Goal: Task Accomplishment & Management: Use online tool/utility

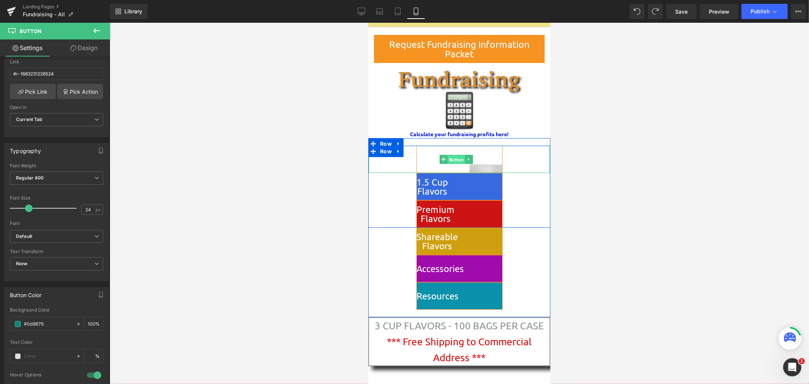
click at [455, 160] on span "Button" at bounding box center [455, 159] width 17 height 9
click at [78, 46] on link "Design" at bounding box center [84, 47] width 55 height 17
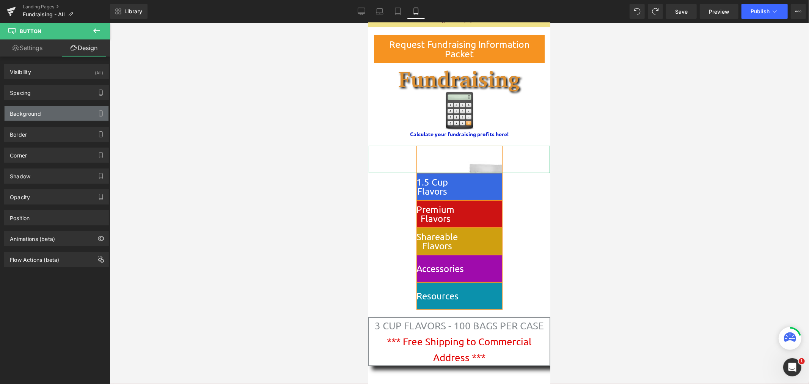
type input "[URL][DOMAIN_NAME]"
click at [60, 112] on div "Background" at bounding box center [57, 113] width 104 height 14
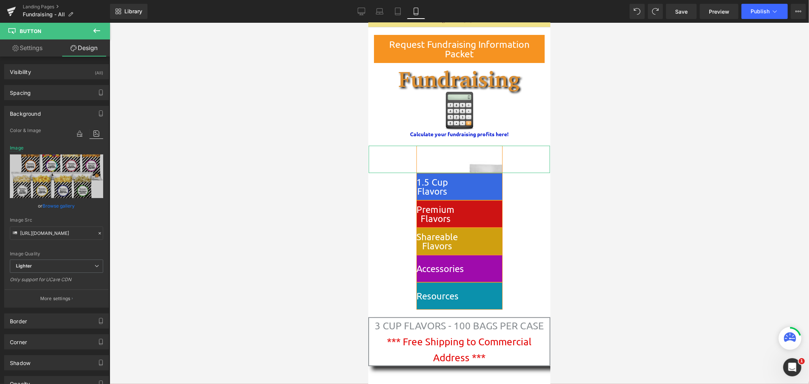
click at [93, 135] on icon at bounding box center [97, 134] width 14 height 10
click at [93, 133] on icon at bounding box center [97, 134] width 14 height 10
click at [92, 133] on icon at bounding box center [97, 134] width 14 height 10
click at [92, 134] on icon at bounding box center [97, 134] width 14 height 10
click at [91, 134] on icon at bounding box center [97, 134] width 14 height 10
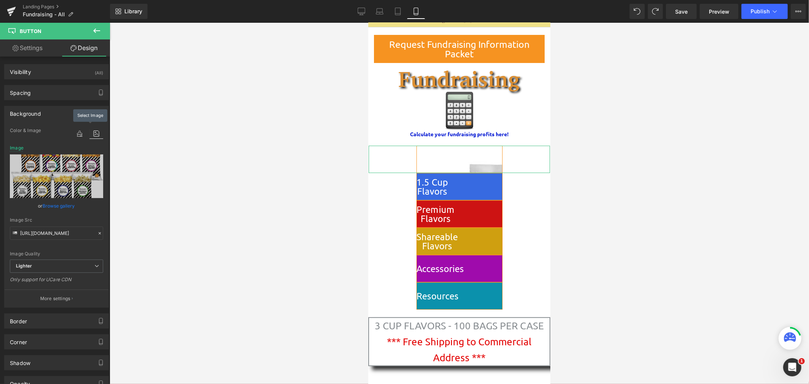
click at [91, 134] on icon at bounding box center [97, 134] width 14 height 10
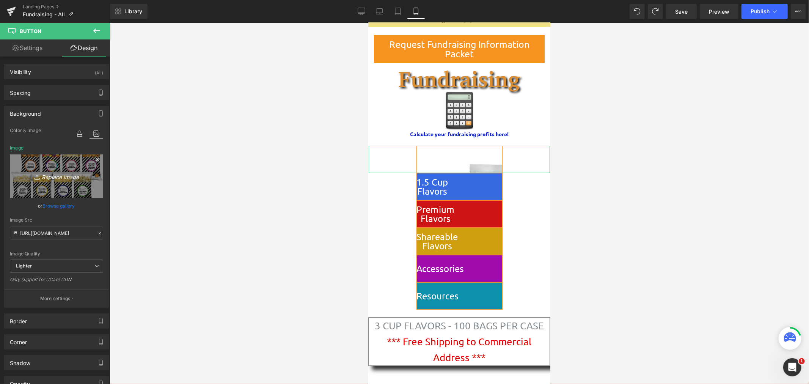
click at [62, 176] on icon "Replace Image" at bounding box center [56, 176] width 61 height 9
type input "C:\fakepath\8 Foil Stacked (no DC) ITTY BITTY.png"
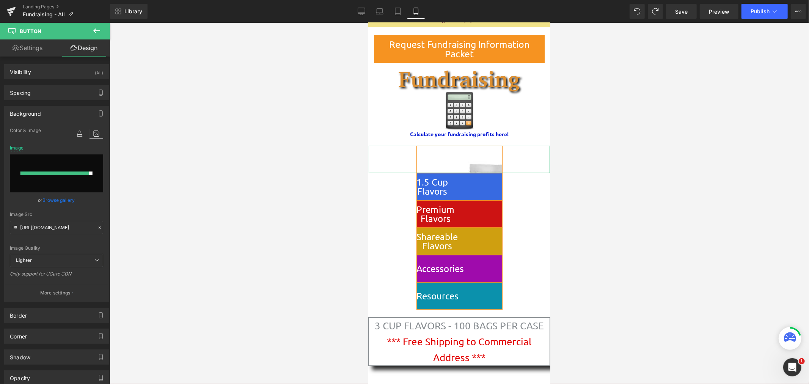
click at [44, 196] on link "Browse gallery" at bounding box center [59, 200] width 32 height 13
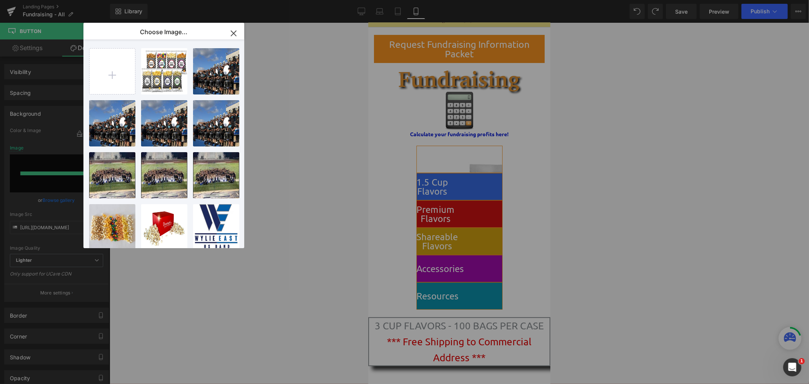
click at [231, 33] on icon "button" at bounding box center [234, 33] width 12 height 12
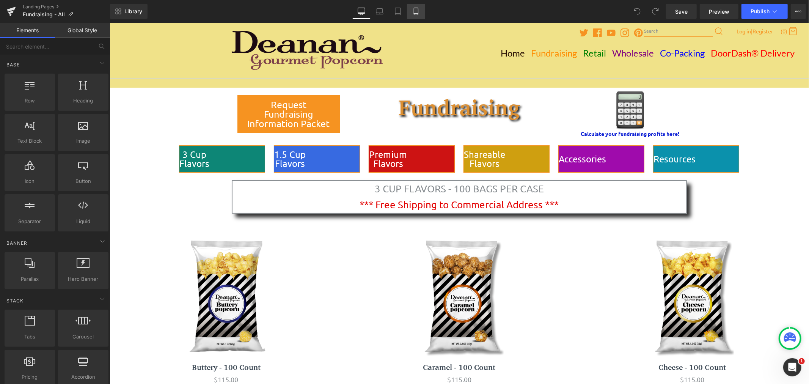
click at [412, 10] on icon at bounding box center [416, 12] width 8 height 8
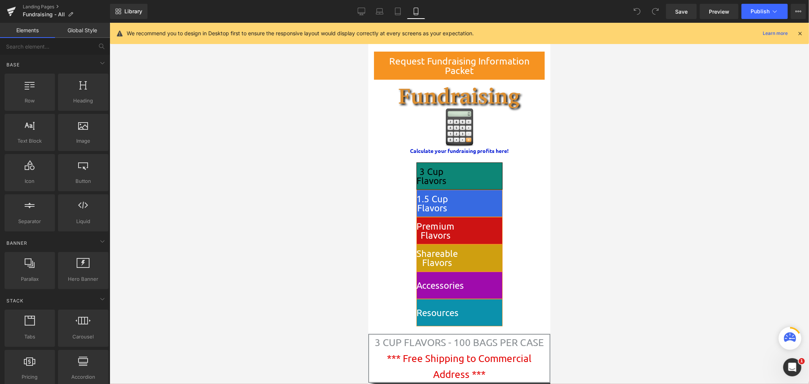
click at [485, 174] on link "3 Cup Flavors" at bounding box center [459, 175] width 86 height 27
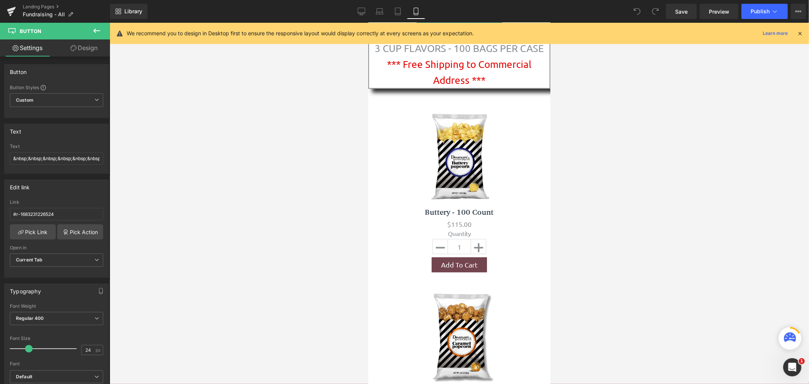
scroll to position [300, 0]
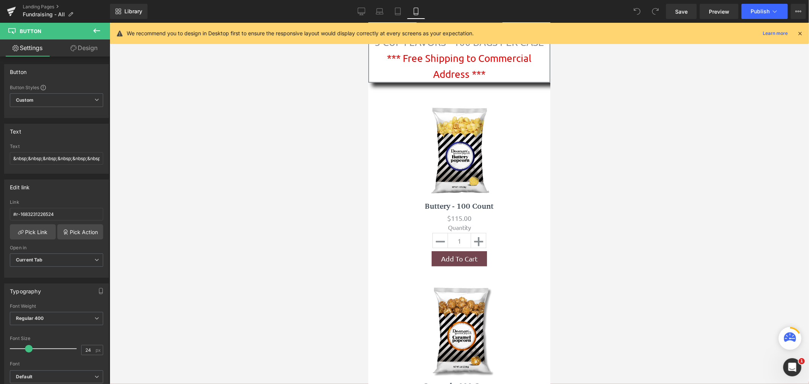
click at [803, 30] on icon at bounding box center [800, 33] width 7 height 7
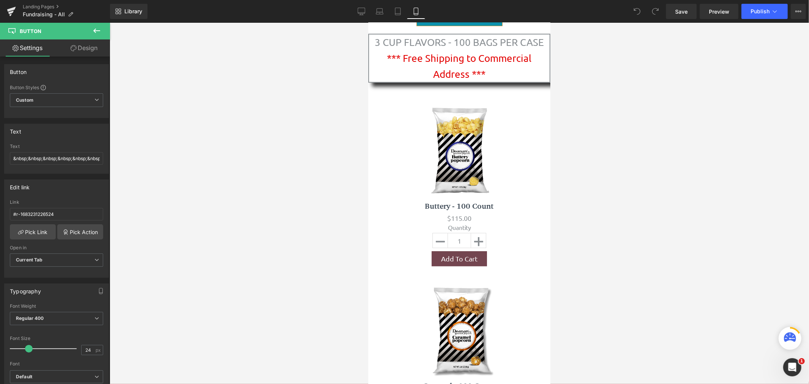
scroll to position [0, 0]
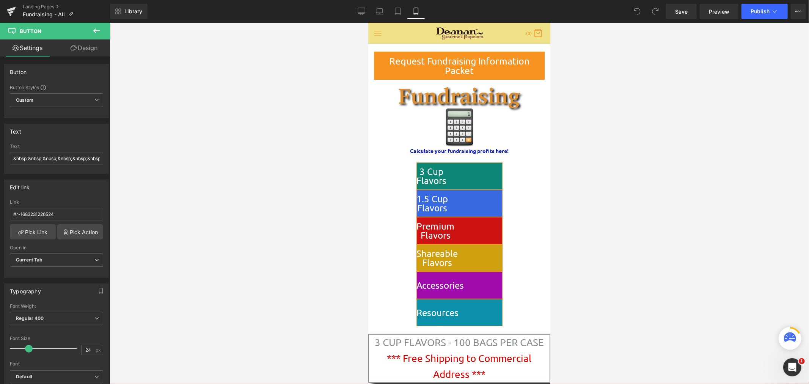
drag, startPoint x: 548, startPoint y: 47, endPoint x: 911, endPoint y: 44, distance: 362.4
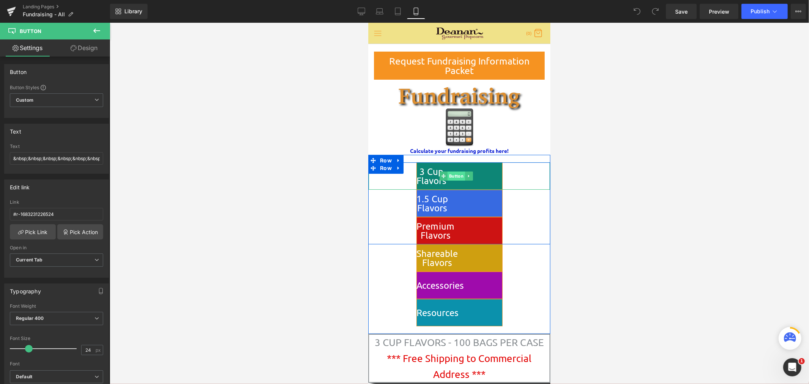
click at [456, 175] on span "Button" at bounding box center [455, 175] width 17 height 9
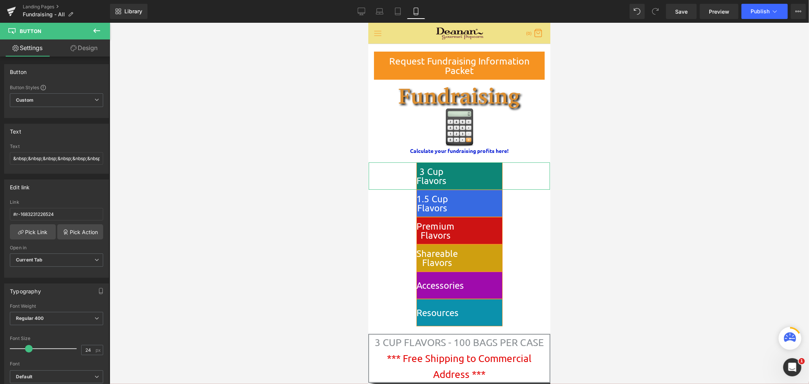
click at [87, 50] on link "Design" at bounding box center [84, 47] width 55 height 17
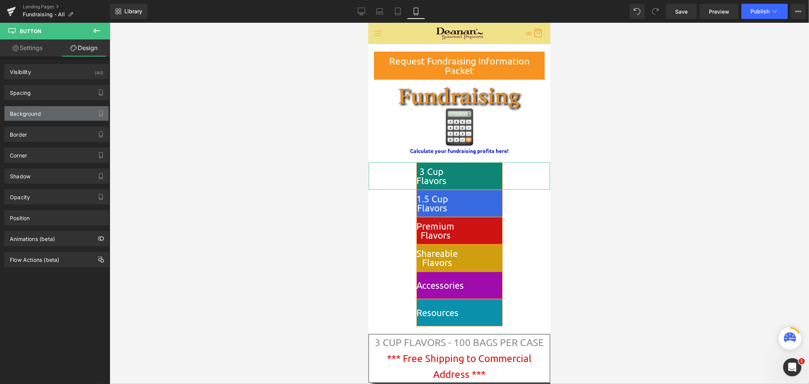
click at [57, 113] on div "Background" at bounding box center [57, 113] width 104 height 14
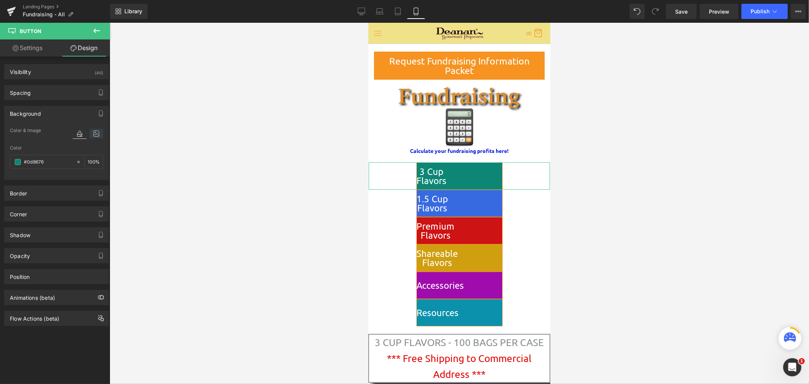
click at [96, 132] on icon at bounding box center [97, 134] width 14 height 10
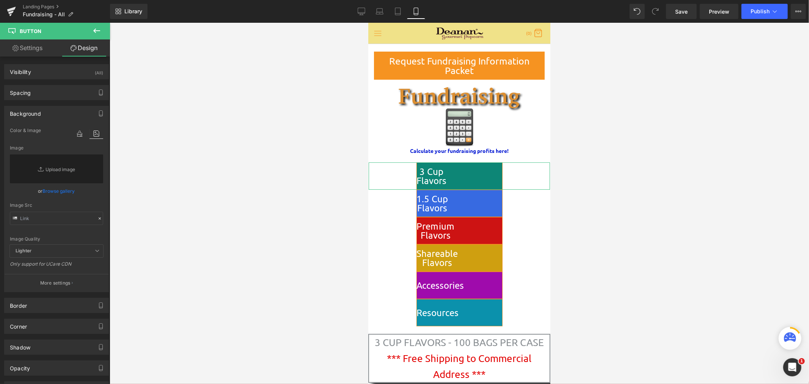
click at [58, 189] on link "Browse gallery" at bounding box center [59, 190] width 32 height 13
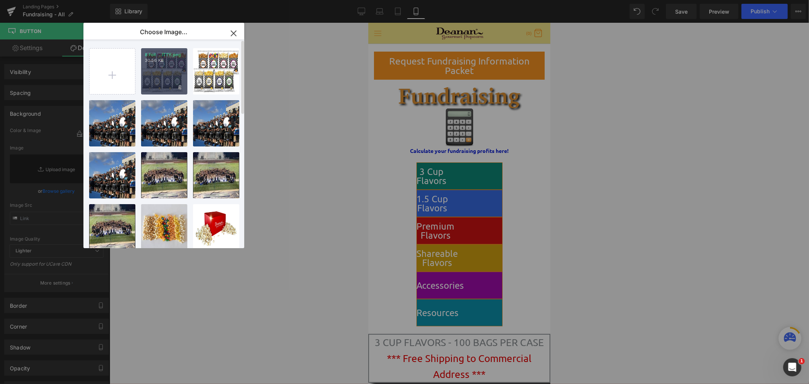
click at [146, 69] on div "8 Foil ...ITTY.png 30.56 KB" at bounding box center [164, 71] width 46 height 46
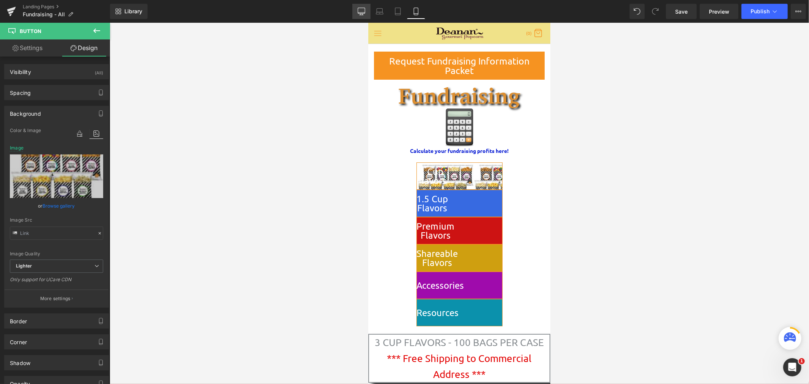
click at [364, 12] on icon at bounding box center [362, 12] width 8 height 8
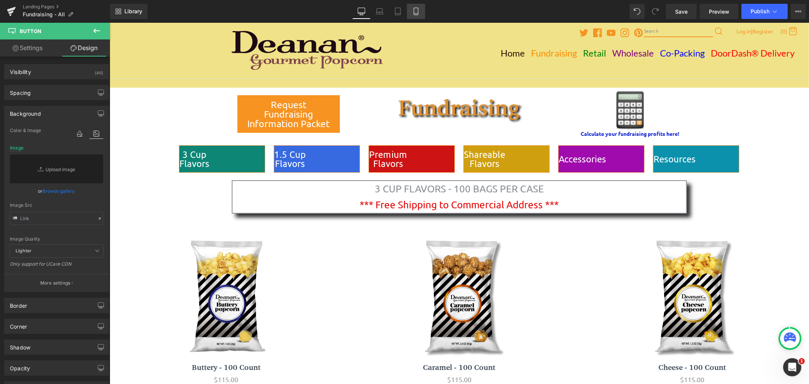
click at [417, 12] on icon at bounding box center [416, 12] width 8 height 8
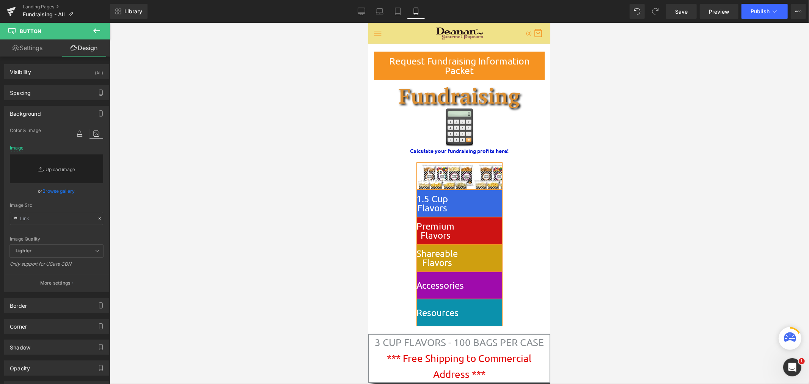
scroll to position [17, 0]
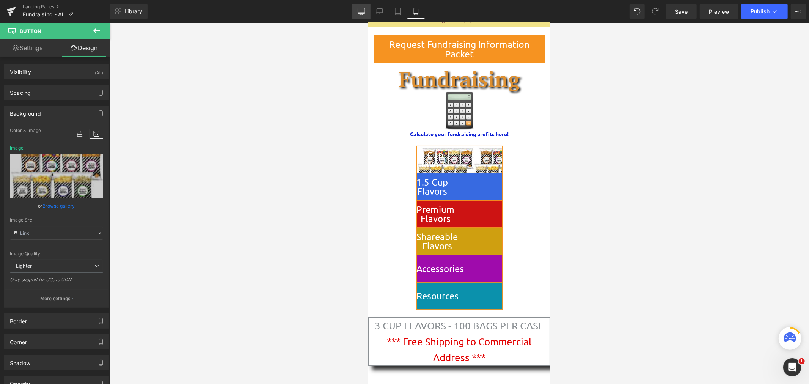
click at [362, 8] on icon at bounding box center [361, 11] width 7 height 6
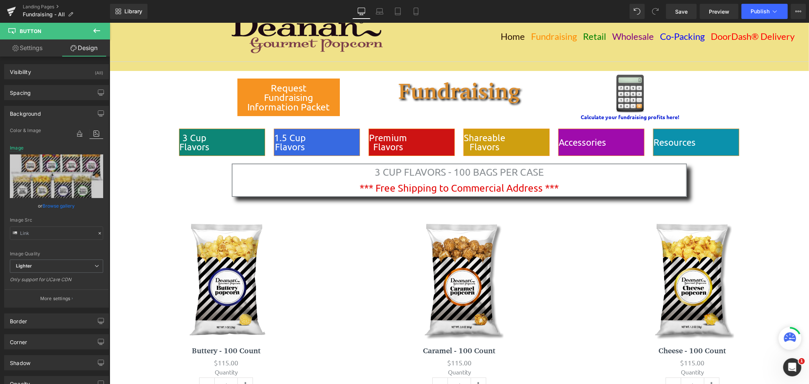
scroll to position [0, 0]
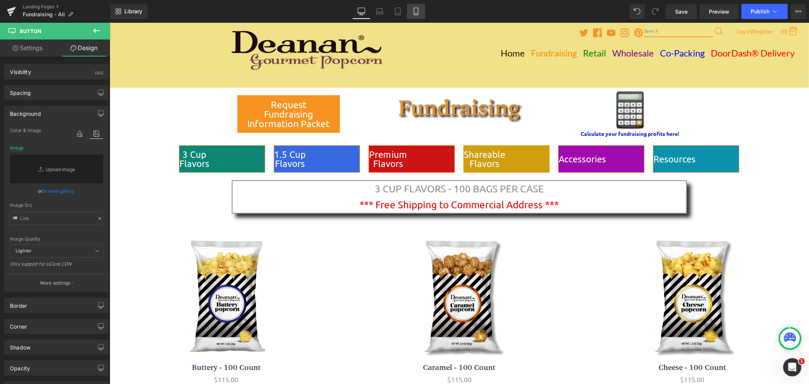
click at [416, 9] on icon at bounding box center [416, 12] width 8 height 8
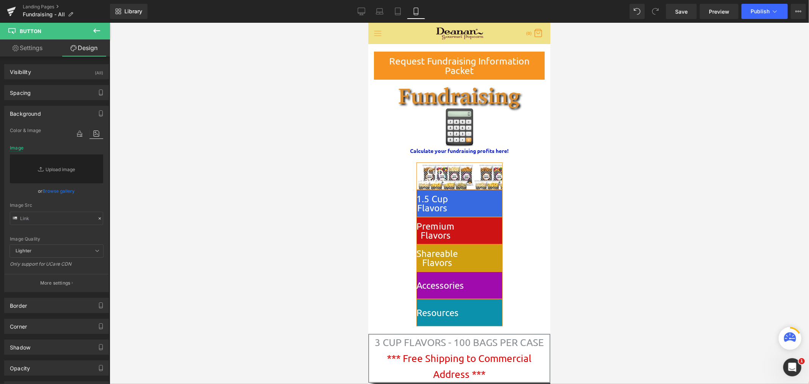
scroll to position [17, 0]
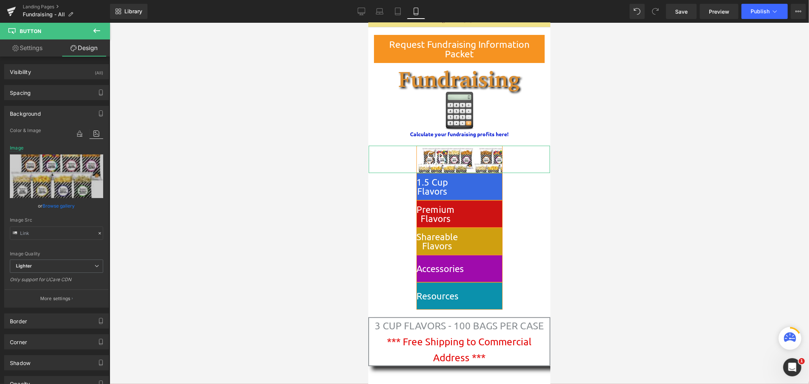
click at [33, 47] on link "Settings" at bounding box center [27, 47] width 55 height 17
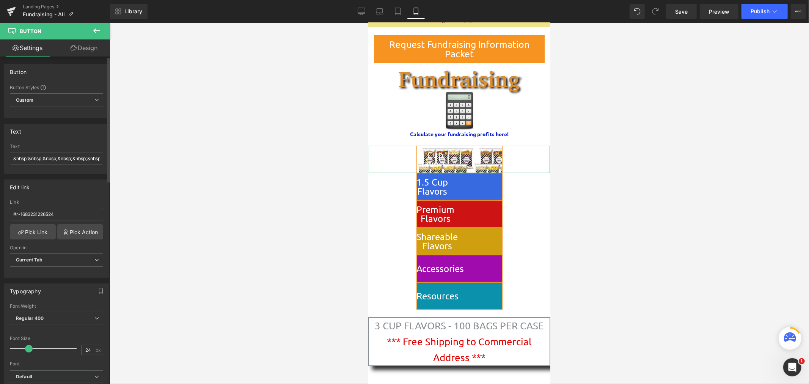
scroll to position [70, 0]
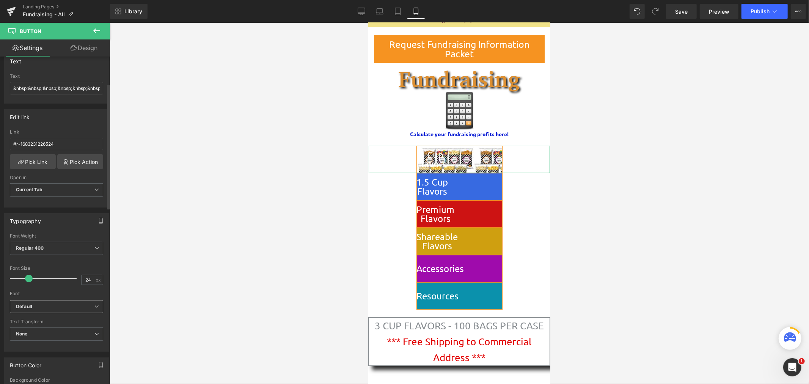
click at [79, 308] on b "Default" at bounding box center [55, 307] width 79 height 6
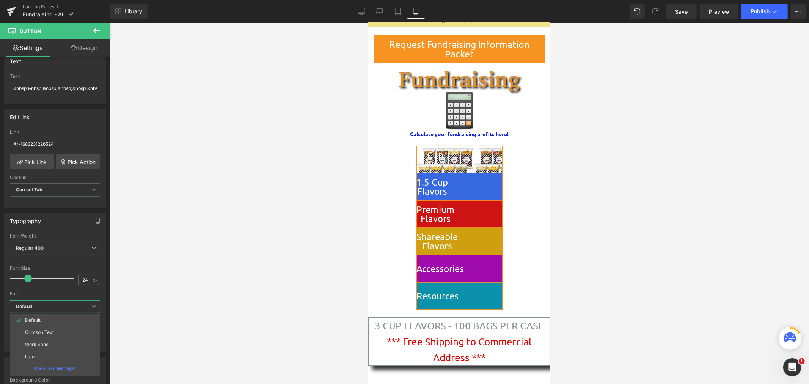
click at [146, 273] on div at bounding box center [460, 203] width 700 height 361
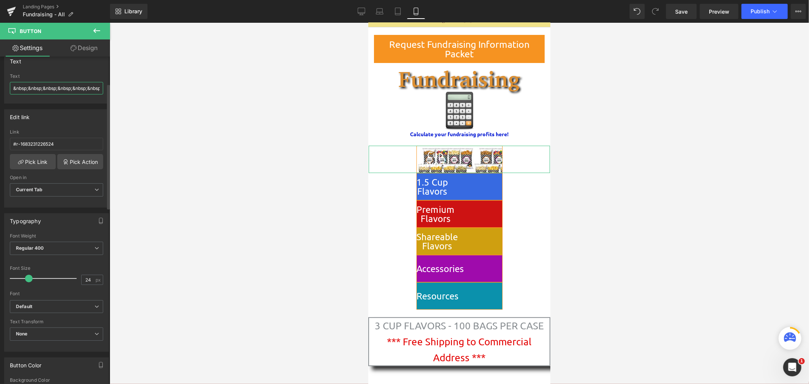
click at [75, 87] on input "&nbsp;&nbsp;&nbsp;&nbsp;&nbsp;&nbsp;&nbsp;&nbsp;&nbsp;&nbsp;&nbsp;&nbsp;&nbsp;3…" at bounding box center [56, 88] width 93 height 13
click at [84, 47] on link "Design" at bounding box center [84, 47] width 55 height 17
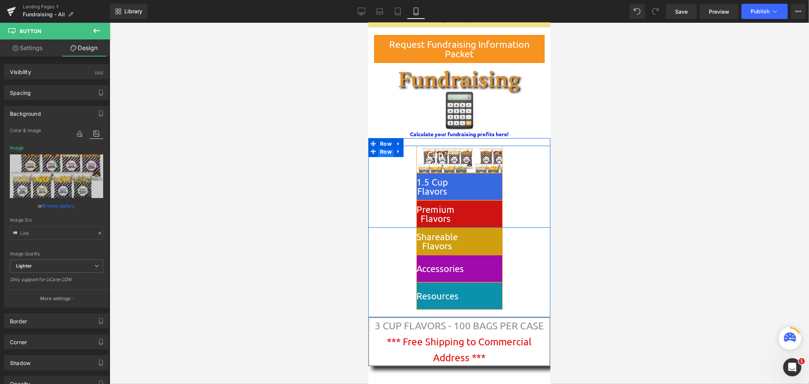
click at [389, 153] on span "Row" at bounding box center [386, 151] width 16 height 11
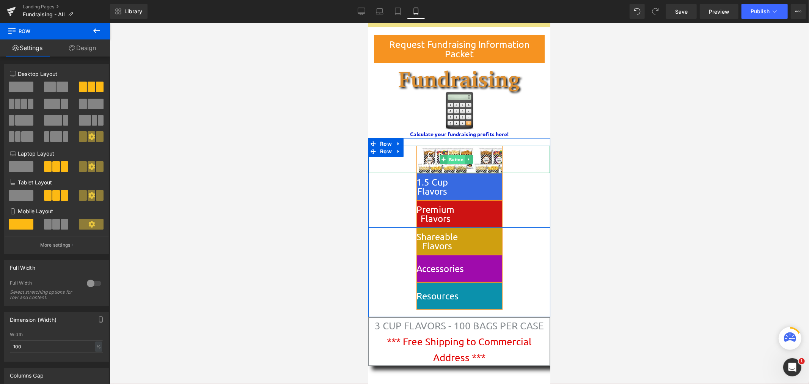
drag, startPoint x: 452, startPoint y: 154, endPoint x: 588, endPoint y: 123, distance: 140.1
click at [452, 155] on span "Button" at bounding box center [455, 159] width 17 height 9
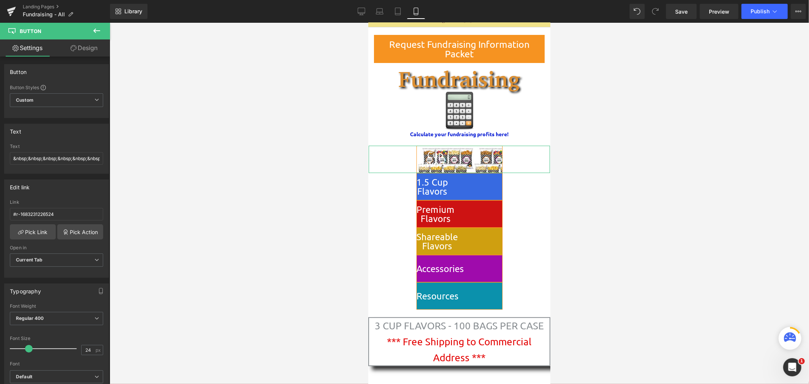
click at [77, 49] on link "Design" at bounding box center [84, 47] width 55 height 17
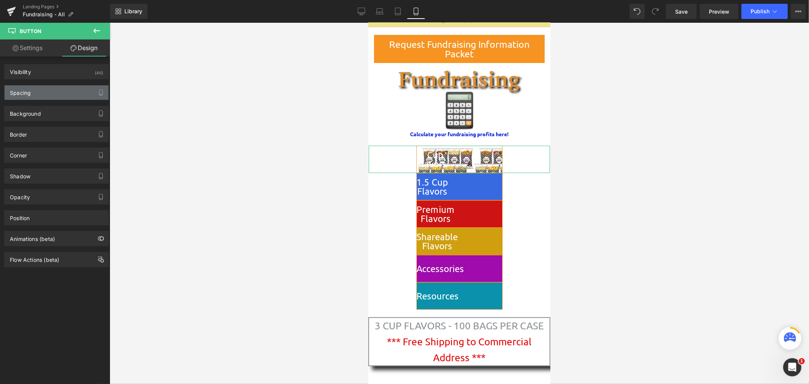
click at [57, 95] on div "Spacing" at bounding box center [57, 92] width 104 height 14
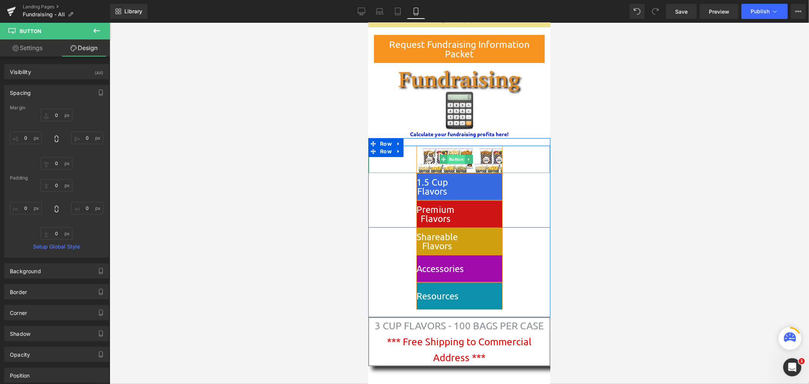
click at [455, 158] on span "Button" at bounding box center [455, 158] width 17 height 9
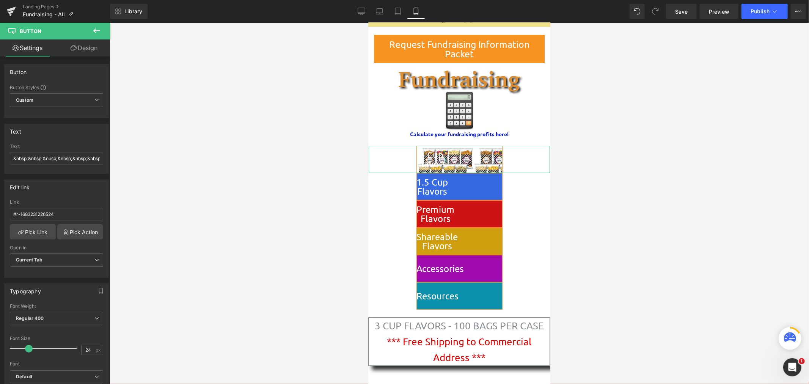
click at [83, 50] on link "Design" at bounding box center [84, 47] width 55 height 17
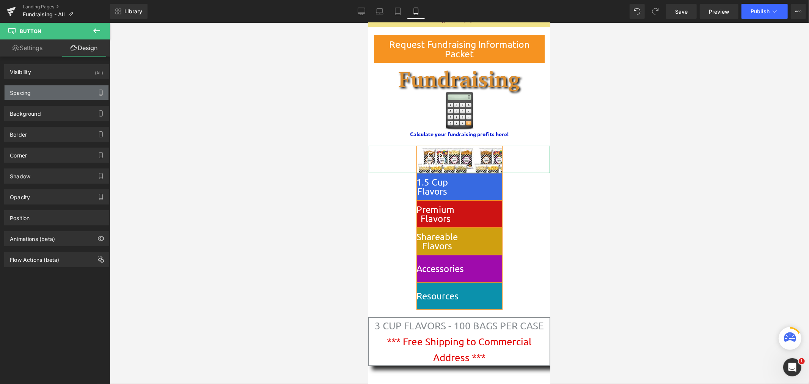
click at [61, 93] on div "Spacing" at bounding box center [57, 92] width 104 height 14
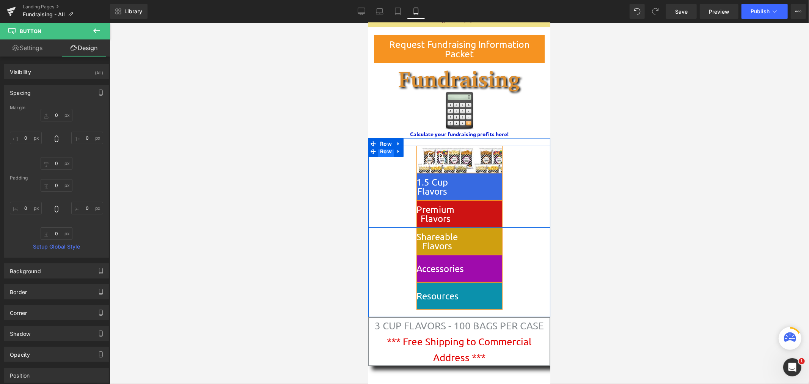
click at [387, 152] on span "Row" at bounding box center [386, 150] width 16 height 11
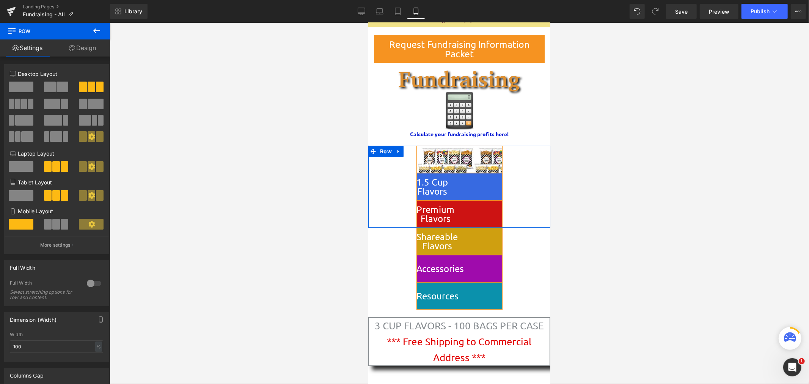
click at [84, 50] on link "Design" at bounding box center [82, 47] width 55 height 17
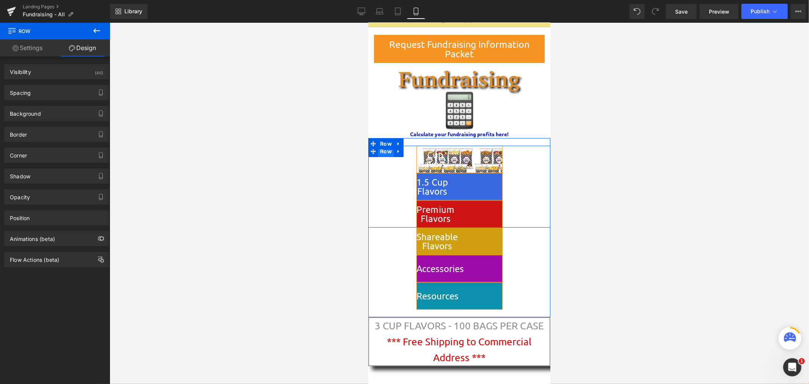
click at [382, 150] on span "Row" at bounding box center [386, 150] width 16 height 11
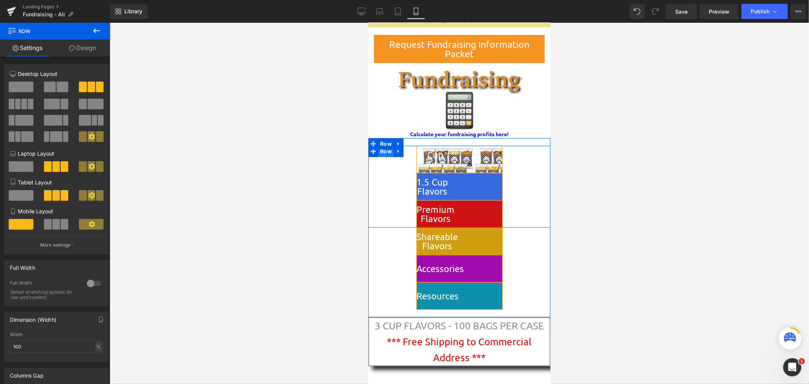
click at [385, 154] on span "Row" at bounding box center [386, 150] width 16 height 11
click at [386, 152] on span "Row" at bounding box center [386, 150] width 16 height 11
click at [94, 46] on link "Design" at bounding box center [82, 47] width 55 height 17
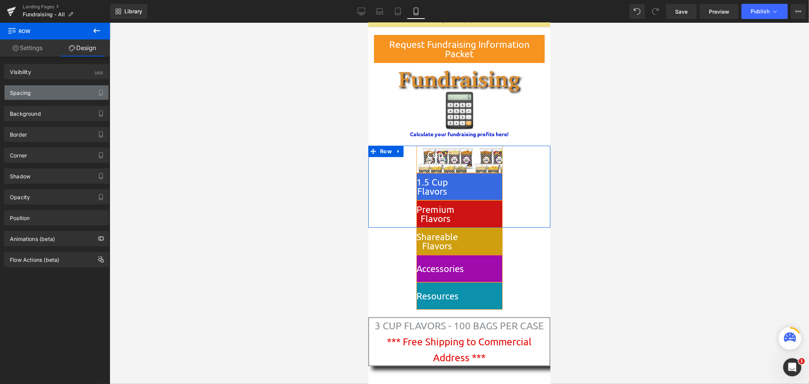
click at [51, 97] on div "Spacing" at bounding box center [57, 92] width 104 height 14
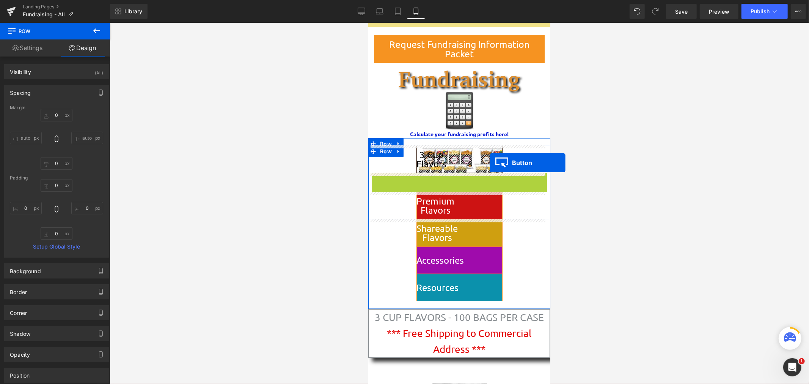
drag, startPoint x: 451, startPoint y: 186, endPoint x: 489, endPoint y: 162, distance: 45.4
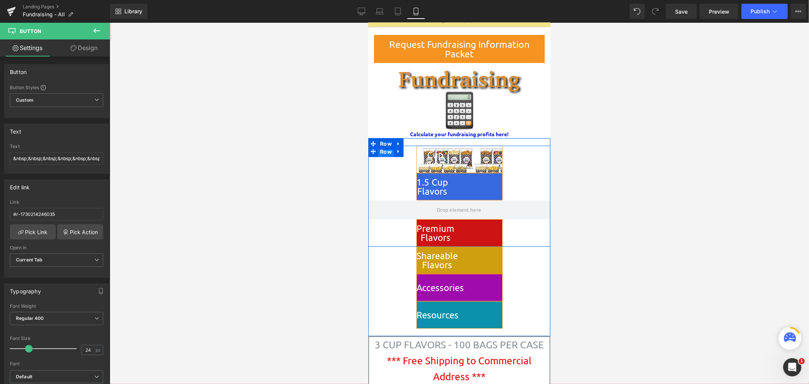
click at [383, 151] on span "Row" at bounding box center [386, 151] width 16 height 11
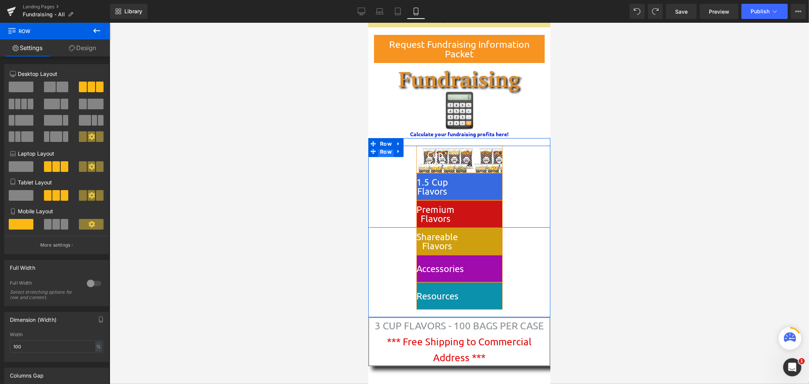
click at [384, 151] on span "Row" at bounding box center [386, 151] width 16 height 11
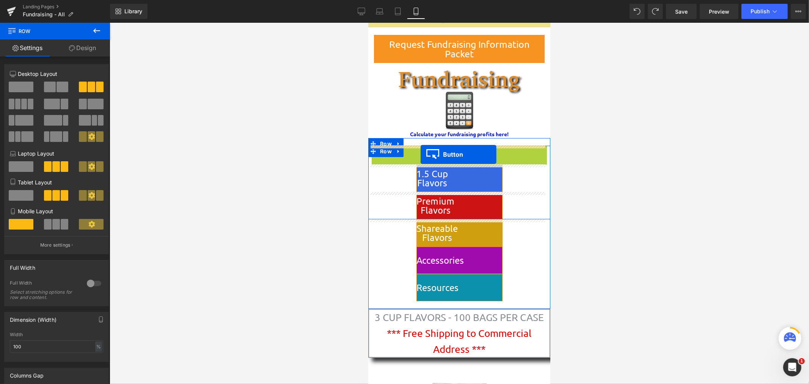
drag, startPoint x: 442, startPoint y: 157, endPoint x: 420, endPoint y: 154, distance: 21.6
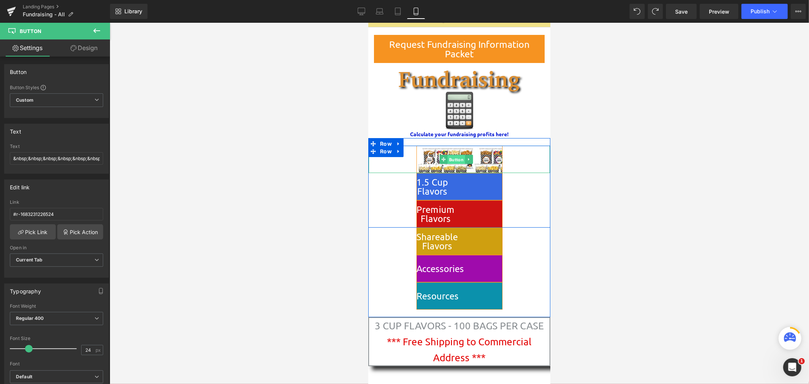
click at [453, 156] on span "Button" at bounding box center [455, 159] width 17 height 9
click at [383, 144] on span "Row" at bounding box center [386, 143] width 16 height 11
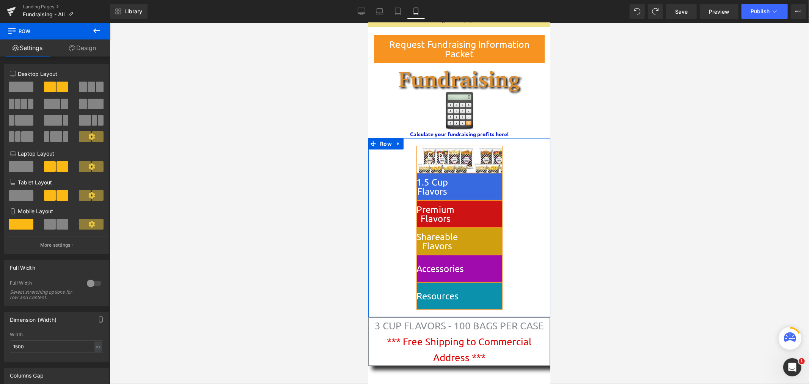
click at [82, 46] on link "Design" at bounding box center [82, 47] width 55 height 17
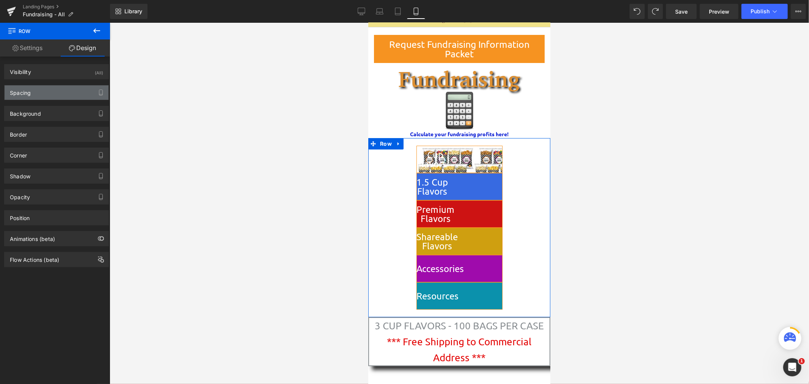
click at [74, 88] on div "Spacing" at bounding box center [57, 92] width 104 height 14
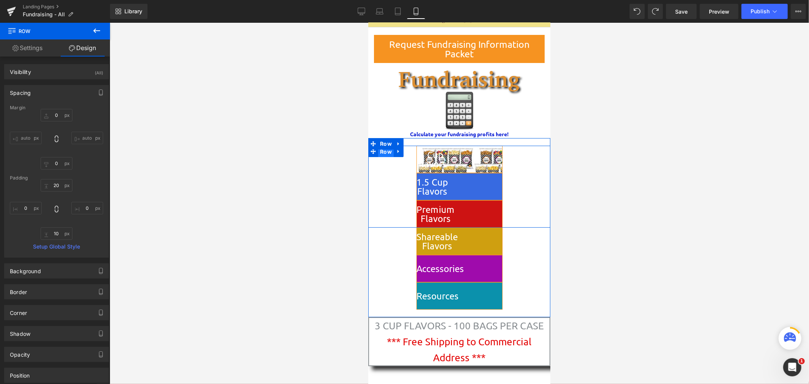
click at [382, 151] on span "Row" at bounding box center [386, 151] width 16 height 11
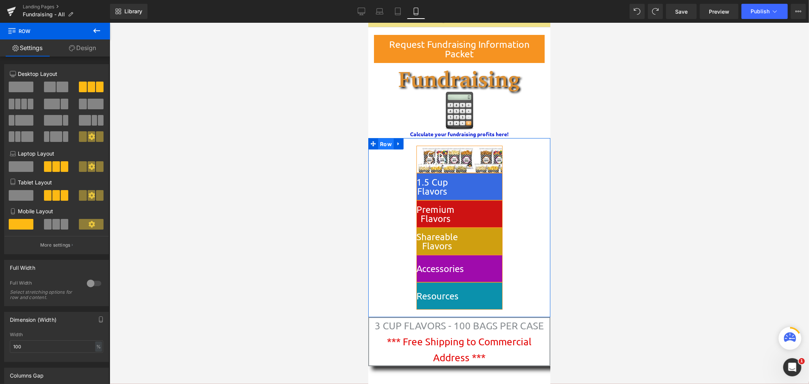
click at [380, 141] on span "Row" at bounding box center [386, 143] width 16 height 11
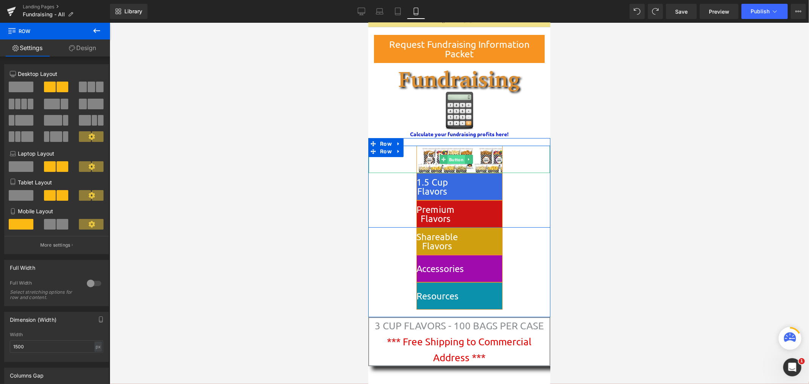
drag, startPoint x: 455, startPoint y: 158, endPoint x: 652, endPoint y: 138, distance: 197.2
click at [455, 158] on span "Button" at bounding box center [455, 159] width 17 height 9
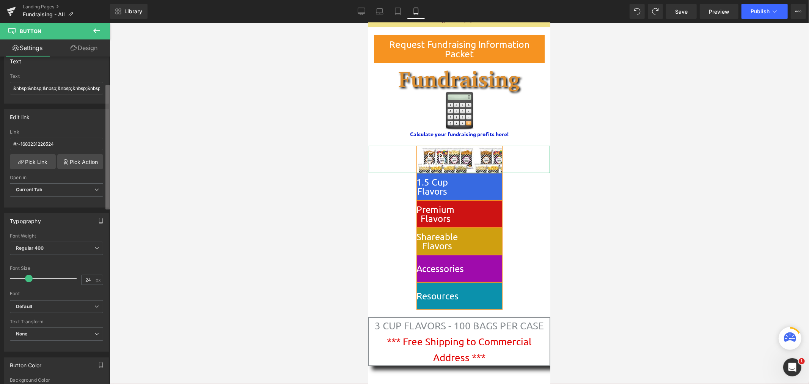
scroll to position [71, 0]
click at [107, 129] on b at bounding box center [107, 147] width 5 height 124
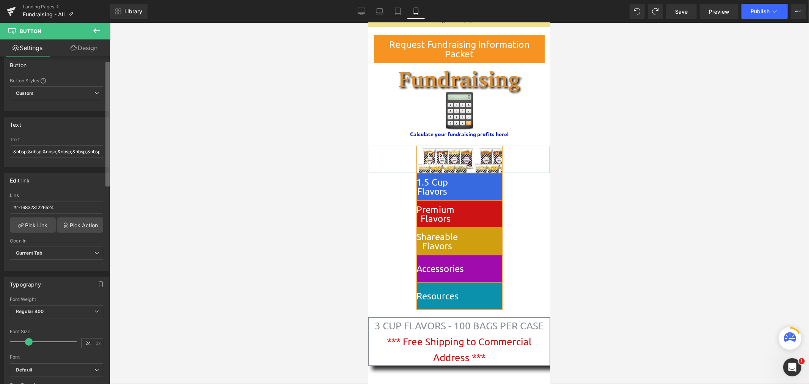
scroll to position [0, 0]
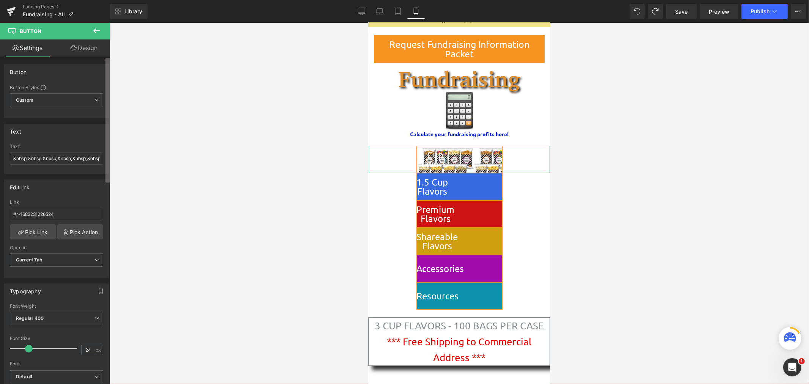
click at [93, 102] on div "Button Button Styles Custom Custom Setup Global Style Custom Setup Global Style…" at bounding box center [55, 222] width 110 height 331
click at [88, 46] on link "Design" at bounding box center [84, 47] width 55 height 17
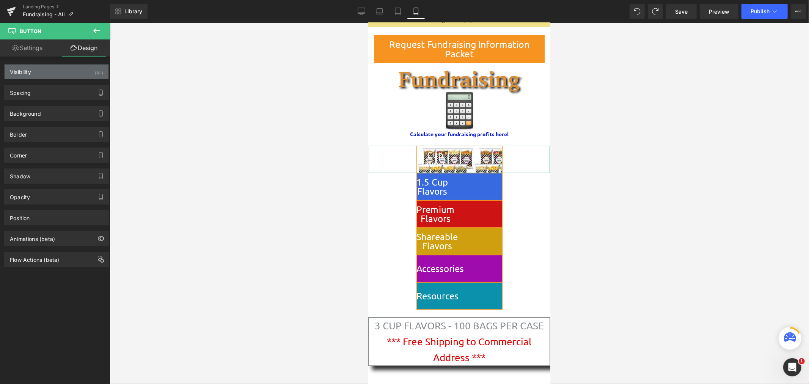
click at [56, 76] on div "Visibility (All)" at bounding box center [57, 72] width 104 height 14
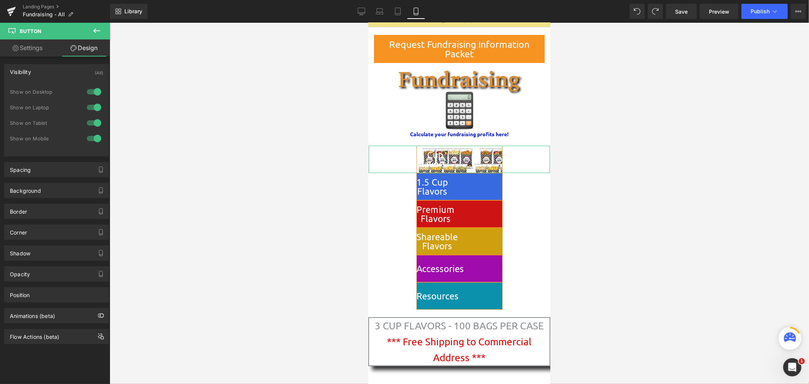
click at [44, 47] on link "Settings" at bounding box center [27, 47] width 55 height 17
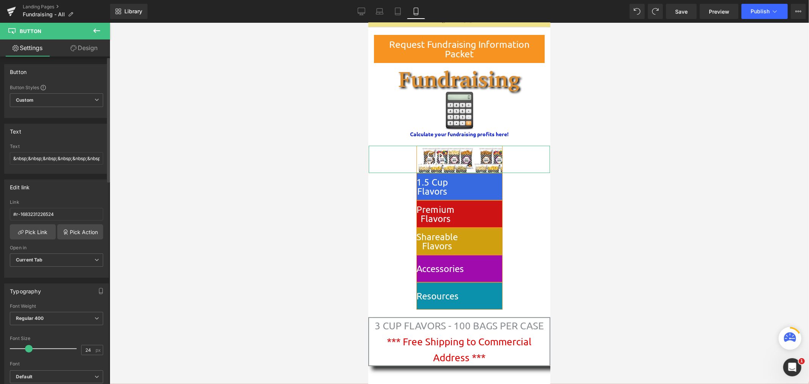
click at [104, 371] on div "Thin 100 Semi Thin 200 Light 300 Regular 400 Medium 500 Semi Bold 600 Super Bol…" at bounding box center [57, 363] width 104 height 118
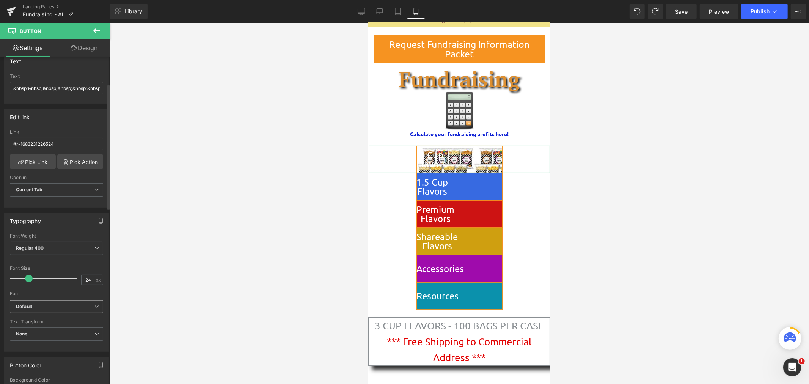
scroll to position [140, 0]
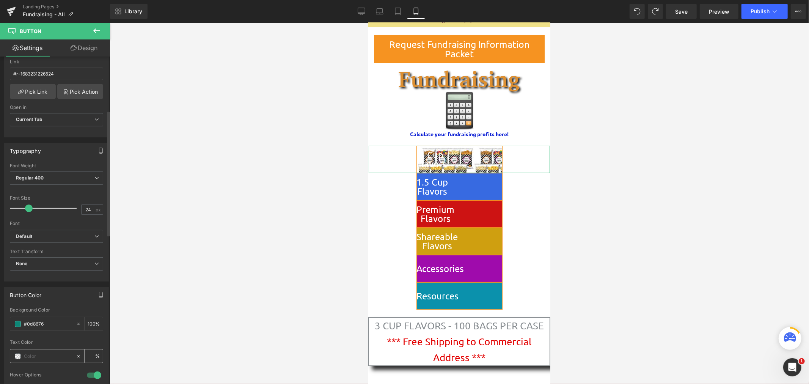
click at [37, 359] on input "text" at bounding box center [48, 356] width 49 height 8
click at [19, 357] on span at bounding box center [18, 356] width 6 height 6
click at [76, 360] on div at bounding box center [80, 355] width 9 height 13
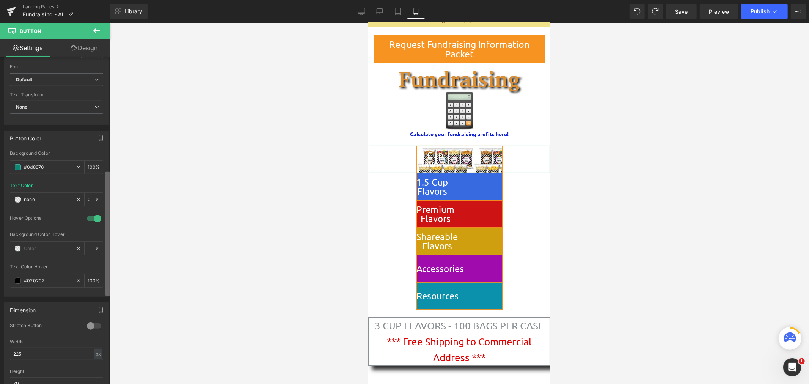
scroll to position [296, 0]
click at [80, 256] on div "Button Button Styles Custom Custom Setup Global Style Custom Setup Global Style…" at bounding box center [55, 222] width 110 height 331
click at [76, 283] on icon at bounding box center [78, 281] width 5 height 5
click at [60, 285] on input "#020202" at bounding box center [48, 282] width 49 height 8
click at [68, 265] on div at bounding box center [56, 262] width 93 height 5
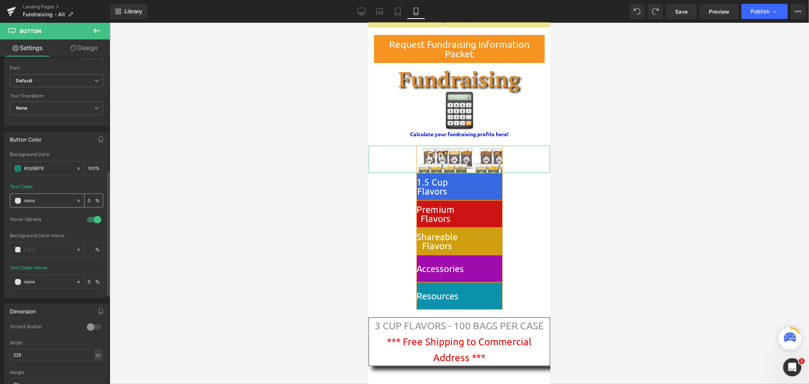
click at [55, 202] on input "text" at bounding box center [48, 201] width 49 height 8
click at [15, 203] on span at bounding box center [18, 201] width 6 height 6
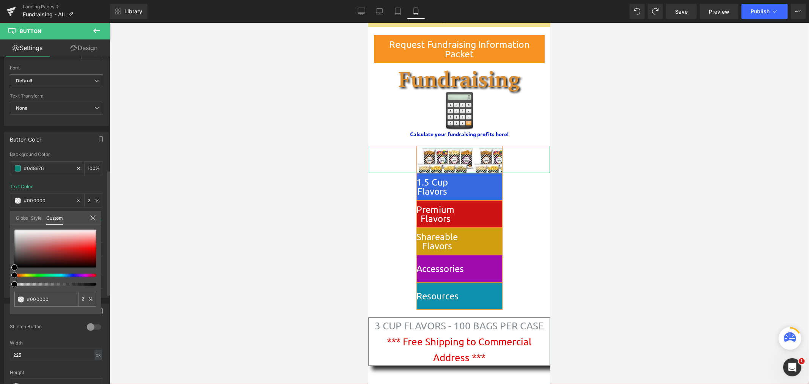
drag, startPoint x: 14, startPoint y: 285, endPoint x: 0, endPoint y: 268, distance: 22.4
click at [0, 268] on div "Button Color rgba(13, 134, 118, 1) Background Color #0d8676 100 % Text Color % …" at bounding box center [56, 212] width 113 height 172
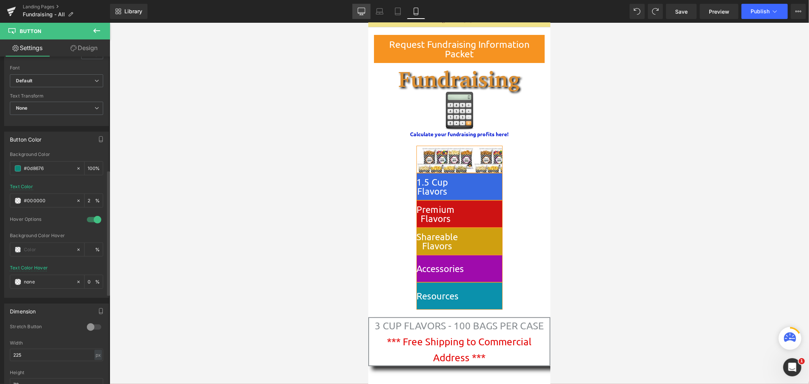
click at [358, 8] on link "Desktop" at bounding box center [362, 11] width 18 height 15
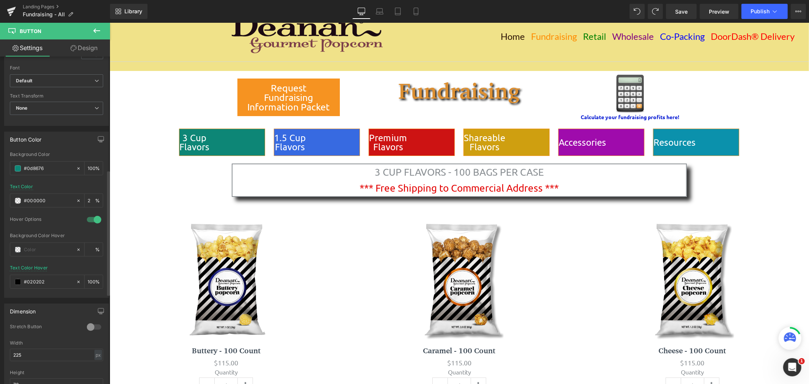
scroll to position [0, 0]
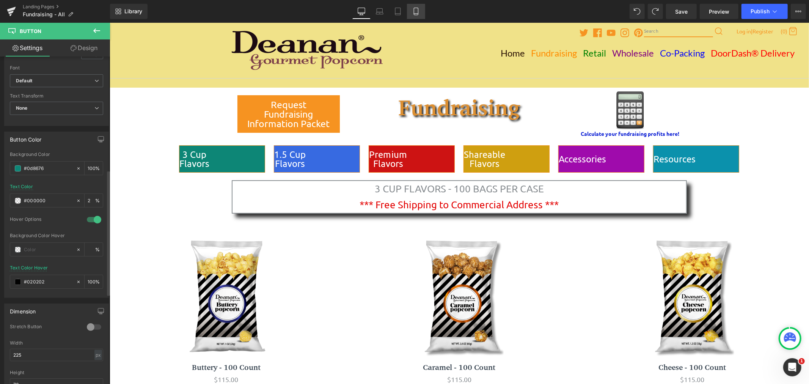
click at [416, 14] on icon at bounding box center [416, 11] width 4 height 7
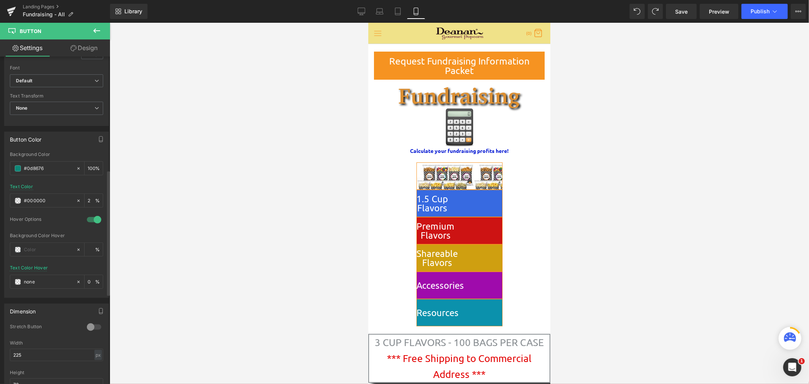
scroll to position [17, 0]
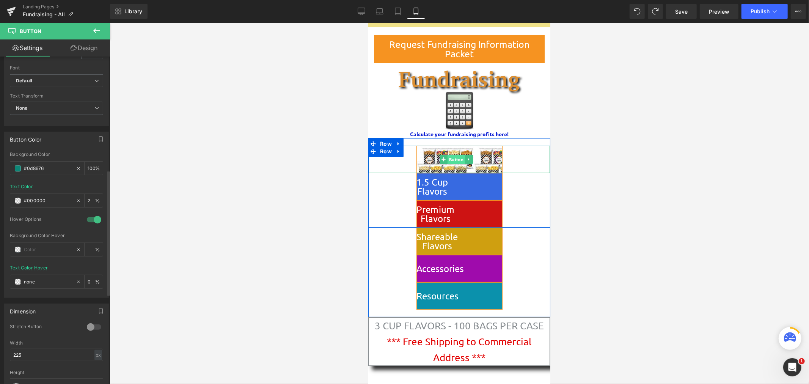
click at [455, 161] on span "Button" at bounding box center [455, 159] width 17 height 9
click at [85, 46] on link "Design" at bounding box center [84, 47] width 55 height 17
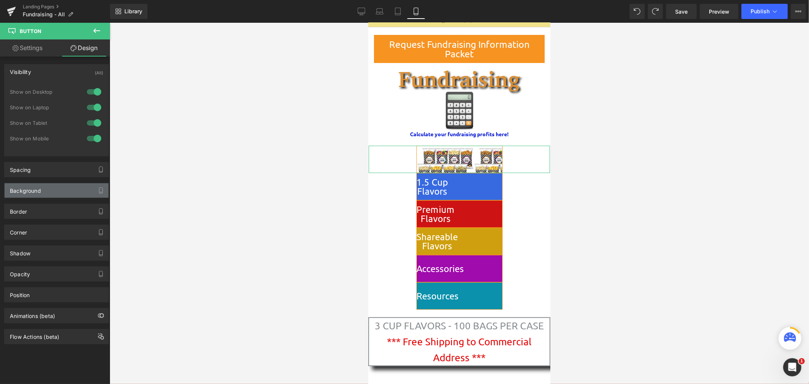
click at [38, 191] on div "Background" at bounding box center [25, 188] width 31 height 11
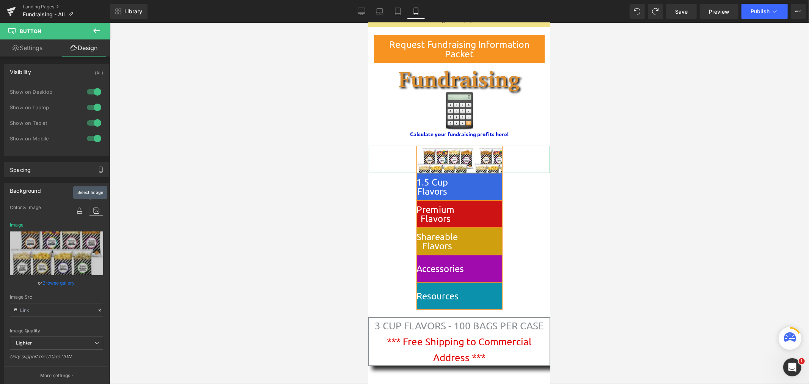
click at [93, 212] on icon at bounding box center [97, 211] width 14 height 10
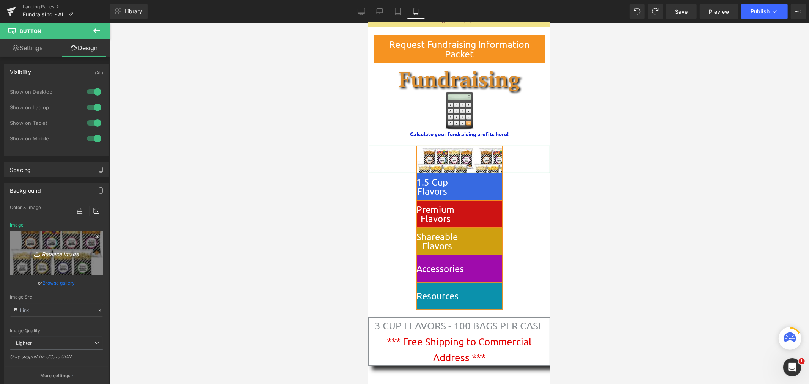
click at [55, 249] on icon "Replace Image" at bounding box center [56, 253] width 61 height 9
type input "C:\fakepath\8 Foil Stacked (no DC) ITTY BITTY.png"
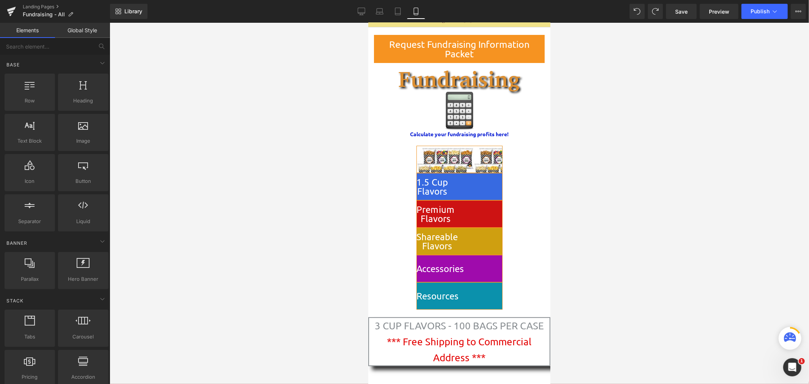
click at [238, 104] on div at bounding box center [460, 203] width 700 height 361
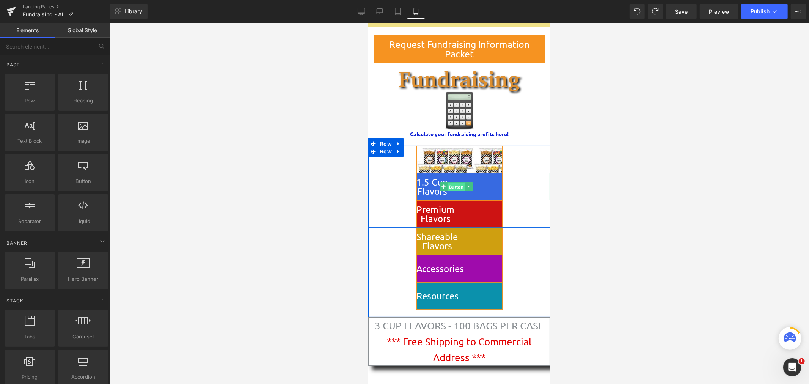
click at [451, 185] on span "Button" at bounding box center [455, 186] width 17 height 9
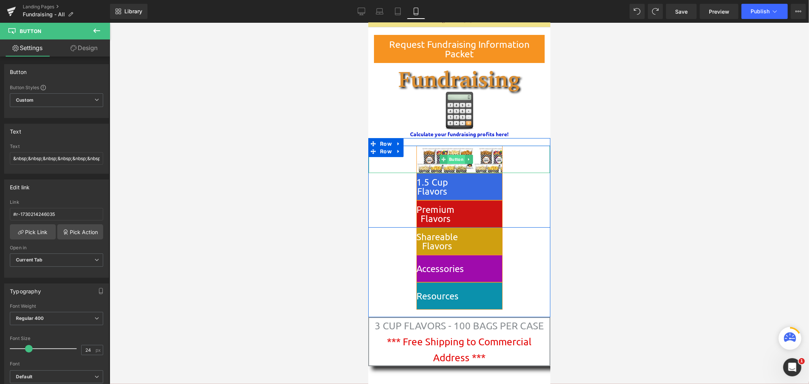
click at [453, 158] on span "Button" at bounding box center [455, 158] width 17 height 9
drag, startPoint x: 458, startPoint y: 160, endPoint x: 422, endPoint y: 148, distance: 38.3
click at [458, 159] on span "Button" at bounding box center [455, 158] width 17 height 9
click at [75, 49] on icon at bounding box center [74, 48] width 6 height 6
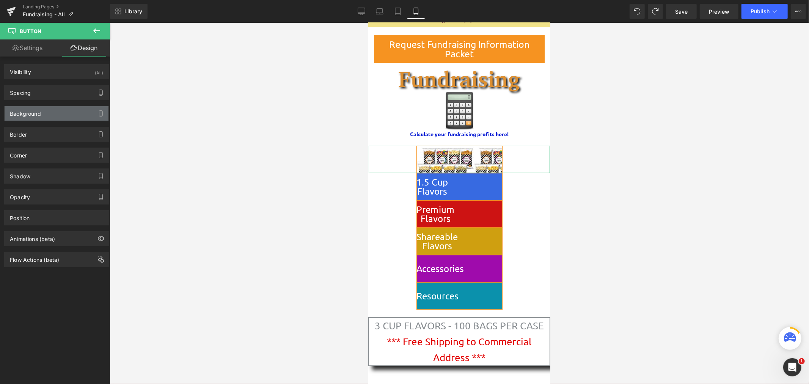
click at [46, 111] on div "Background" at bounding box center [57, 113] width 104 height 14
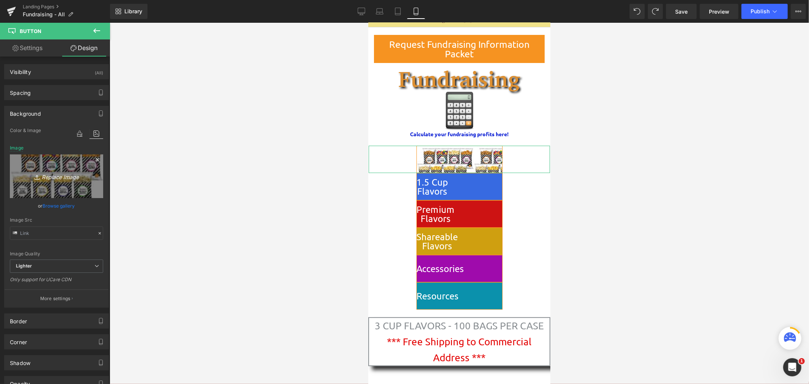
click at [59, 180] on icon "Replace Image" at bounding box center [56, 176] width 61 height 9
type input "C:\fakepath\8 Foil Stacked (no DC) ITTY BITTY.png"
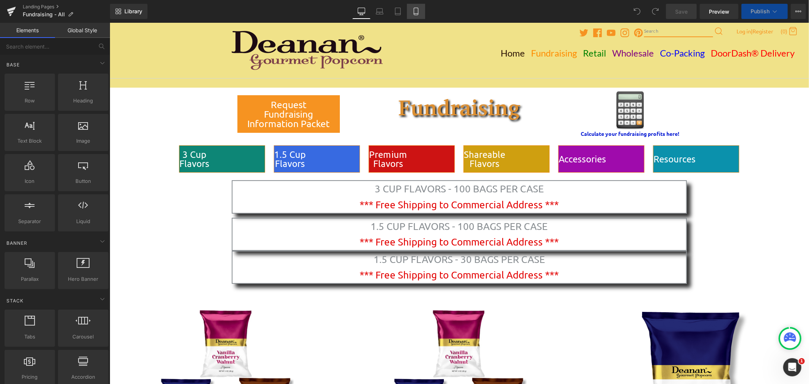
click at [418, 12] on icon at bounding box center [416, 12] width 8 height 8
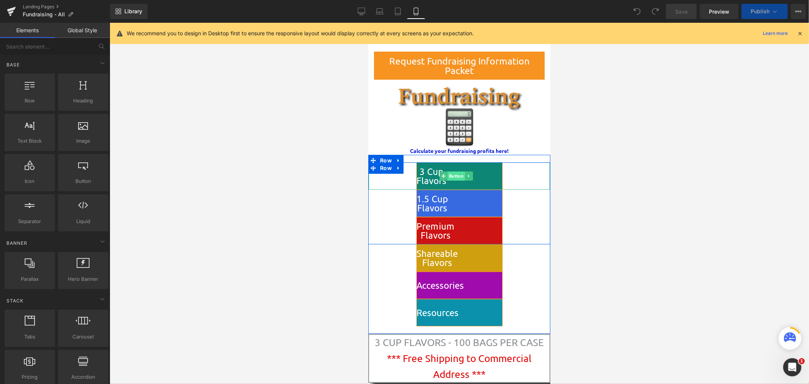
click at [454, 176] on span "Button" at bounding box center [455, 175] width 17 height 9
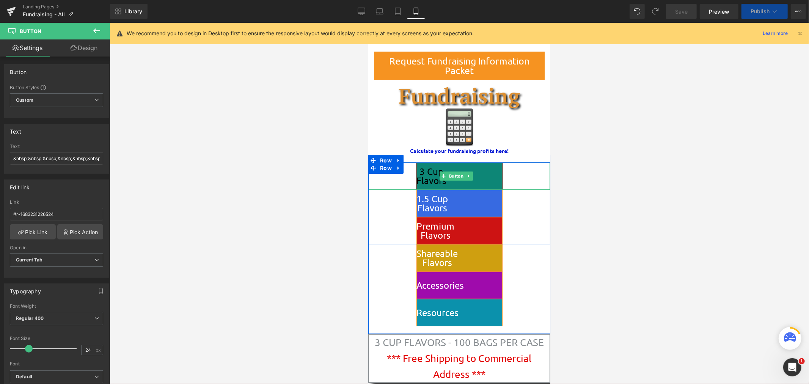
click at [454, 174] on span "Button" at bounding box center [455, 175] width 17 height 9
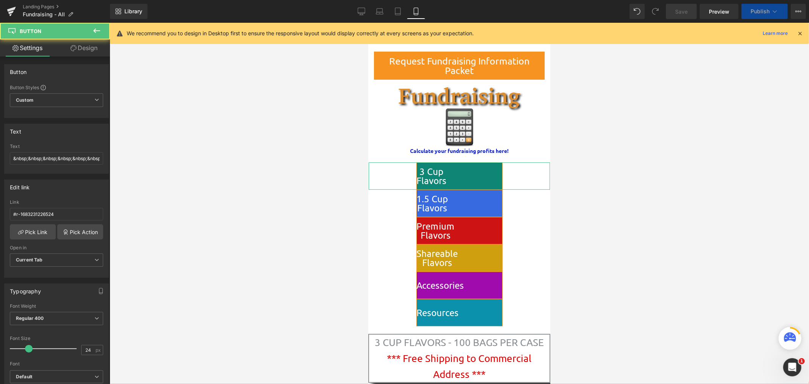
click at [96, 49] on link "Design" at bounding box center [84, 47] width 55 height 17
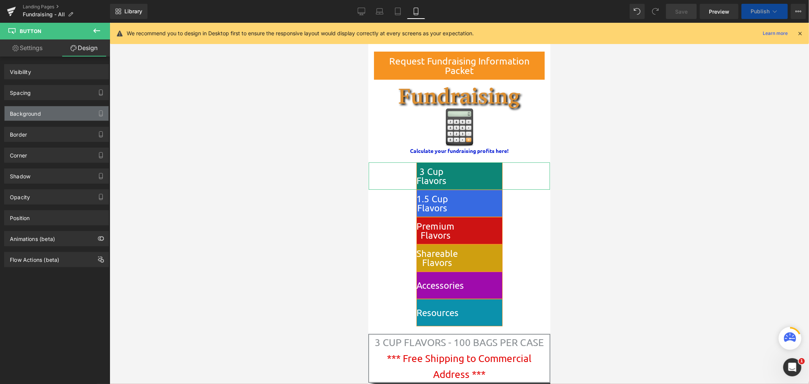
click at [81, 109] on div "Background" at bounding box center [57, 113] width 104 height 14
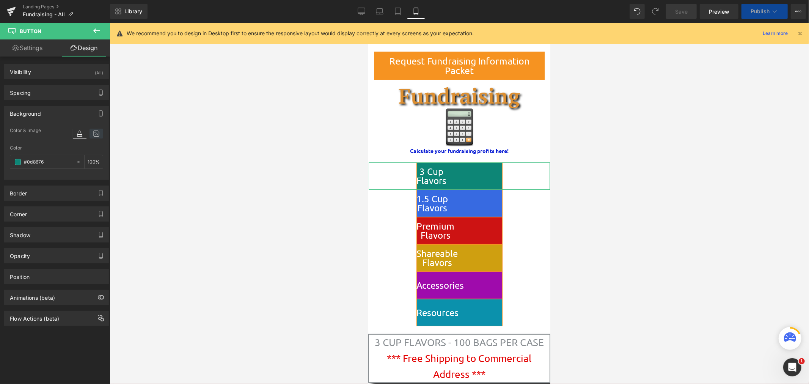
click at [94, 135] on icon at bounding box center [97, 134] width 14 height 10
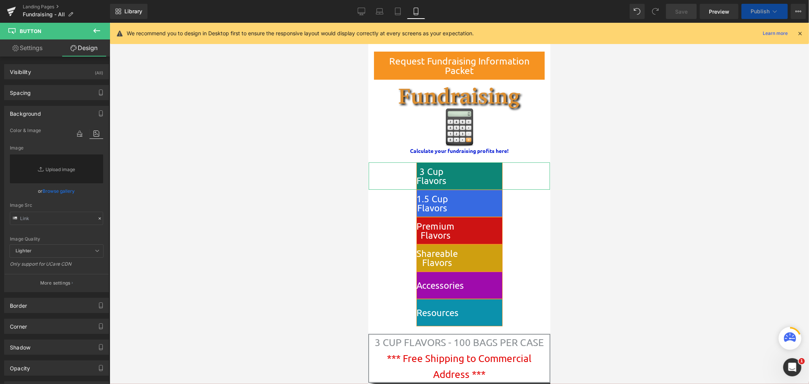
click at [50, 190] on link "Browse gallery" at bounding box center [59, 190] width 32 height 13
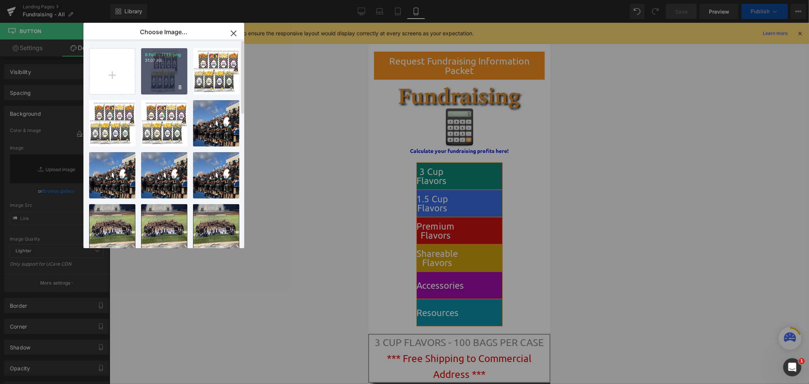
click at [151, 84] on div "8 Foil ...ITTY.png 31.07 KB" at bounding box center [164, 71] width 46 height 46
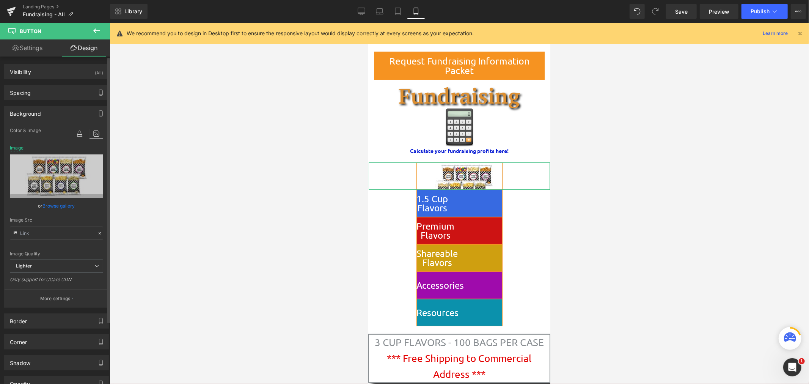
click at [58, 204] on link "Browse gallery" at bounding box center [59, 205] width 32 height 13
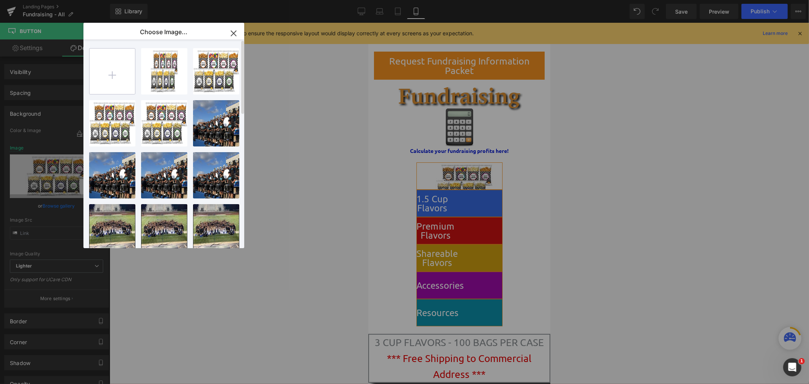
click at [113, 71] on input "file" at bounding box center [113, 72] width 46 height 46
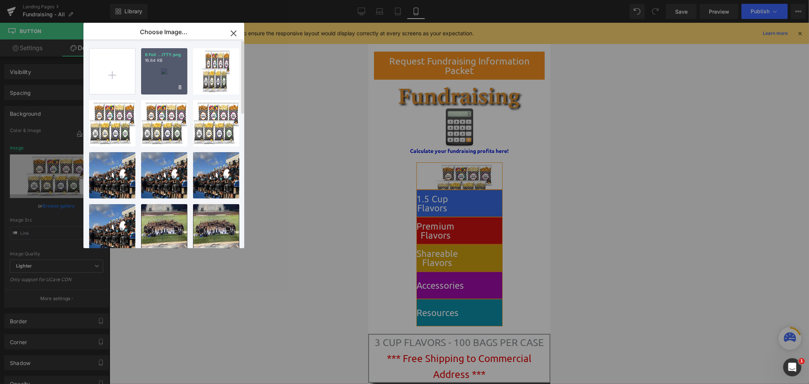
click at [157, 76] on div "8 Foil ...ITTY.png 16.64 KB" at bounding box center [164, 71] width 46 height 46
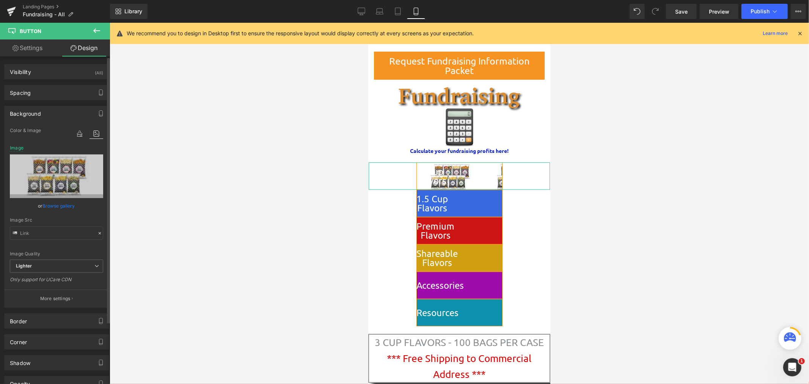
click at [50, 204] on link "Browse gallery" at bounding box center [59, 205] width 32 height 13
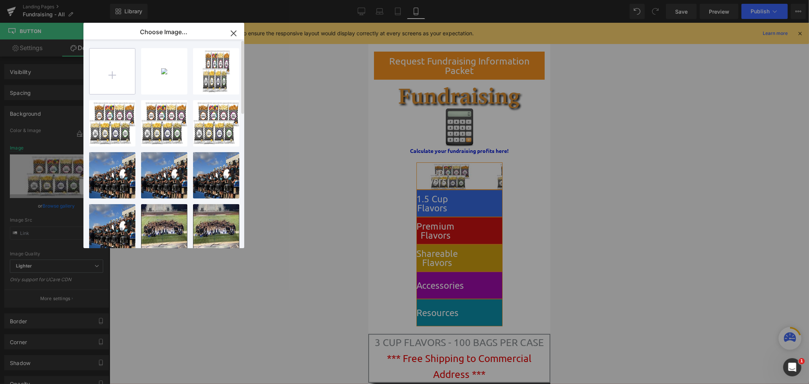
click at [127, 67] on input "file" at bounding box center [113, 72] width 46 height 46
type input "C:\fakepath\8 Foil Stacked (no DC) ITTY BITTY.png"
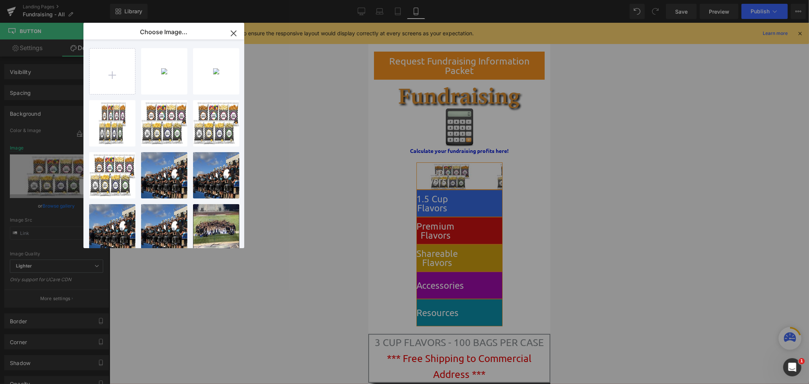
click at [238, 32] on icon "button" at bounding box center [234, 33] width 12 height 12
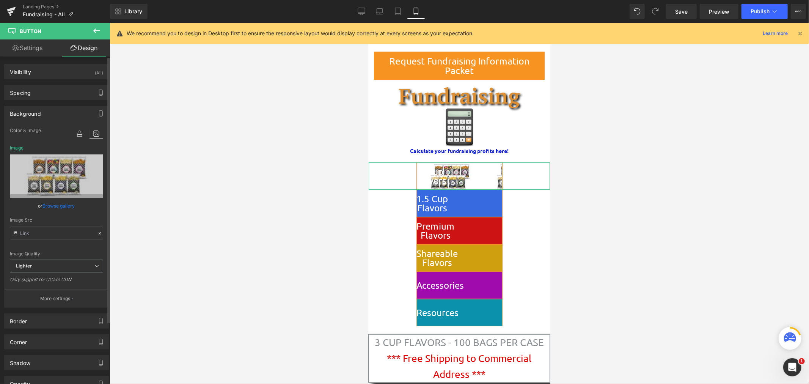
click at [91, 133] on icon at bounding box center [97, 134] width 14 height 10
click at [95, 134] on icon at bounding box center [97, 134] width 14 height 10
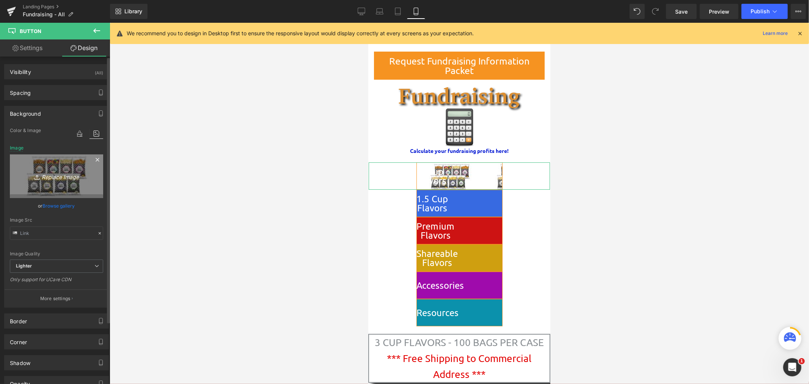
click at [65, 173] on icon "Replace Image" at bounding box center [56, 176] width 61 height 9
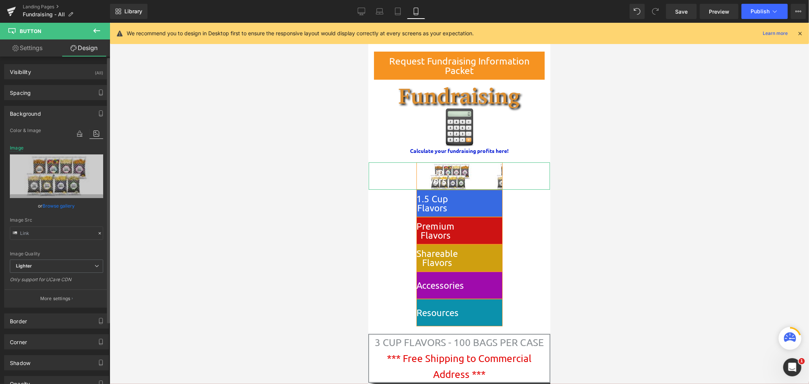
click at [61, 205] on link "Browse gallery" at bounding box center [59, 205] width 32 height 13
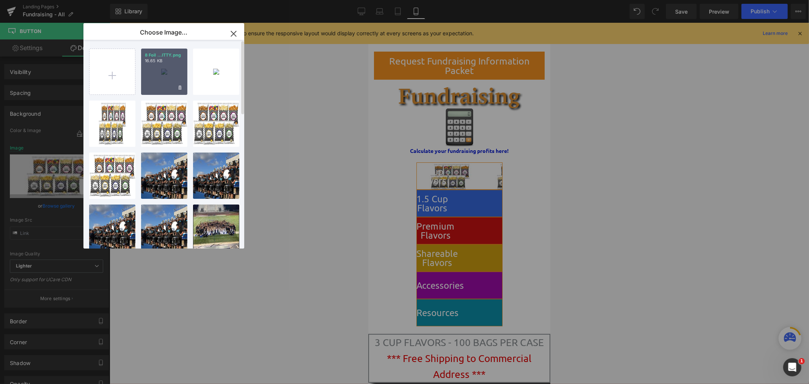
click at [158, 84] on div "8 Foil ...ITTY.png 16.65 KB" at bounding box center [164, 72] width 46 height 46
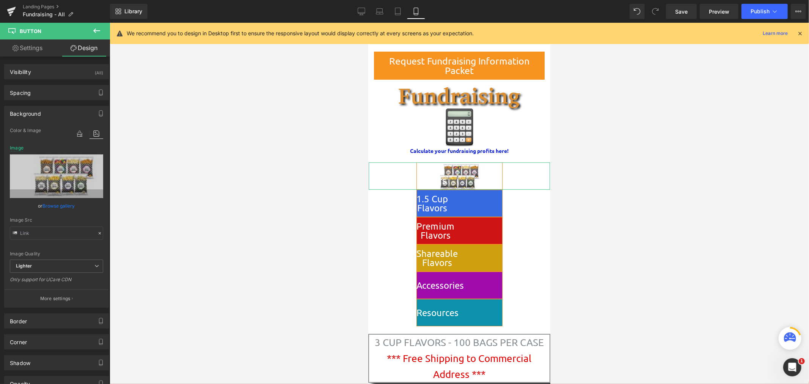
click at [37, 45] on link "Settings" at bounding box center [27, 47] width 55 height 17
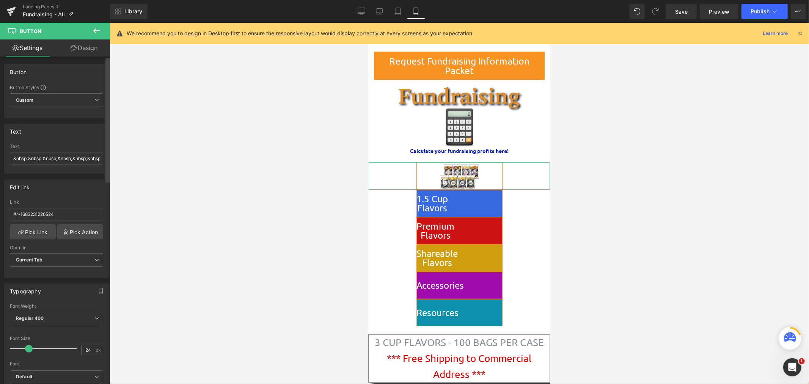
click at [106, 222] on div at bounding box center [107, 222] width 5 height 328
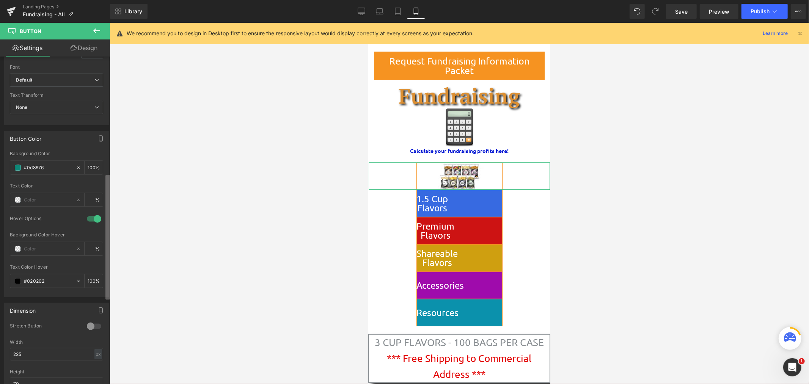
scroll to position [306, 0]
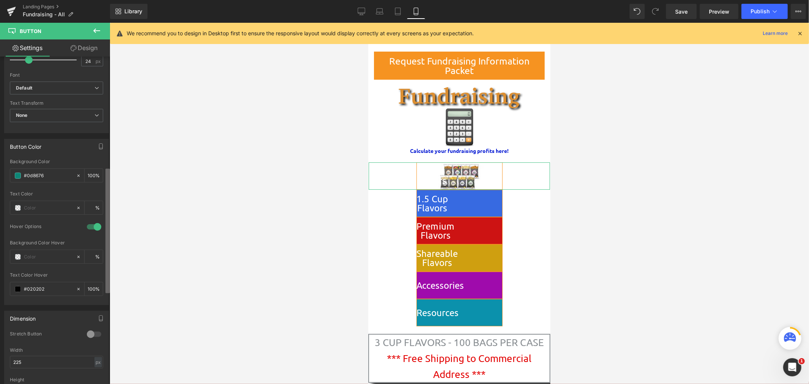
click at [96, 279] on div "Button Button Styles Custom Custom Setup Global Style Custom Setup Global Style…" at bounding box center [55, 222] width 110 height 331
click at [36, 210] on input "text" at bounding box center [48, 210] width 49 height 8
click at [76, 210] on icon at bounding box center [78, 210] width 5 height 5
click at [16, 211] on span at bounding box center [18, 210] width 6 height 6
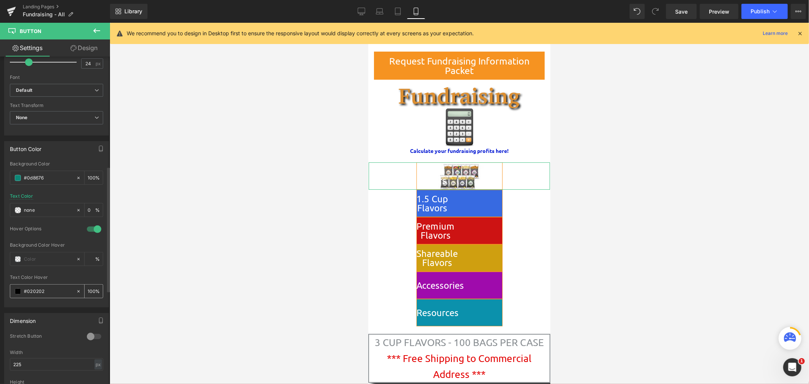
click at [37, 293] on input "#020202" at bounding box center [48, 291] width 49 height 8
click at [76, 290] on icon at bounding box center [78, 291] width 5 height 5
click at [86, 230] on div at bounding box center [94, 229] width 18 height 12
click at [90, 229] on div at bounding box center [94, 229] width 18 height 12
click at [76, 210] on icon at bounding box center [78, 210] width 5 height 5
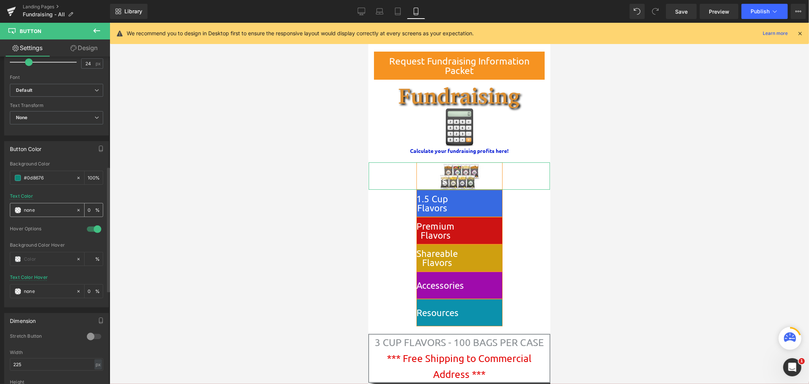
click at [76, 213] on icon at bounding box center [78, 210] width 5 height 5
click at [33, 216] on div at bounding box center [43, 209] width 66 height 13
click at [33, 213] on input "text" at bounding box center [48, 210] width 49 height 8
click at [16, 213] on span at bounding box center [18, 210] width 6 height 6
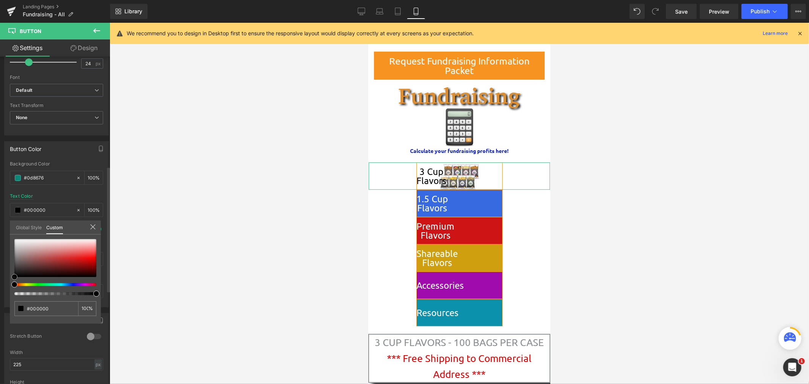
drag, startPoint x: 24, startPoint y: 241, endPoint x: 13, endPoint y: 280, distance: 40.6
click at [13, 280] on div "none 0 %" at bounding box center [55, 281] width 91 height 85
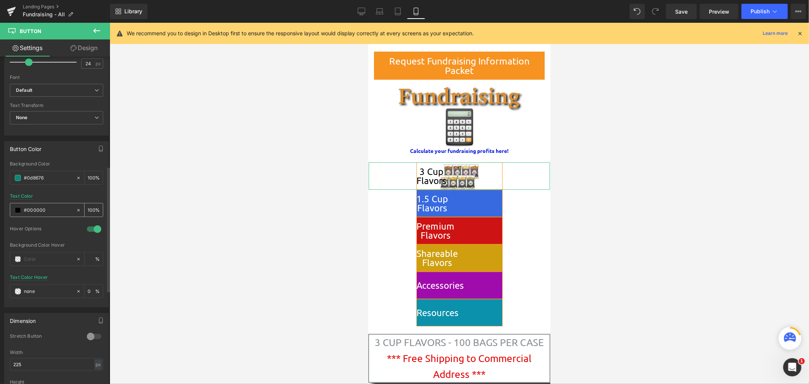
click at [77, 210] on icon at bounding box center [78, 210] width 2 height 2
click at [17, 211] on span at bounding box center [18, 210] width 6 height 6
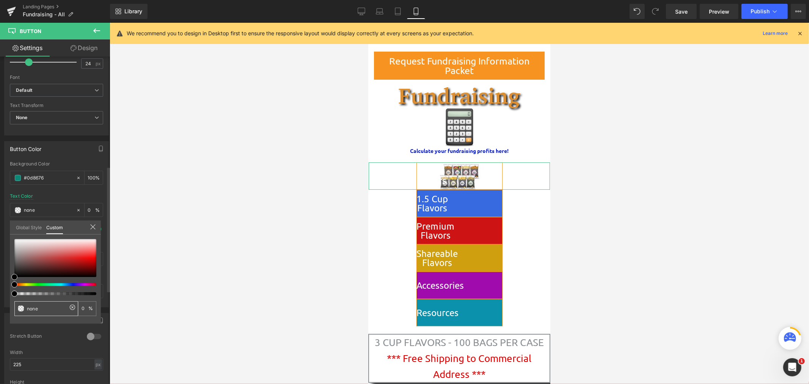
click at [23, 309] on span at bounding box center [21, 308] width 6 height 6
click at [31, 226] on link "Global Style" at bounding box center [29, 226] width 26 height 13
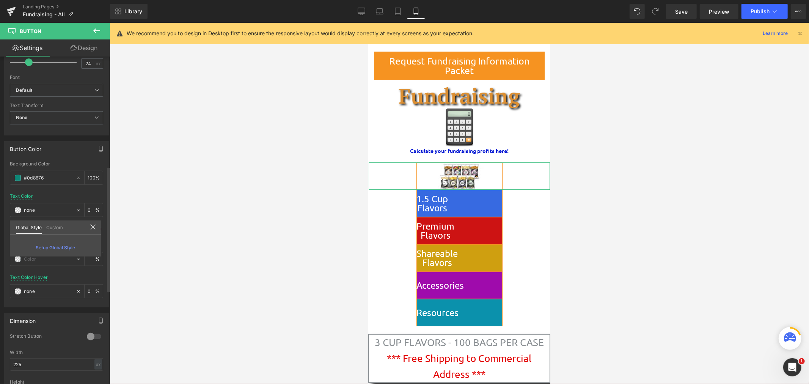
click at [52, 228] on link "Custom" at bounding box center [54, 226] width 17 height 13
click at [19, 294] on span at bounding box center [18, 291] width 6 height 6
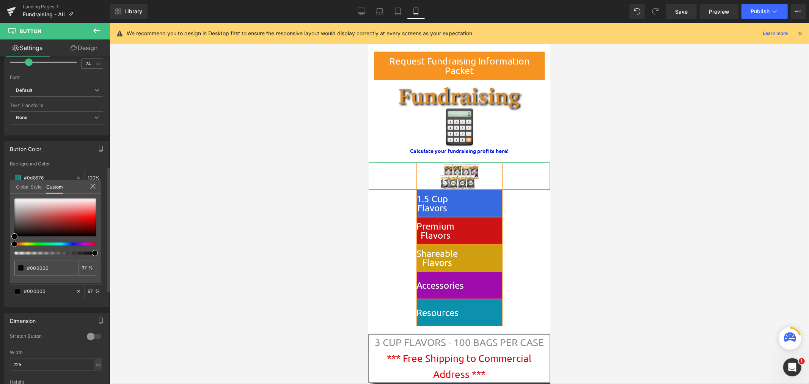
drag, startPoint x: 16, startPoint y: 251, endPoint x: 93, endPoint y: 252, distance: 77.4
click at [93, 252] on span at bounding box center [95, 253] width 6 height 6
drag, startPoint x: 93, startPoint y: 253, endPoint x: 4, endPoint y: 257, distance: 89.6
click at [4, 257] on div "Button Color rgba(13, 134, 118, 1) Background Color #0d8676 100 % Text Color % …" at bounding box center [56, 221] width 113 height 172
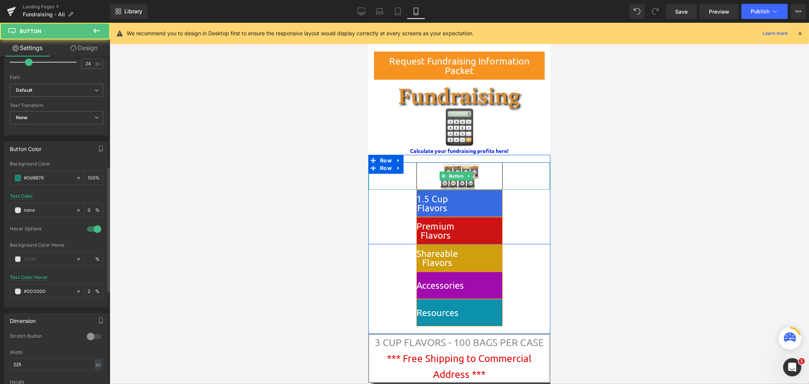
click at [447, 183] on span "3 Cup Flavors" at bounding box center [432, 176] width 30 height 18
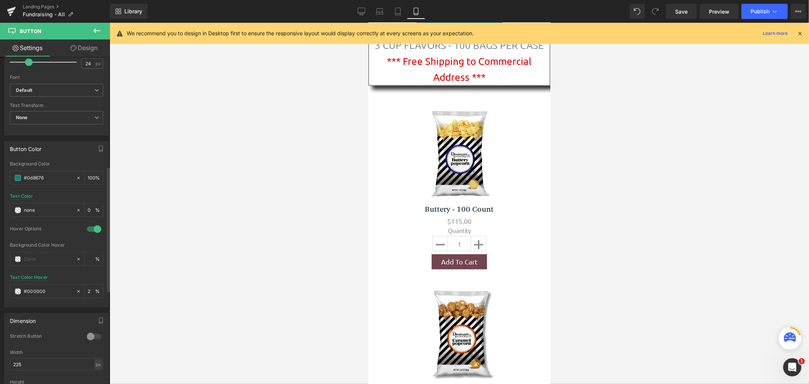
scroll to position [300, 0]
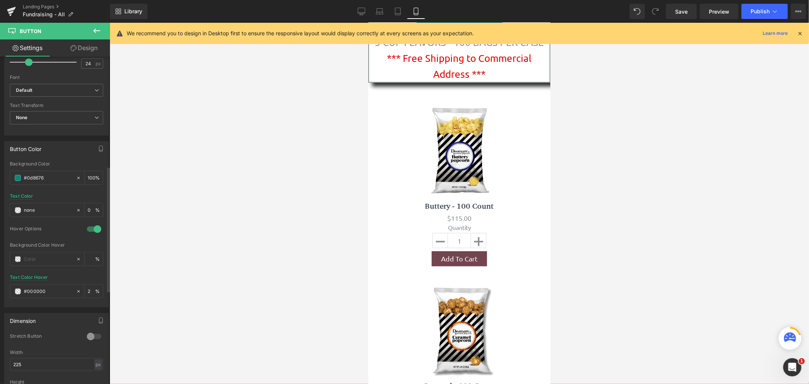
click at [801, 33] on icon at bounding box center [800, 33] width 7 height 7
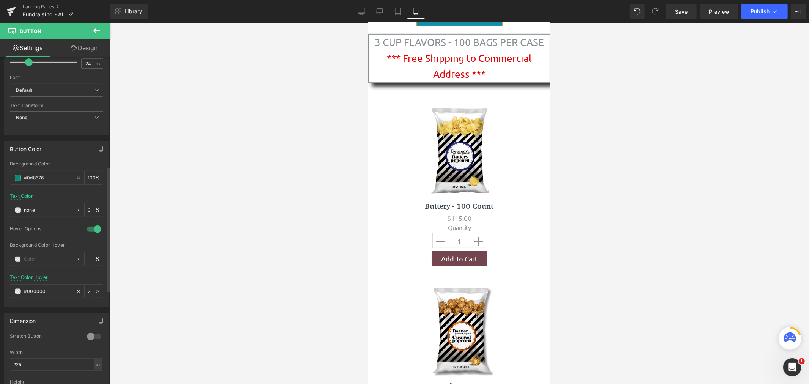
scroll to position [0, 0]
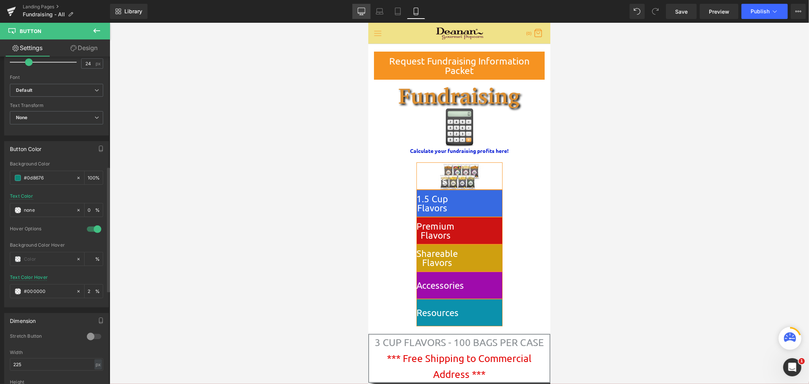
click at [368, 13] on link "Desktop" at bounding box center [362, 11] width 18 height 15
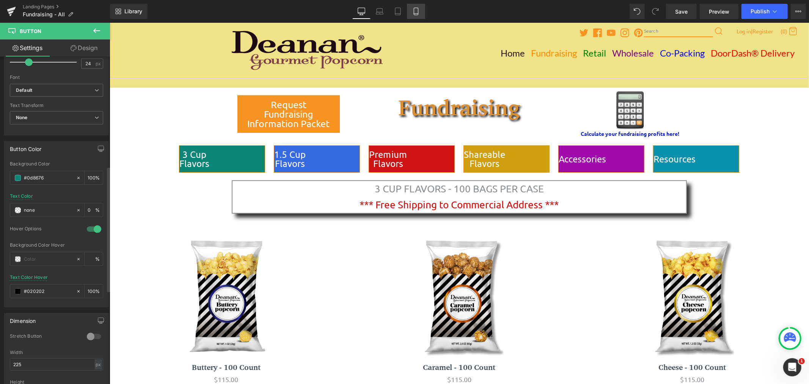
click at [418, 9] on icon at bounding box center [416, 11] width 4 height 7
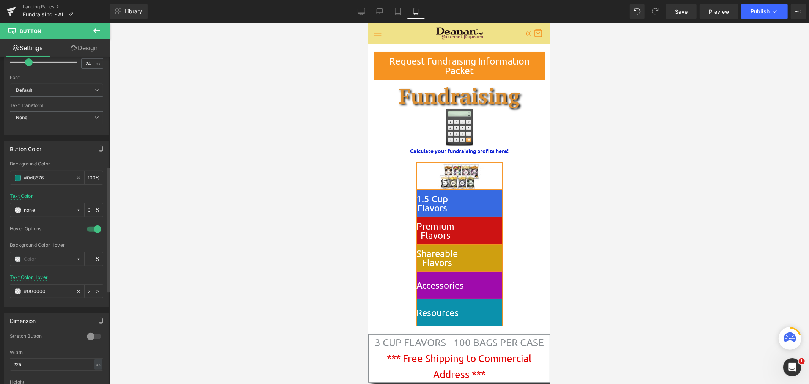
scroll to position [17, 0]
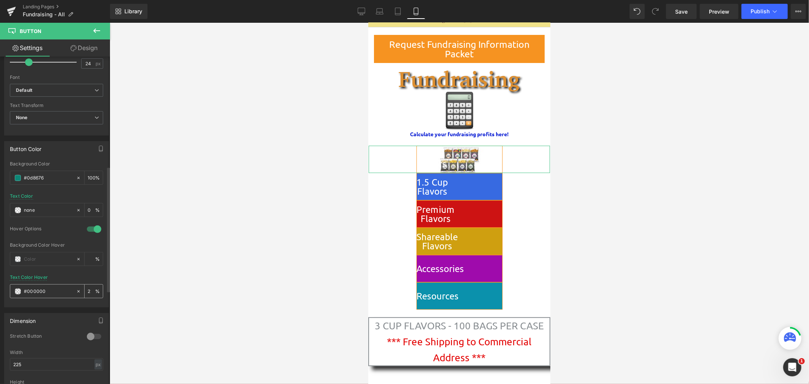
click at [76, 293] on icon at bounding box center [78, 291] width 5 height 5
click at [175, 263] on div at bounding box center [460, 203] width 700 height 361
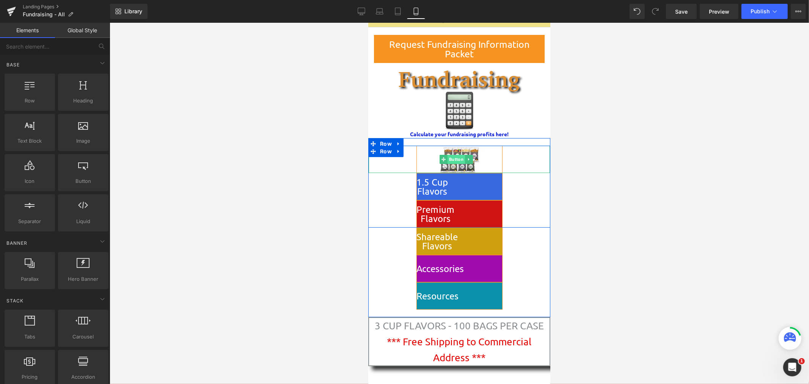
click at [455, 157] on span "Button" at bounding box center [455, 158] width 17 height 9
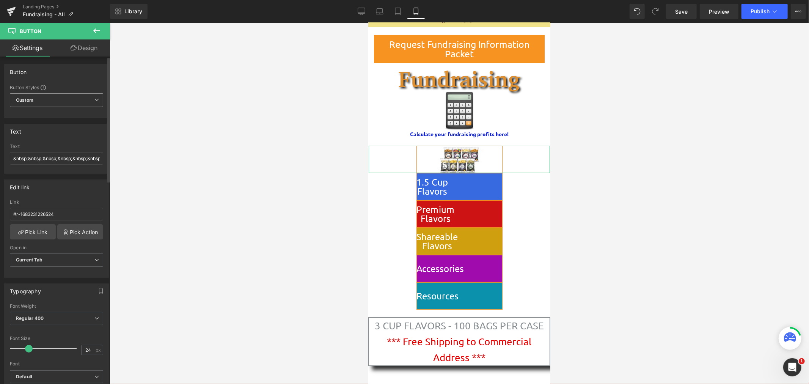
click at [96, 95] on span "Custom Setup Global Style" at bounding box center [56, 100] width 93 height 14
click at [96, 95] on span "Custom Setup Global Style" at bounding box center [55, 100] width 90 height 14
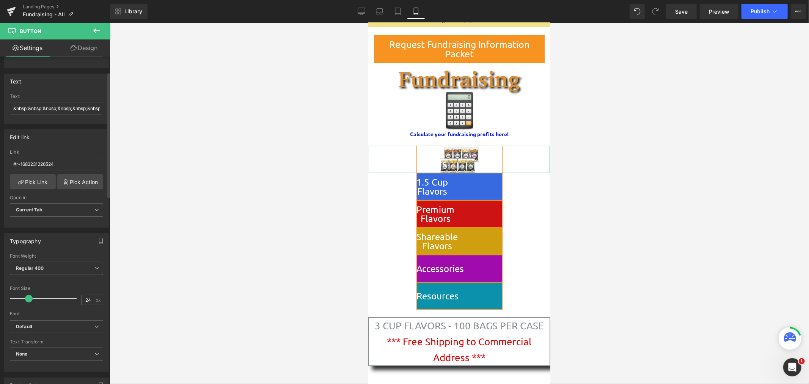
scroll to position [70, 0]
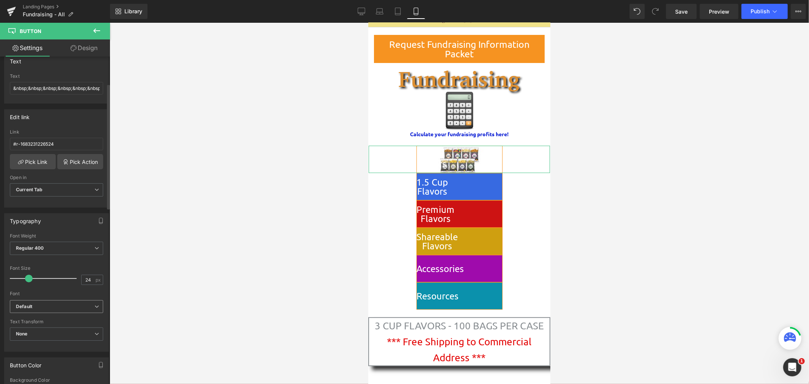
click at [60, 304] on b "Default" at bounding box center [55, 307] width 79 height 6
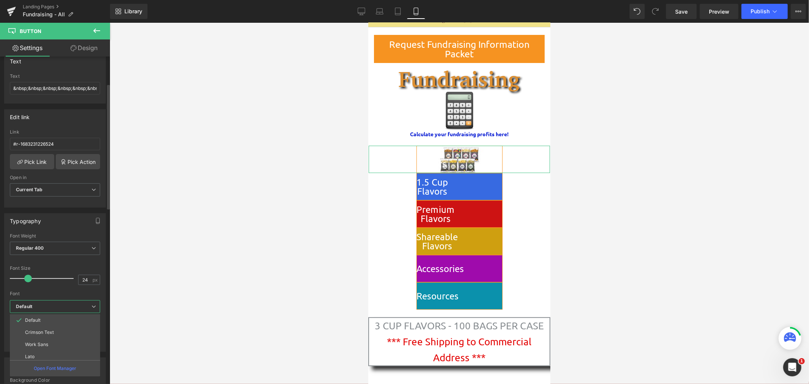
click at [60, 306] on b "Default" at bounding box center [54, 307] width 76 height 6
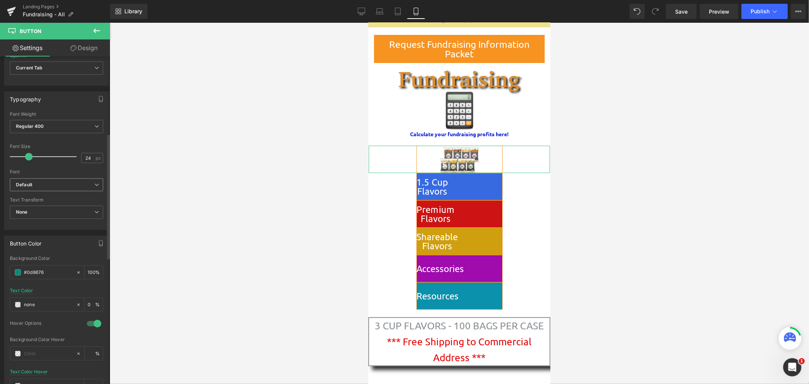
scroll to position [211, 0]
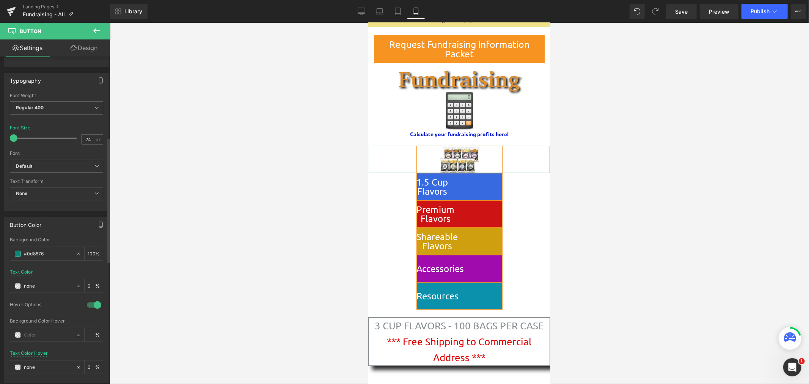
drag, startPoint x: 30, startPoint y: 138, endPoint x: 0, endPoint y: 134, distance: 30.6
click at [0, 134] on div "Typography Thin 100 Semi Thin 200 Light 300 Regular 400 Medium 500 Semi Bold 60…" at bounding box center [56, 139] width 113 height 144
click at [364, 13] on icon at bounding box center [361, 11] width 7 height 6
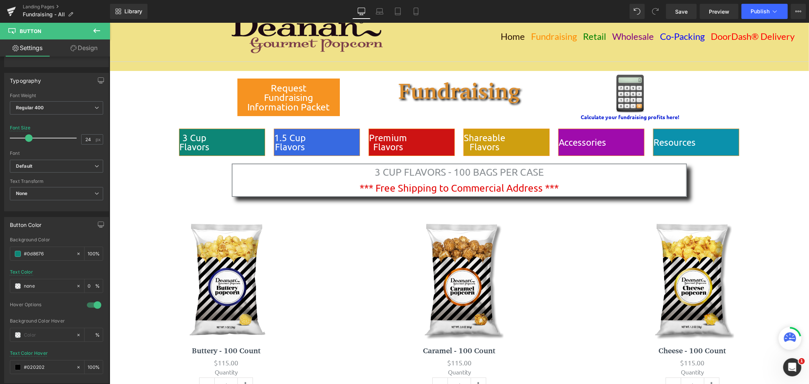
scroll to position [0, 0]
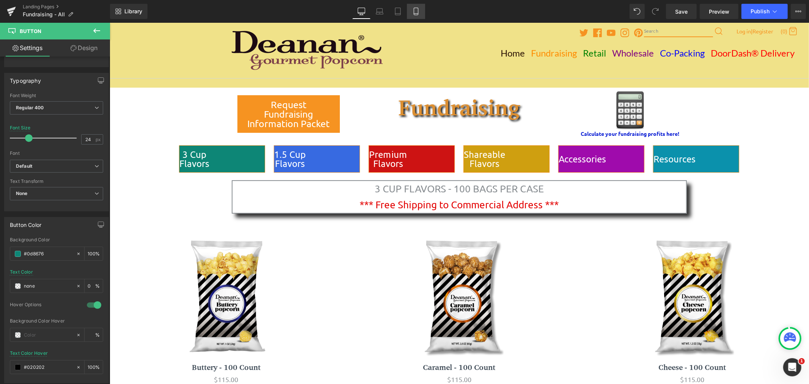
click at [414, 14] on icon at bounding box center [416, 12] width 8 height 8
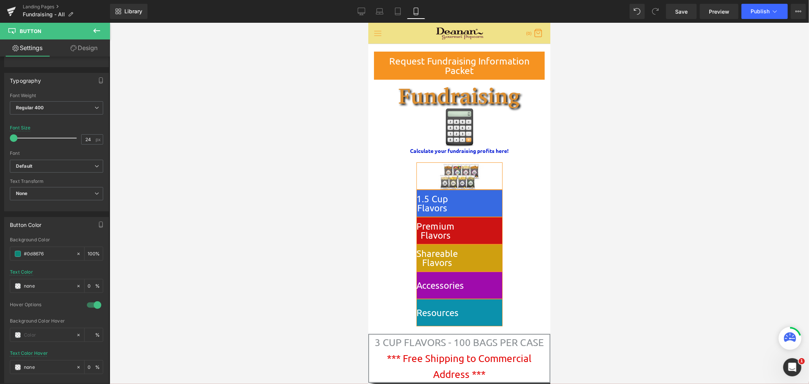
scroll to position [17, 0]
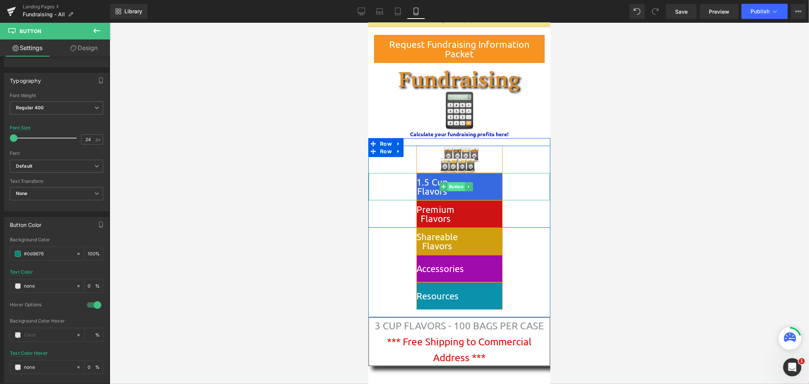
click at [454, 186] on span "Button" at bounding box center [455, 186] width 17 height 9
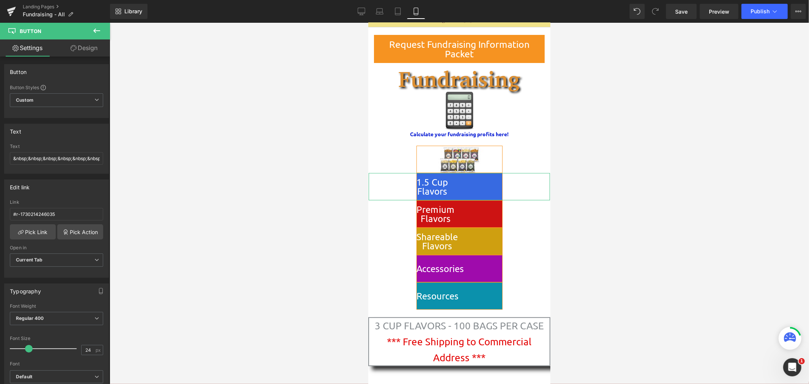
click at [80, 47] on link "Design" at bounding box center [84, 47] width 55 height 17
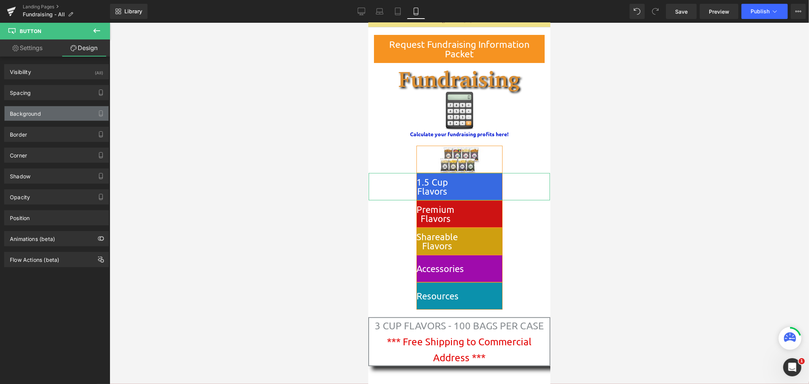
click at [29, 114] on div "Background" at bounding box center [25, 111] width 31 height 11
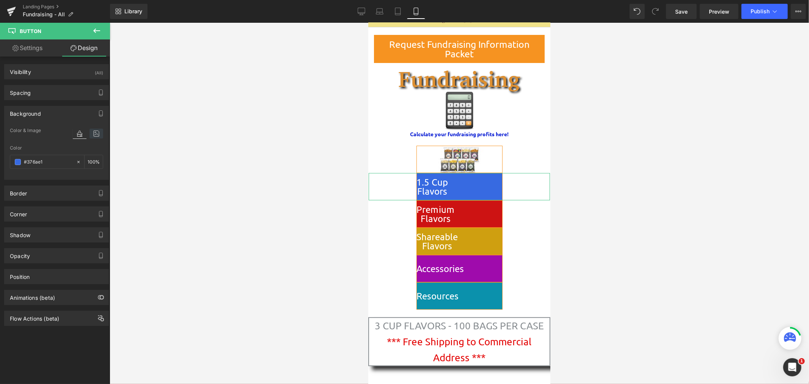
click at [93, 133] on icon at bounding box center [97, 134] width 14 height 10
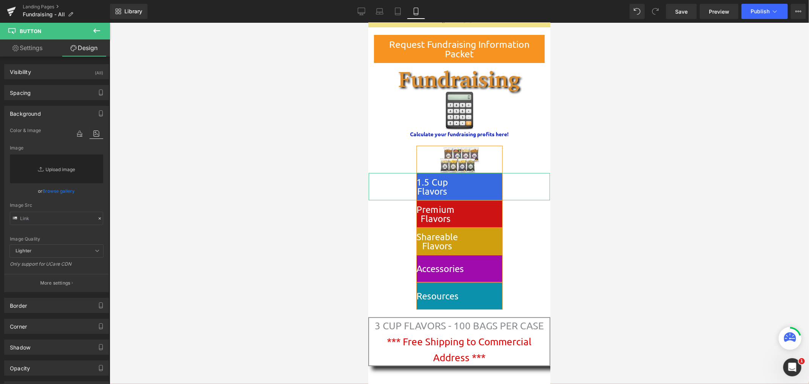
click at [47, 168] on link "Replace Image" at bounding box center [56, 168] width 93 height 29
type input "C:\fakepath\Singles 4 Variants ITTY BITTY.png"
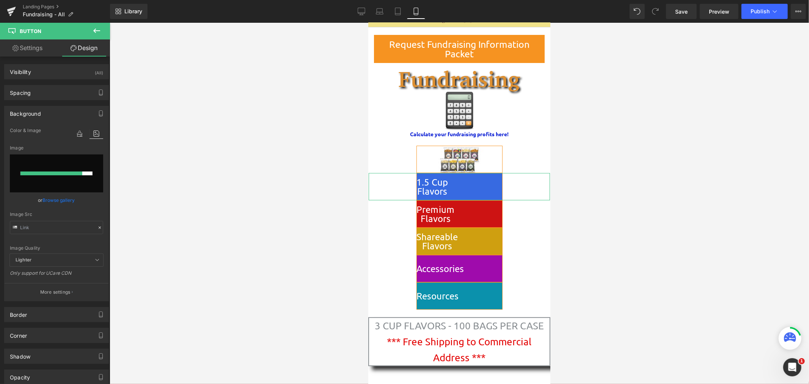
click at [72, 201] on link "Browse gallery" at bounding box center [59, 200] width 32 height 13
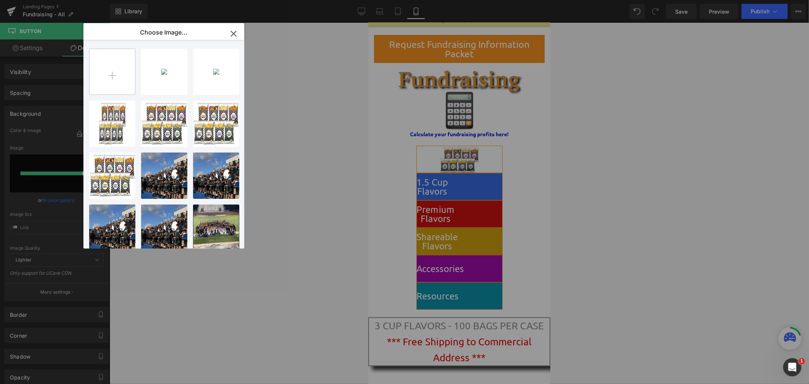
click at [107, 75] on input "file" at bounding box center [113, 72] width 46 height 46
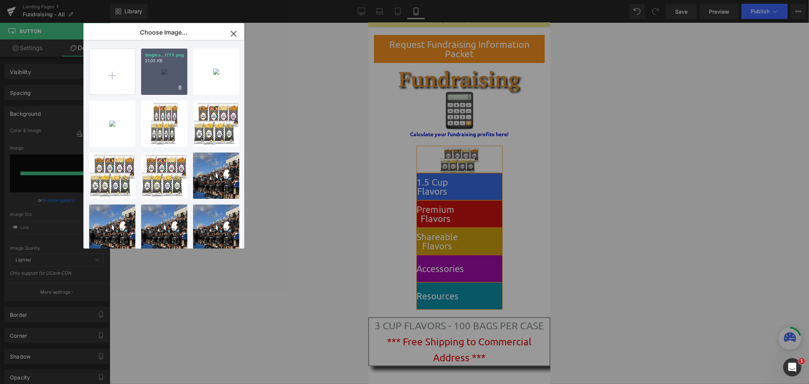
click at [172, 60] on p "21.05 KB" at bounding box center [164, 61] width 39 height 6
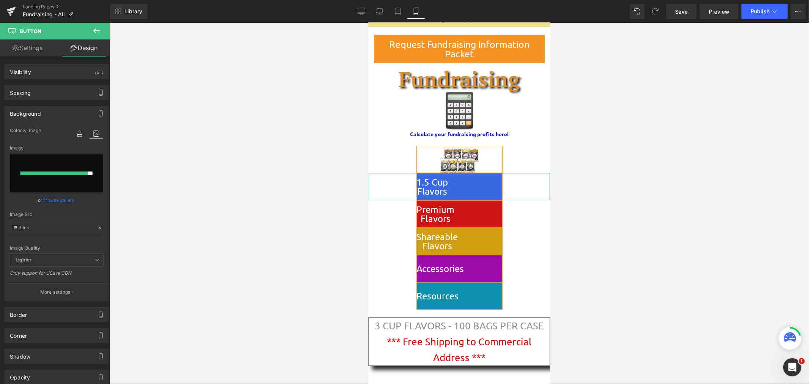
click at [82, 201] on div "or Browse gallery" at bounding box center [56, 200] width 93 height 8
click at [90, 137] on icon at bounding box center [97, 134] width 14 height 10
click at [27, 47] on link "Settings" at bounding box center [27, 47] width 55 height 17
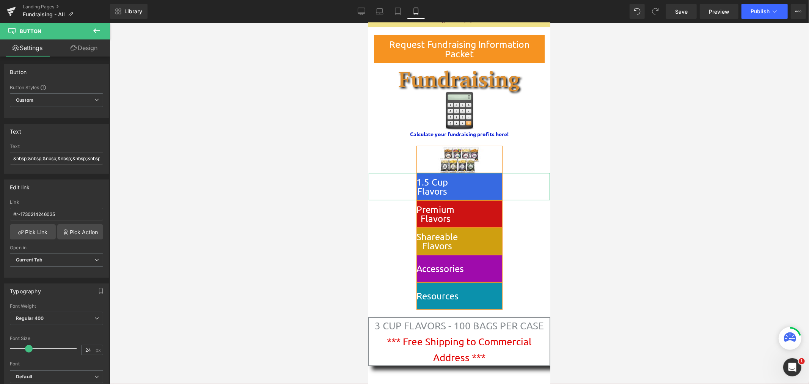
click at [75, 49] on icon at bounding box center [74, 48] width 6 height 6
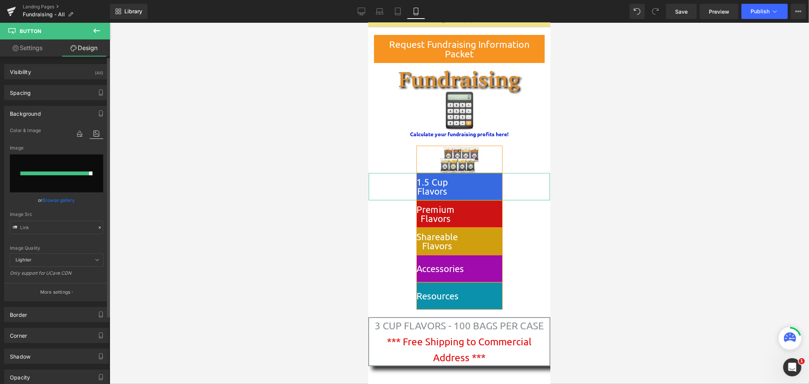
click at [67, 170] on input "file" at bounding box center [56, 173] width 93 height 38
click at [77, 133] on icon at bounding box center [80, 134] width 14 height 10
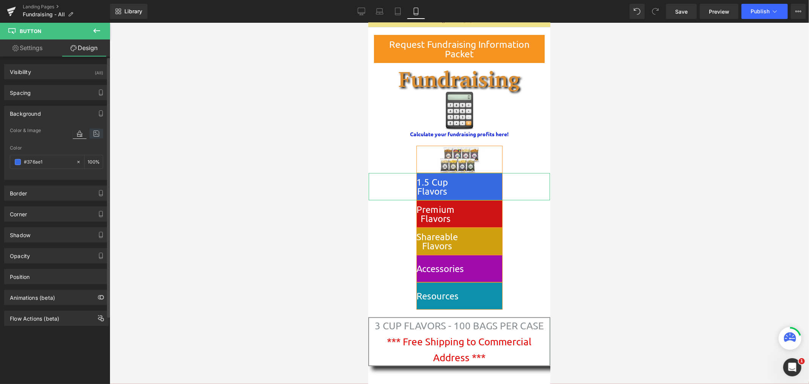
click at [90, 133] on icon at bounding box center [97, 134] width 14 height 10
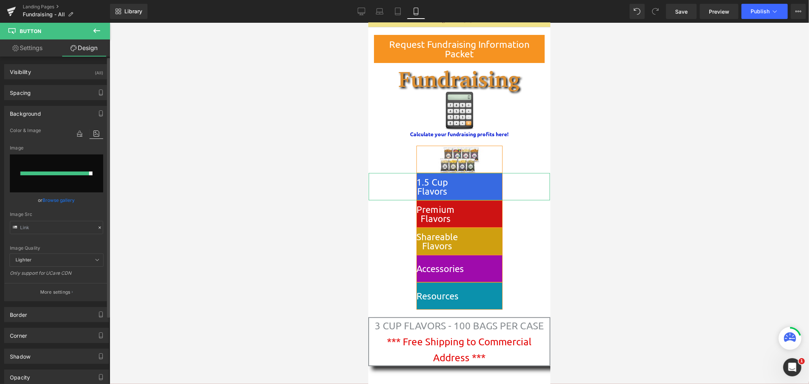
click at [81, 173] on div at bounding box center [54, 174] width 69 height 4
click at [81, 172] on div at bounding box center [54, 174] width 69 height 4
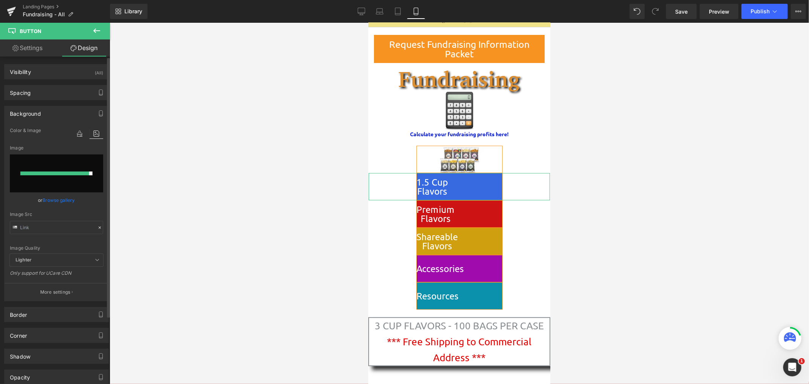
click at [81, 172] on div at bounding box center [54, 174] width 69 height 4
click at [62, 195] on link "Browse gallery" at bounding box center [59, 200] width 32 height 13
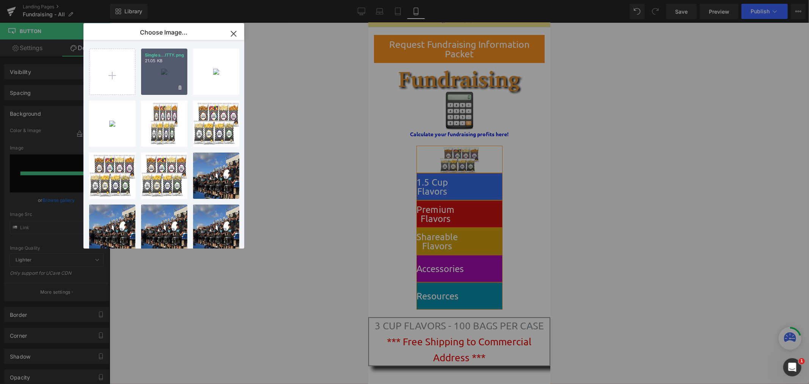
click at [165, 75] on div "Singles...ITTY.png 21.05 KB" at bounding box center [164, 72] width 46 height 46
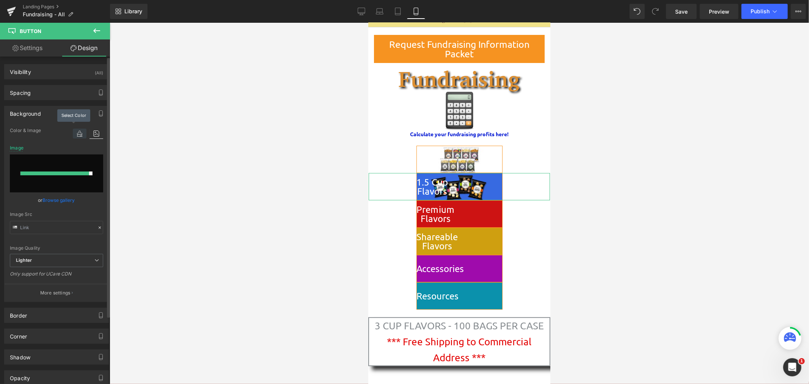
click at [74, 134] on icon at bounding box center [80, 134] width 14 height 10
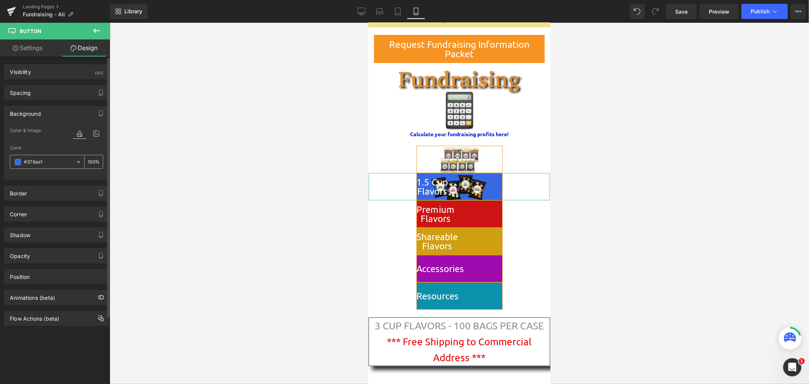
click at [76, 162] on icon at bounding box center [78, 161] width 5 height 5
click at [35, 47] on link "Settings" at bounding box center [27, 47] width 55 height 17
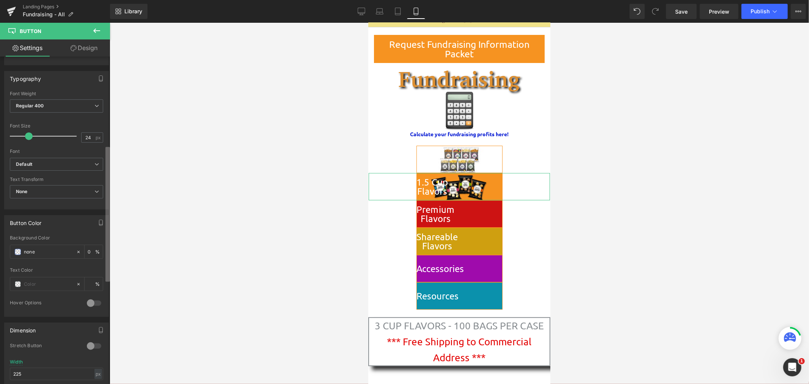
scroll to position [211, 0]
click at [105, 277] on b at bounding box center [107, 213] width 5 height 135
click at [76, 287] on icon at bounding box center [78, 285] width 5 height 5
click at [76, 253] on icon at bounding box center [78, 252] width 5 height 5
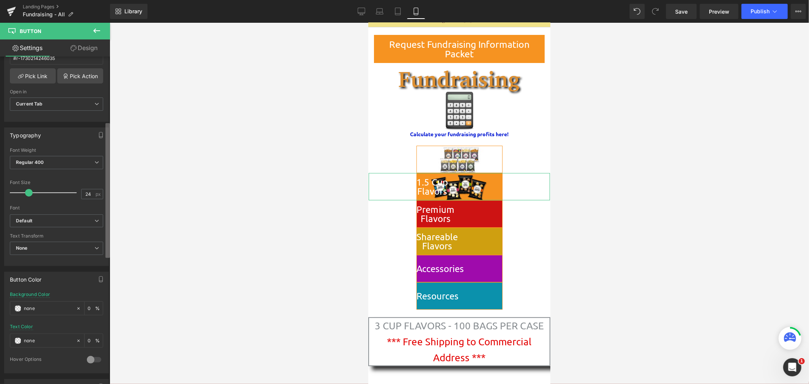
scroll to position [159, 0]
click at [104, 233] on div "Button Button Styles Custom Custom Setup Global Style Custom Setup Global Style…" at bounding box center [55, 222] width 110 height 331
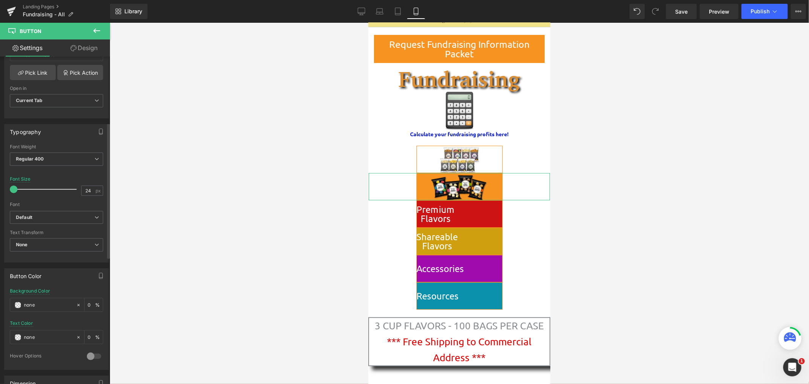
drag, startPoint x: 27, startPoint y: 190, endPoint x: 0, endPoint y: 180, distance: 28.9
click at [0, 180] on div "Typography Thin 100 Semi Thin 200 Light 300 Regular 400 Medium 500 Semi Bold 60…" at bounding box center [56, 190] width 113 height 144
click at [365, 16] on link "Desktop" at bounding box center [362, 11] width 18 height 15
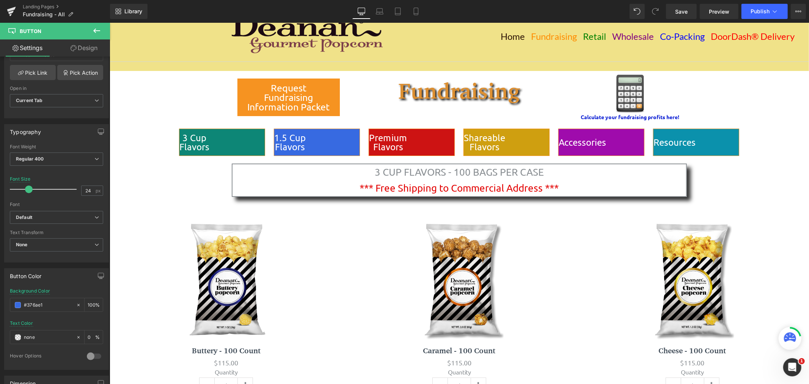
scroll to position [0, 0]
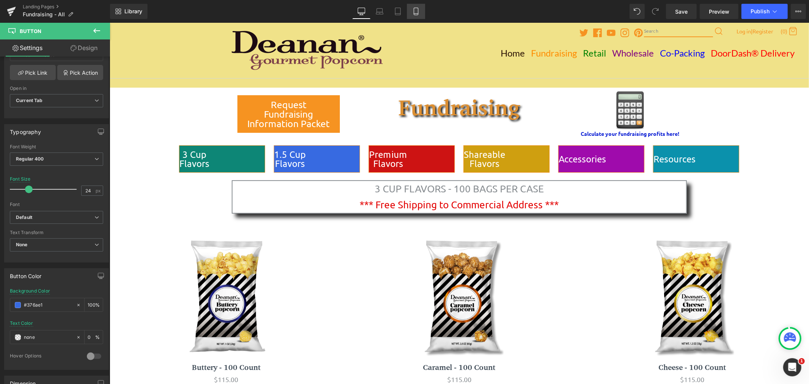
click at [419, 13] on icon at bounding box center [416, 12] width 8 height 8
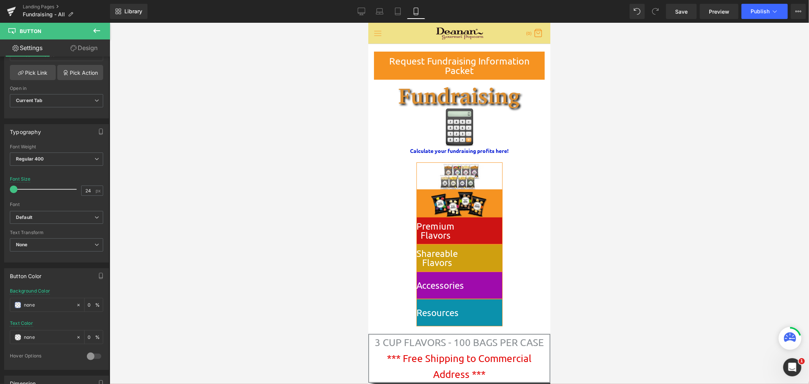
scroll to position [44, 0]
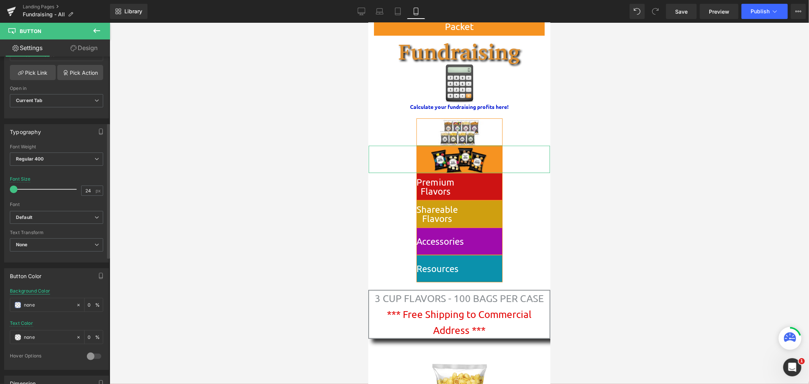
click at [45, 292] on div "Background Color" at bounding box center [30, 290] width 40 height 5
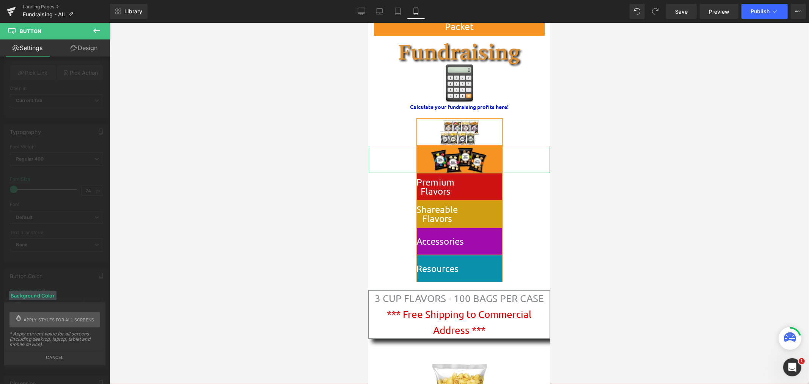
click at [42, 297] on div "Background Color" at bounding box center [33, 295] width 48 height 9
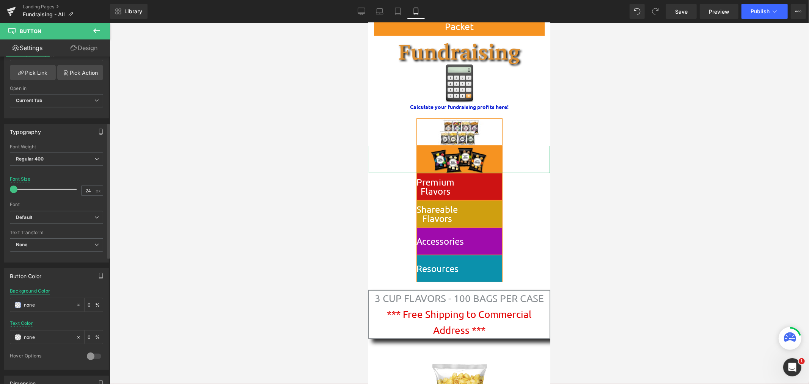
click at [40, 289] on div "Background Color" at bounding box center [30, 290] width 40 height 5
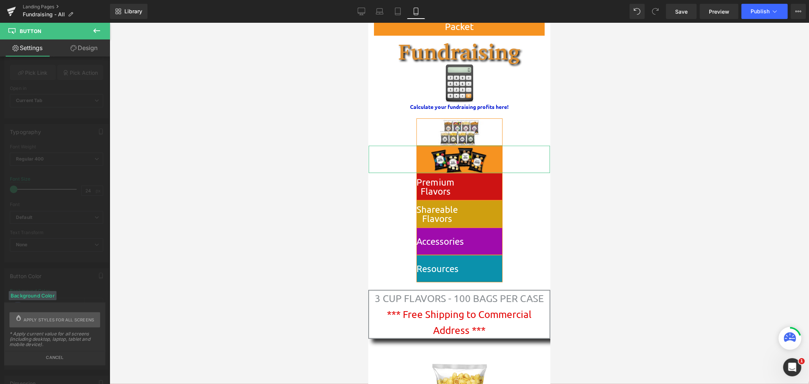
click at [78, 45] on link "Design" at bounding box center [84, 47] width 55 height 17
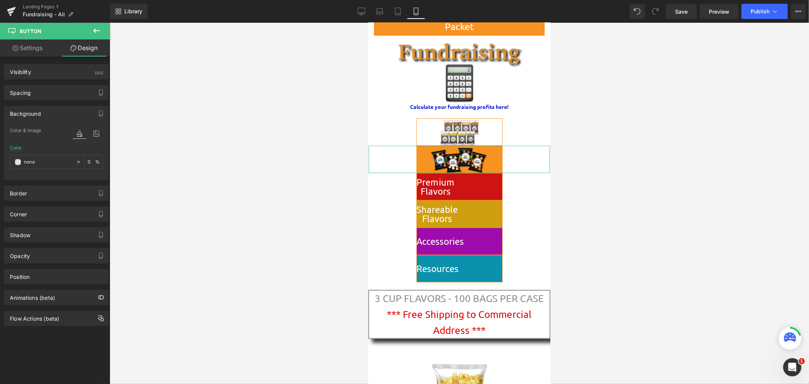
click at [44, 115] on div "Background" at bounding box center [57, 113] width 104 height 14
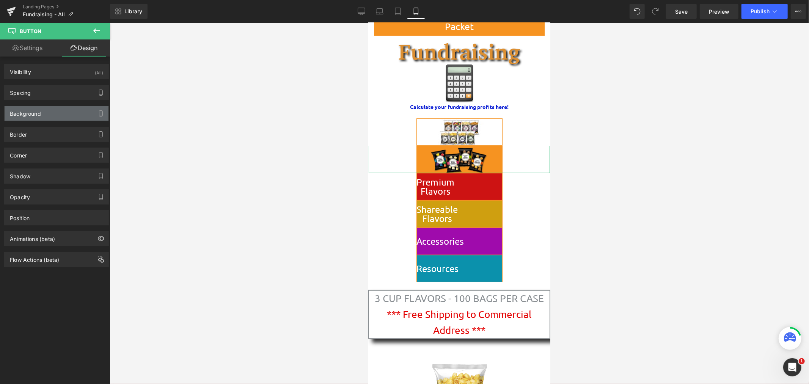
click at [44, 120] on div "Background" at bounding box center [57, 113] width 104 height 14
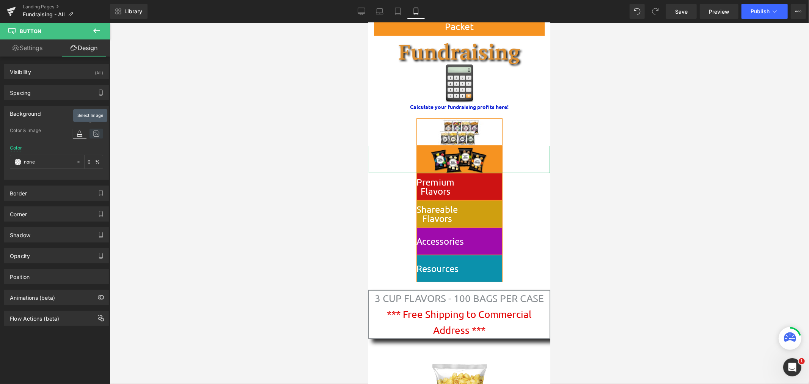
click at [93, 134] on icon at bounding box center [97, 134] width 14 height 10
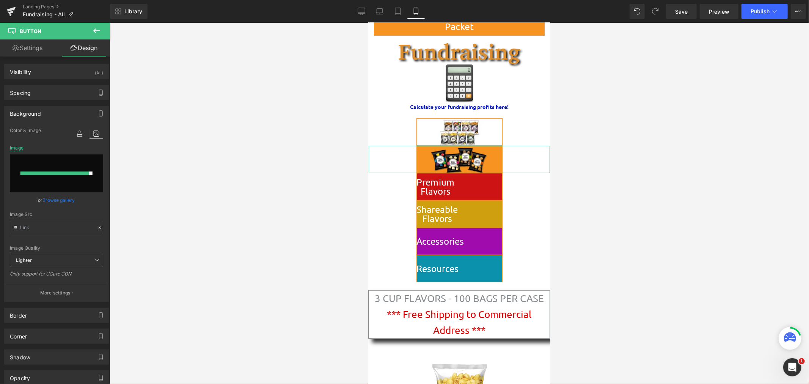
drag, startPoint x: 82, startPoint y: 172, endPoint x: 92, endPoint y: 172, distance: 9.9
click at [92, 172] on div at bounding box center [56, 173] width 93 height 38
click at [27, 47] on link "Settings" at bounding box center [27, 47] width 55 height 17
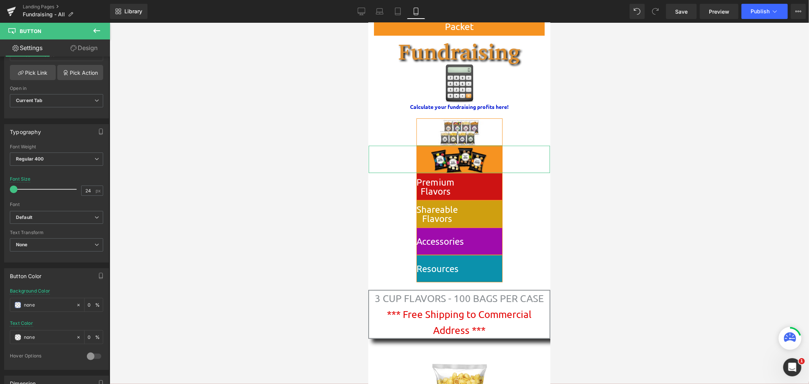
click at [82, 48] on link "Design" at bounding box center [84, 47] width 55 height 17
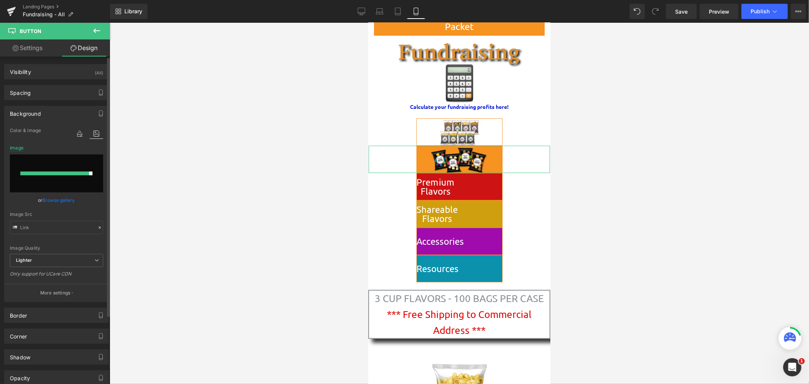
click at [61, 162] on input "file" at bounding box center [56, 173] width 93 height 38
click at [68, 197] on link "Browse gallery" at bounding box center [59, 200] width 32 height 13
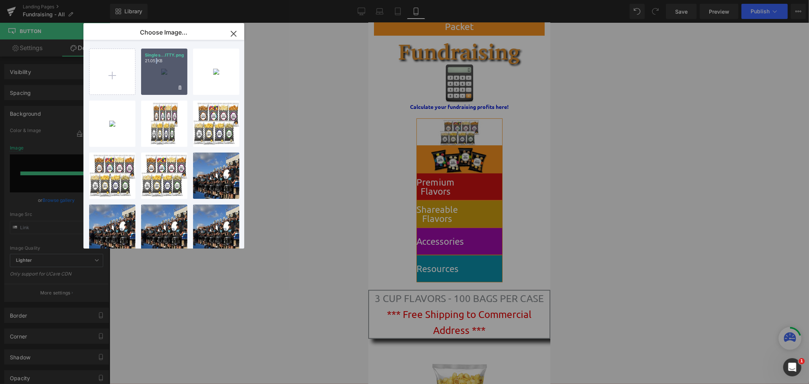
click at [157, 74] on div "Singles...ITTY.png 21.05 KB" at bounding box center [164, 72] width 46 height 46
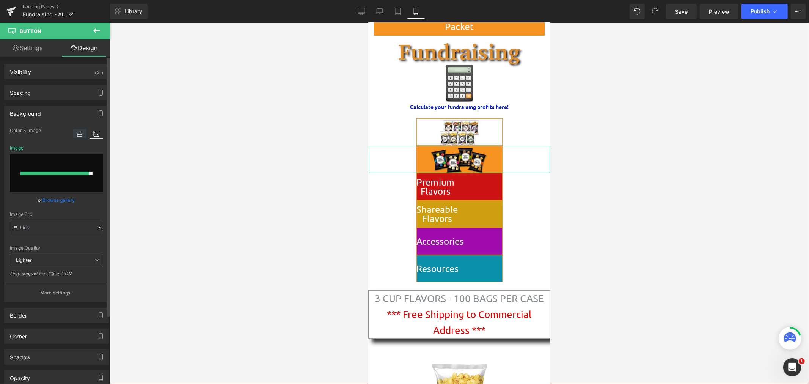
click at [74, 135] on icon at bounding box center [80, 134] width 14 height 10
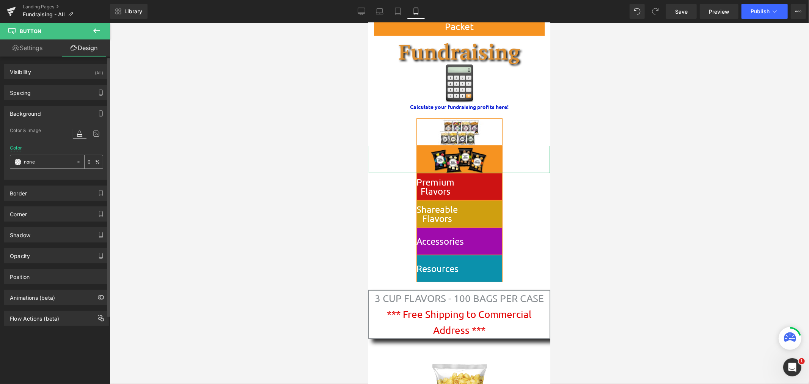
click at [42, 165] on input "text" at bounding box center [48, 162] width 49 height 8
click at [21, 160] on div at bounding box center [43, 161] width 66 height 13
click at [17, 161] on span at bounding box center [18, 162] width 6 height 6
click at [43, 72] on div "Visibility (All)" at bounding box center [57, 72] width 104 height 14
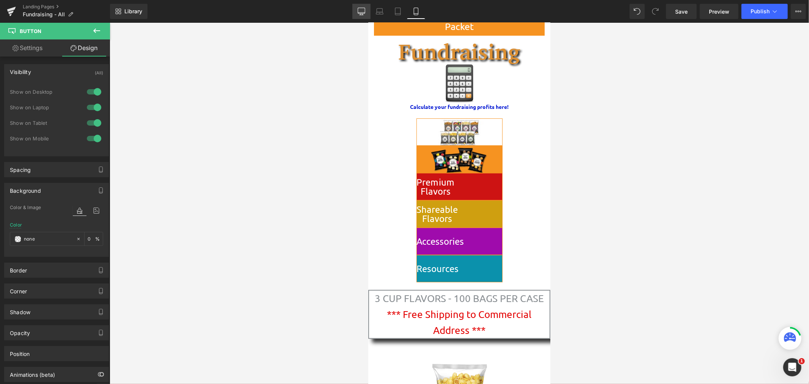
click at [363, 14] on icon at bounding box center [362, 12] width 8 height 8
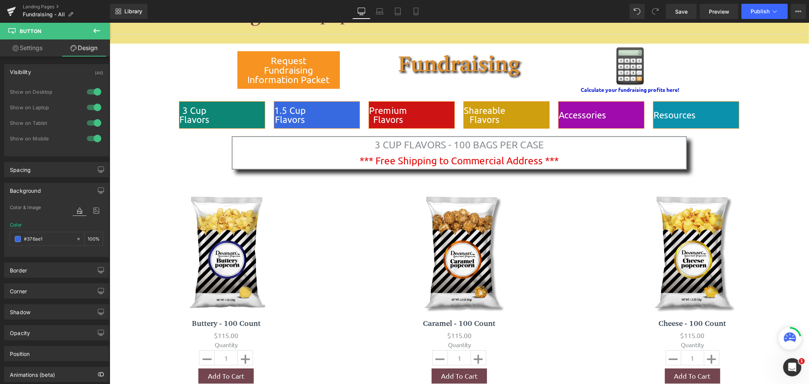
scroll to position [0, 0]
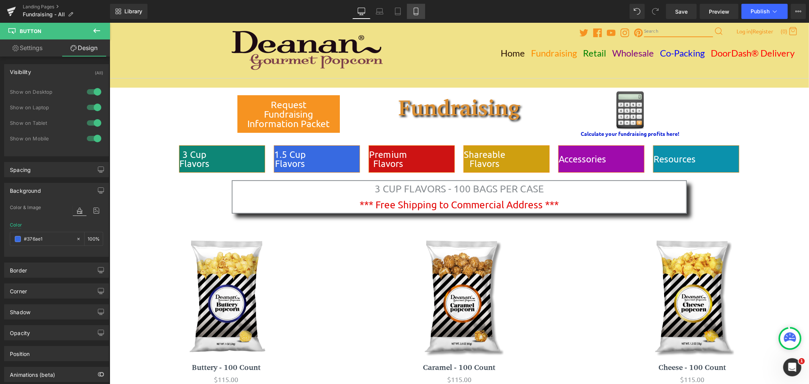
click at [414, 9] on icon at bounding box center [416, 12] width 8 height 8
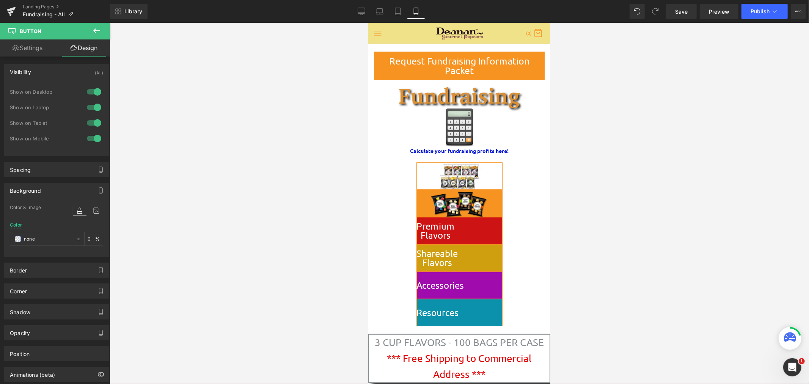
scroll to position [44, 0]
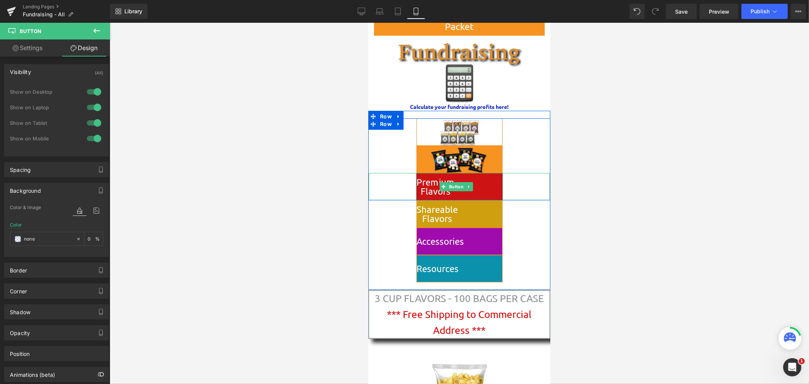
click at [453, 184] on span "Button" at bounding box center [455, 186] width 17 height 9
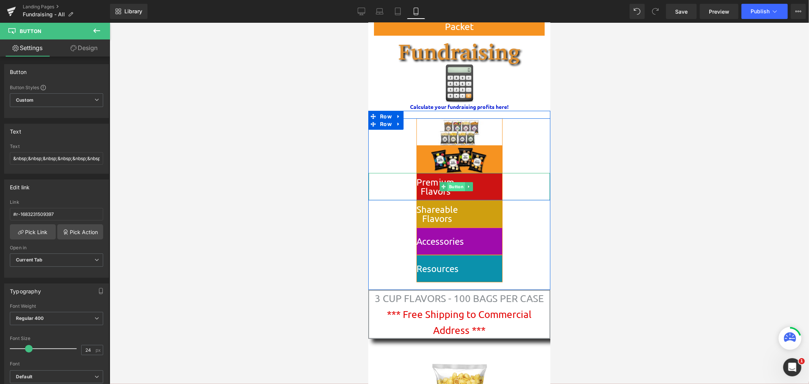
click at [458, 183] on span "Button" at bounding box center [455, 186] width 17 height 9
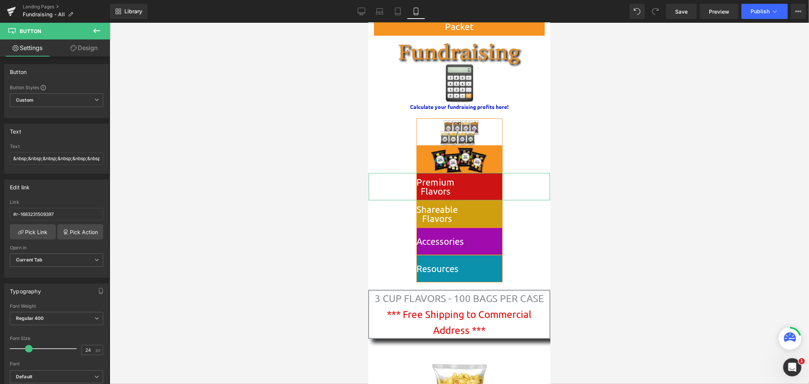
click at [97, 46] on link "Design" at bounding box center [84, 47] width 55 height 17
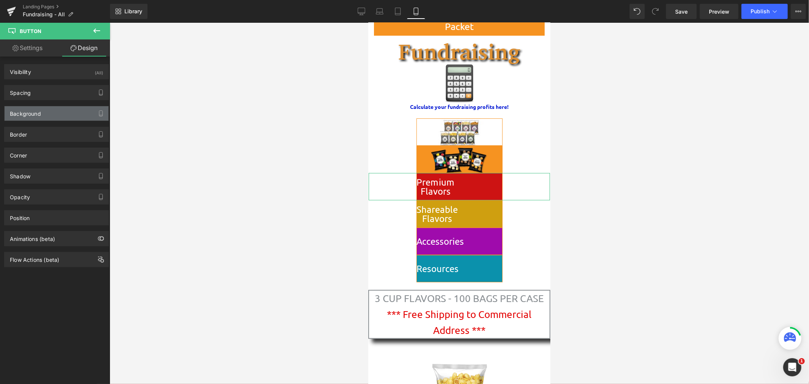
click at [44, 118] on div "Background" at bounding box center [57, 113] width 104 height 14
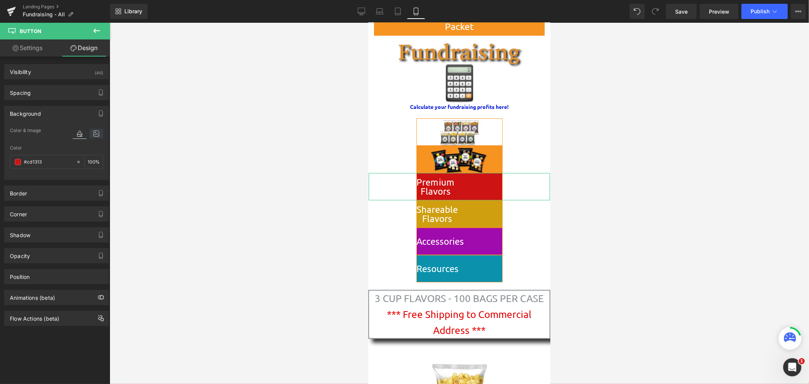
click at [94, 136] on icon at bounding box center [97, 134] width 14 height 10
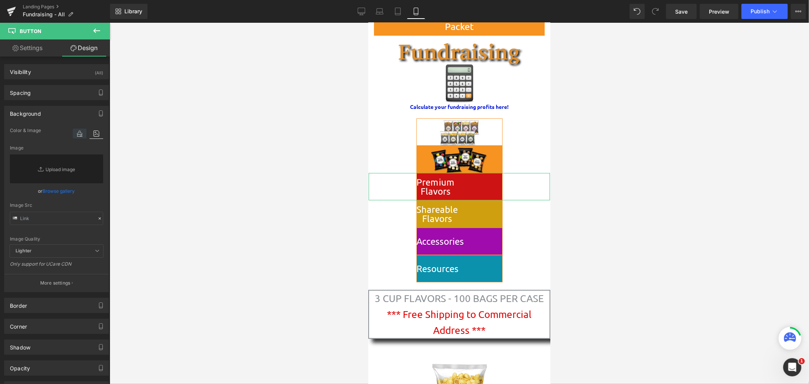
click at [77, 135] on icon at bounding box center [80, 134] width 14 height 10
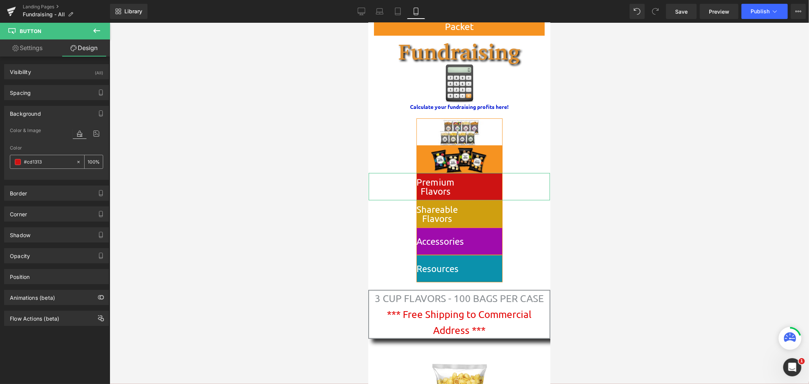
click at [76, 163] on icon at bounding box center [78, 161] width 5 height 5
click at [95, 134] on icon at bounding box center [97, 134] width 14 height 10
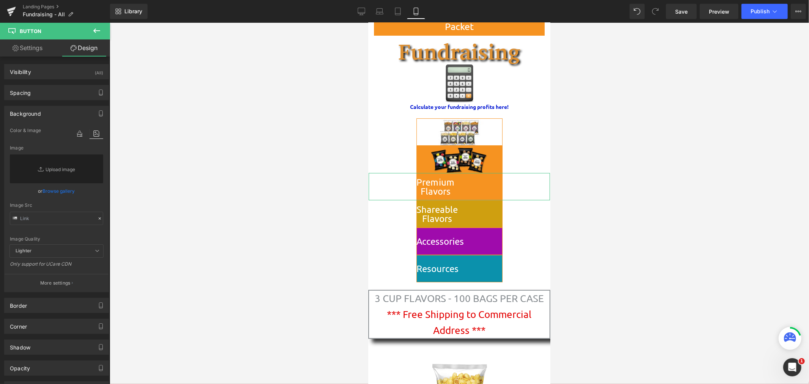
click at [68, 192] on link "Browse gallery" at bounding box center [59, 190] width 32 height 13
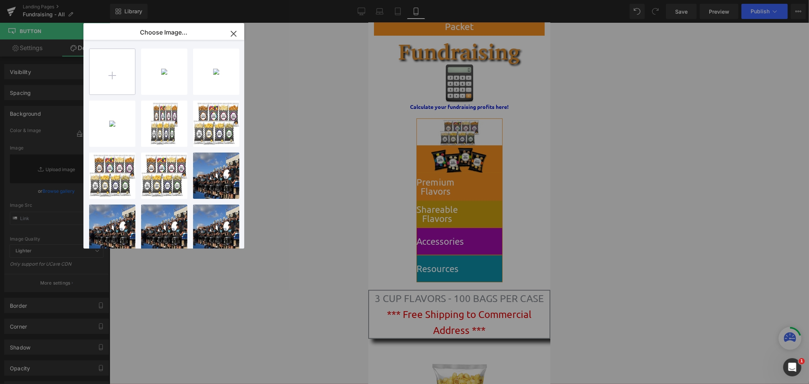
click at [107, 78] on input "file" at bounding box center [113, 72] width 46 height 46
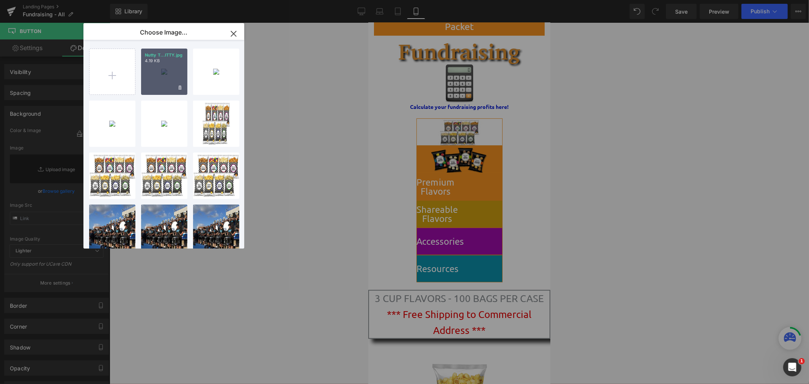
click at [179, 67] on div "Nutty T...ITTY.jpg 4.19 KB" at bounding box center [164, 72] width 46 height 46
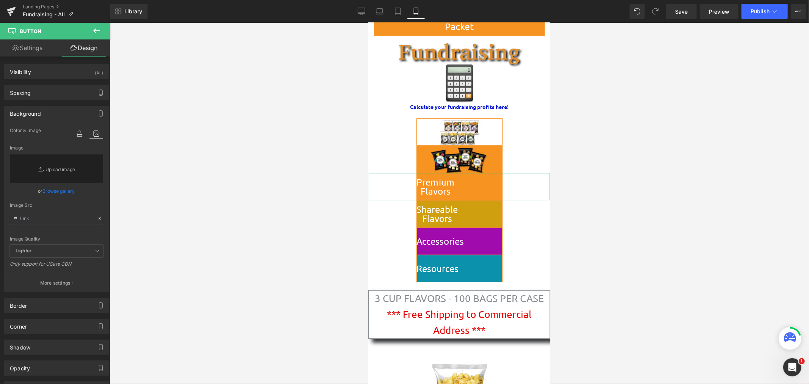
click at [52, 189] on link "Browse gallery" at bounding box center [59, 190] width 32 height 13
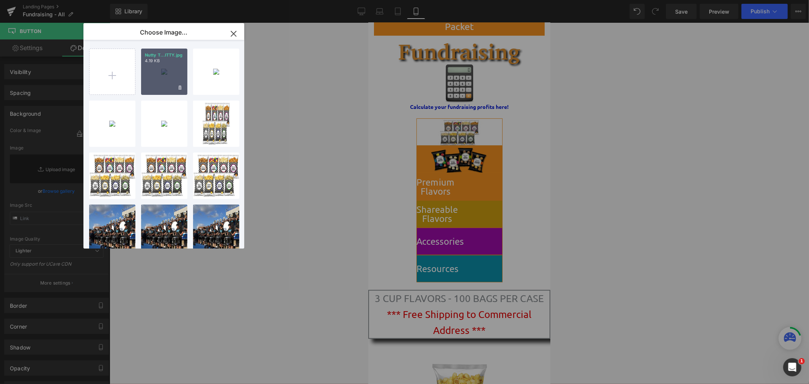
click at [150, 80] on div "Nutty T...ITTY.jpg 4.19 KB" at bounding box center [164, 72] width 46 height 46
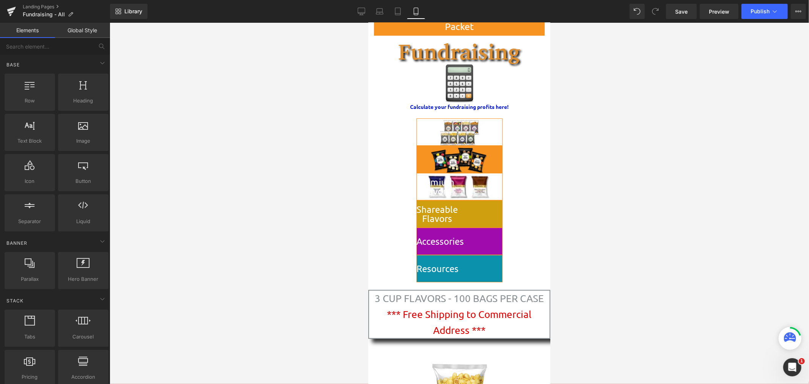
click at [150, 80] on div at bounding box center [460, 203] width 700 height 361
click at [362, 10] on icon at bounding box center [362, 12] width 8 height 8
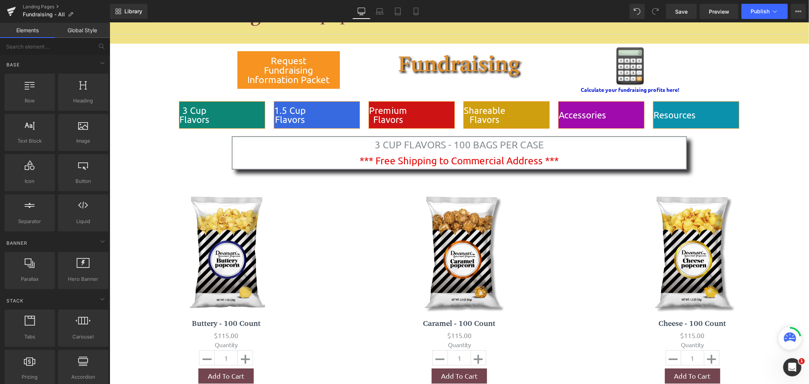
scroll to position [115, 0]
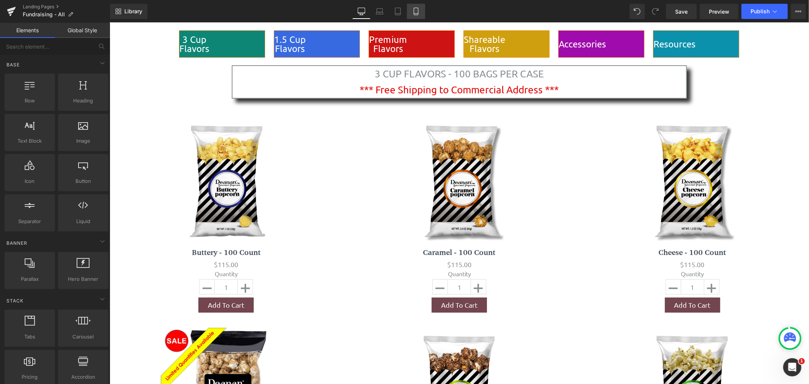
click at [416, 14] on icon at bounding box center [416, 14] width 4 height 0
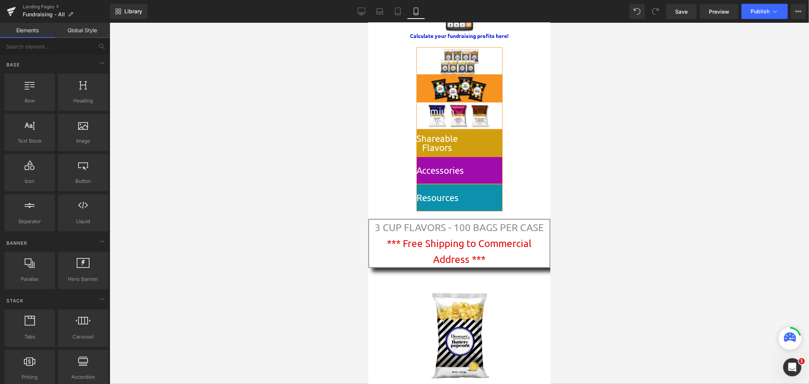
scroll to position [132, 0]
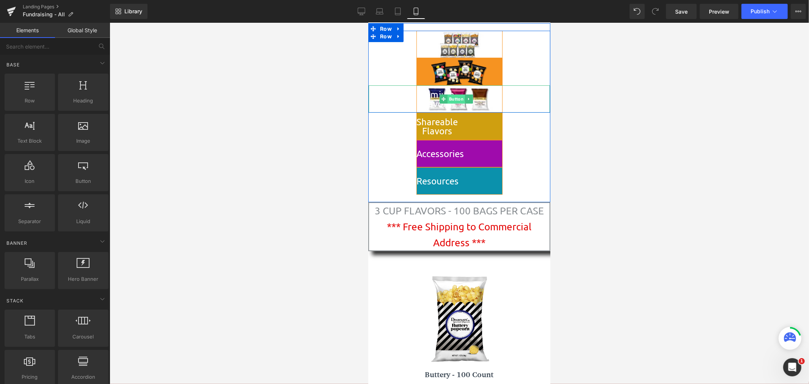
click at [454, 100] on span "Button" at bounding box center [455, 98] width 17 height 9
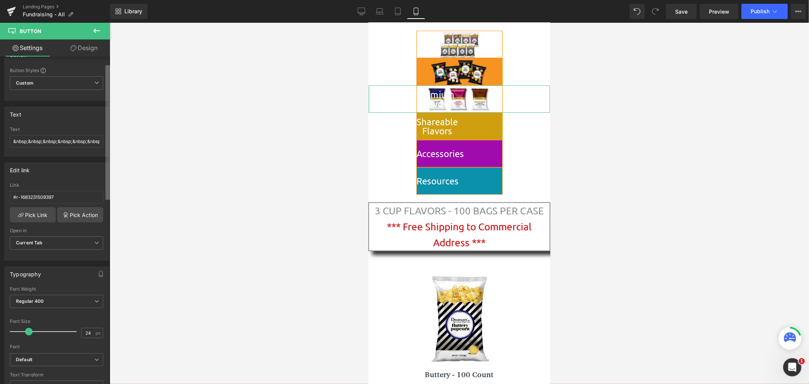
scroll to position [0, 0]
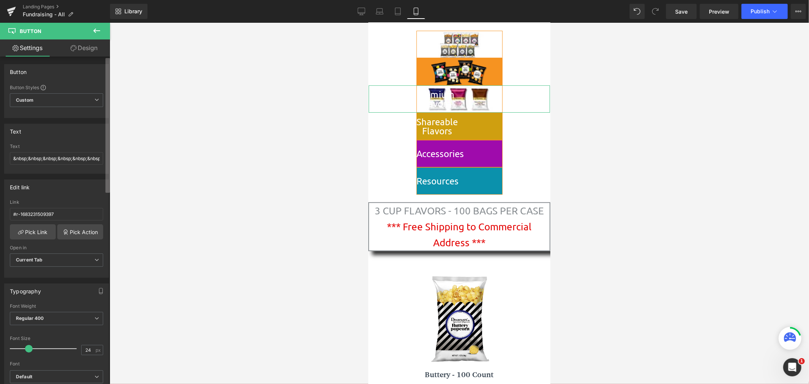
click at [108, 143] on b at bounding box center [107, 125] width 5 height 135
click at [107, 175] on b at bounding box center [107, 125] width 5 height 135
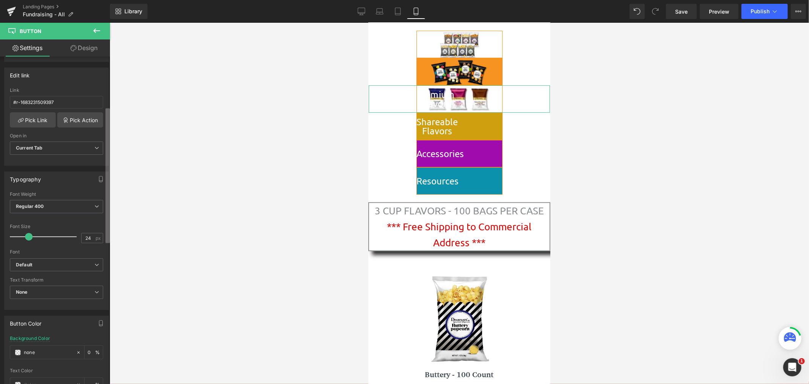
scroll to position [121, 0]
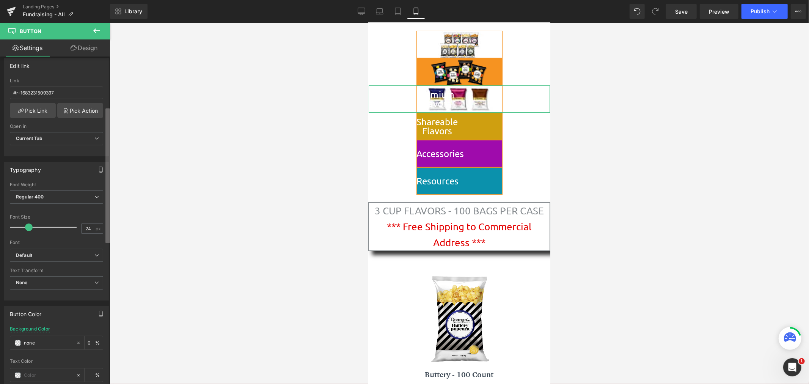
click at [104, 220] on div "Button Button Styles Custom Custom Setup Global Style Custom Setup Global Style…" at bounding box center [55, 222] width 110 height 331
drag, startPoint x: 26, startPoint y: 226, endPoint x: 0, endPoint y: 222, distance: 26.1
click at [0, 222] on div "Typography Thin 100 Semi Thin 200 Light 300 Regular 400 Medium 500 Semi Bold 60…" at bounding box center [56, 228] width 113 height 144
click at [362, 16] on link "Desktop" at bounding box center [362, 11] width 18 height 15
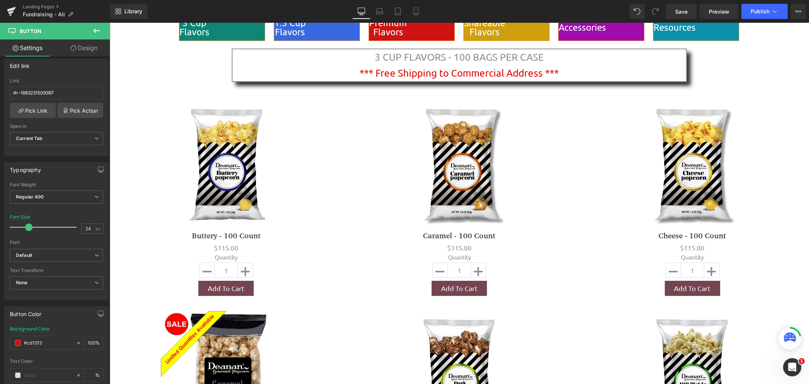
scroll to position [60, 0]
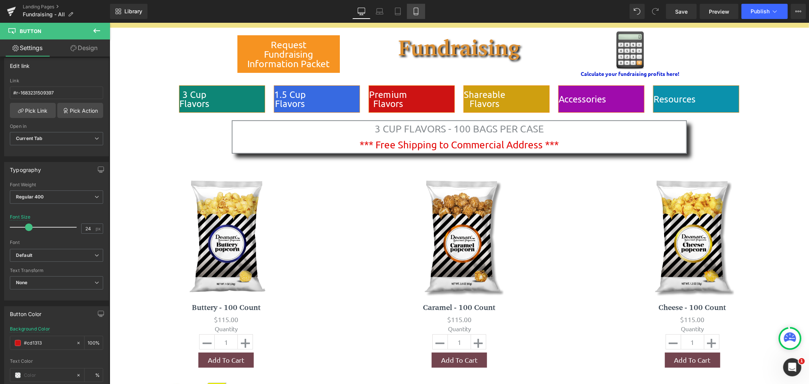
click at [419, 12] on link "Mobile" at bounding box center [416, 11] width 18 height 15
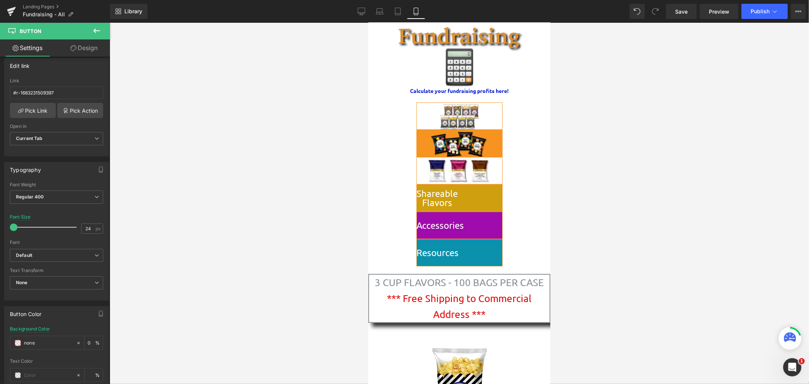
scroll to position [132, 0]
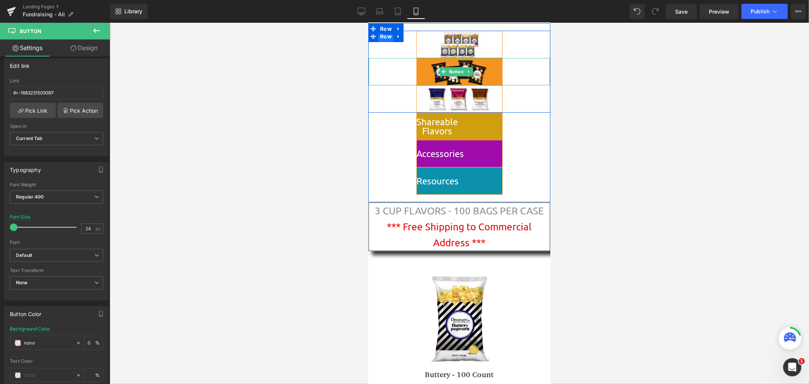
drag, startPoint x: 394, startPoint y: 67, endPoint x: 389, endPoint y: 41, distance: 26.6
click at [394, 67] on center "1.5 Cup Flavors" at bounding box center [458, 71] width 181 height 27
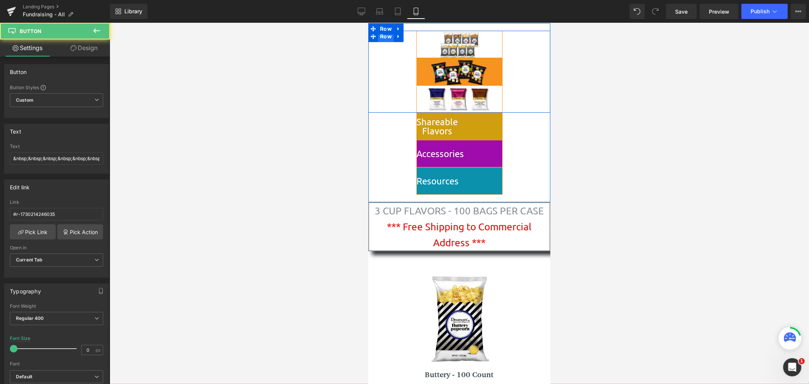
click at [389, 35] on span "Row" at bounding box center [386, 35] width 16 height 11
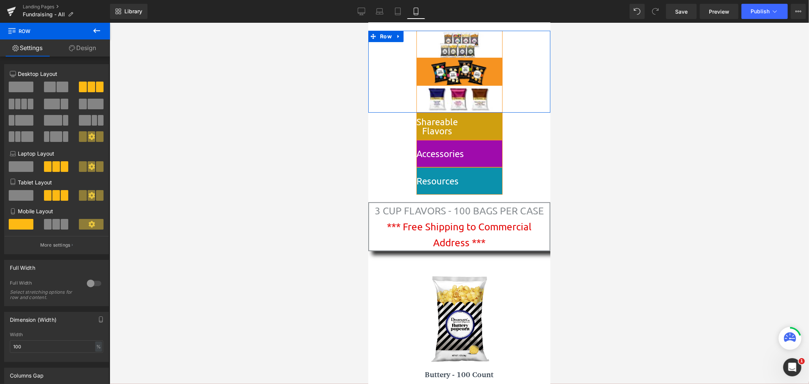
click at [84, 49] on link "Design" at bounding box center [82, 47] width 55 height 17
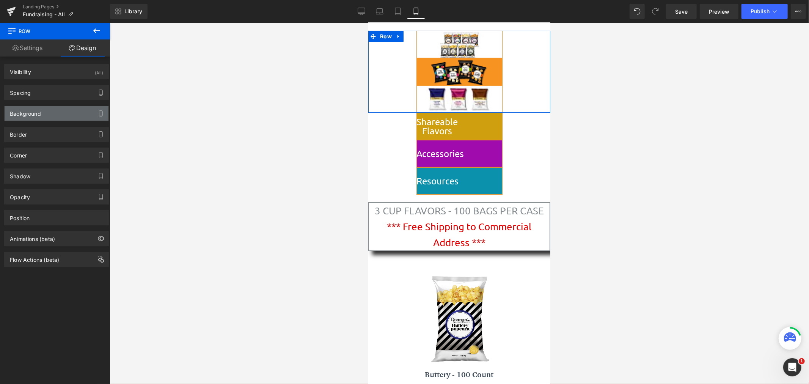
click at [44, 118] on div "Background" at bounding box center [57, 113] width 104 height 14
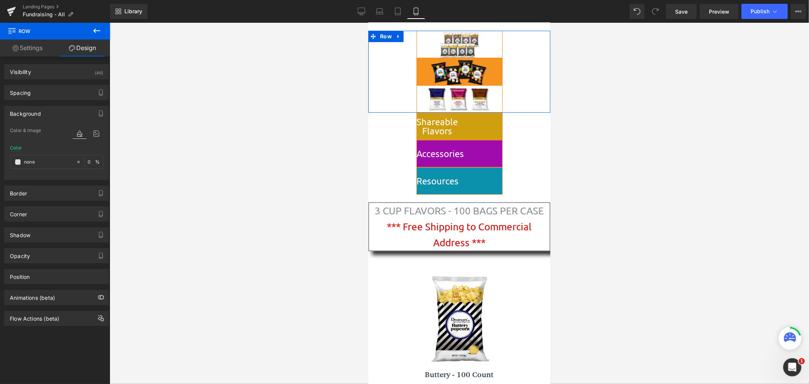
click at [28, 46] on link "Settings" at bounding box center [27, 47] width 55 height 17
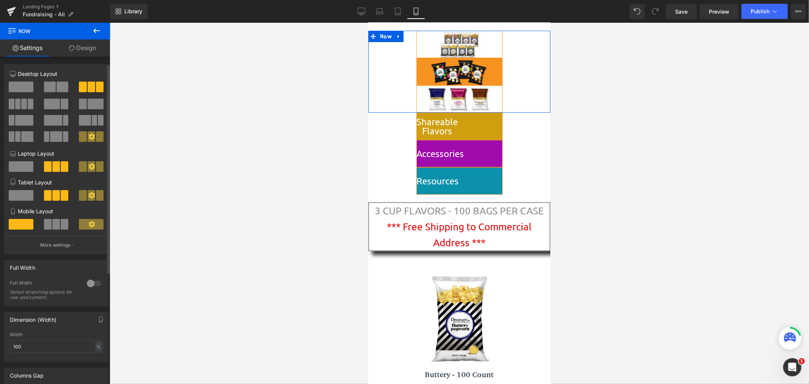
scroll to position [70, 0]
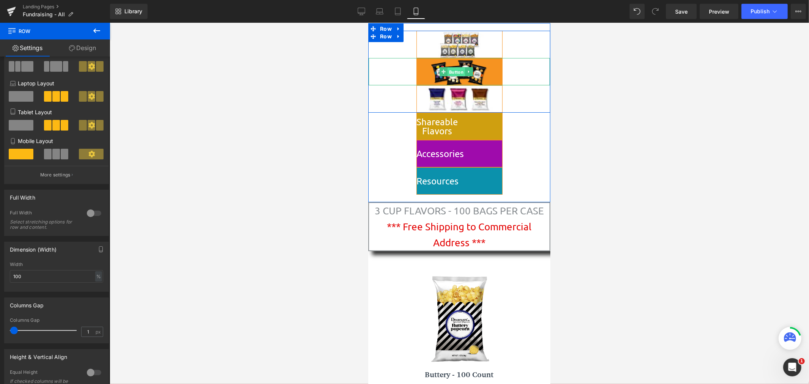
click at [450, 69] on span "Button" at bounding box center [455, 71] width 17 height 9
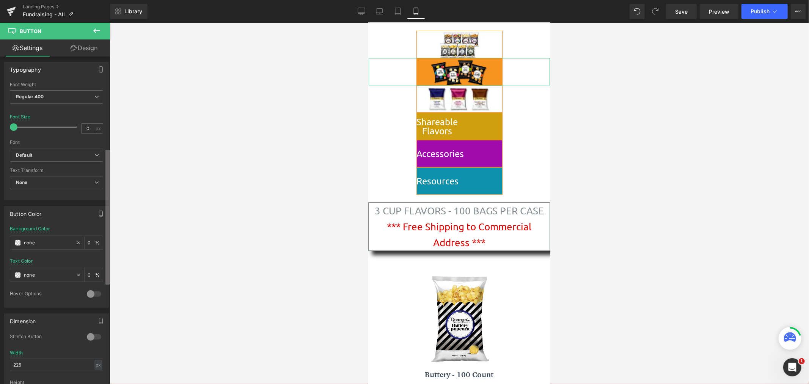
scroll to position [219, 0]
click at [84, 231] on div "Button Button Styles Custom Custom Setup Global Style Custom Setup Global Style…" at bounding box center [55, 222] width 110 height 331
click at [76, 245] on icon at bounding box center [78, 245] width 5 height 5
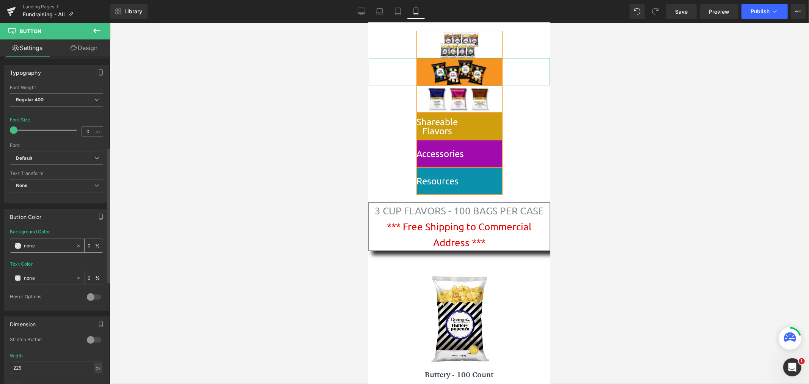
click at [76, 245] on icon at bounding box center [78, 245] width 5 height 5
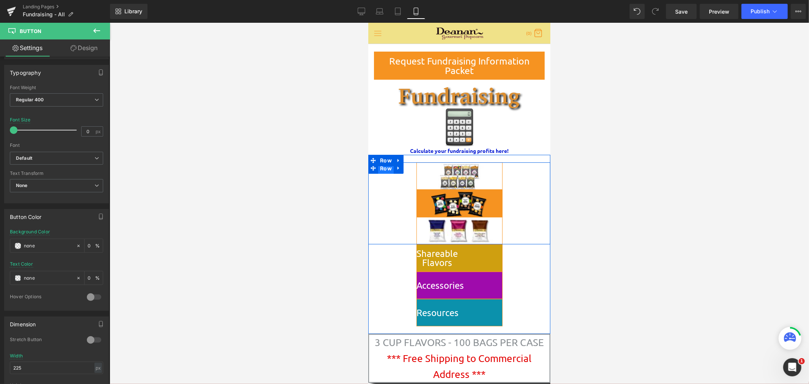
click at [384, 168] on span "Row" at bounding box center [386, 167] width 16 height 11
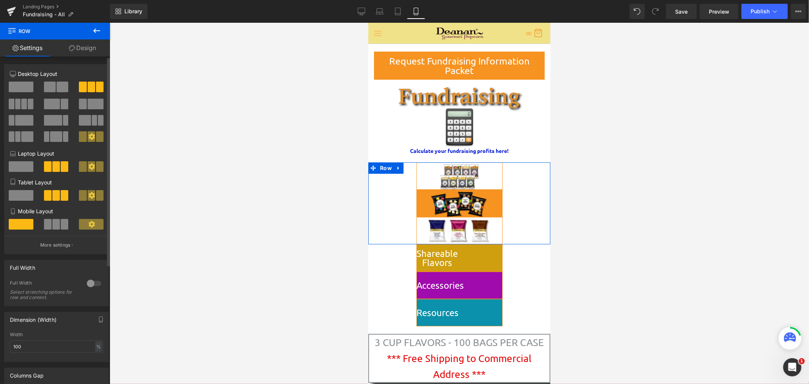
click at [93, 286] on div at bounding box center [94, 283] width 18 height 12
click at [92, 286] on div at bounding box center [94, 283] width 18 height 12
click at [56, 230] on span at bounding box center [56, 224] width 8 height 11
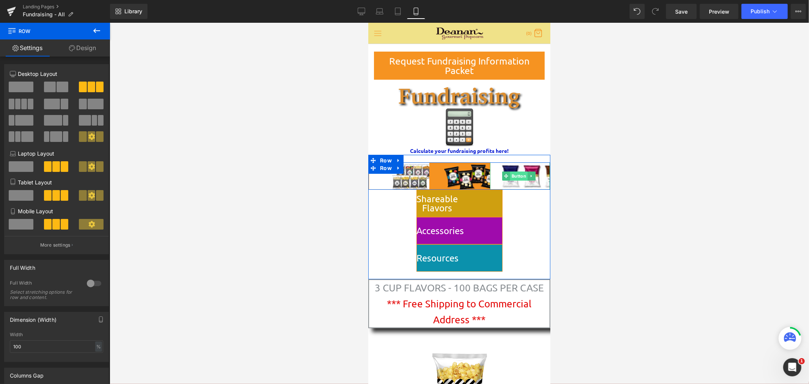
click at [515, 175] on span "Button" at bounding box center [518, 175] width 17 height 9
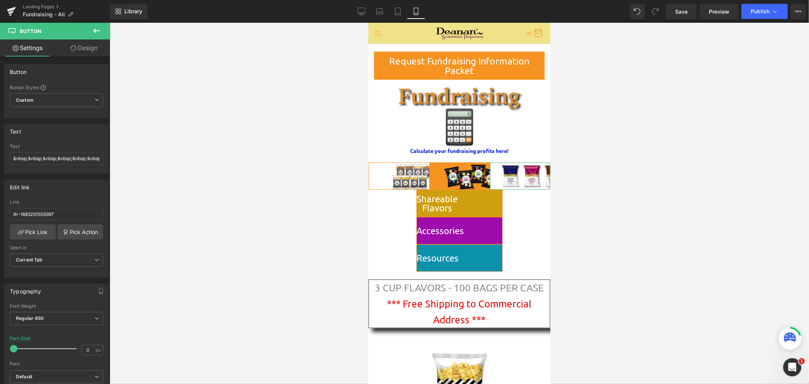
click at [91, 44] on link "Design" at bounding box center [84, 47] width 55 height 17
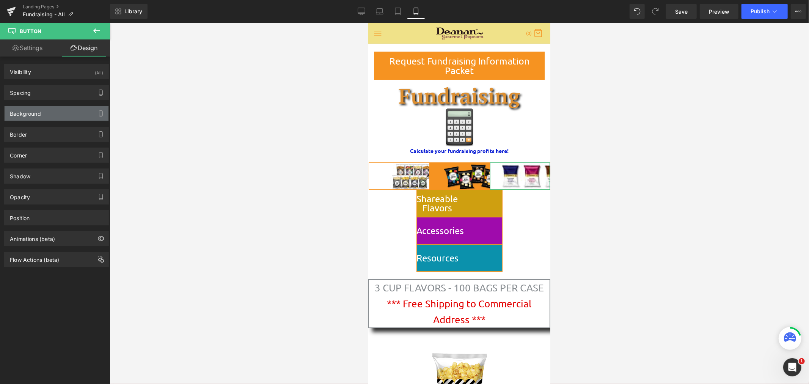
click at [42, 113] on div "Background" at bounding box center [57, 113] width 104 height 14
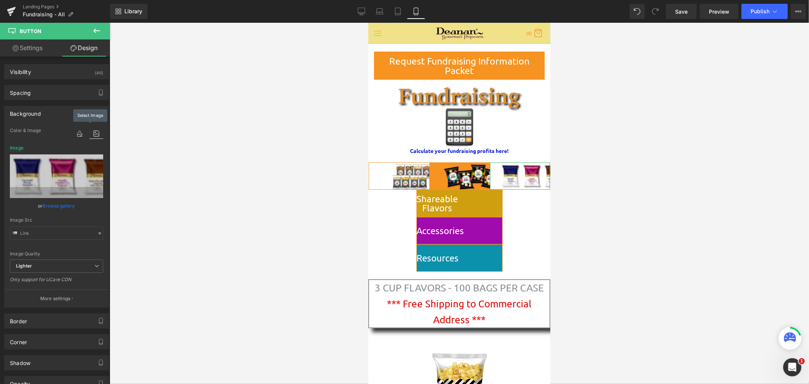
click at [92, 134] on icon at bounding box center [97, 134] width 14 height 10
click at [61, 203] on link "Browse gallery" at bounding box center [59, 205] width 32 height 13
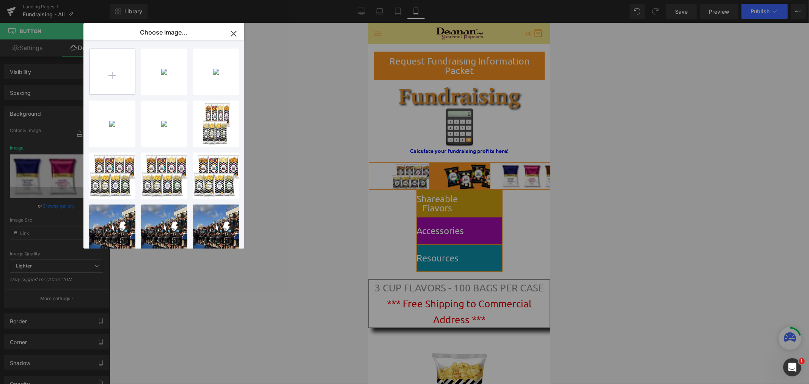
click at [124, 68] on input "file" at bounding box center [113, 72] width 46 height 46
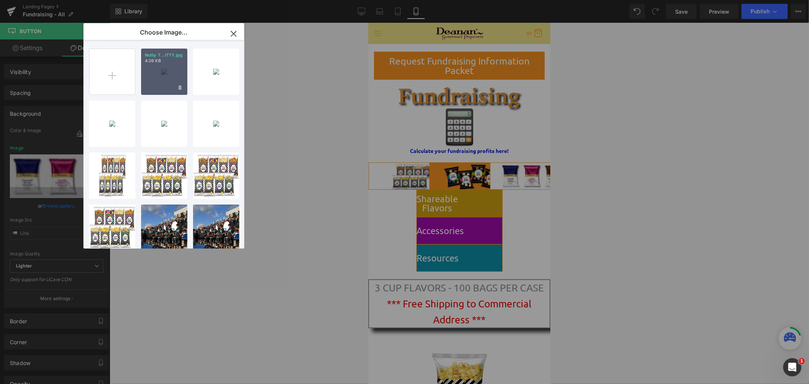
click at [168, 69] on div "Nutty T...ITTY.jpg 4.09 KB" at bounding box center [164, 72] width 46 height 46
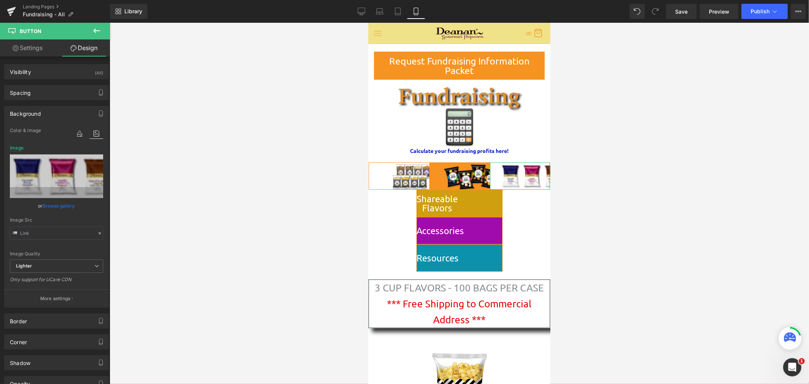
click at [60, 137] on div "Color & Image color" at bounding box center [56, 135] width 93 height 19
click at [90, 210] on div "or Browse gallery" at bounding box center [56, 206] width 93 height 8
click at [57, 255] on div "Image Quality" at bounding box center [56, 253] width 93 height 5
click at [44, 205] on link "Browse gallery" at bounding box center [59, 205] width 32 height 13
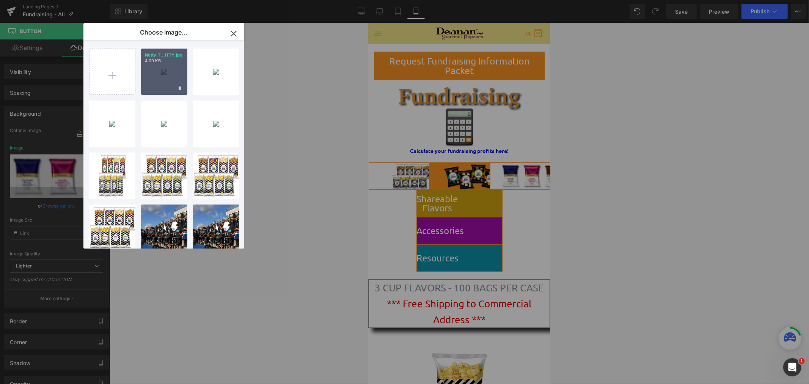
click at [167, 71] on div "Nutty T...ITTY.jpg 4.09 KB" at bounding box center [164, 72] width 46 height 46
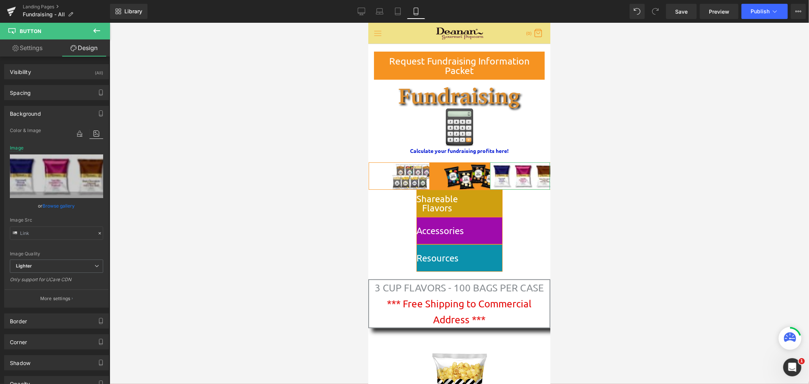
click at [47, 207] on link "Browse gallery" at bounding box center [59, 205] width 32 height 13
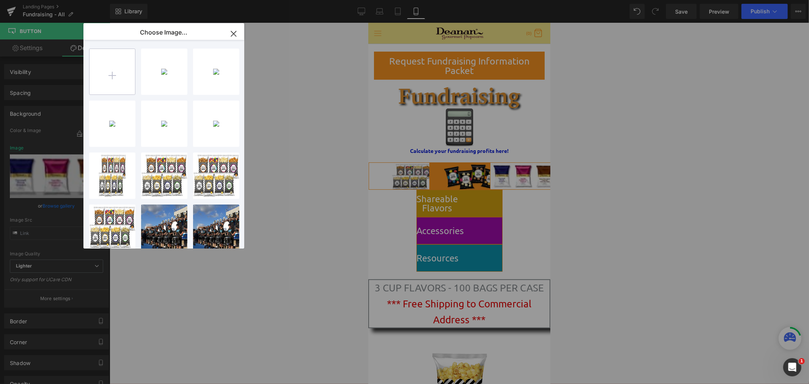
click at [112, 69] on input "file" at bounding box center [113, 72] width 46 height 46
type input "C:\fakepath\Nutty Trio - Row ITTY BITTY.jpg"
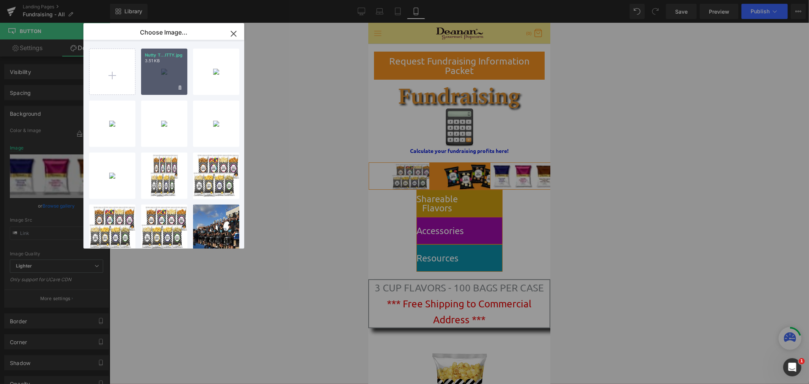
click at [161, 74] on div "Nutty T...ITTY.jpg 3.51 KB" at bounding box center [164, 72] width 46 height 46
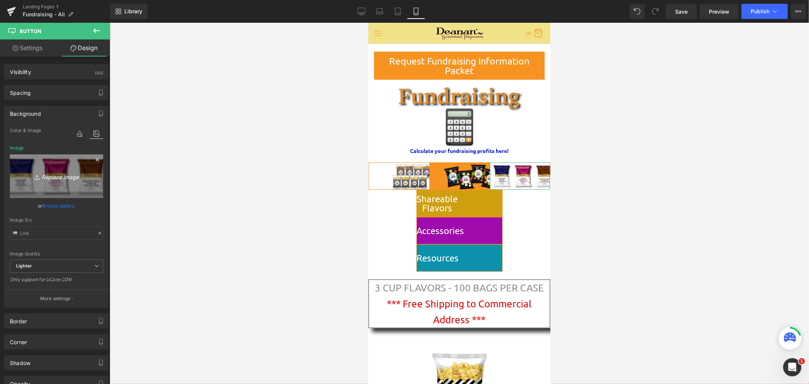
click at [79, 169] on link "Replace Image" at bounding box center [56, 176] width 93 height 44
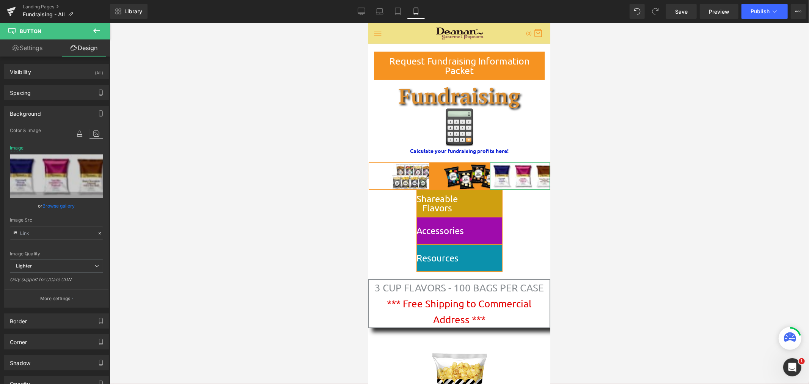
click at [65, 206] on link "Browse gallery" at bounding box center [59, 205] width 32 height 13
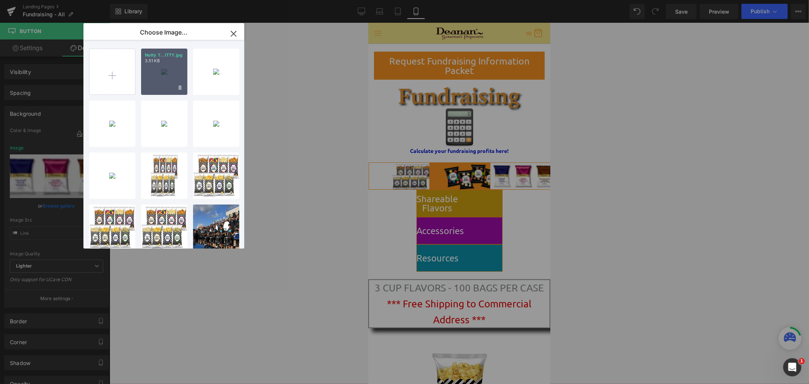
click at [165, 84] on div "Nutty T...ITTY.jpg 3.51 KB" at bounding box center [164, 72] width 46 height 46
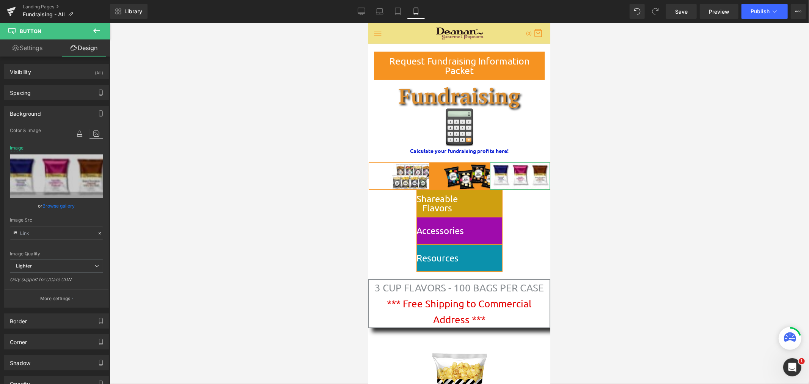
click at [68, 206] on link "Browse gallery" at bounding box center [59, 205] width 32 height 13
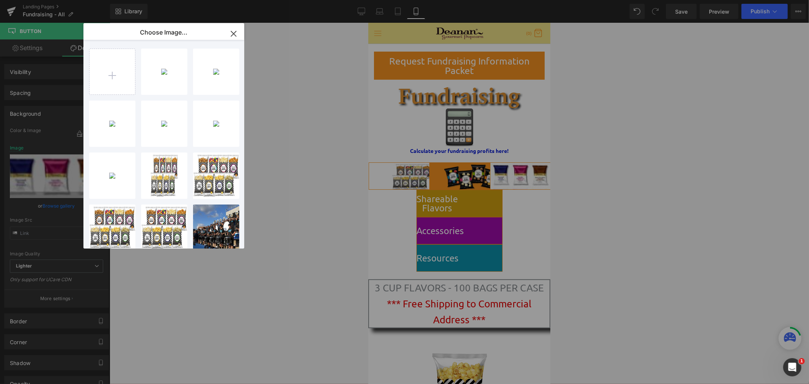
click at [234, 35] on icon "button" at bounding box center [234, 34] width 12 height 12
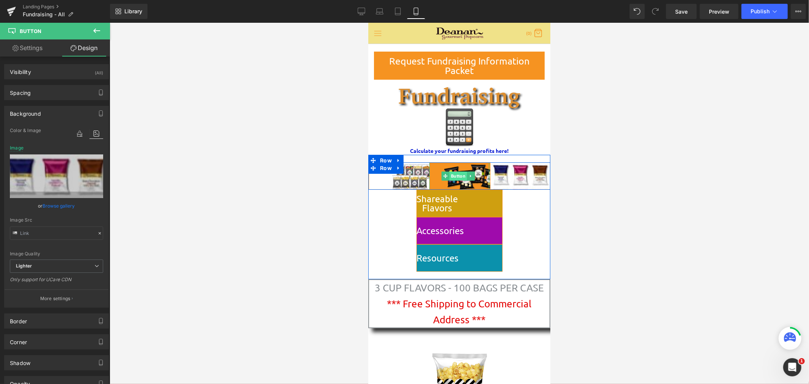
click at [455, 175] on span "Button" at bounding box center [457, 175] width 17 height 9
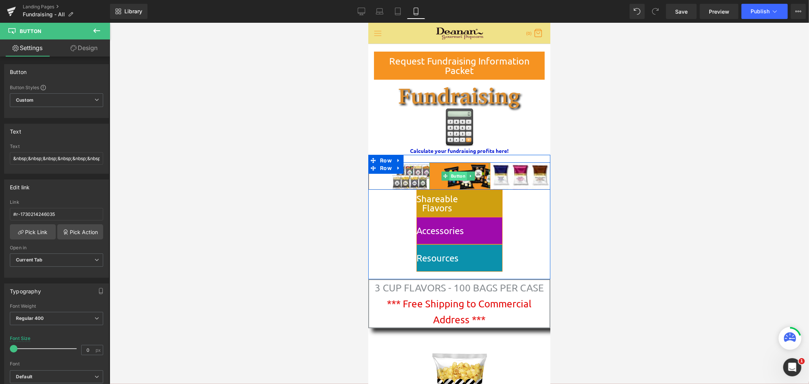
click at [461, 173] on span "Button" at bounding box center [457, 175] width 17 height 9
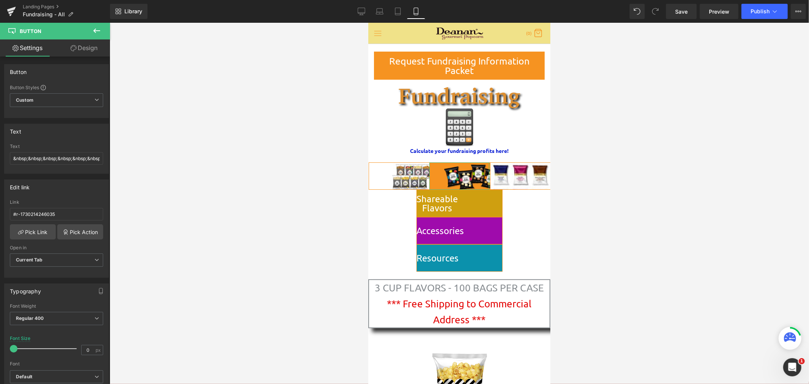
click at [84, 50] on link "Design" at bounding box center [84, 47] width 55 height 17
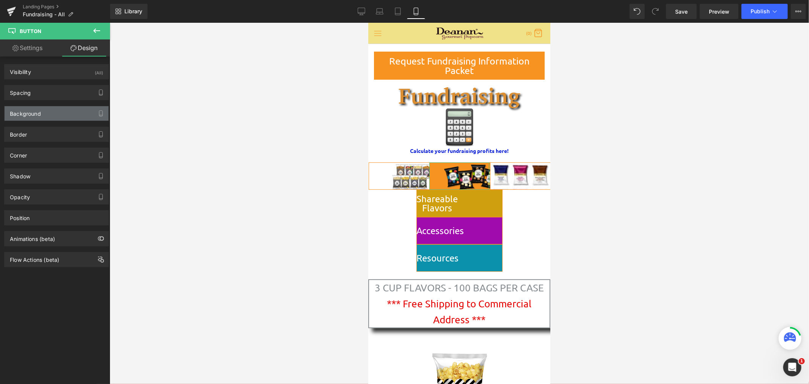
click at [72, 117] on div "Background" at bounding box center [57, 113] width 104 height 14
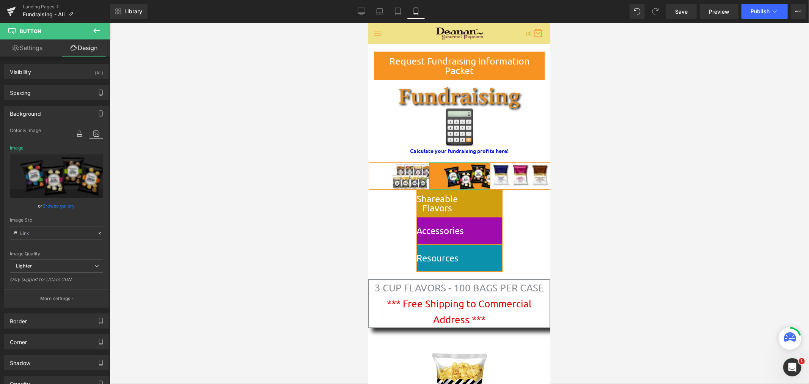
click at [92, 137] on icon at bounding box center [97, 134] width 14 height 10
click at [92, 134] on icon at bounding box center [97, 134] width 14 height 10
click at [59, 205] on link "Browse gallery" at bounding box center [59, 205] width 32 height 13
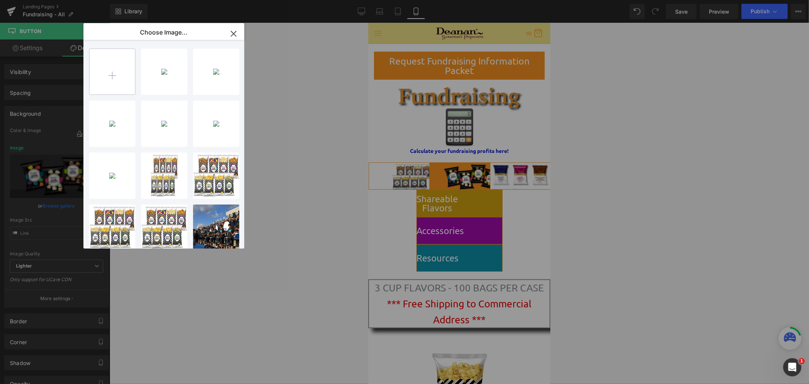
click at [107, 77] on input "file" at bounding box center [113, 72] width 46 height 46
click at [109, 79] on input "file" at bounding box center [113, 72] width 46 height 46
type input "C:\fakepath\Singles 4 Variants ITTY BITTY.png"
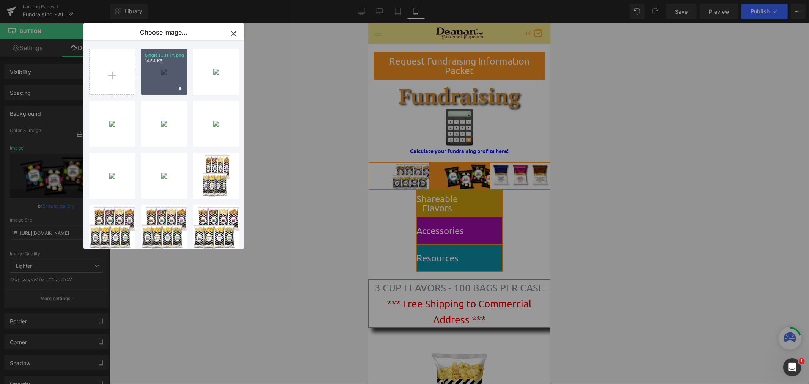
click at [158, 78] on div "Singles...ITTY.png 14.54 KB" at bounding box center [164, 72] width 46 height 46
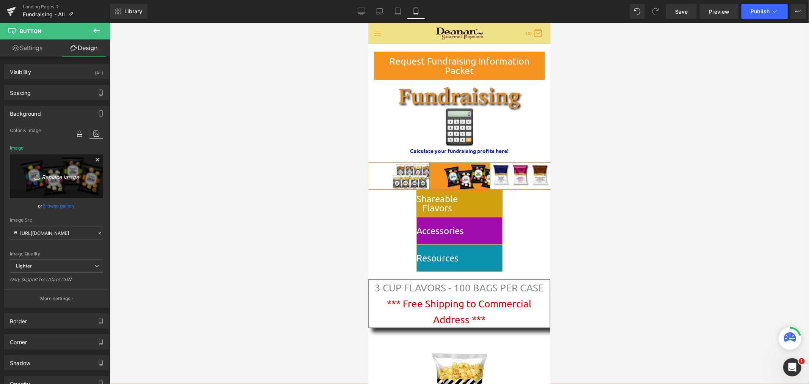
click at [55, 175] on icon "Replace Image" at bounding box center [56, 176] width 61 height 9
click at [63, 203] on link "Browse gallery" at bounding box center [59, 205] width 32 height 13
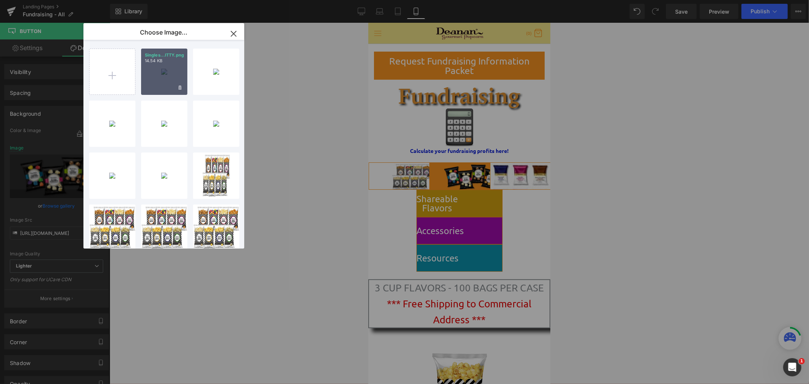
click at [155, 77] on div "Singles...ITTY.png 14.54 KB" at bounding box center [164, 72] width 46 height 46
type input "[URL][DOMAIN_NAME]"
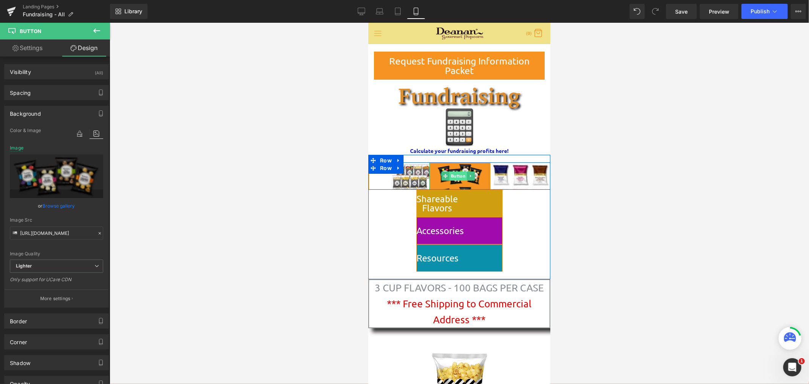
drag, startPoint x: 729, startPoint y: 163, endPoint x: 455, endPoint y: 176, distance: 274.6
click at [455, 176] on span "Button" at bounding box center [457, 175] width 17 height 9
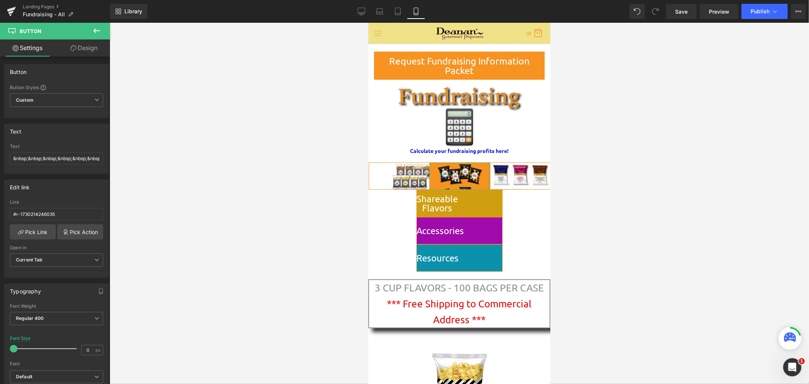
click at [90, 48] on link "Design" at bounding box center [84, 47] width 55 height 17
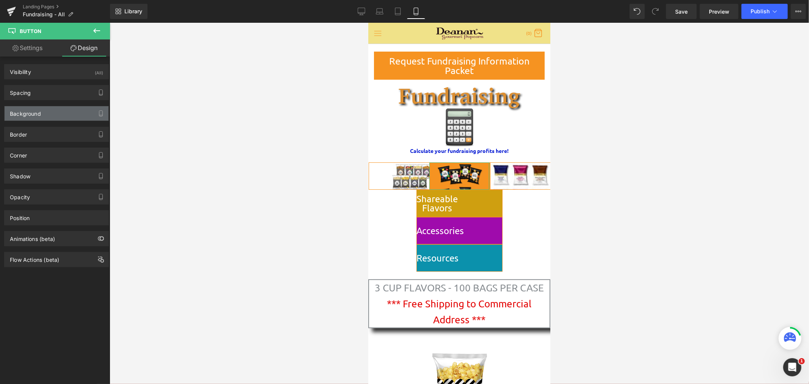
type input "[URL][DOMAIN_NAME]"
click at [74, 110] on div "Background" at bounding box center [57, 113] width 104 height 14
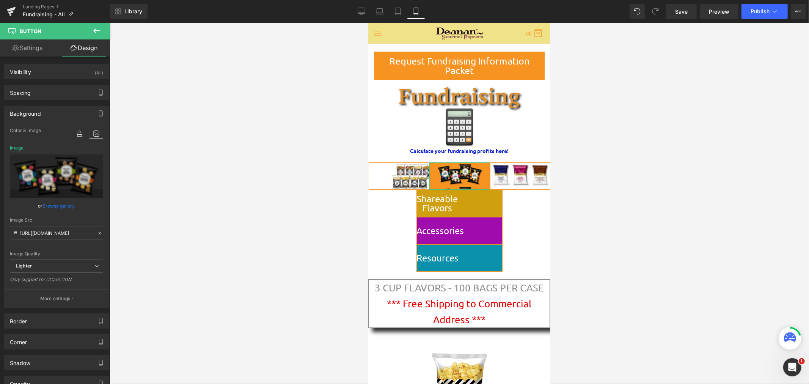
click at [59, 203] on link "Browse gallery" at bounding box center [59, 205] width 32 height 13
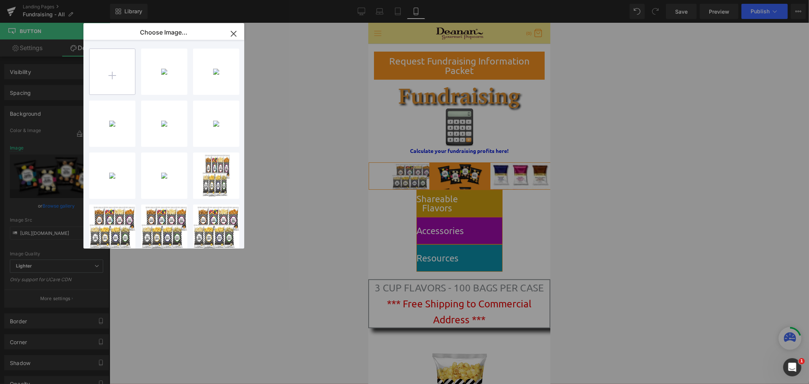
click at [113, 76] on input "file" at bounding box center [113, 72] width 46 height 46
type input "C:\fakepath\Singles 4 Variants ITTY BITTY.png"
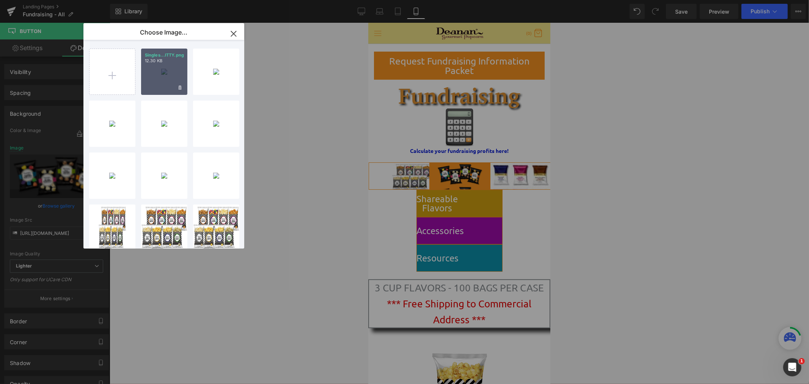
click at [166, 71] on div "Singles...ITTY.png 12.30 KB" at bounding box center [164, 72] width 46 height 46
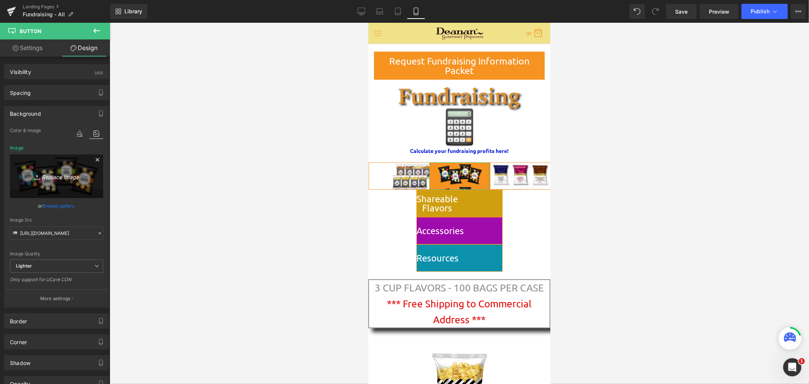
click at [60, 176] on icon "Replace Image" at bounding box center [56, 176] width 61 height 9
type input "C:\fakepath\Singles 4 Variants ITTY BITTY.png"
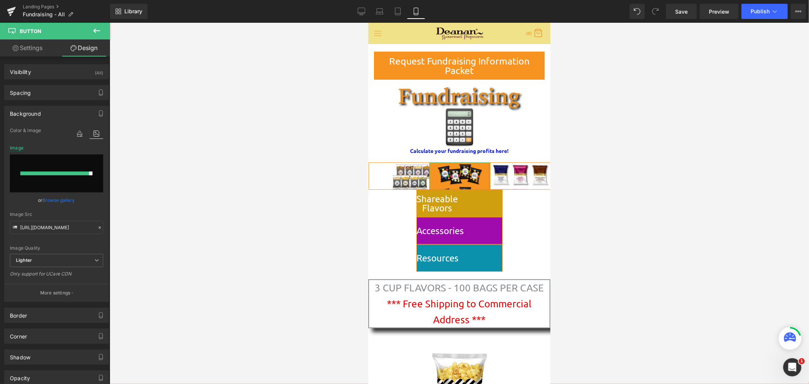
type input "https://ucarecdn.com/3503ed8c-04a7-4c4d-a031-65b3db228b2a/-/format/auto/-/previ…"
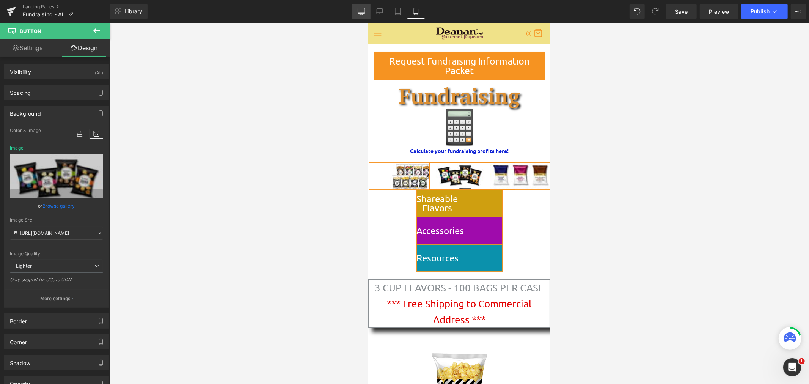
click at [362, 10] on icon at bounding box center [362, 12] width 8 height 8
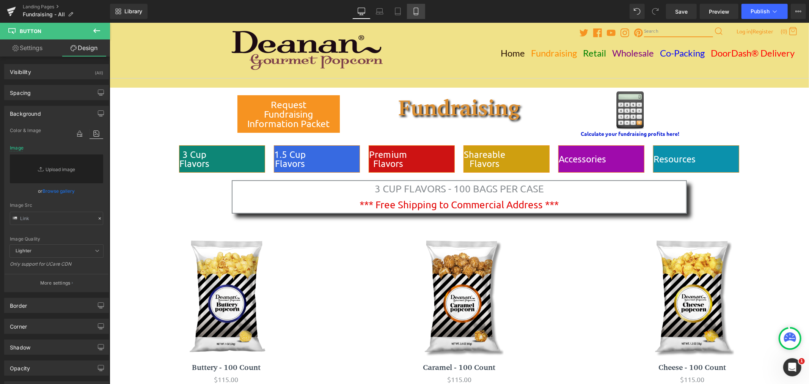
click at [419, 14] on icon at bounding box center [416, 12] width 8 height 8
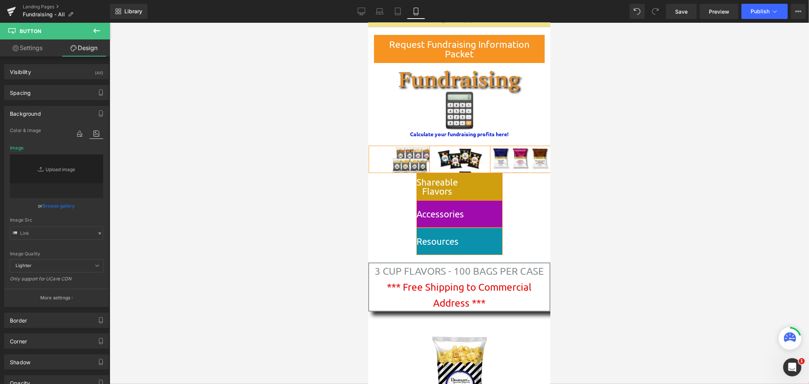
type input "https://ucarecdn.com/3503ed8c-04a7-4c4d-a031-65b3db228b2a/-/format/auto/-/previ…"
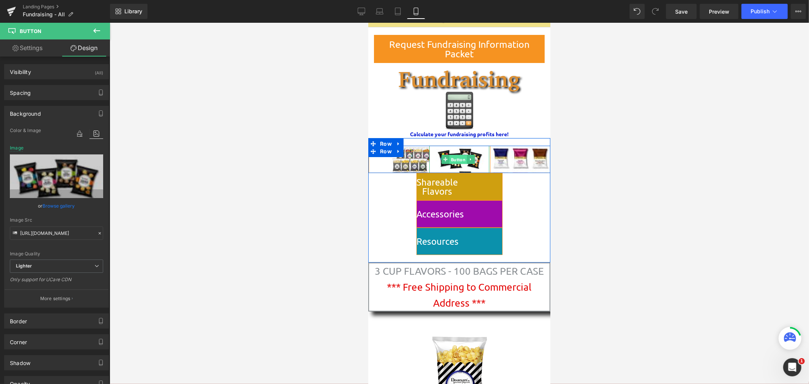
drag, startPoint x: 458, startPoint y: 156, endPoint x: 662, endPoint y: 132, distance: 205.5
click at [458, 156] on span "Button" at bounding box center [457, 159] width 17 height 9
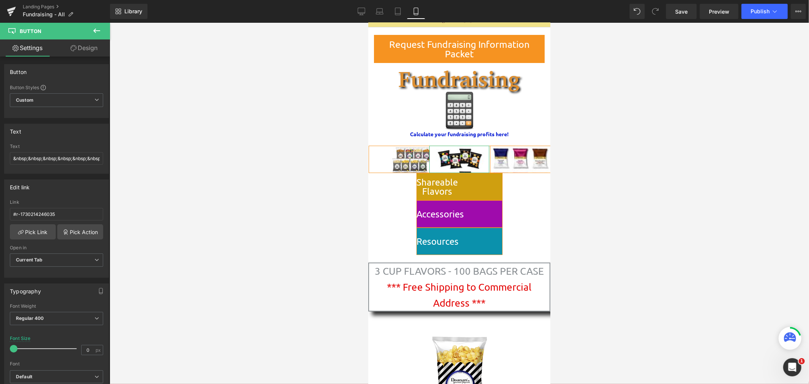
click at [77, 46] on link "Design" at bounding box center [84, 47] width 55 height 17
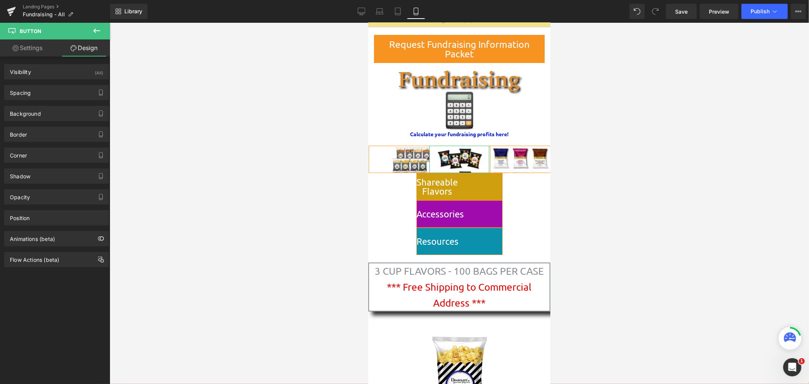
type input "https://ucarecdn.com/3503ed8c-04a7-4c4d-a031-65b3db228b2a/-/format/auto/-/previ…"
click at [44, 113] on div "Background" at bounding box center [57, 113] width 104 height 14
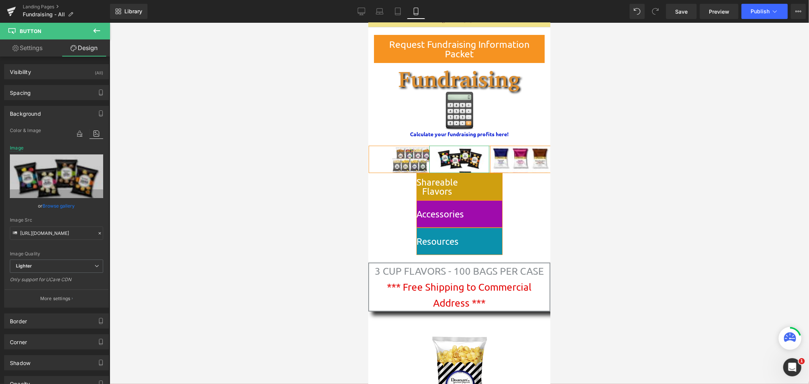
click at [49, 206] on link "Browse gallery" at bounding box center [59, 205] width 32 height 13
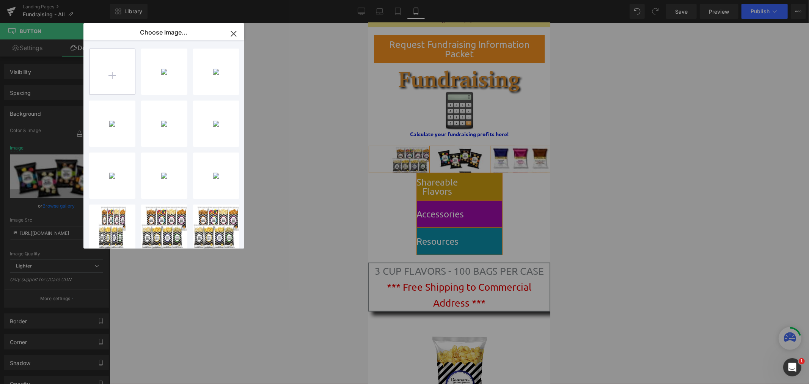
click at [119, 72] on input "file" at bounding box center [113, 72] width 46 height 46
type input "C:\fakepath\Singles 4 Variants ITTY BITTY.png"
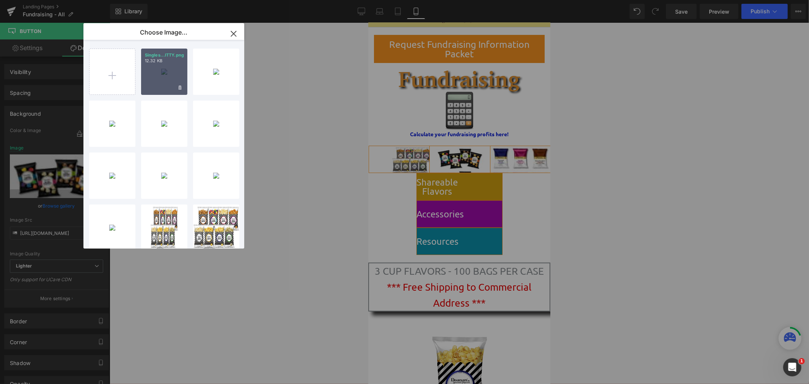
click at [162, 73] on div "Singles...ITTY.png 12.32 KB" at bounding box center [164, 72] width 46 height 46
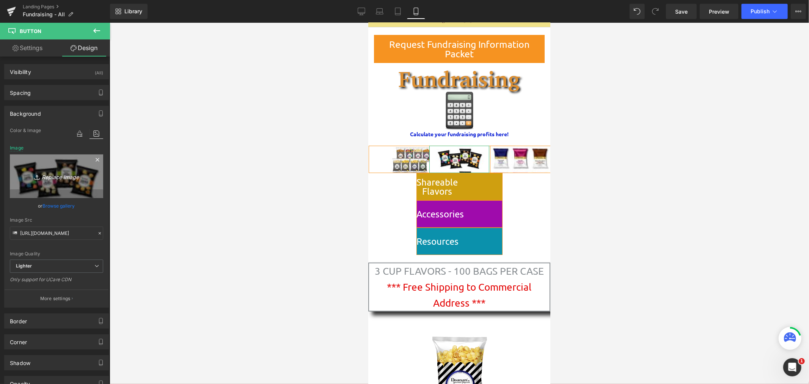
click at [66, 176] on icon "Replace Image" at bounding box center [56, 176] width 61 height 9
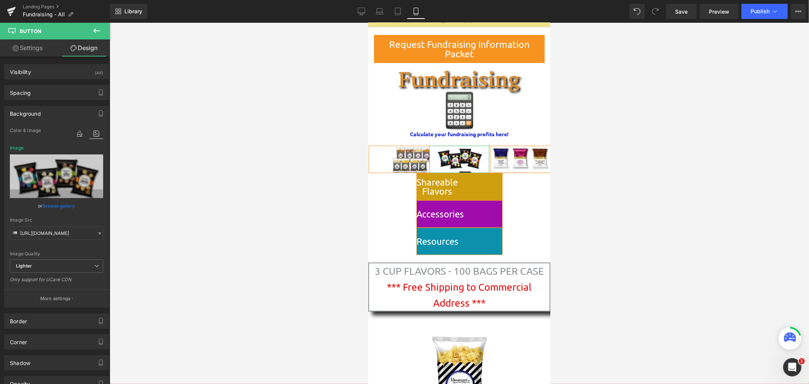
click at [61, 206] on link "Browse gallery" at bounding box center [59, 205] width 32 height 13
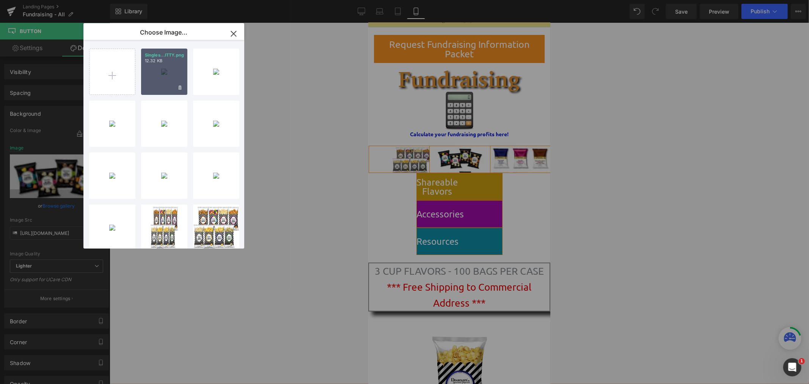
click at [173, 74] on div "Singles...ITTY.png 12.32 KB" at bounding box center [164, 72] width 46 height 46
type input "https://ucarecdn.com/f860d0c4-1bd8-47ff-a062-3594e094e19e/-/format/auto/-/previ…"
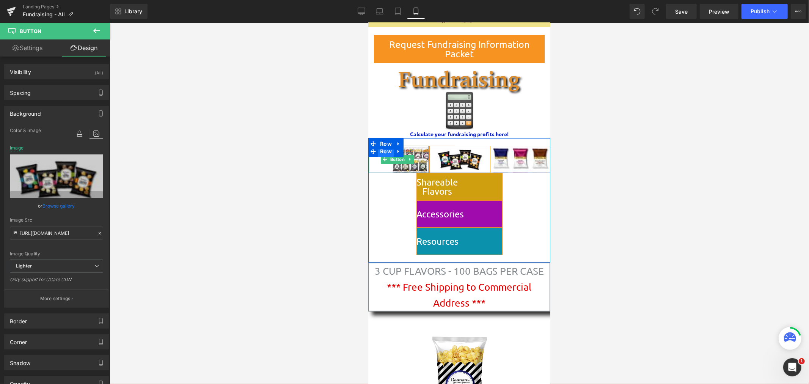
drag, startPoint x: 547, startPoint y: 100, endPoint x: 379, endPoint y: 149, distance: 175.4
click at [400, 159] on span "Button" at bounding box center [397, 158] width 17 height 9
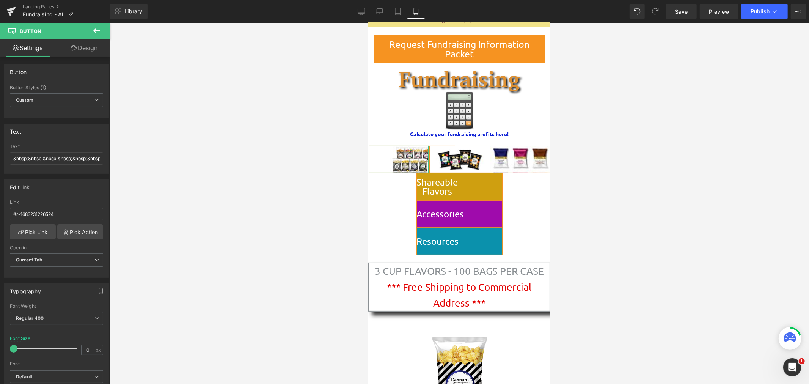
click at [87, 47] on link "Design" at bounding box center [84, 47] width 55 height 17
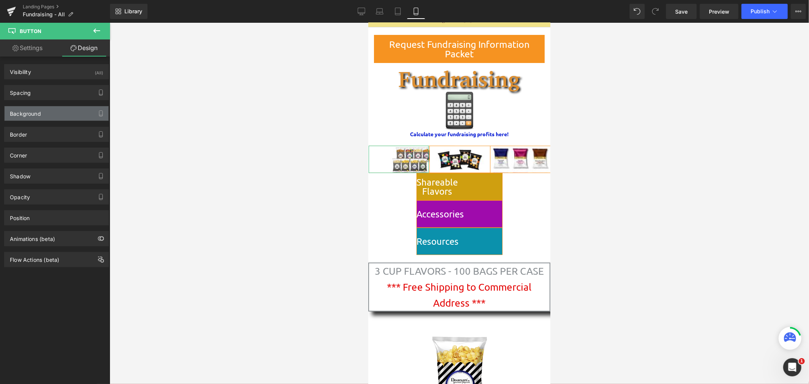
type input "https://ucarecdn.com/94e7bf90-cf65-48fa-8853-2518d081f2d3/-/format/auto/-/previ…"
click at [68, 114] on div "Background" at bounding box center [57, 113] width 104 height 14
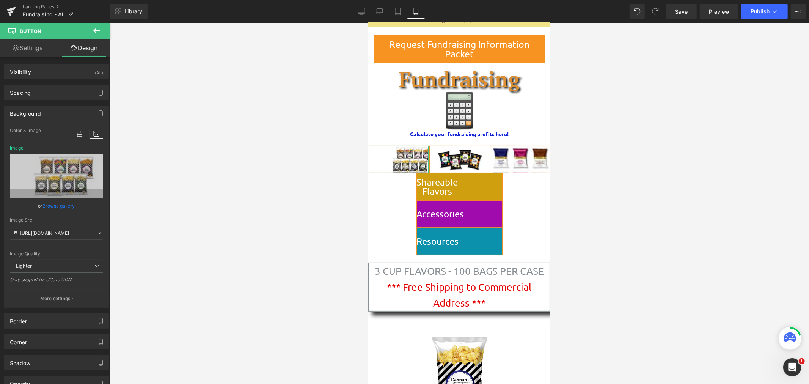
click at [68, 202] on link "Browse gallery" at bounding box center [59, 205] width 32 height 13
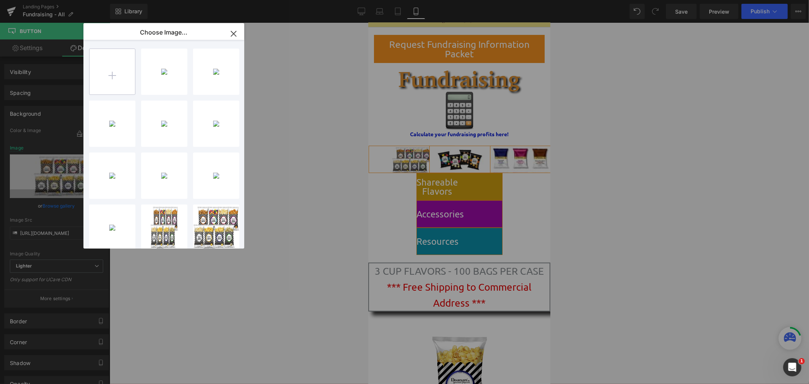
click at [106, 74] on input "file" at bounding box center [113, 72] width 46 height 46
type input "C:\fakepath\8 Foil Stacked (no DC) ITTY BITTY.png"
click at [236, 33] on icon "button" at bounding box center [234, 34] width 12 height 12
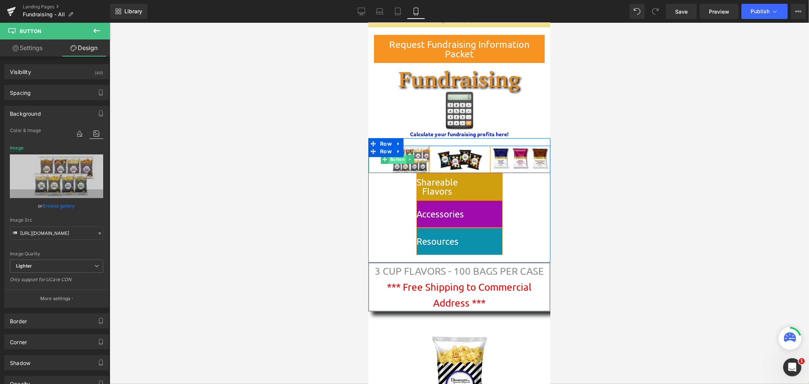
drag, startPoint x: 536, startPoint y: 126, endPoint x: 394, endPoint y: 159, distance: 145.8
click at [394, 159] on span "Button" at bounding box center [397, 158] width 17 height 9
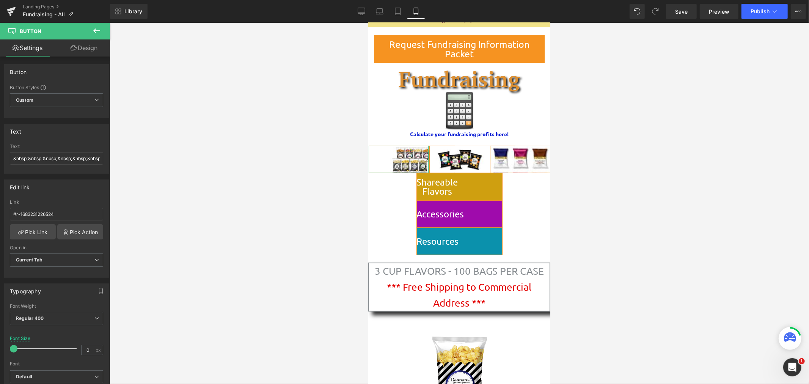
click at [80, 49] on link "Design" at bounding box center [84, 47] width 55 height 17
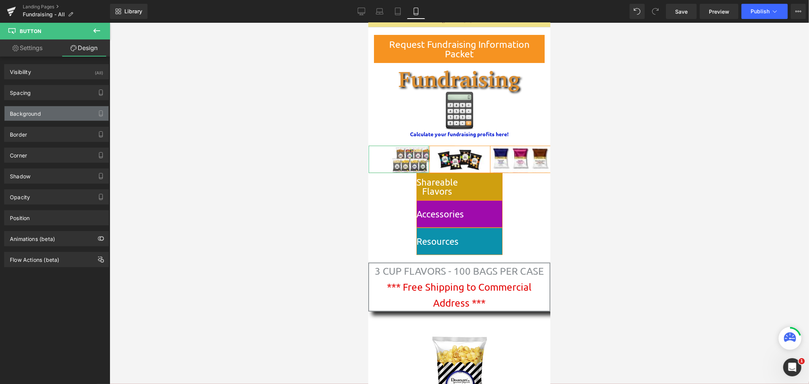
click at [66, 115] on div "Background" at bounding box center [57, 113] width 104 height 14
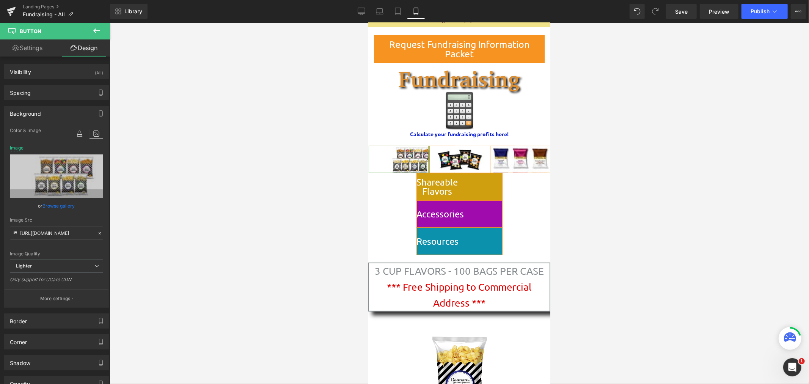
click at [62, 203] on link "Browse gallery" at bounding box center [59, 205] width 32 height 13
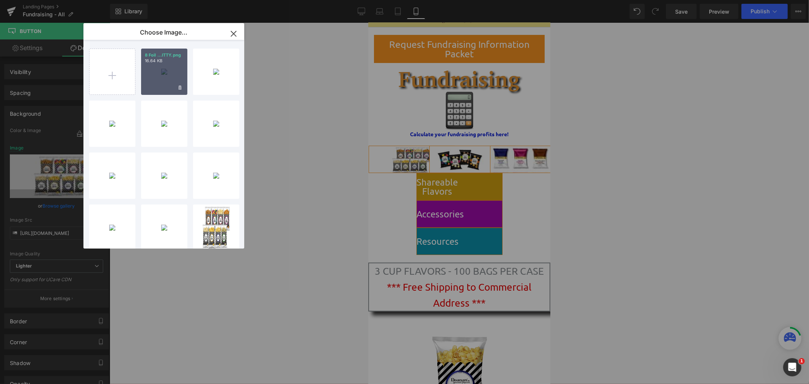
click at [157, 71] on div "8 Foil ...ITTY.png 16.64 KB" at bounding box center [164, 72] width 46 height 46
type input "https://ucarecdn.com/078e5a14-6e15-49e4-b087-224d4720da4d/-/format/auto/-/previ…"
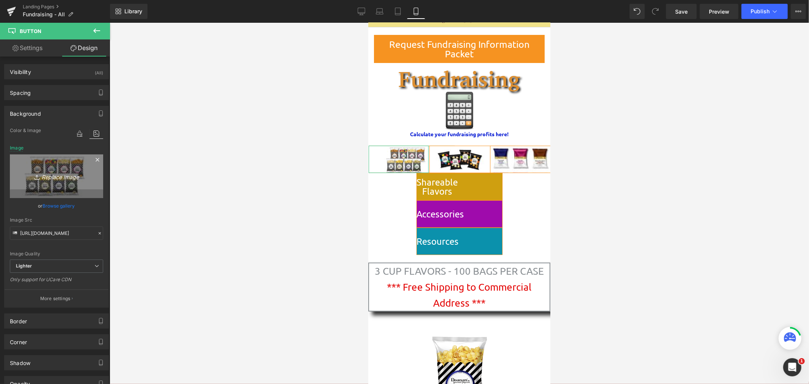
click at [56, 175] on icon "Replace Image" at bounding box center [56, 176] width 61 height 9
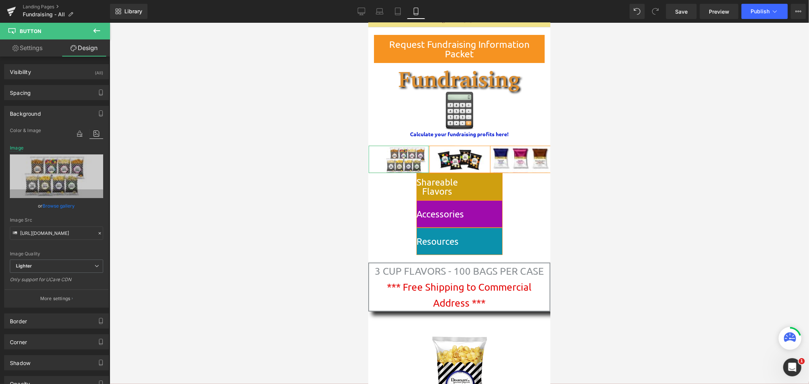
click at [65, 204] on link "Browse gallery" at bounding box center [59, 205] width 32 height 13
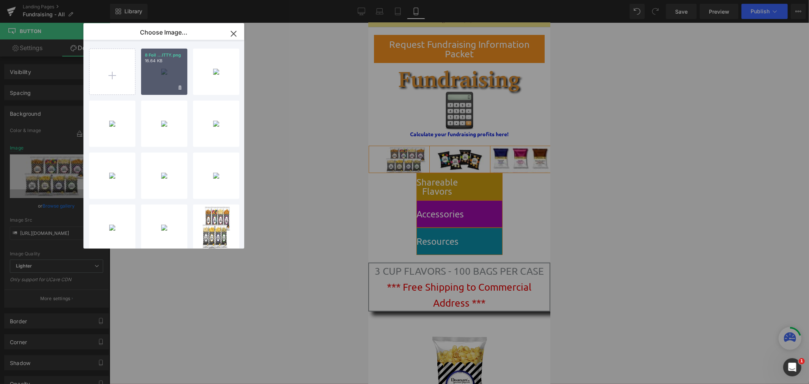
click at [159, 73] on div "8 Foil ...ITTY.png 16.64 KB" at bounding box center [164, 72] width 46 height 46
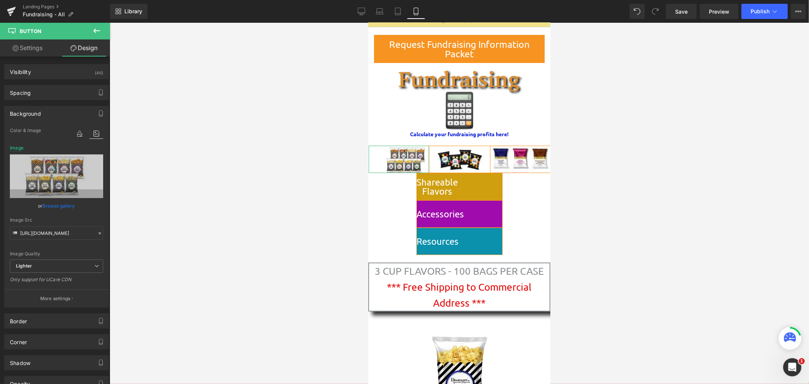
click at [64, 205] on link "Browse gallery" at bounding box center [59, 205] width 32 height 13
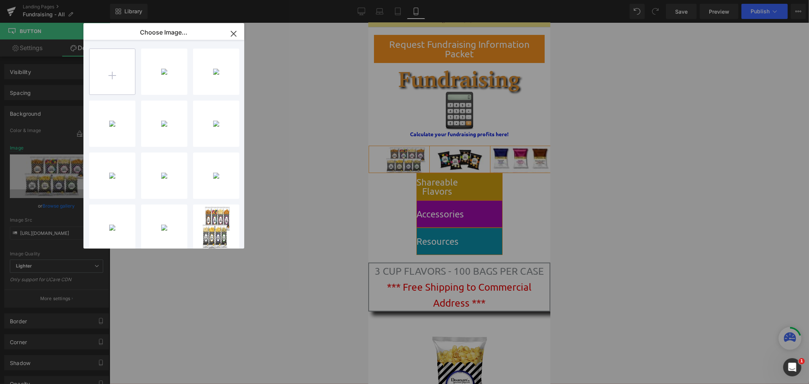
click at [110, 72] on input "file" at bounding box center [113, 72] width 46 height 46
type input "C:\fakepath\8 Foil Stacked (no DC) ITTY BITTY.png"
click at [236, 33] on icon "button" at bounding box center [234, 34] width 12 height 12
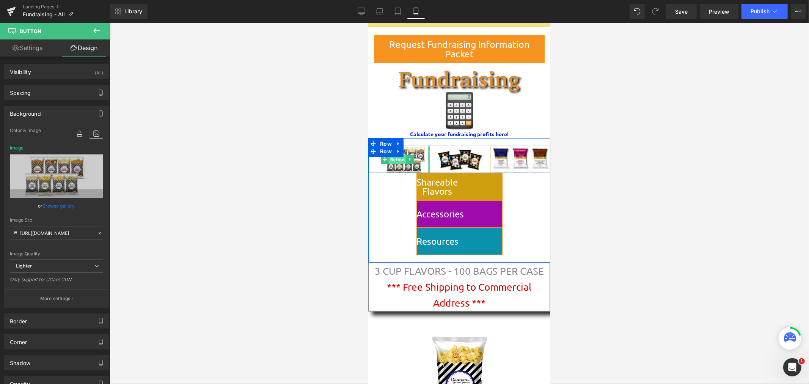
click at [402, 157] on span "Button" at bounding box center [397, 159] width 17 height 9
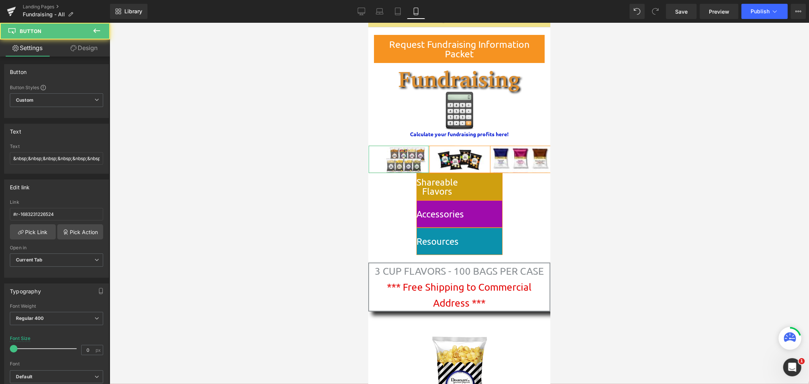
click at [92, 46] on link "Design" at bounding box center [84, 47] width 55 height 17
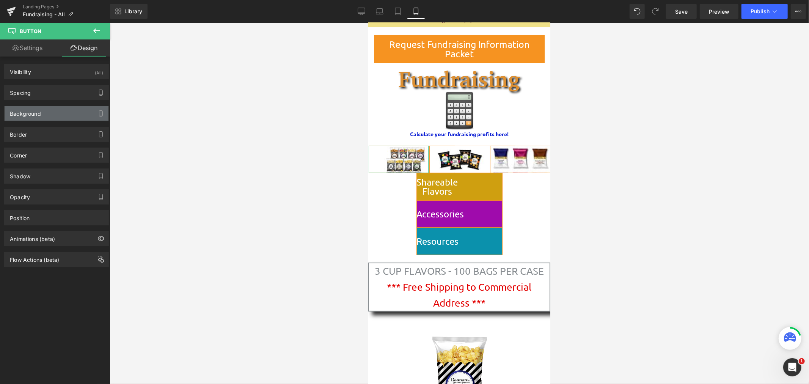
click at [66, 116] on div "Background" at bounding box center [57, 113] width 104 height 14
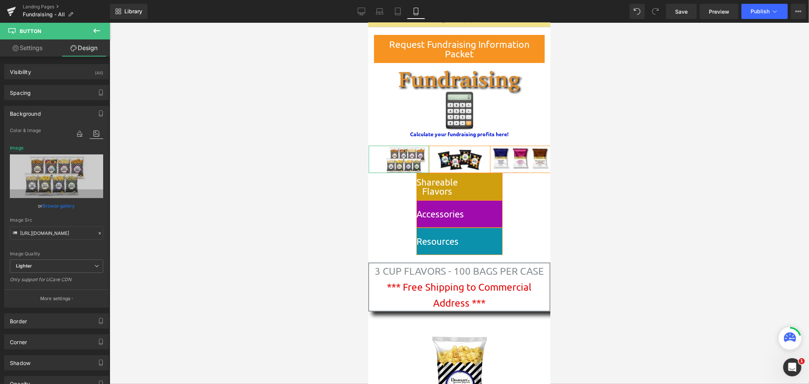
click at [50, 208] on link "Browse gallery" at bounding box center [59, 205] width 32 height 13
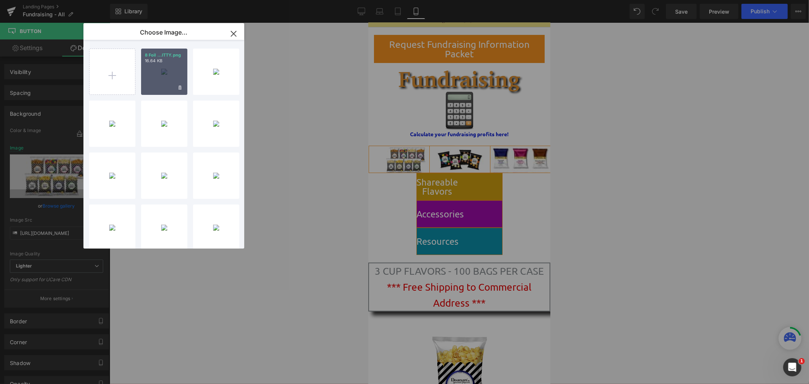
click at [145, 71] on div "8 Foil ...ITTY.png 16.64 KB" at bounding box center [164, 72] width 46 height 46
type input "https://ucarecdn.com/4570fdf9-ba88-4b58-a6f5-a0a9579a13c7/-/format/auto/-/previ…"
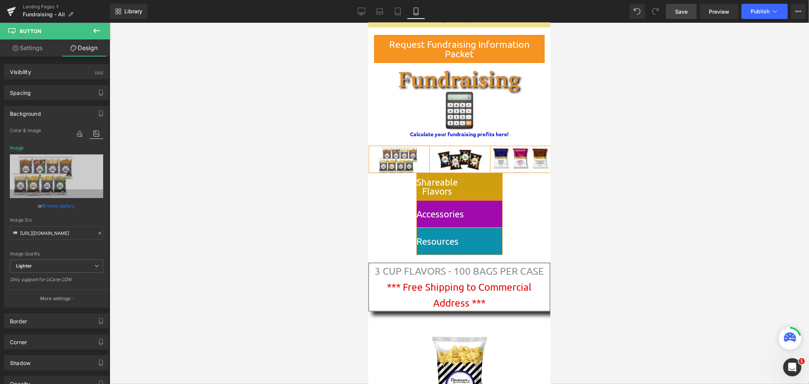
click at [677, 10] on span "Save" at bounding box center [681, 12] width 13 height 8
click at [713, 8] on span "Preview" at bounding box center [719, 12] width 20 height 8
click at [362, 12] on icon at bounding box center [362, 12] width 8 height 8
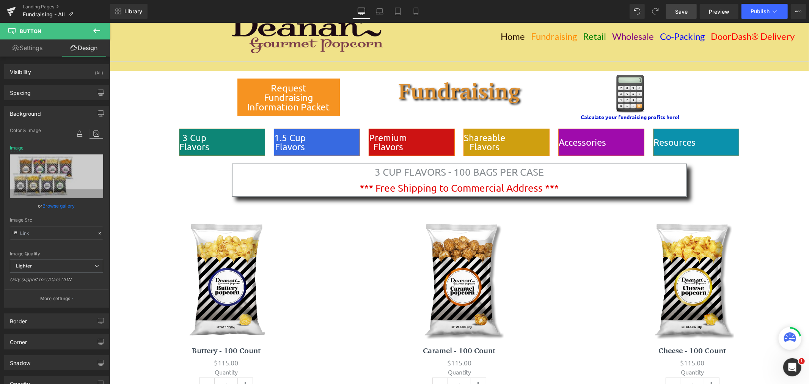
scroll to position [0, 0]
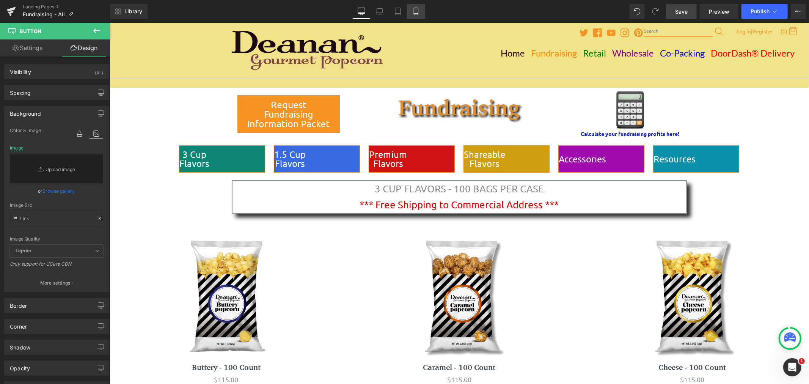
click at [418, 13] on icon at bounding box center [416, 12] width 8 height 8
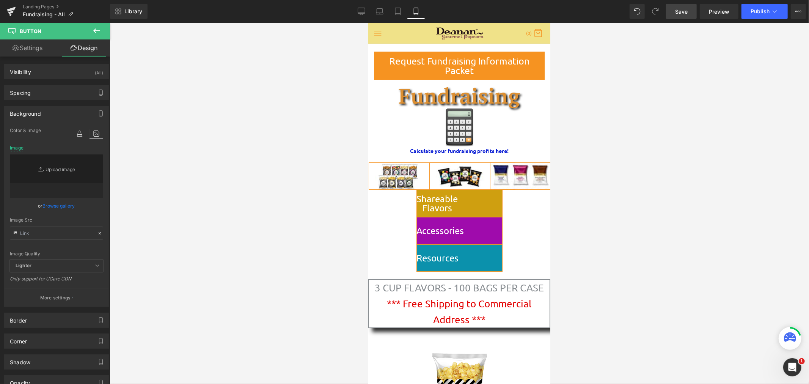
type input "https://ucarecdn.com/4570fdf9-ba88-4b58-a6f5-a0a9579a13c7/-/format/auto/-/previ…"
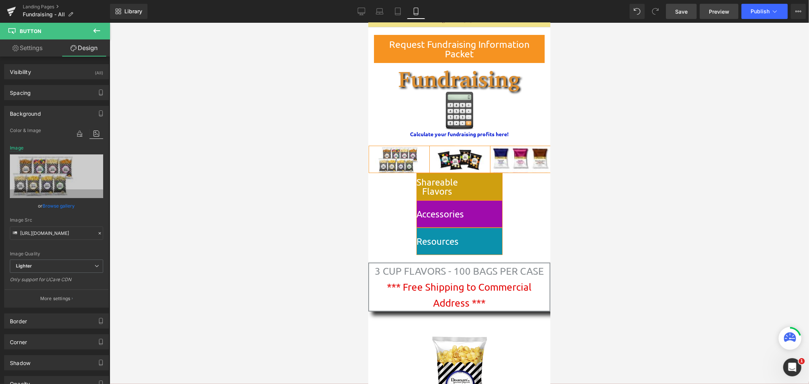
click at [720, 11] on span "Preview" at bounding box center [719, 12] width 20 height 8
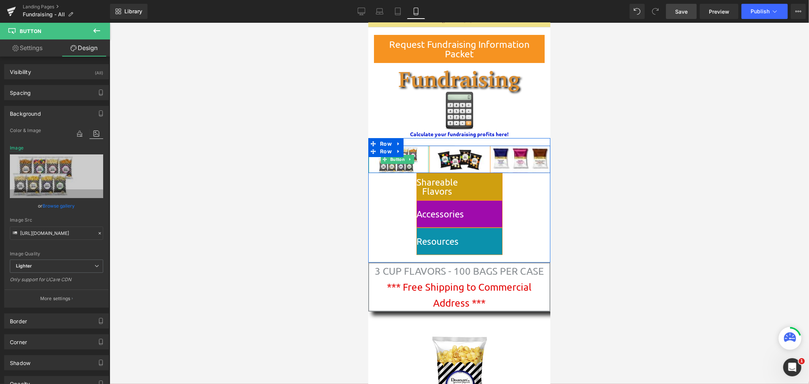
click at [400, 167] on link "3 Cup Flavors" at bounding box center [411, 158] width 86 height 27
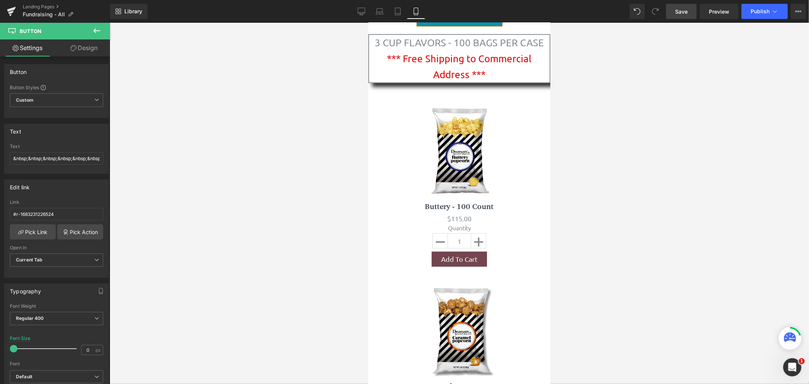
scroll to position [0, 0]
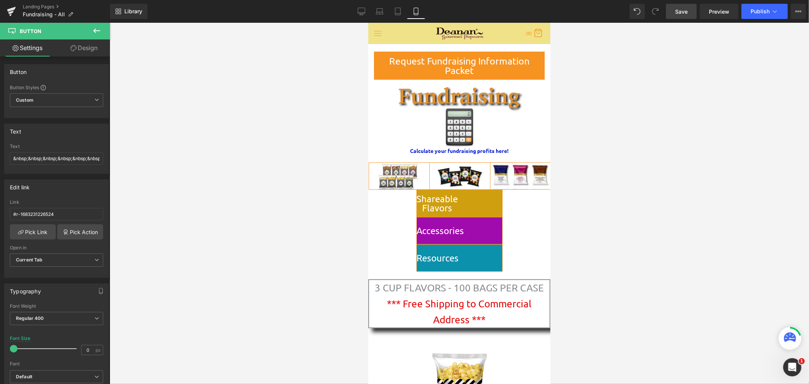
drag, startPoint x: 546, startPoint y: 41, endPoint x: 912, endPoint y: 40, distance: 365.4
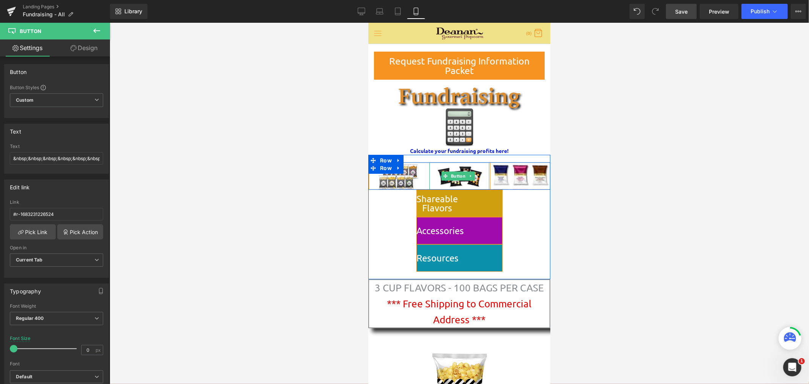
click at [454, 183] on link "1.5 Cup Flavors" at bounding box center [472, 175] width 86 height 27
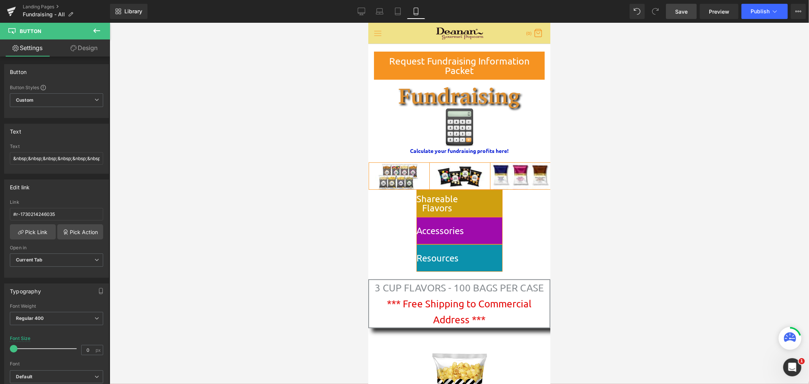
drag, startPoint x: 546, startPoint y: 159, endPoint x: 922, endPoint y: 82, distance: 384.6
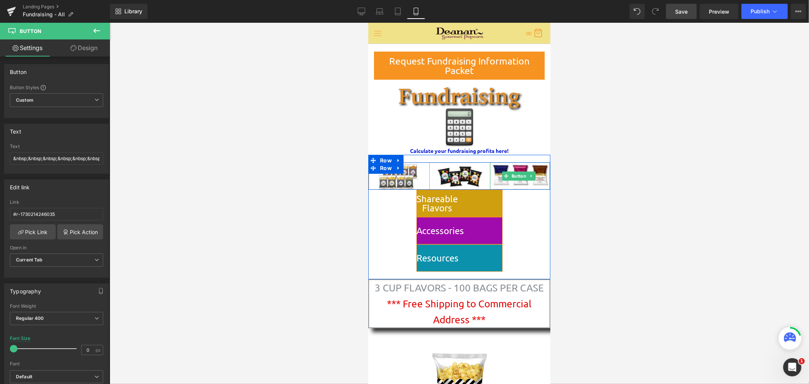
click at [508, 182] on link "Premium Flavors" at bounding box center [533, 175] width 86 height 27
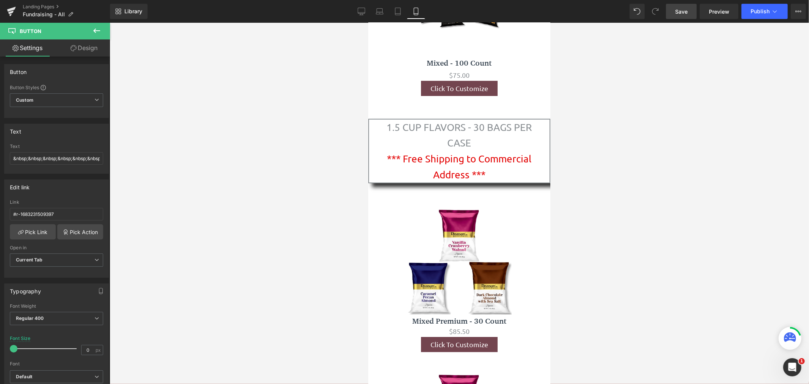
scroll to position [7306, 0]
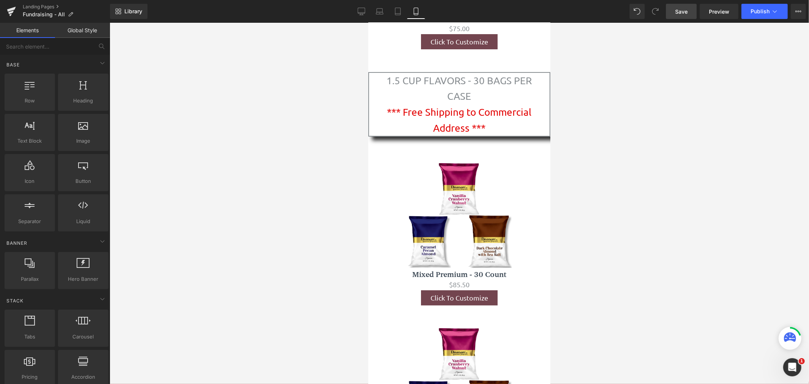
click at [809, 170] on div at bounding box center [460, 203] width 700 height 361
click at [805, 169] on div at bounding box center [460, 203] width 700 height 361
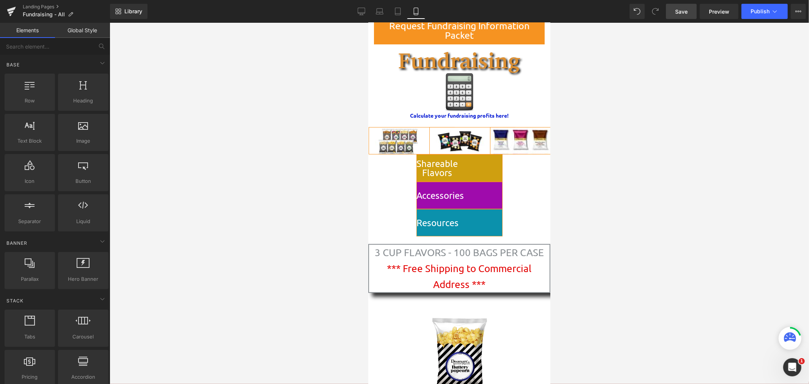
scroll to position [0, 0]
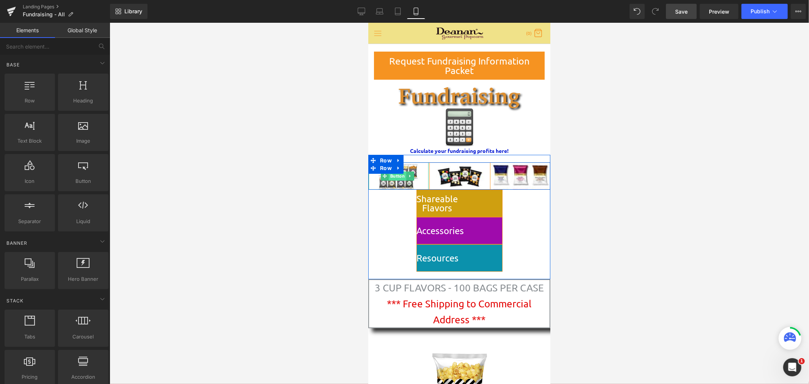
click at [393, 175] on span "Button" at bounding box center [397, 175] width 17 height 9
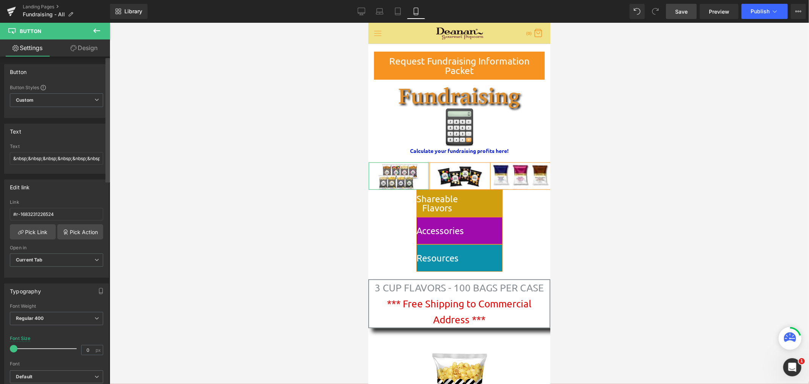
drag, startPoint x: 108, startPoint y: 330, endPoint x: 107, endPoint y: 344, distance: 13.7
click at [107, 344] on div at bounding box center [107, 222] width 5 height 328
click at [206, 58] on div "Button You are previewing how the will restyle your page. You can not edit Elem…" at bounding box center [404, 198] width 809 height 397
click at [757, 14] on span "Publish" at bounding box center [760, 11] width 19 height 6
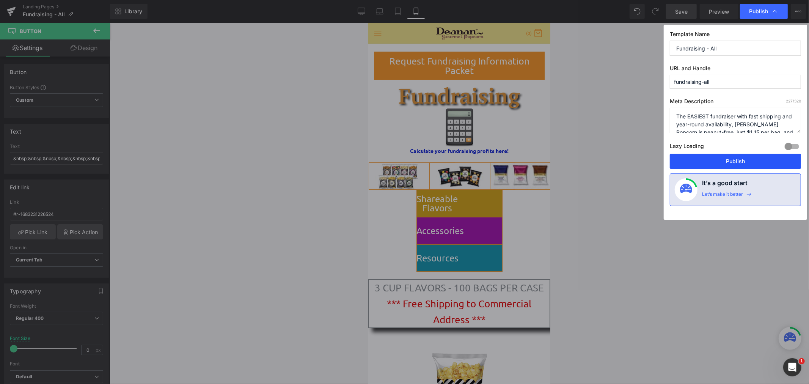
click at [721, 161] on button "Publish" at bounding box center [735, 161] width 131 height 15
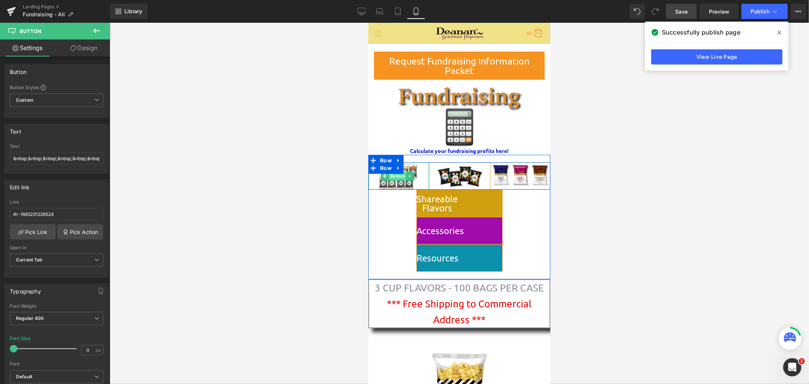
click at [401, 177] on span "Button" at bounding box center [397, 175] width 17 height 9
click at [93, 50] on link "Design" at bounding box center [84, 47] width 55 height 17
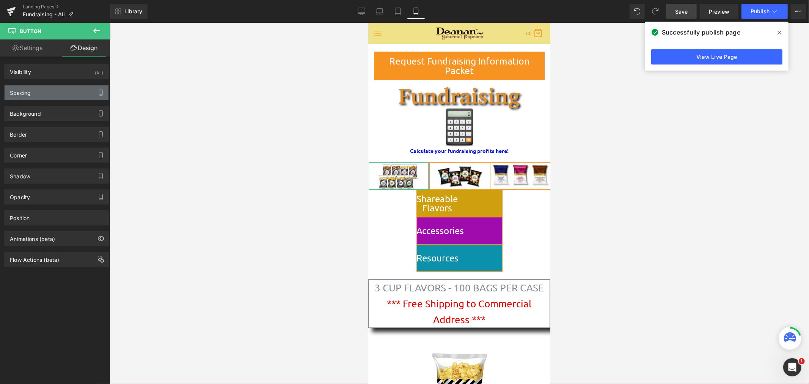
type input "0"
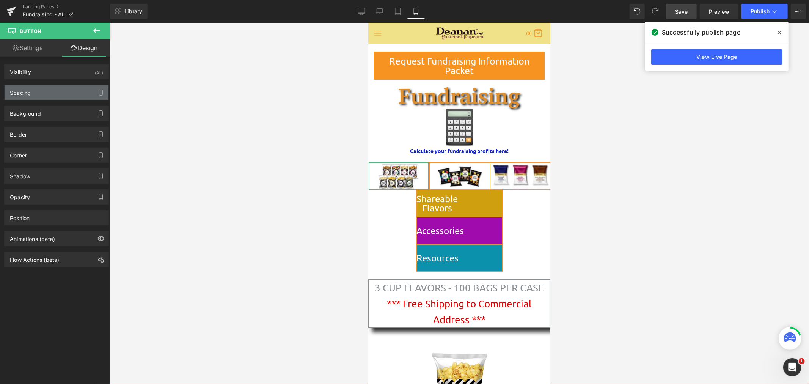
type input "0"
click at [81, 99] on div "Spacing" at bounding box center [57, 92] width 104 height 14
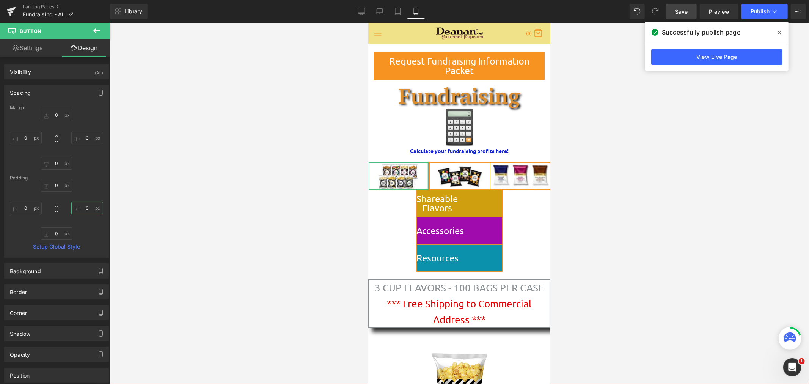
click at [82, 208] on input "0" at bounding box center [87, 208] width 32 height 13
click at [90, 206] on input "2" at bounding box center [87, 208] width 32 height 13
click at [85, 209] on input "2" at bounding box center [87, 208] width 32 height 13
type input "20"
click at [91, 184] on div "0px 0 20 20 0px 0 0px 0" at bounding box center [56, 209] width 93 height 61
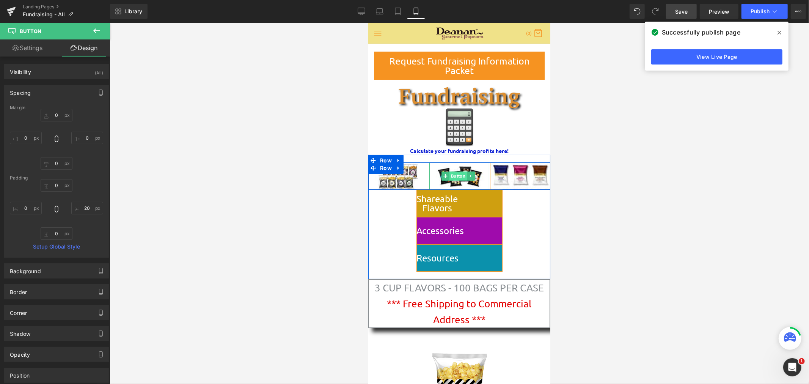
drag, startPoint x: 696, startPoint y: 181, endPoint x: 456, endPoint y: 175, distance: 239.1
click at [456, 175] on span "Button" at bounding box center [457, 175] width 17 height 9
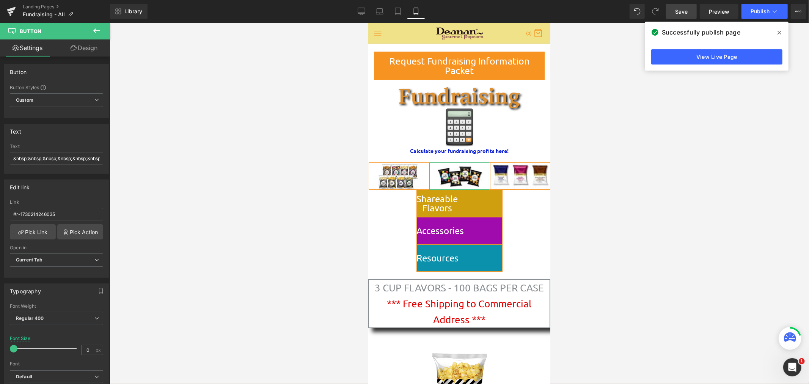
click at [83, 47] on link "Design" at bounding box center [84, 47] width 55 height 17
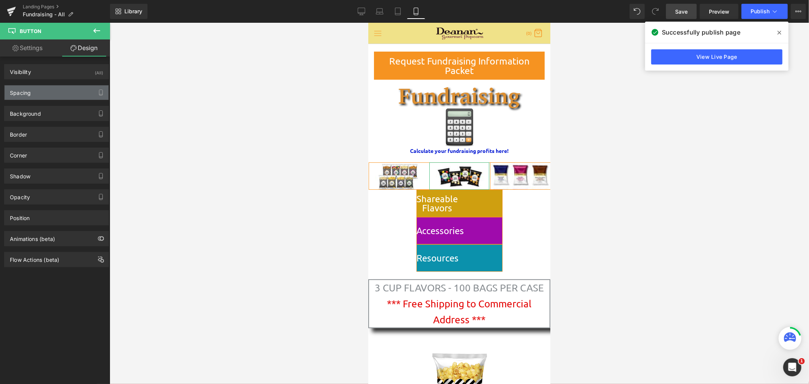
click at [61, 94] on div "Spacing" at bounding box center [57, 92] width 104 height 14
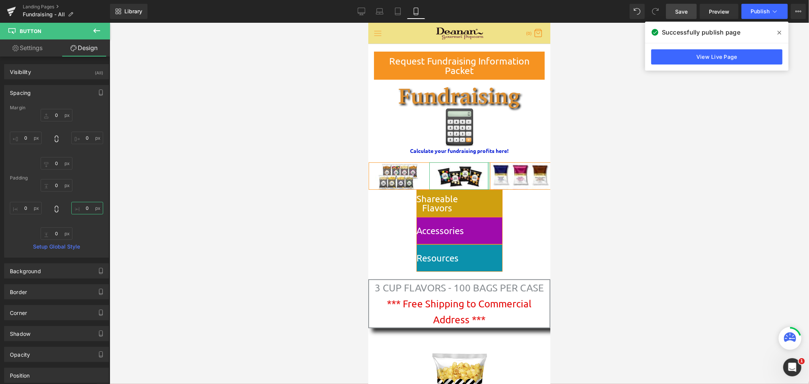
click at [81, 208] on input "0" at bounding box center [87, 208] width 32 height 13
click at [88, 206] on input "2" at bounding box center [87, 208] width 32 height 13
type input "20"
click at [681, 12] on span "Save" at bounding box center [681, 12] width 13 height 8
drag, startPoint x: 510, startPoint y: 177, endPoint x: 514, endPoint y: 176, distance: 4.0
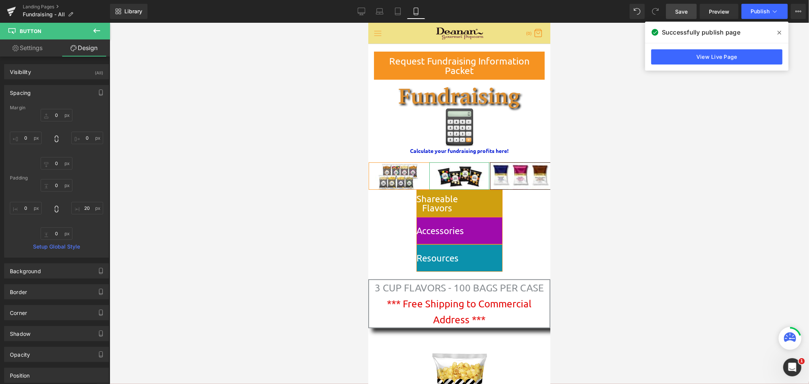
click at [510, 177] on link "Premium Flavors" at bounding box center [533, 175] width 86 height 27
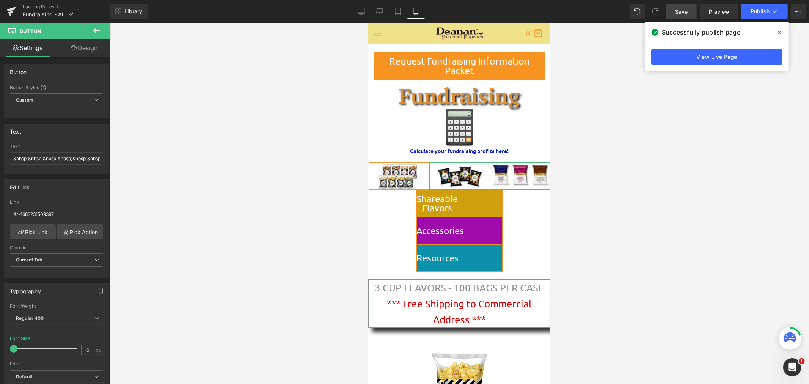
drag, startPoint x: 546, startPoint y: 263, endPoint x: 917, endPoint y: 42, distance: 431.2
click at [510, 169] on link "Premium Flavors" at bounding box center [533, 175] width 86 height 27
drag, startPoint x: 545, startPoint y: 261, endPoint x: 923, endPoint y: 47, distance: 433.8
drag, startPoint x: 546, startPoint y: 35, endPoint x: 714, endPoint y: 58, distance: 170.1
click at [103, 28] on button at bounding box center [96, 31] width 27 height 17
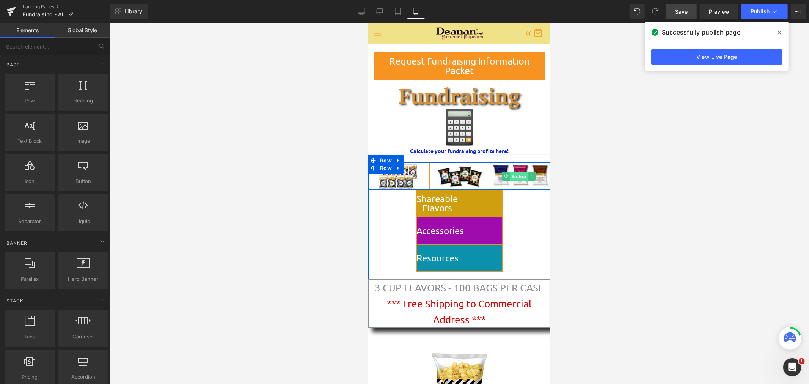
click at [518, 178] on span "Button" at bounding box center [518, 176] width 17 height 9
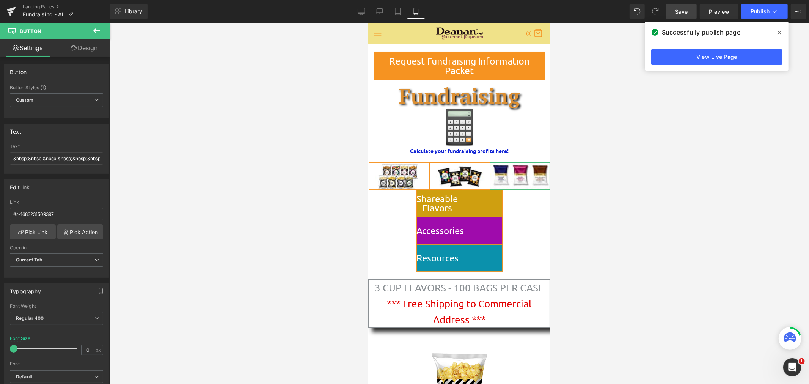
click at [96, 49] on link "Design" at bounding box center [84, 47] width 55 height 17
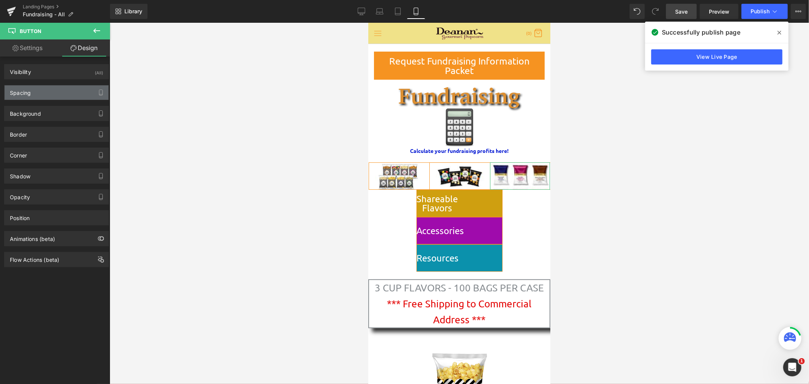
type input "0"
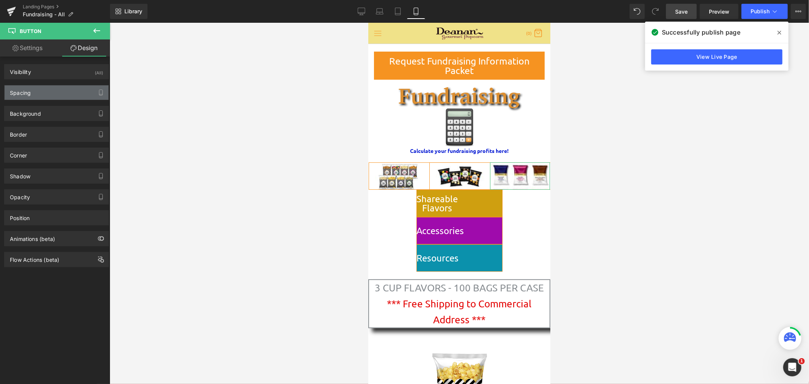
type input "0"
click at [67, 89] on div "Spacing" at bounding box center [57, 92] width 104 height 14
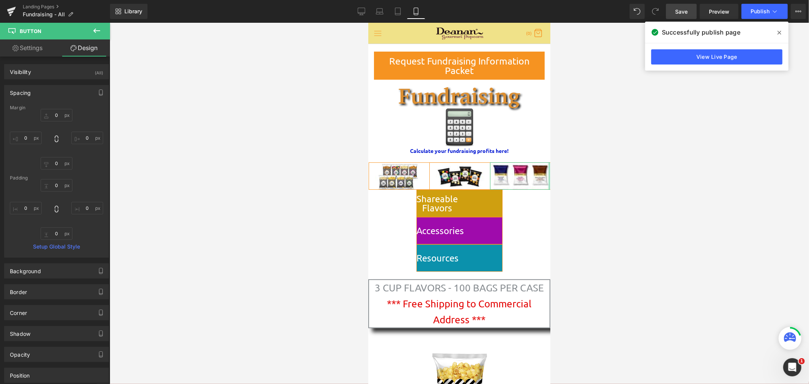
type input "0"
click at [88, 230] on div "0px 0 0px 0 0px 0 0px 0" at bounding box center [56, 209] width 93 height 61
click at [85, 209] on input "0" at bounding box center [87, 208] width 32 height 13
type input "20"
click at [686, 12] on span "Save" at bounding box center [681, 12] width 13 height 8
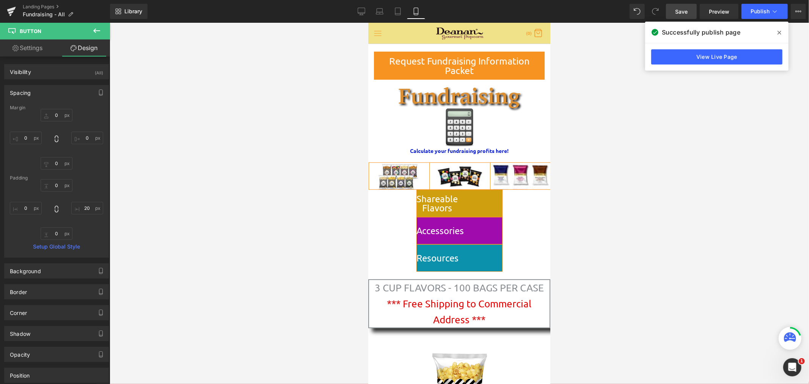
click at [782, 32] on span at bounding box center [780, 33] width 12 height 12
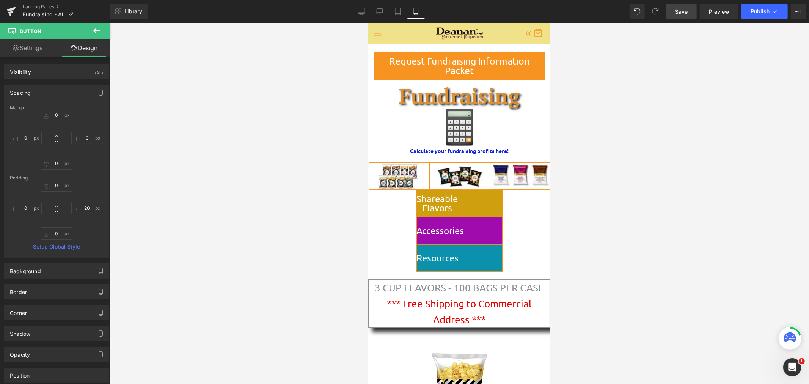
click at [675, 11] on link "Save" at bounding box center [681, 11] width 31 height 15
click at [762, 13] on span "Publish" at bounding box center [760, 11] width 19 height 6
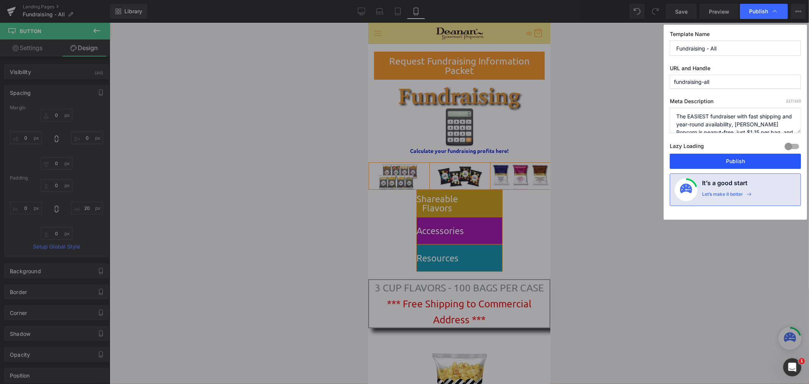
click at [739, 162] on button "Publish" at bounding box center [735, 161] width 131 height 15
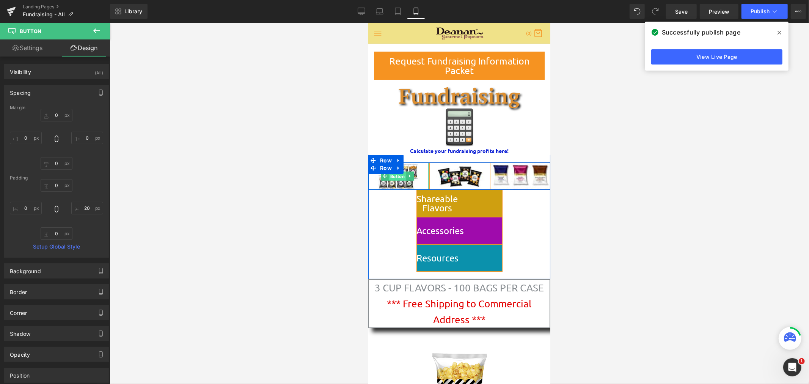
click at [393, 175] on span "Button" at bounding box center [397, 176] width 17 height 9
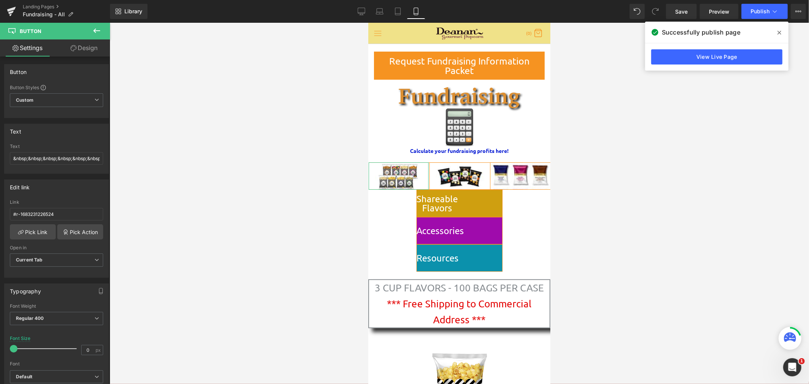
click at [86, 46] on link "Design" at bounding box center [84, 47] width 55 height 17
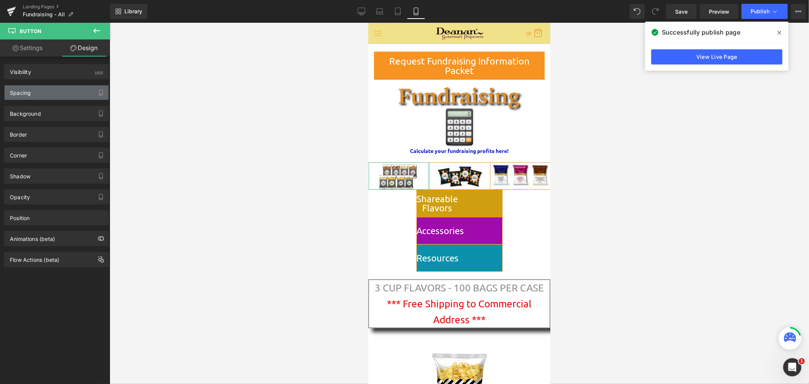
type input "0"
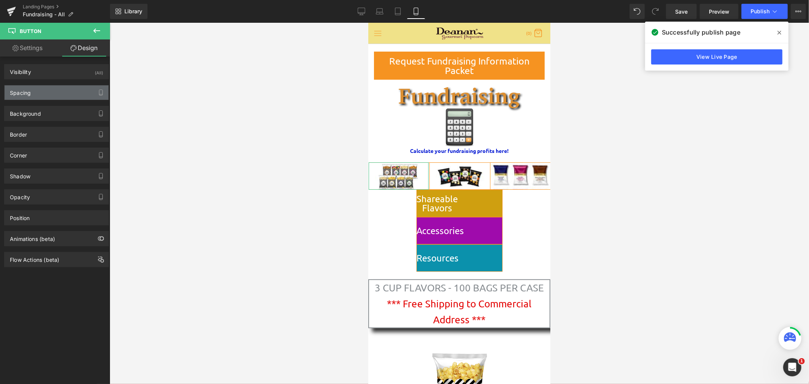
type input "20"
type input "0"
click at [72, 90] on div "Spacing" at bounding box center [57, 92] width 104 height 14
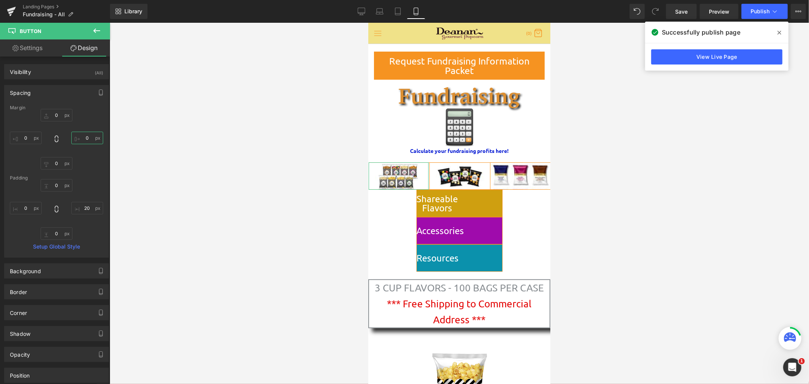
click at [81, 137] on input "0" at bounding box center [87, 138] width 32 height 13
type input "30"
type input "115"
click at [85, 172] on div "Margin 0px 0 30 30 0px 0 0px 0 Padding 0px 0 115px 115 0px 0 0px 0 Setup Global…" at bounding box center [57, 181] width 104 height 152
drag, startPoint x: 85, startPoint y: 137, endPoint x: 85, endPoint y: 150, distance: 12.9
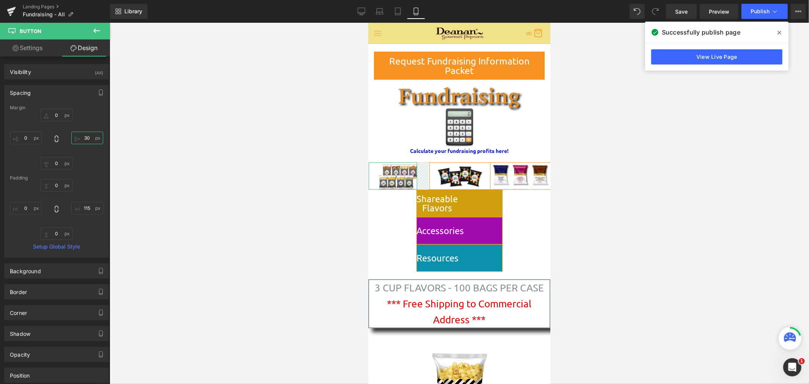
click at [85, 138] on input "30" at bounding box center [87, 138] width 32 height 13
click at [87, 138] on input "4" at bounding box center [87, 138] width 32 height 13
click at [83, 224] on div "0px 0 115 115 0px 0 0px 0" at bounding box center [56, 209] width 93 height 61
type input "-"
type input "-368"
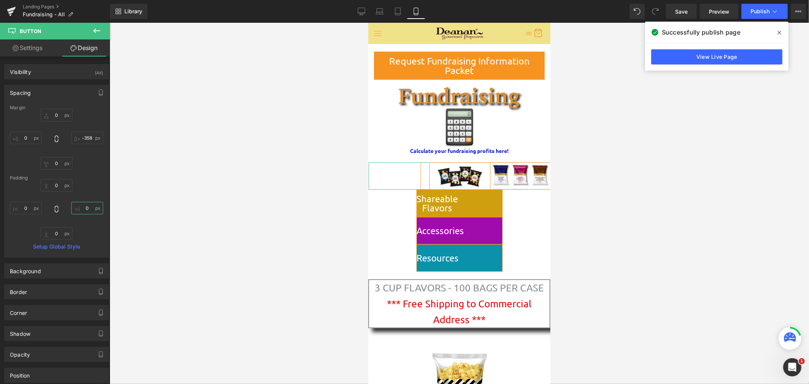
type input "-336"
type input "157"
type input "-293"
type input "200"
type input "-258"
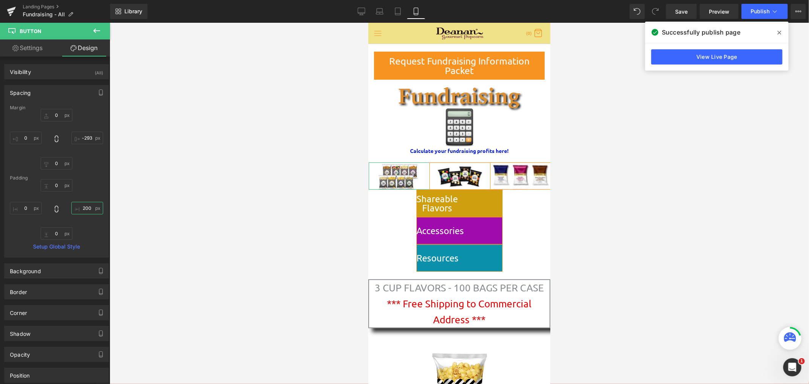
type input "235"
type input "-248"
type input "245"
type input "-239"
type input "254"
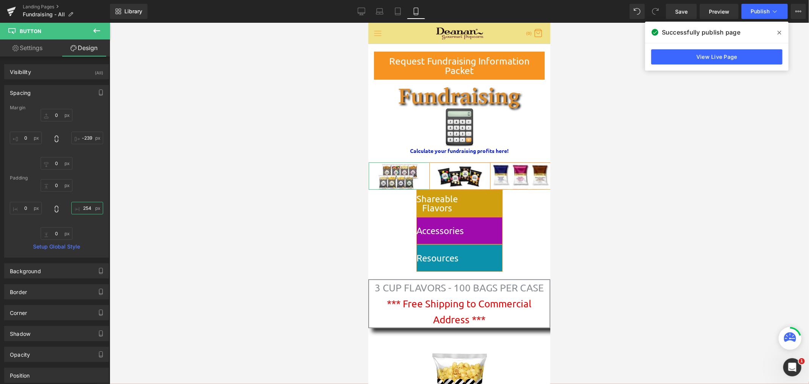
type input "-229"
type input "264"
type input "-215"
type input "278"
type input "-211"
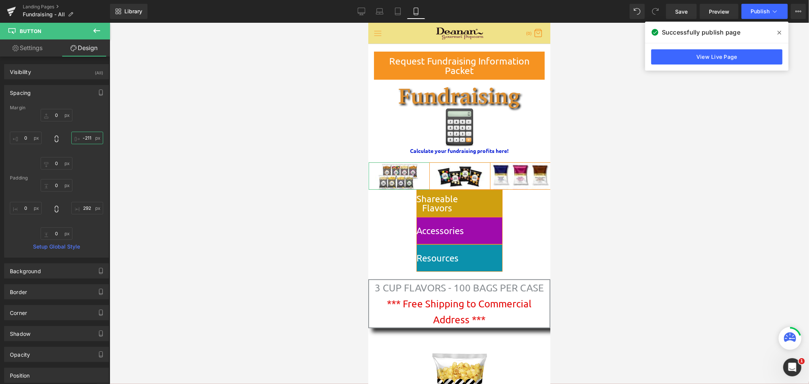
type input "285"
type input "-232"
type input "278"
type input "-242"
type input "268"
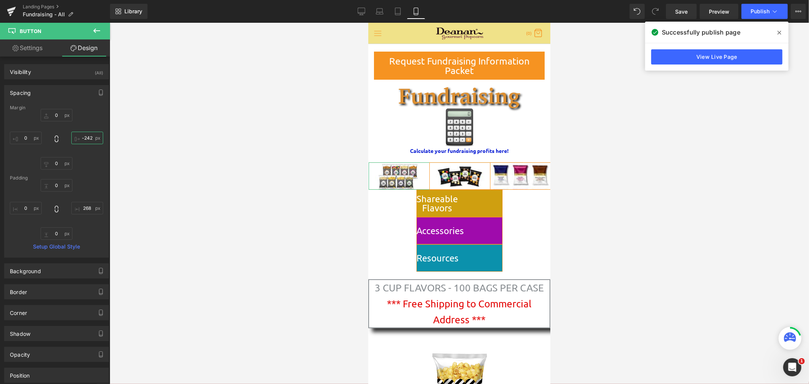
type input "-248"
type input "262"
type input "-249"
type input "261"
type input "-249"
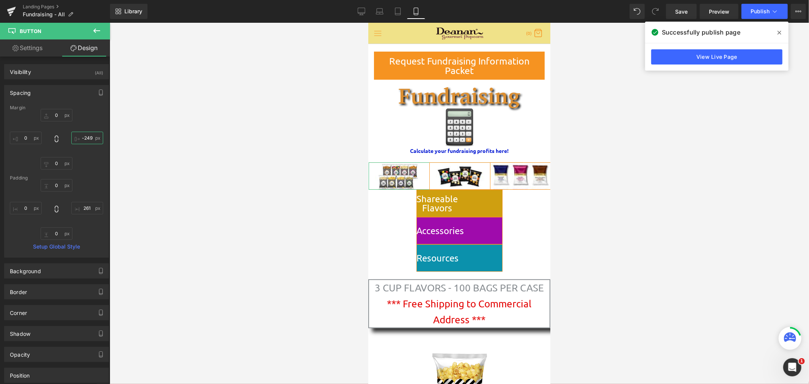
type input "261"
type input "-251"
type input "259"
type input "-251"
type input "259"
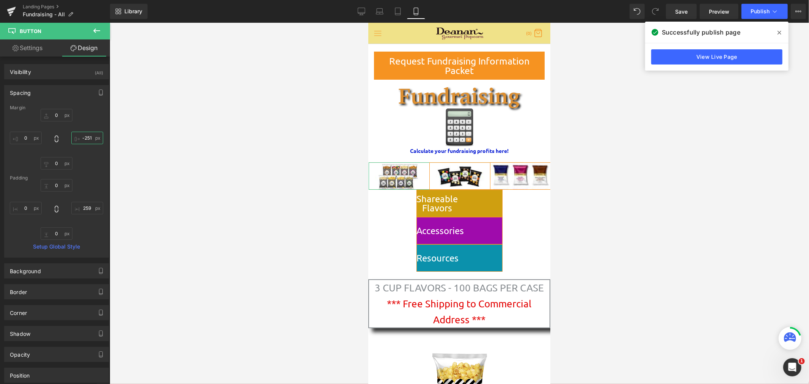
type input "-251"
type input "259"
type input "-"
type input "-252"
type input "258"
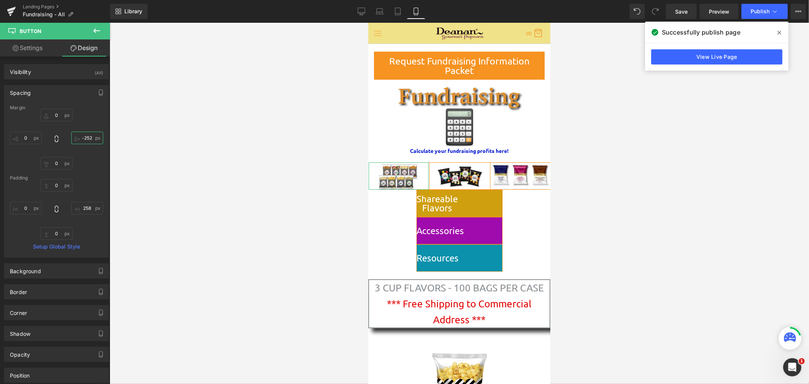
type input "-260"
type input "250"
type input "-268"
type input "242"
type input "-270"
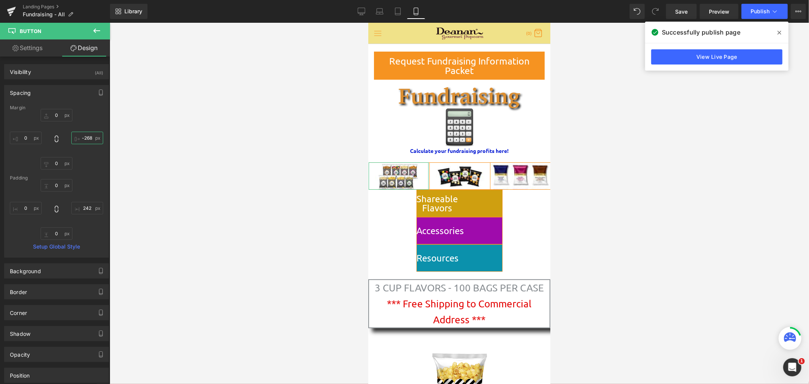
type input "240"
type input "-269"
type input "241"
type input "-268"
type input "242"
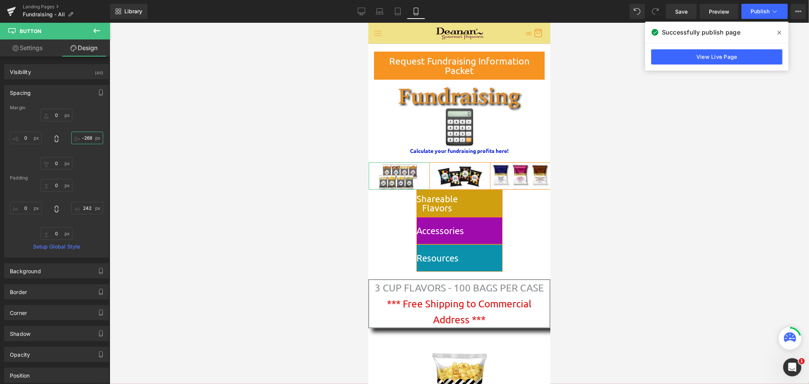
type input "-267"
type input "243"
type input "-266"
type input "244"
type input "-265"
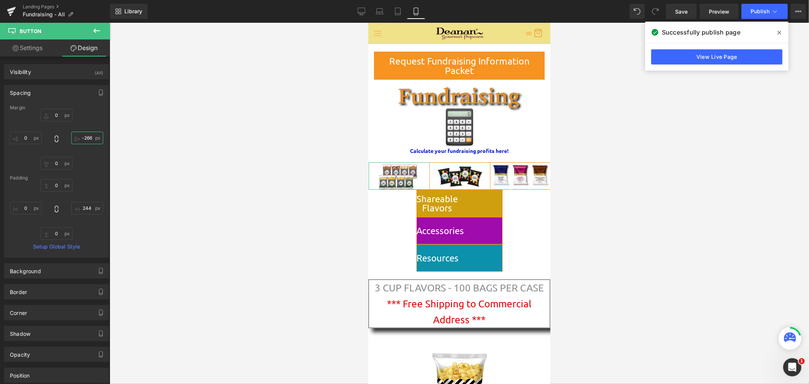
type input "245"
type input "-"
type input "0"
type input "-265"
type input "245"
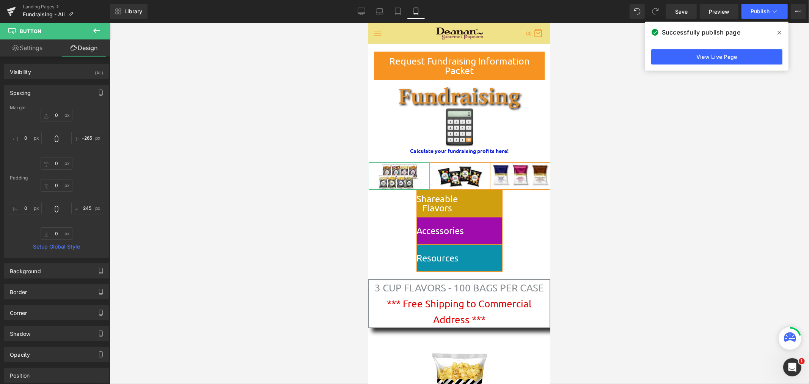
click at [398, 175] on link "3 Cup Flavors" at bounding box center [457, 175] width 179 height 27
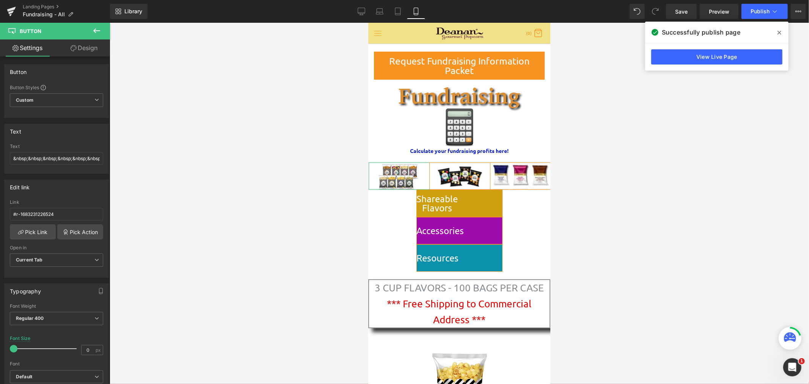
click at [779, 32] on icon at bounding box center [780, 33] width 4 height 4
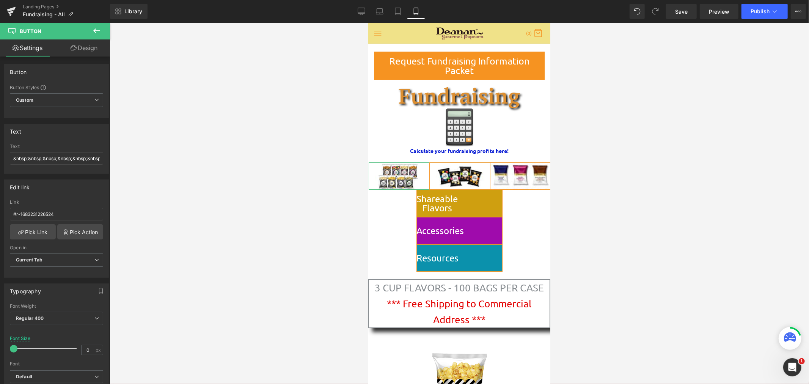
click at [96, 30] on icon at bounding box center [96, 30] width 7 height 5
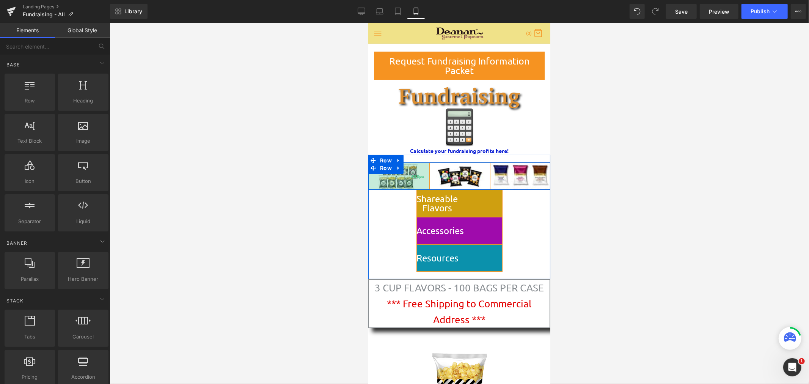
click at [397, 177] on div "585px" at bounding box center [418, 175] width 222 height 27
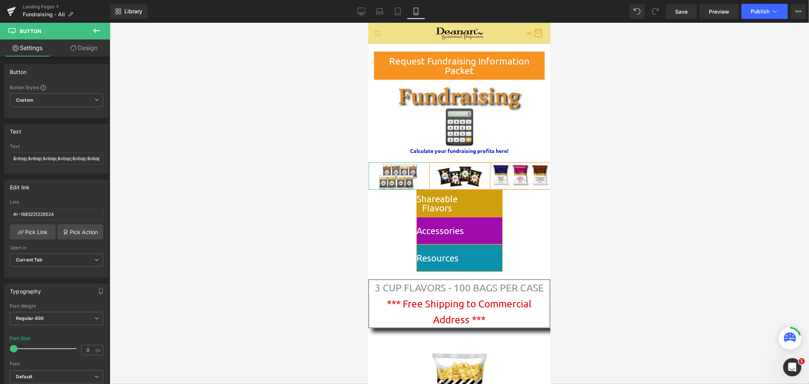
click at [81, 46] on link "Design" at bounding box center [84, 47] width 55 height 17
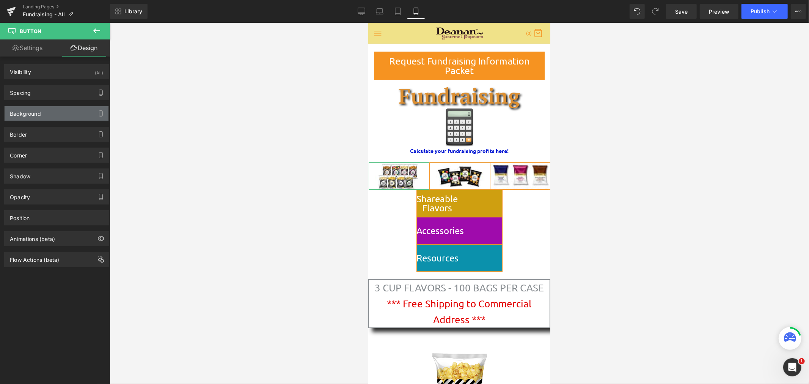
type input "https://ucarecdn.com/4570fdf9-ba88-4b58-a6f5-a0a9579a13c7/-/format/auto/-/previ…"
click at [50, 111] on div "Background" at bounding box center [57, 113] width 104 height 14
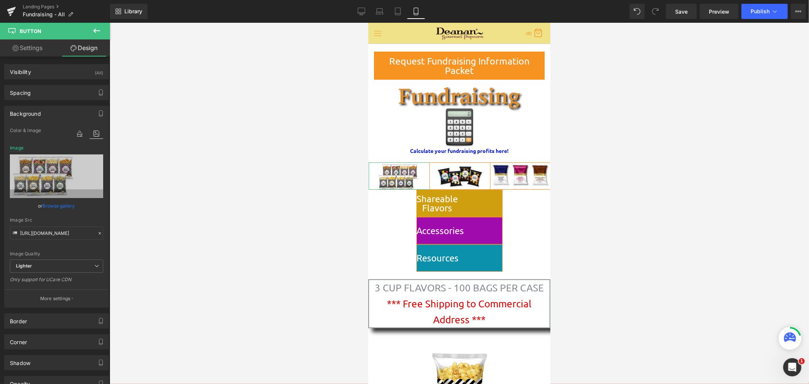
click at [50, 206] on link "Browse gallery" at bounding box center [59, 205] width 32 height 13
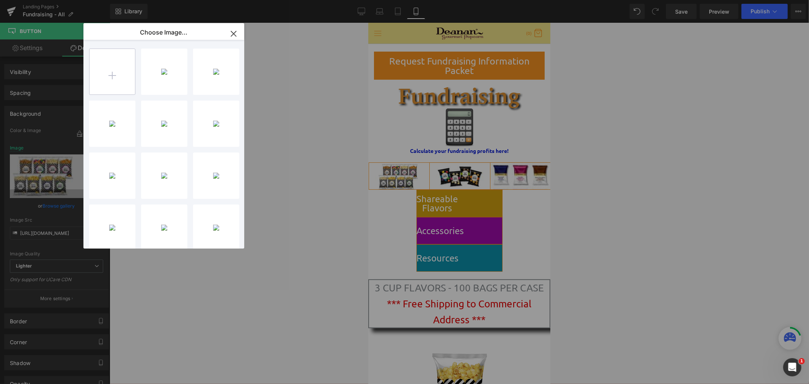
click at [115, 79] on input "file" at bounding box center [113, 72] width 46 height 46
type input "C:\fakepath\8 Foil Stacked (no DC) ITTY BITTY.png"
click at [231, 28] on icon "button" at bounding box center [234, 34] width 12 height 12
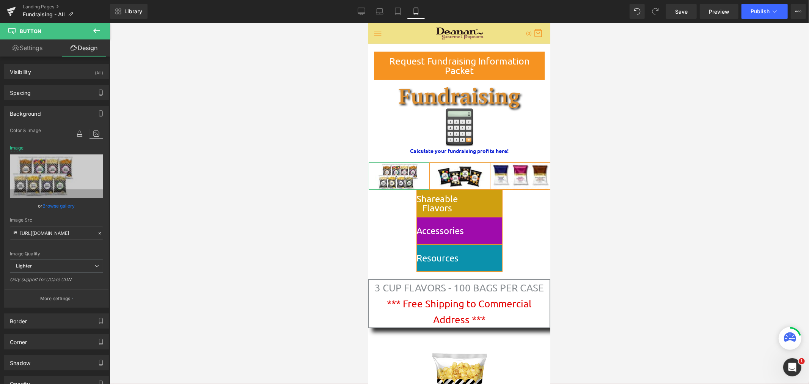
click at [43, 206] on link "Browse gallery" at bounding box center [59, 205] width 32 height 13
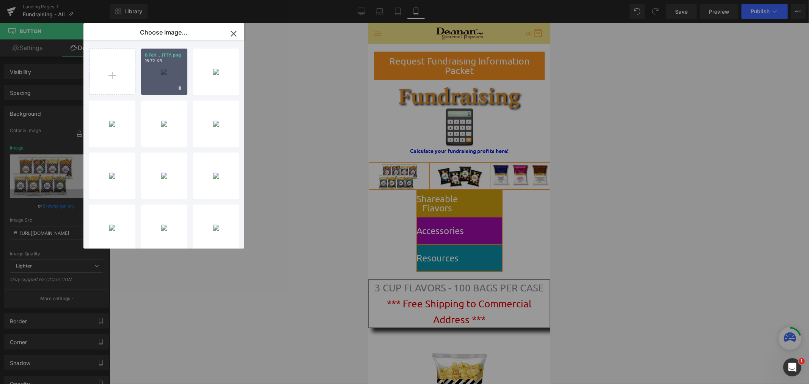
click at [142, 88] on div "8 Foil ...ITTY.png 16.72 KB" at bounding box center [164, 72] width 46 height 46
type input "https://ucarecdn.com/279aadc9-ba6d-477a-b0a6-815576f16590/-/format/auto/-/previ…"
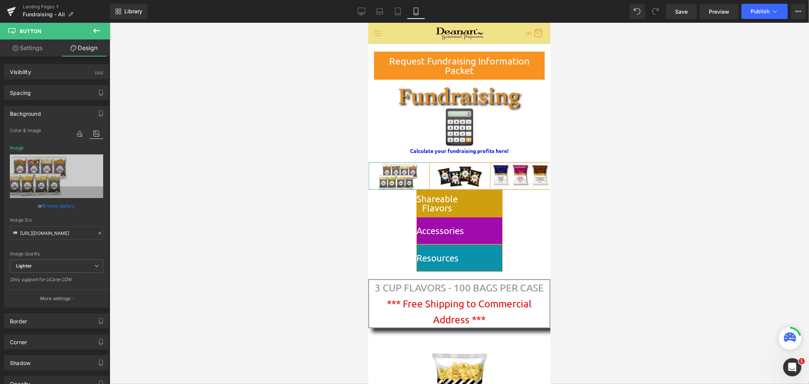
click at [62, 205] on link "Browse gallery" at bounding box center [59, 205] width 32 height 13
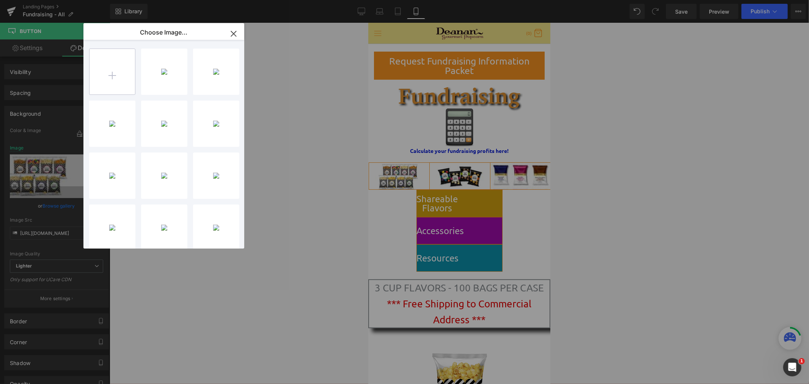
click at [115, 75] on input "file" at bounding box center [113, 72] width 46 height 46
type input "C:\fakepath\8 Foil Stacked (no DC) ITTY BITTY.png"
click at [235, 33] on icon "button" at bounding box center [234, 34] width 12 height 12
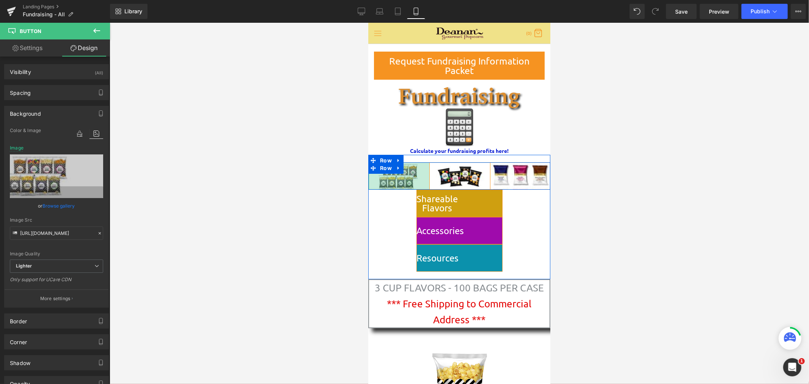
click at [398, 177] on div "3 Cup Flavors Button 585px" at bounding box center [448, 175] width 161 height 27
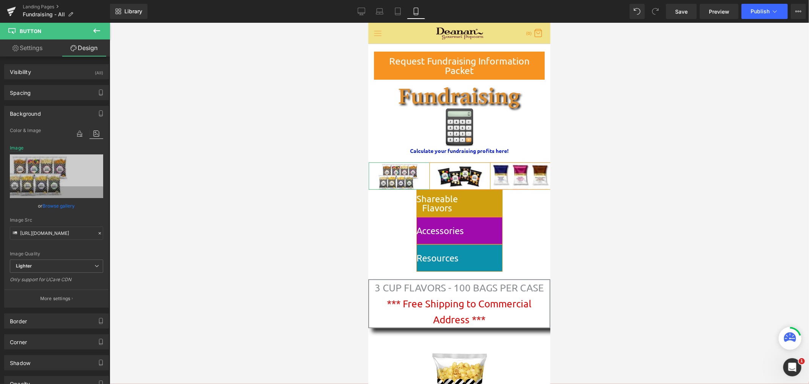
click at [65, 203] on link "Browse gallery" at bounding box center [59, 205] width 32 height 13
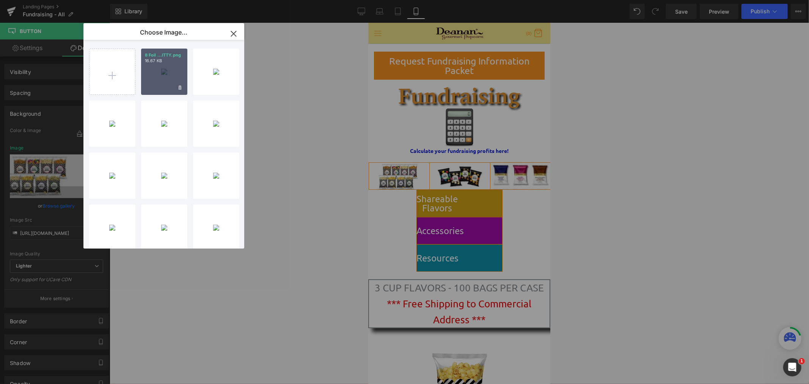
click at [154, 75] on div "8 Foil ...ITTY.png 16.67 KB" at bounding box center [164, 72] width 46 height 46
type input "https://ucarecdn.com/7f91c07a-aac6-4803-bf2a-eef8ba158430/-/format/auto/-/previ…"
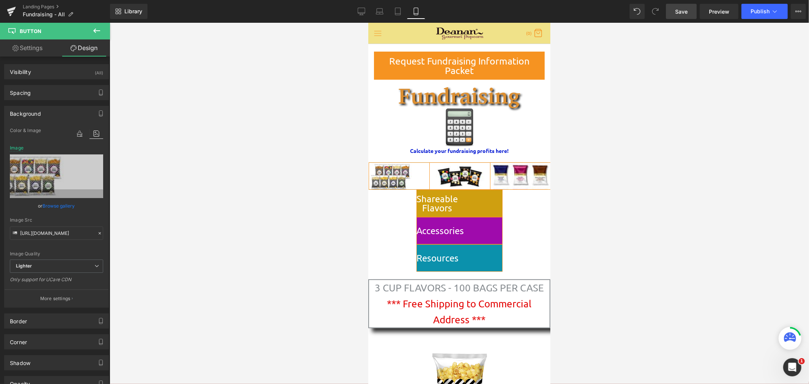
click at [681, 13] on span "Save" at bounding box center [681, 12] width 13 height 8
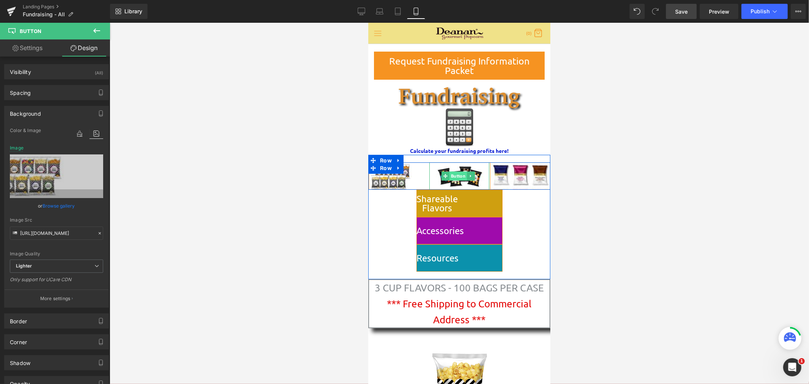
click at [455, 176] on span "Button" at bounding box center [457, 175] width 17 height 9
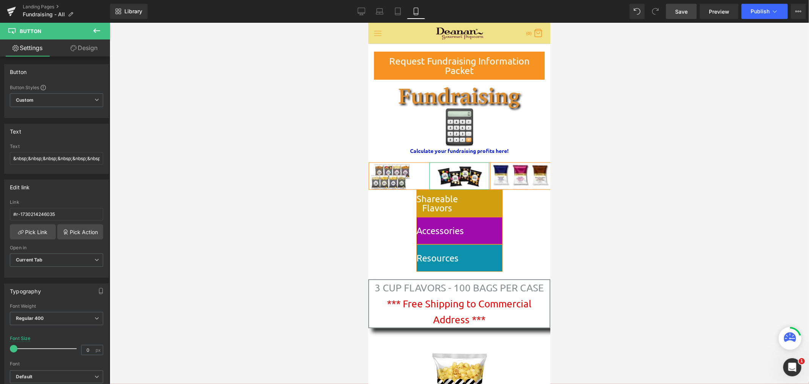
click at [97, 50] on link "Design" at bounding box center [84, 47] width 55 height 17
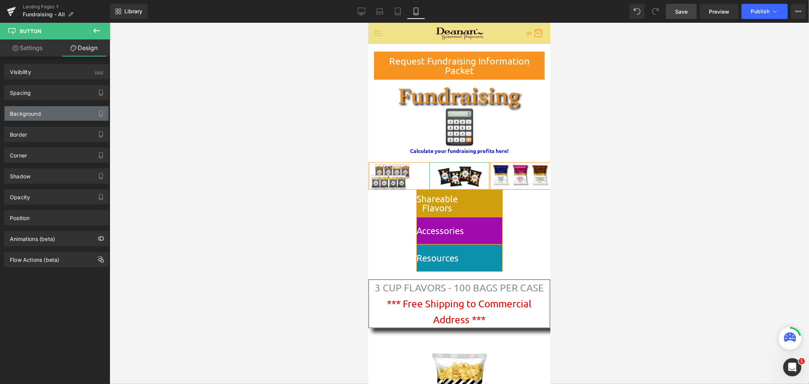
type input "https://ucarecdn.com/f860d0c4-1bd8-47ff-a062-3594e094e19e/-/format/auto/-/previ…"
click at [61, 115] on div "Background" at bounding box center [57, 113] width 104 height 14
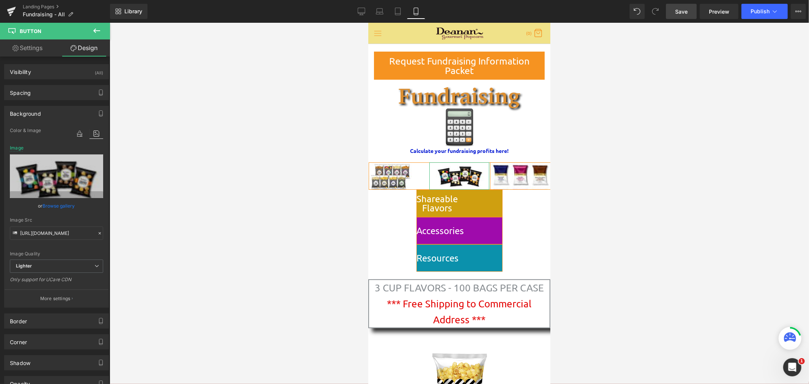
click at [93, 133] on icon at bounding box center [97, 134] width 14 height 10
click at [70, 202] on link "Browse gallery" at bounding box center [59, 205] width 32 height 13
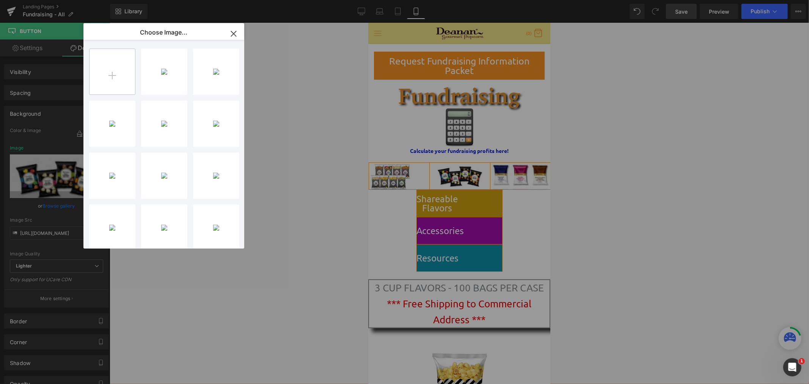
click at [112, 73] on input "file" at bounding box center [113, 72] width 46 height 46
type input "C:\fakepath\Singles 4 Variants ITTY BITTY.png"
click at [232, 34] on icon "button" at bounding box center [234, 34] width 12 height 12
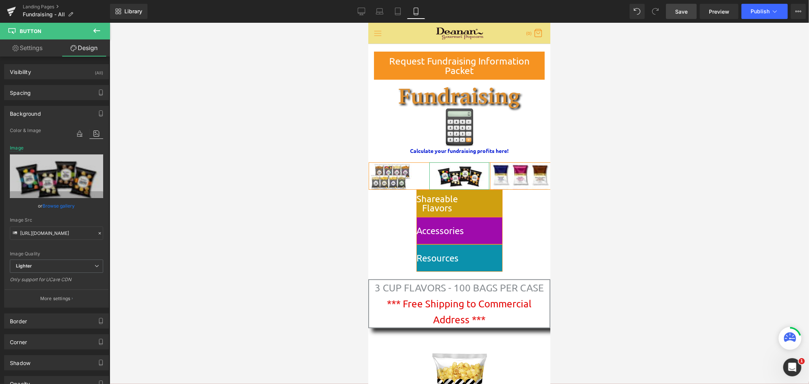
click at [70, 206] on link "Browse gallery" at bounding box center [59, 205] width 32 height 13
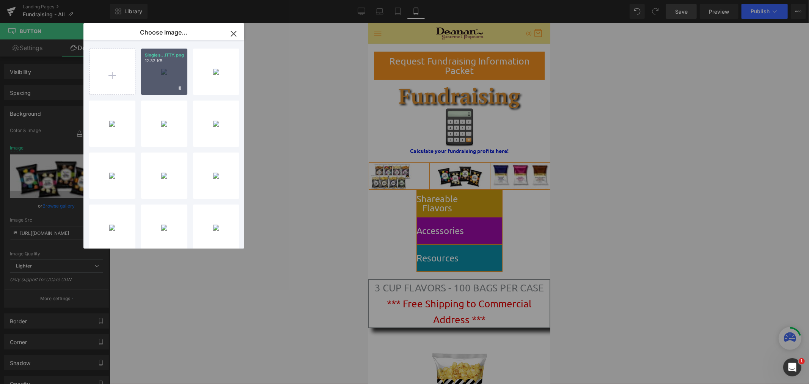
click at [154, 76] on div "Singles...ITTY.png 12.32 KB" at bounding box center [164, 72] width 46 height 46
type input "https://ucarecdn.com/fa8b731d-cc45-416c-84cd-0dd48d66c2f7/-/format/auto/-/previ…"
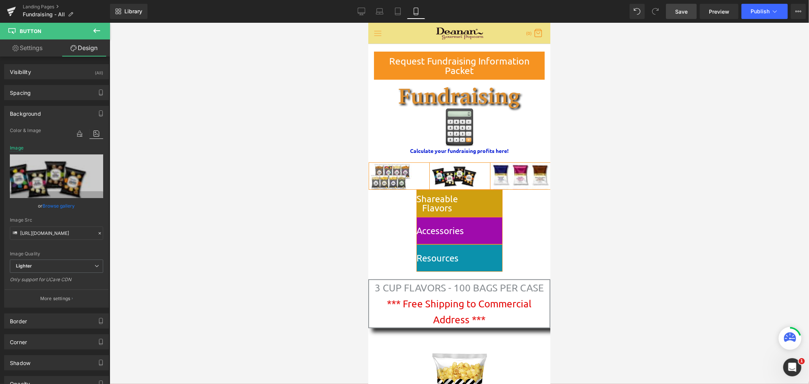
click at [678, 8] on span "Save" at bounding box center [681, 12] width 13 height 8
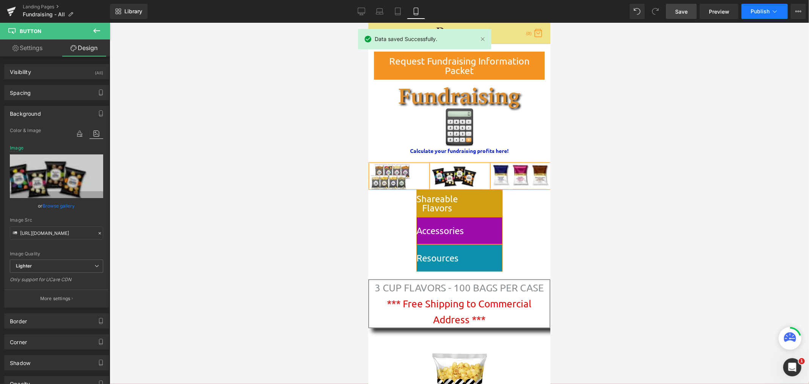
click at [763, 8] on span "Publish" at bounding box center [760, 11] width 19 height 6
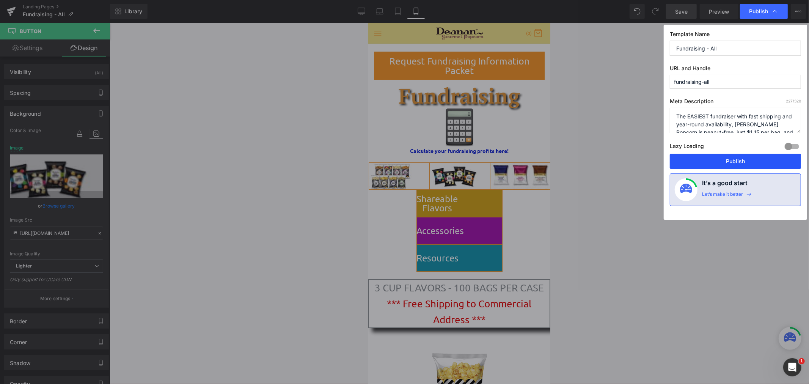
click at [747, 164] on button "Publish" at bounding box center [735, 161] width 131 height 15
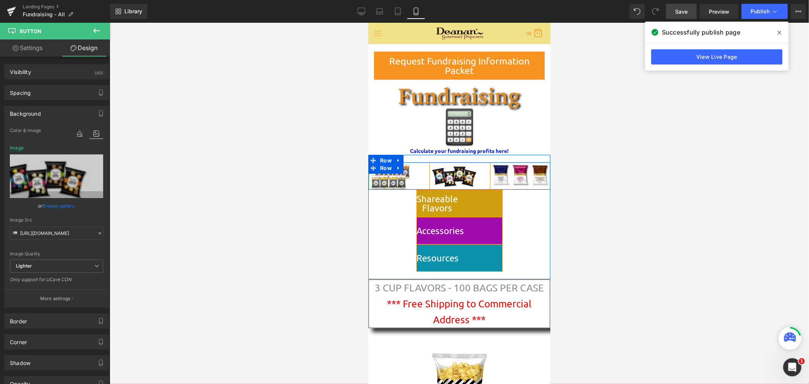
click at [393, 177] on link "3 Cup Flavors" at bounding box center [457, 175] width 179 height 27
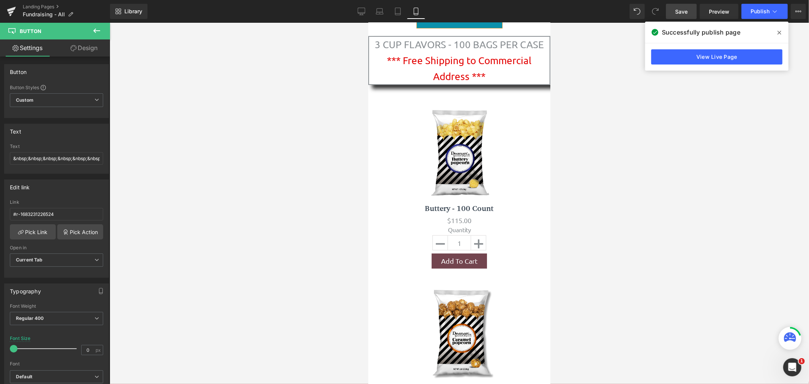
scroll to position [245, 0]
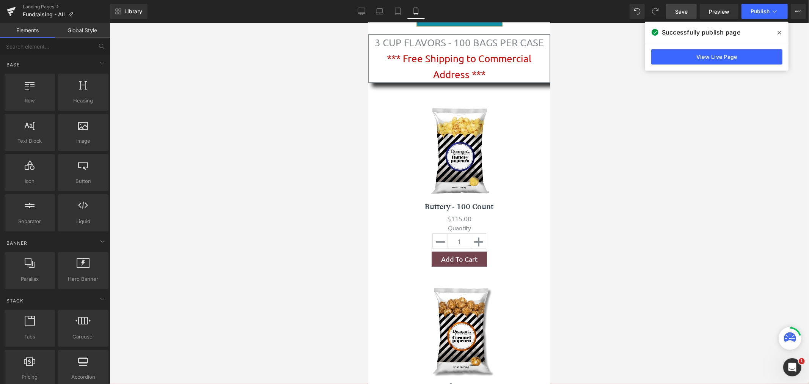
drag, startPoint x: 807, startPoint y: 259, endPoint x: 797, endPoint y: 233, distance: 28.0
click at [797, 233] on div at bounding box center [460, 203] width 700 height 361
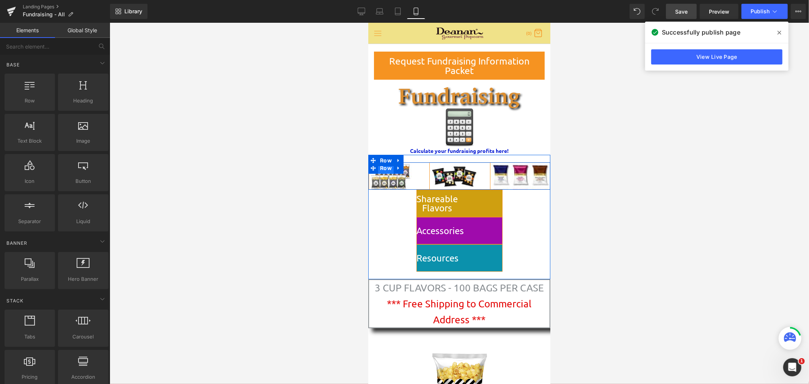
click at [385, 168] on span "Row" at bounding box center [386, 167] width 16 height 11
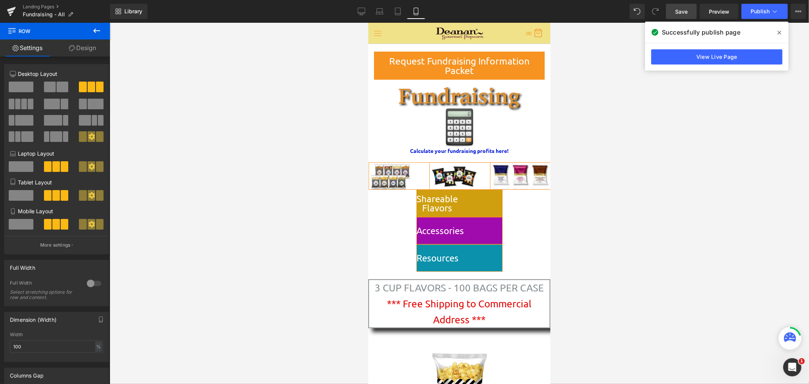
click at [99, 32] on icon at bounding box center [96, 30] width 9 height 9
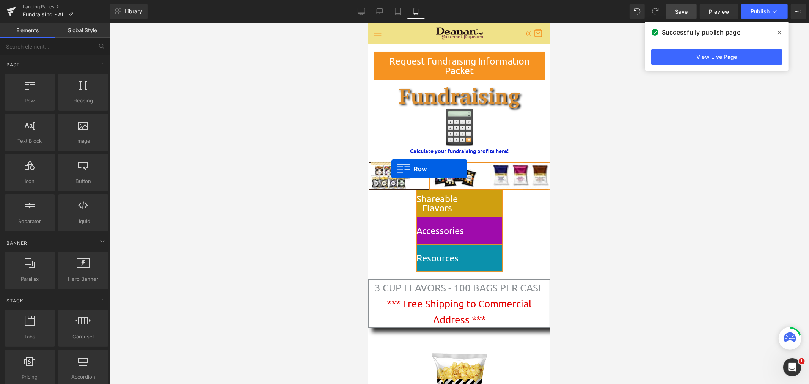
drag, startPoint x: 395, startPoint y: 120, endPoint x: 391, endPoint y: 168, distance: 49.1
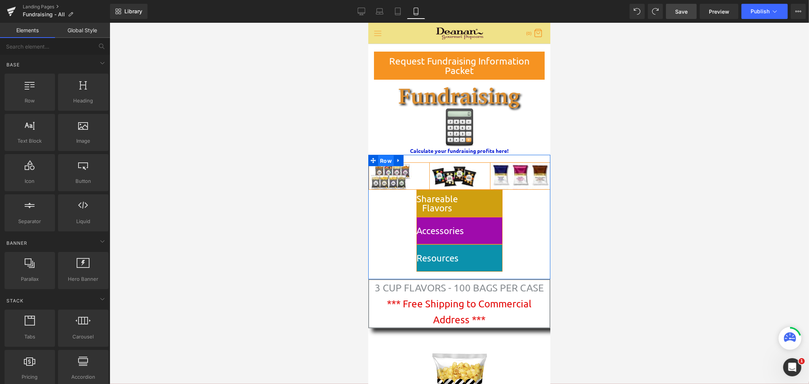
click at [381, 163] on span "Row" at bounding box center [386, 160] width 16 height 11
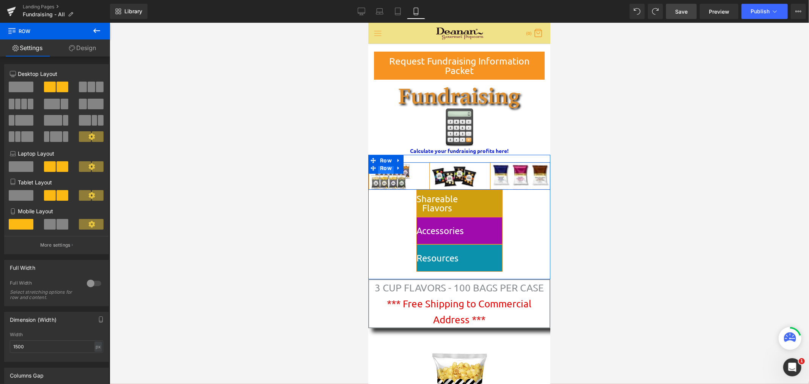
click at [381, 167] on span "Row" at bounding box center [386, 167] width 16 height 11
click at [33, 47] on link "Settings" at bounding box center [27, 47] width 55 height 17
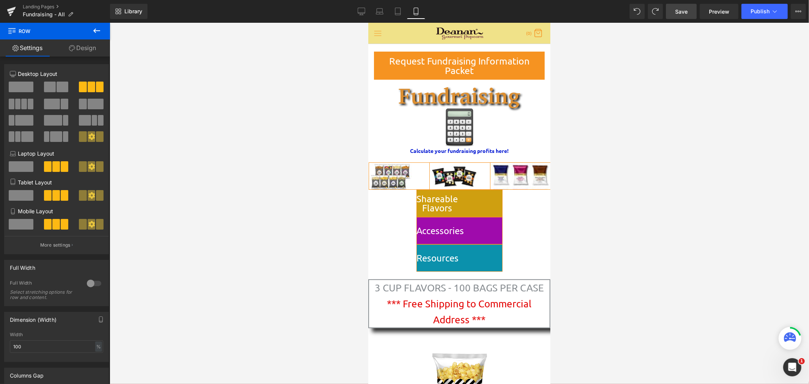
click at [96, 26] on icon at bounding box center [96, 30] width 9 height 9
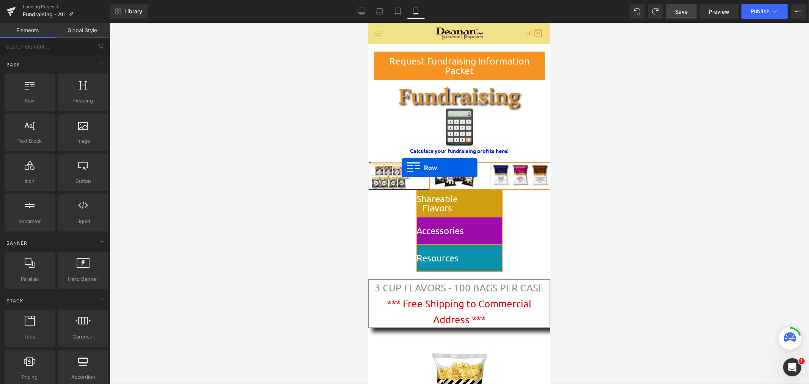
drag, startPoint x: 550, startPoint y: 172, endPoint x: 401, endPoint y: 167, distance: 148.8
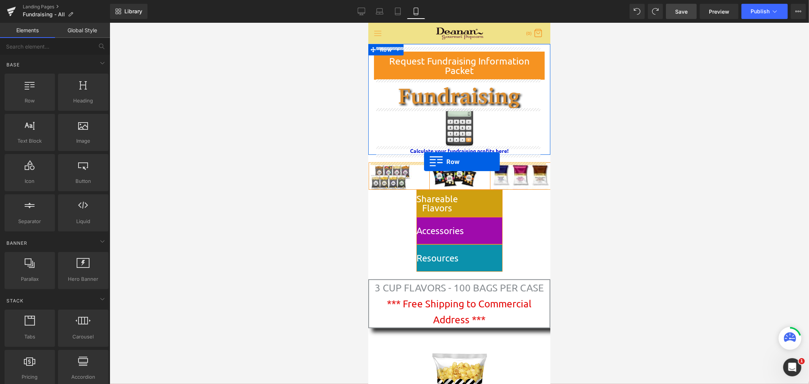
drag, startPoint x: 415, startPoint y: 108, endPoint x: 424, endPoint y: 161, distance: 54.3
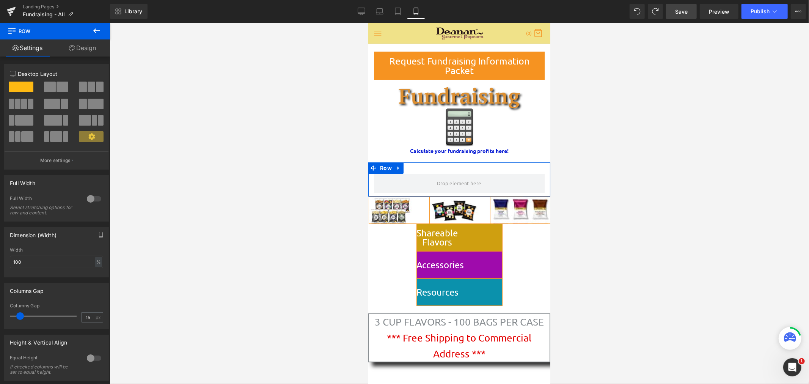
click at [92, 89] on span at bounding box center [92, 87] width 8 height 11
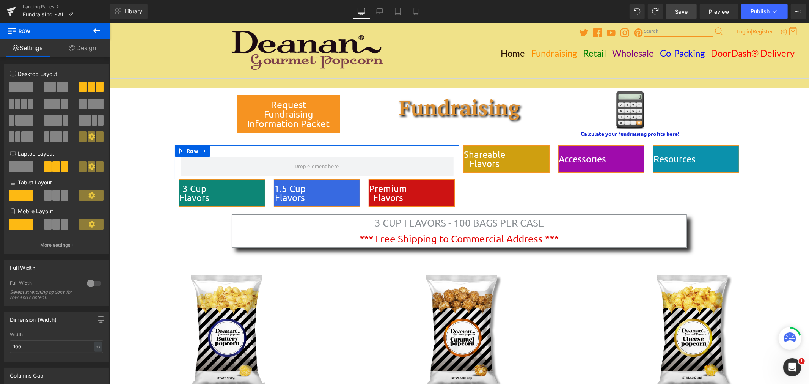
type input "1200"
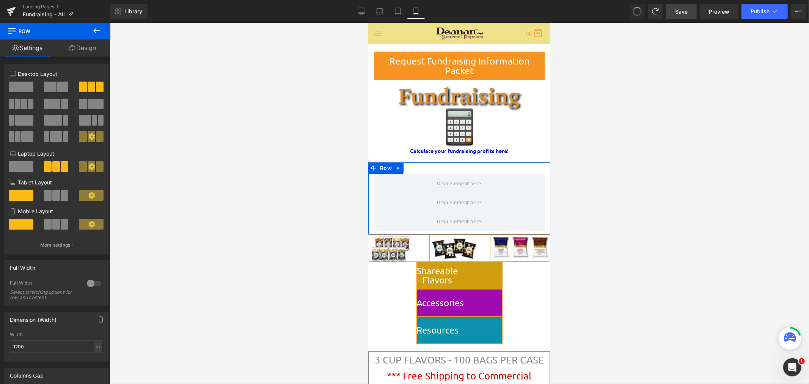
scroll to position [17, 0]
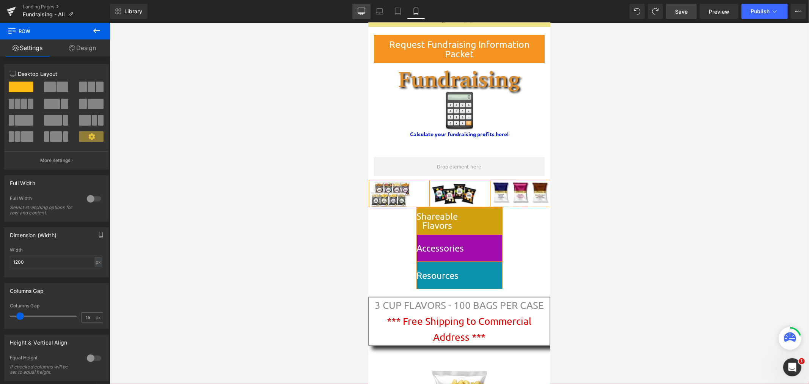
click at [365, 13] on icon at bounding box center [361, 11] width 7 height 6
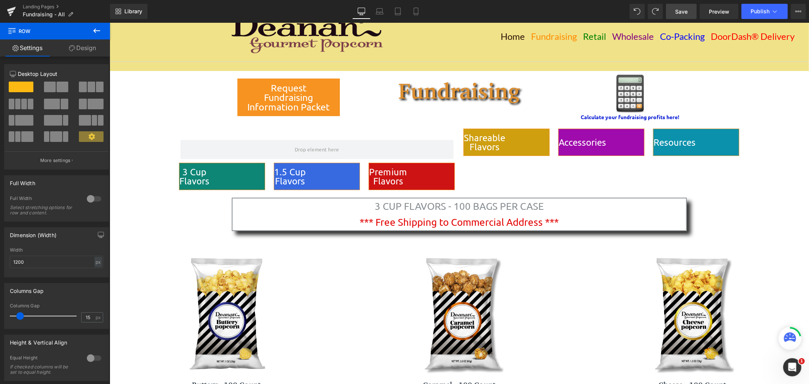
scroll to position [0, 0]
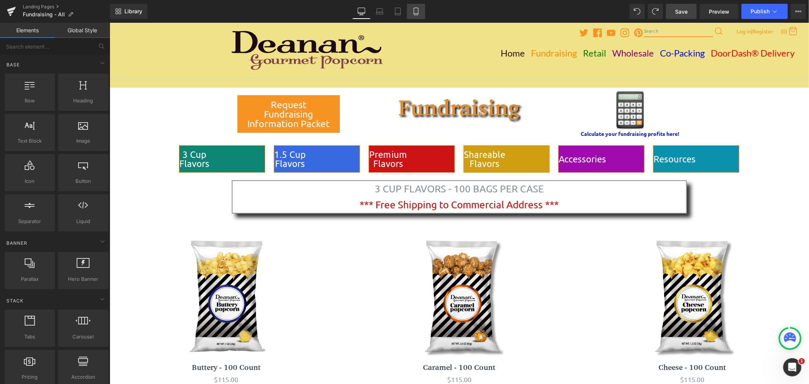
click at [420, 16] on link "Mobile" at bounding box center [416, 11] width 18 height 15
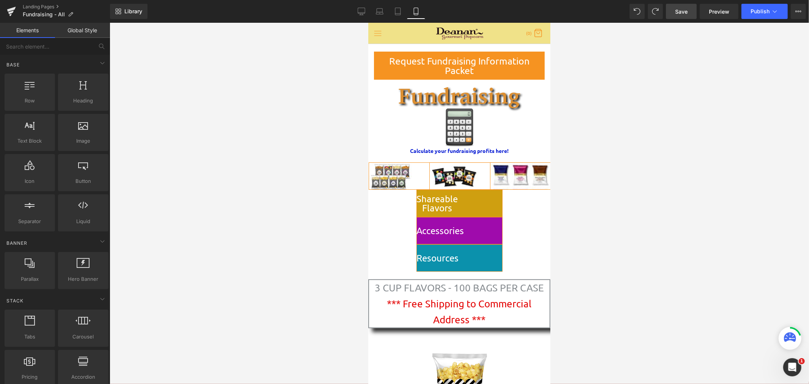
scroll to position [20, 0]
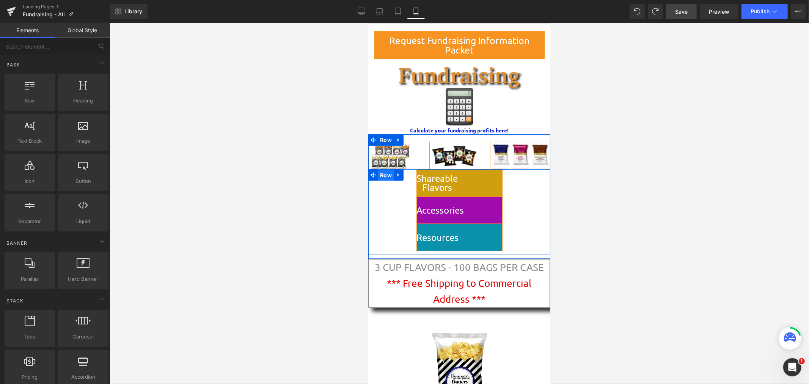
click at [387, 172] on span "Row" at bounding box center [386, 174] width 16 height 11
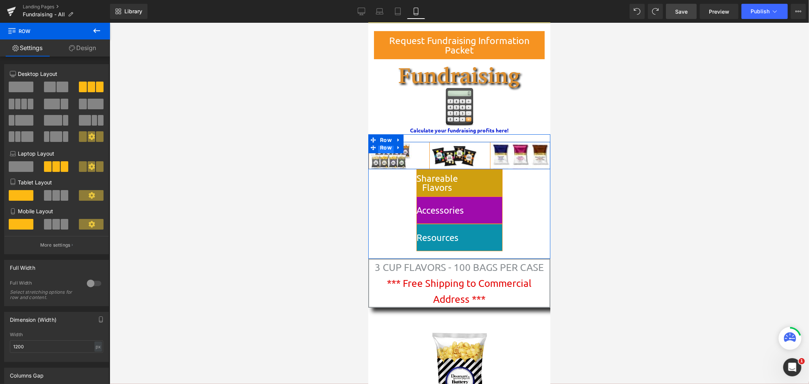
click at [383, 147] on span "Row" at bounding box center [386, 147] width 16 height 11
click at [385, 176] on span "Row" at bounding box center [386, 174] width 16 height 11
click at [52, 230] on span at bounding box center [56, 224] width 8 height 11
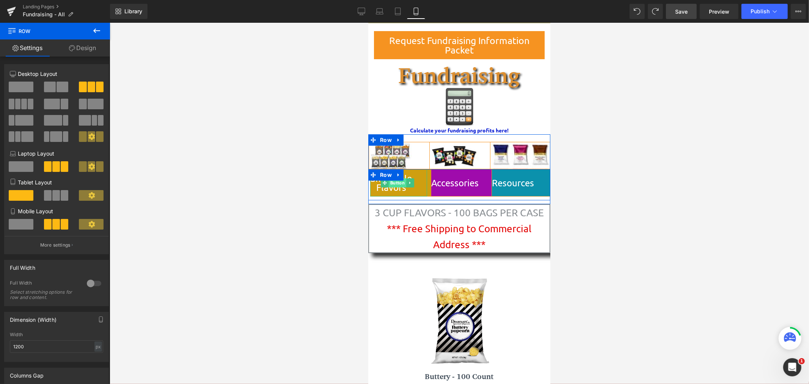
click at [402, 182] on span "Button" at bounding box center [397, 182] width 17 height 9
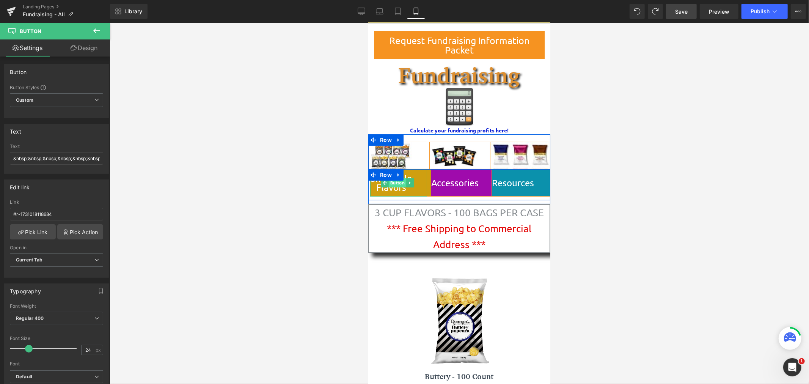
click at [396, 182] on span "Button" at bounding box center [397, 182] width 17 height 9
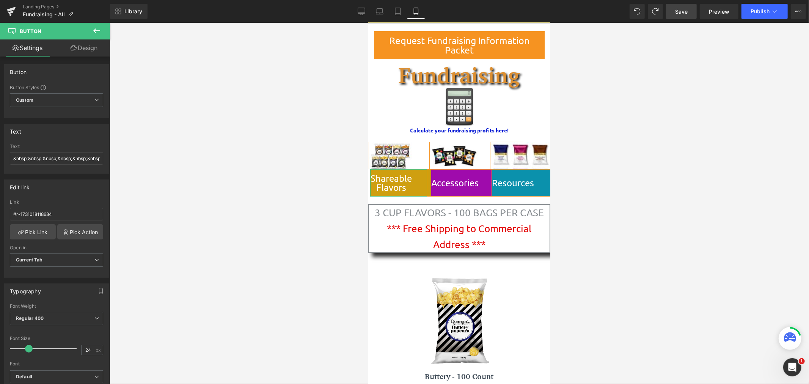
click at [85, 50] on link "Design" at bounding box center [84, 47] width 55 height 17
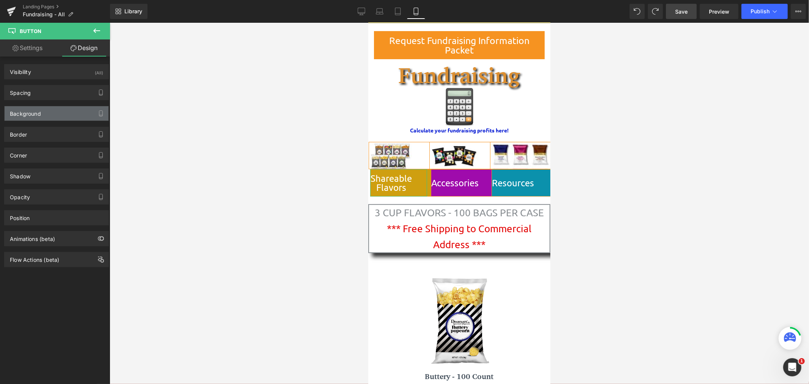
type input "#cf9f10"
type input "100"
click at [58, 115] on div "Background" at bounding box center [57, 113] width 104 height 14
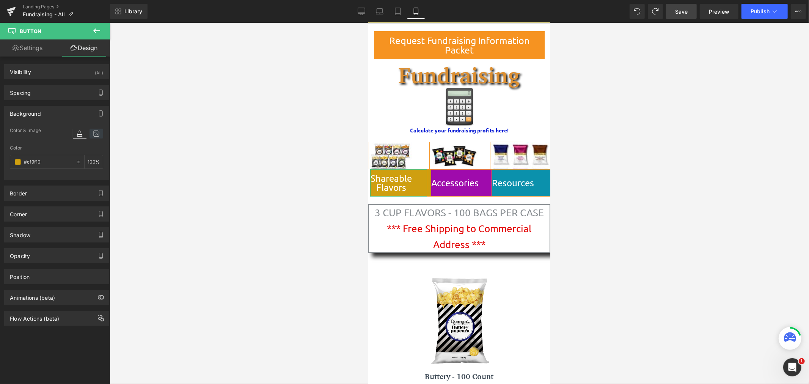
click at [93, 135] on icon at bounding box center [97, 134] width 14 height 10
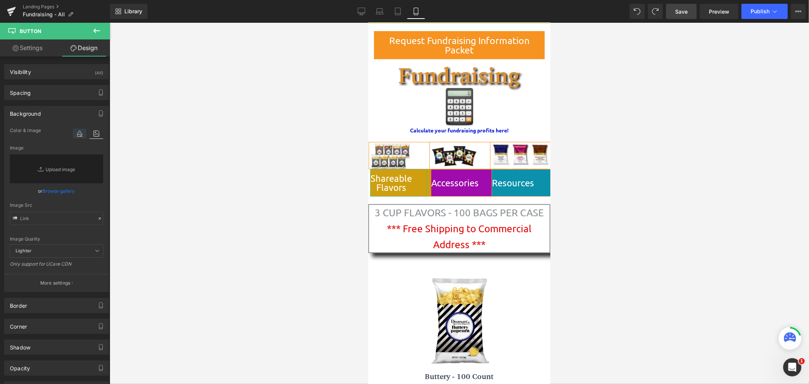
click at [75, 134] on icon at bounding box center [80, 134] width 14 height 10
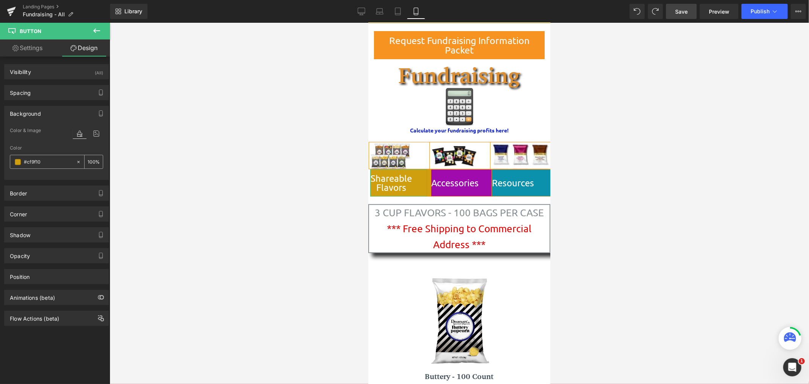
click at [76, 163] on icon at bounding box center [78, 161] width 5 height 5
type input "none"
type input "0"
click at [95, 135] on icon at bounding box center [97, 134] width 14 height 10
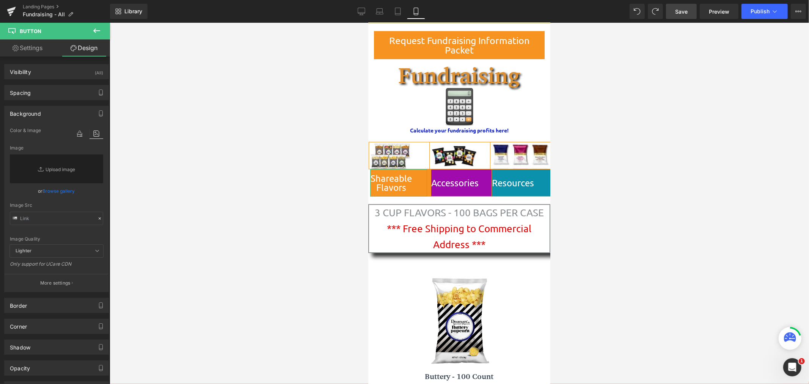
click at [57, 191] on link "Browse gallery" at bounding box center [59, 190] width 32 height 13
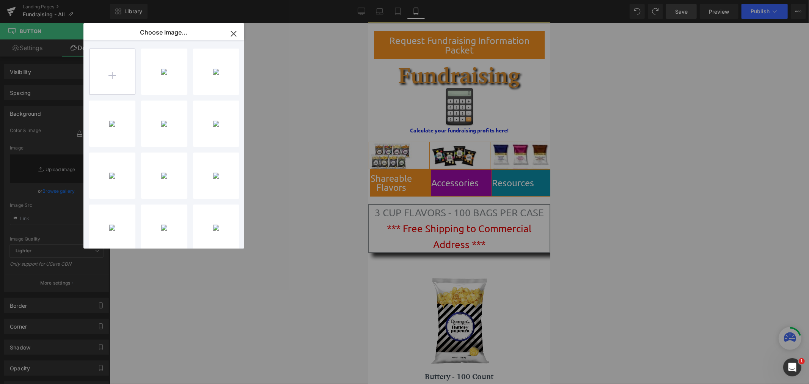
click at [110, 77] on input "file" at bounding box center [113, 72] width 46 height 46
type input "C:\fakepath\Shareable All 4 Side By Side Thinner.png"
click at [234, 32] on icon "button" at bounding box center [234, 34] width 12 height 12
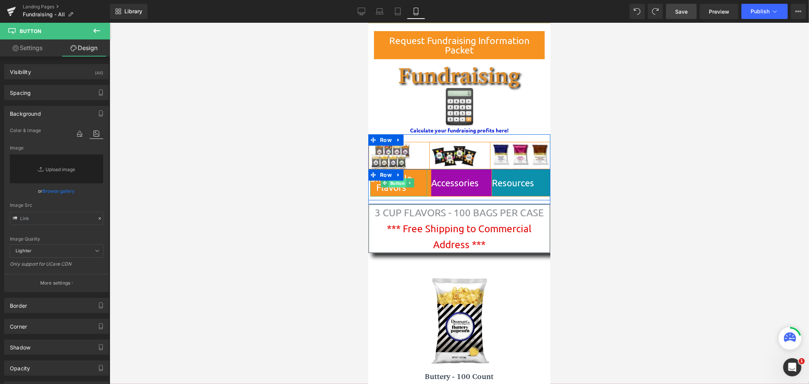
drag, startPoint x: 398, startPoint y: 183, endPoint x: 527, endPoint y: 168, distance: 129.9
click at [398, 183] on span "Button" at bounding box center [397, 182] width 17 height 9
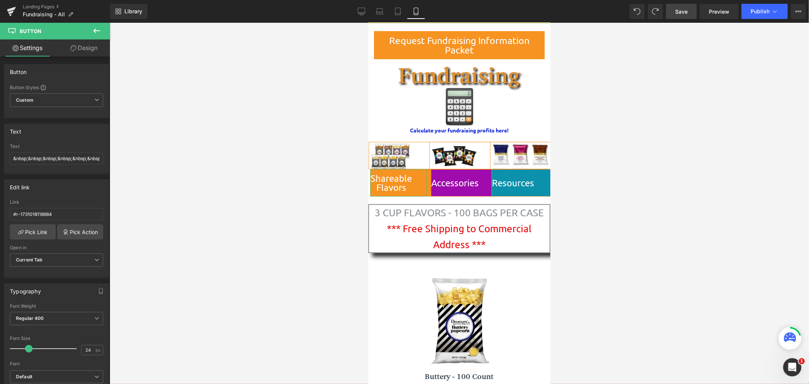
drag, startPoint x: 84, startPoint y: 45, endPoint x: 51, endPoint y: 119, distance: 81.2
click at [84, 46] on link "Design" at bounding box center [84, 47] width 55 height 17
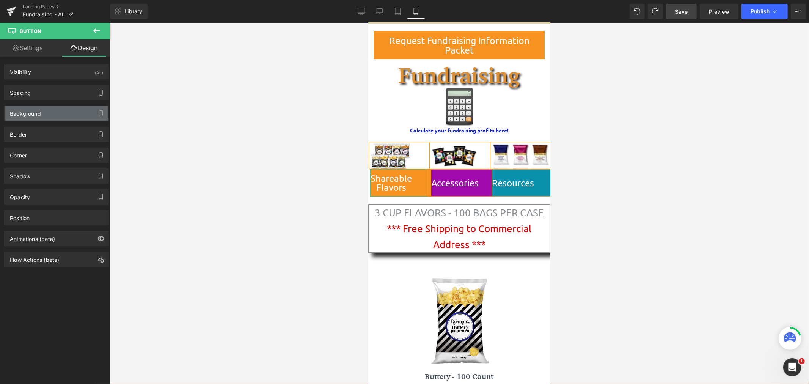
click at [51, 119] on div "Background" at bounding box center [57, 113] width 104 height 14
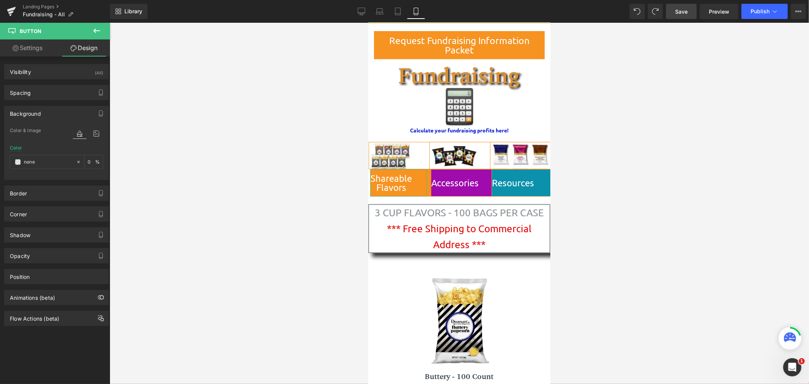
type input "none"
type input "0"
click at [93, 135] on icon at bounding box center [97, 134] width 14 height 10
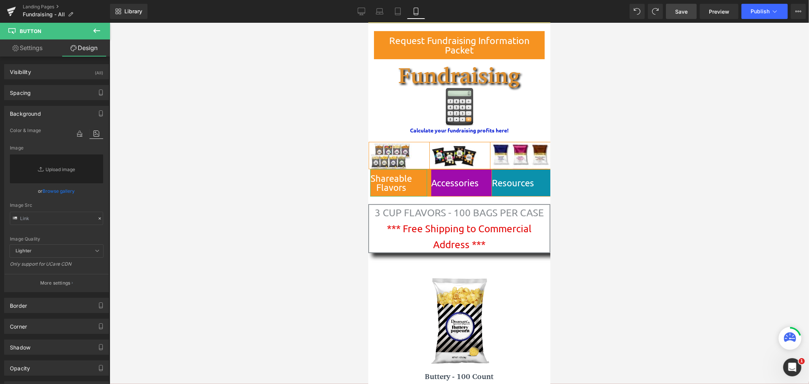
click at [73, 190] on link "Browse gallery" at bounding box center [59, 190] width 32 height 13
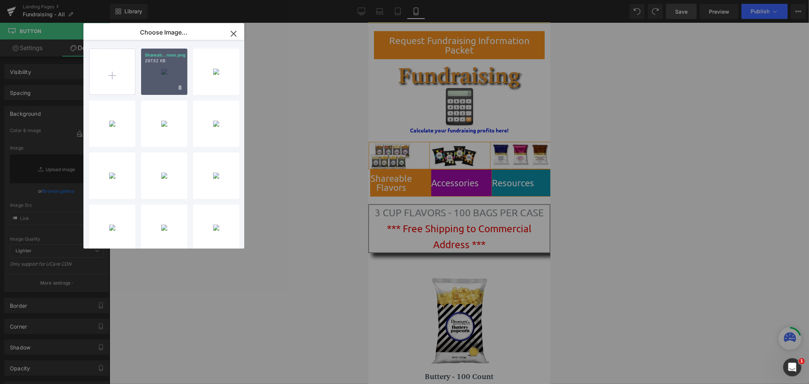
click at [153, 58] on p "297.52 KB" at bounding box center [164, 61] width 39 height 6
type input "[URL][DOMAIN_NAME]"
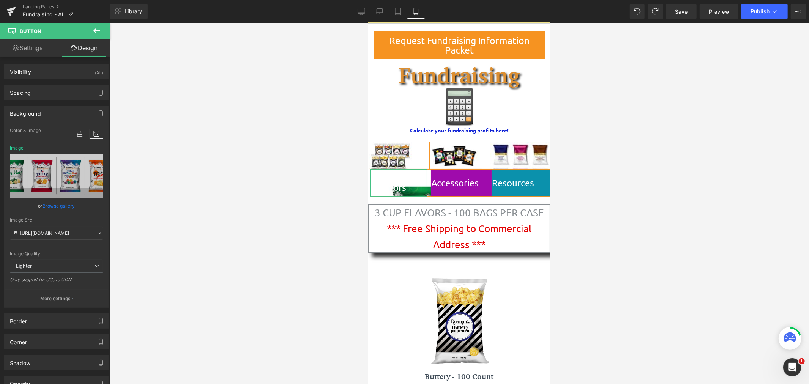
click at [63, 204] on link "Browse gallery" at bounding box center [59, 205] width 32 height 13
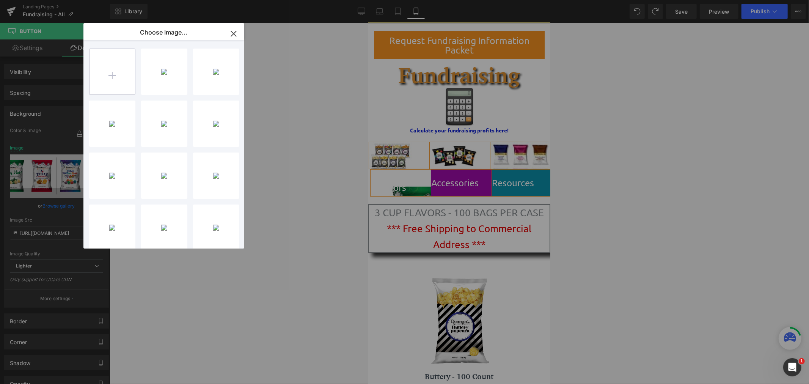
click at [108, 74] on input "file" at bounding box center [113, 72] width 46 height 46
type input "C:\fakepath\Shareable All 4 Side By Side ITTY BITTY.png"
click at [231, 33] on icon "button" at bounding box center [234, 34] width 12 height 12
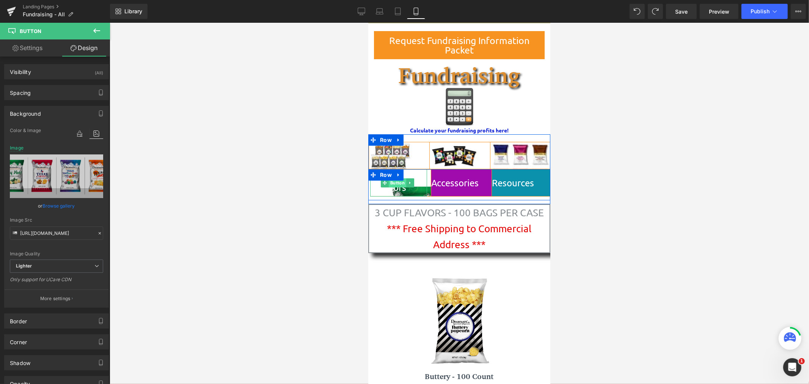
click at [401, 183] on span "Button" at bounding box center [397, 182] width 17 height 9
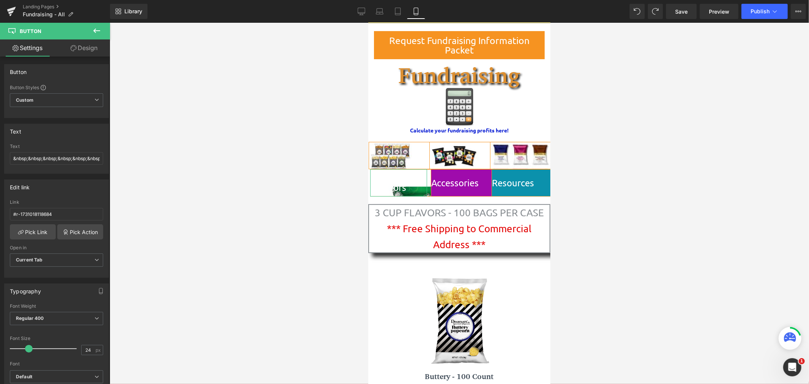
click at [91, 49] on link "Design" at bounding box center [84, 47] width 55 height 17
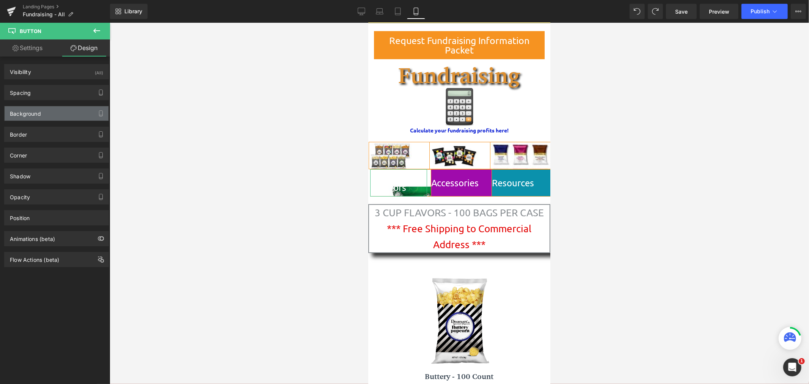
click at [65, 117] on div "Background" at bounding box center [57, 113] width 104 height 14
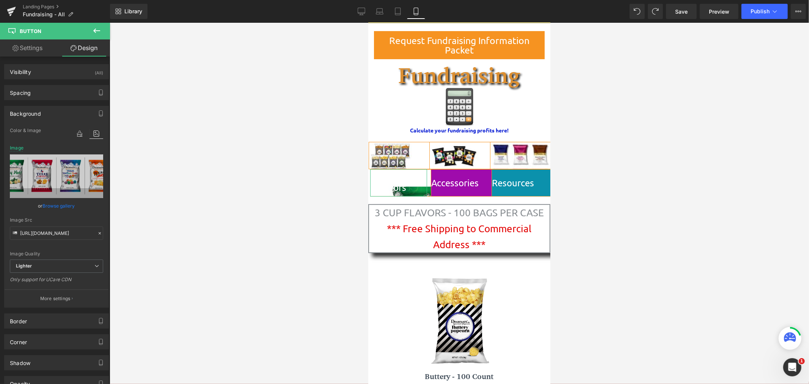
click at [53, 208] on link "Browse gallery" at bounding box center [59, 205] width 32 height 13
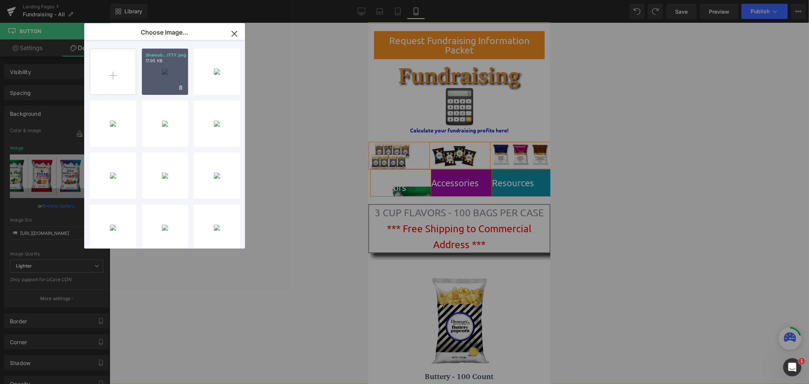
click at [162, 76] on div "Shareab...ITTY.png 17.95 KB" at bounding box center [165, 72] width 46 height 46
type input "[URL][DOMAIN_NAME]"
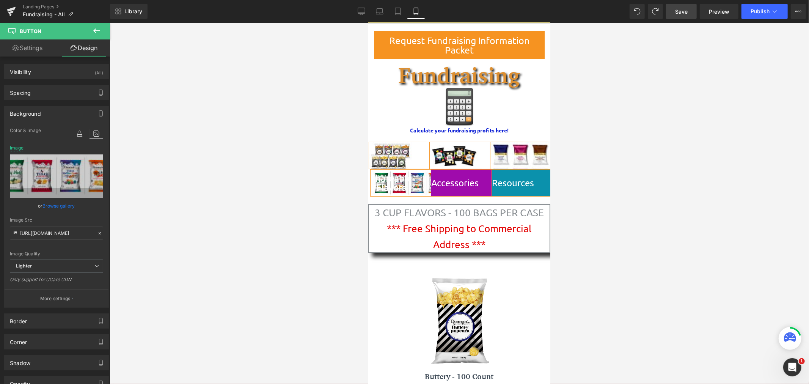
click at [680, 8] on span "Save" at bounding box center [681, 12] width 13 height 8
click at [354, 13] on icon at bounding box center [352, 13] width 7 height 0
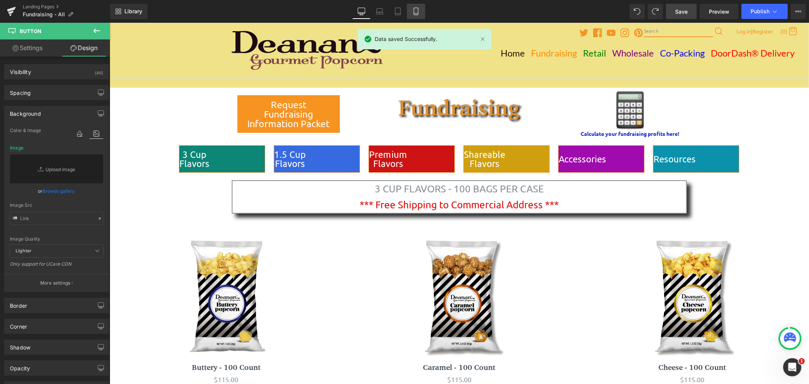
click at [418, 14] on icon at bounding box center [416, 11] width 4 height 7
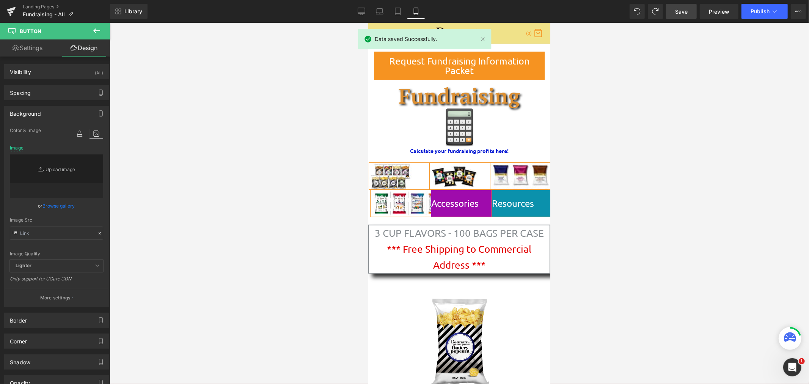
type input "[URL][DOMAIN_NAME]"
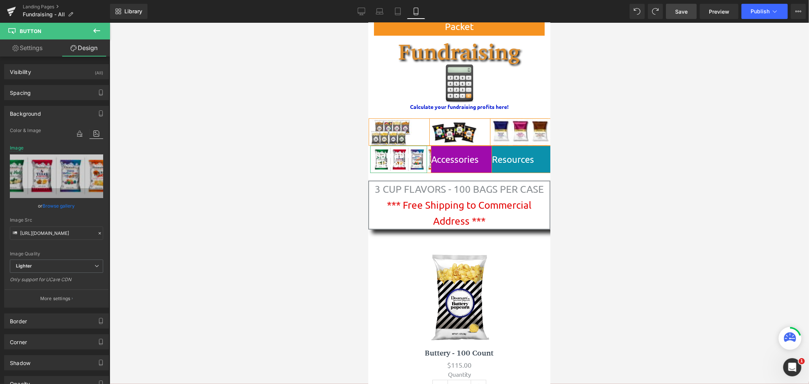
click at [82, 48] on link "Design" at bounding box center [84, 47] width 55 height 17
click at [57, 93] on div "Spacing" at bounding box center [57, 92] width 104 height 14
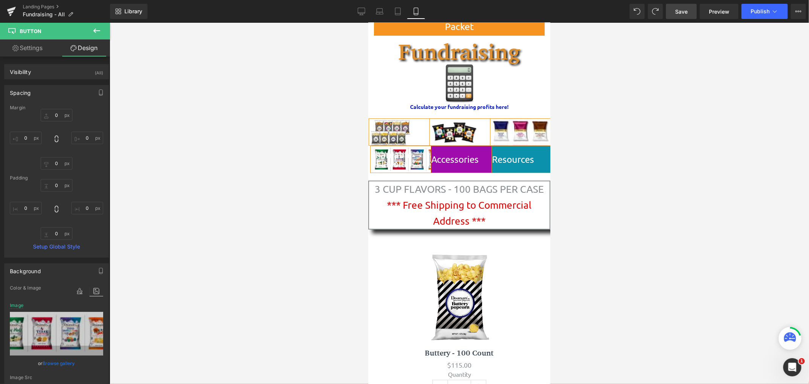
click at [683, 14] on span "Save" at bounding box center [681, 12] width 13 height 8
click at [763, 11] on span "Publish" at bounding box center [760, 11] width 19 height 6
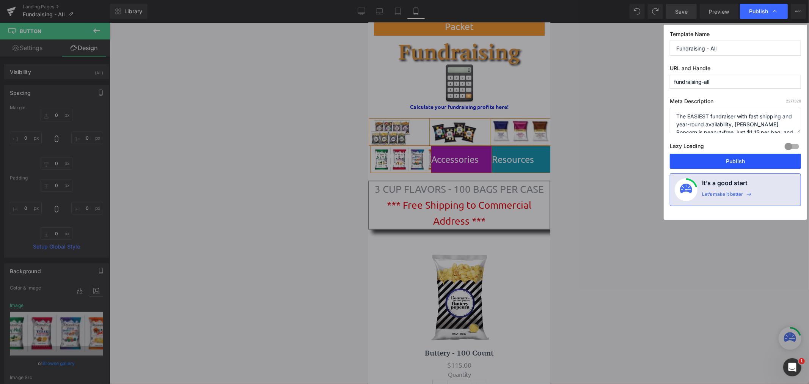
click at [739, 164] on button "Publish" at bounding box center [735, 161] width 131 height 15
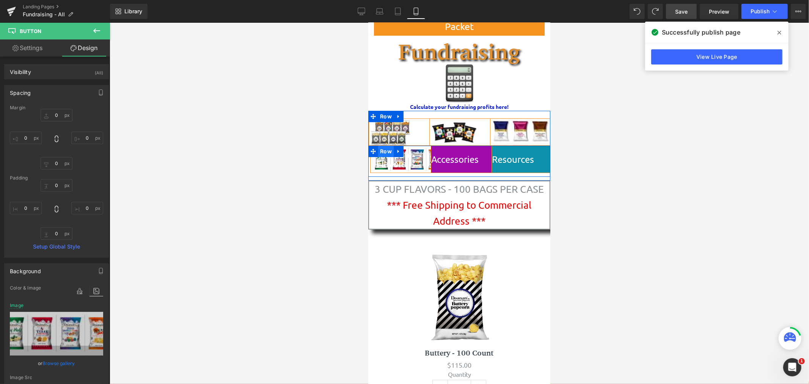
click at [386, 150] on span "Row" at bounding box center [386, 150] width 16 height 11
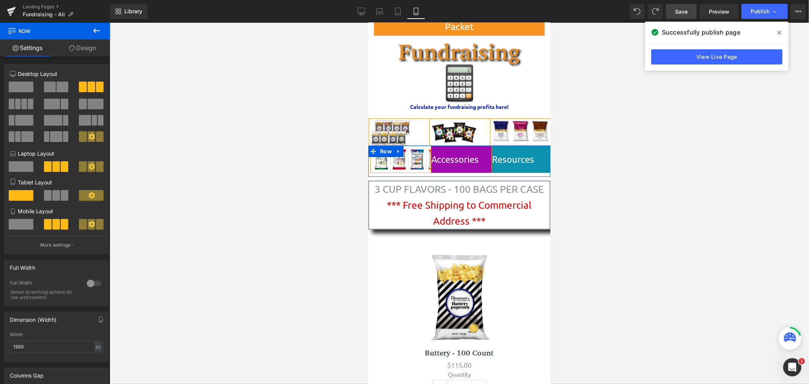
click at [85, 47] on link "Design" at bounding box center [82, 47] width 55 height 17
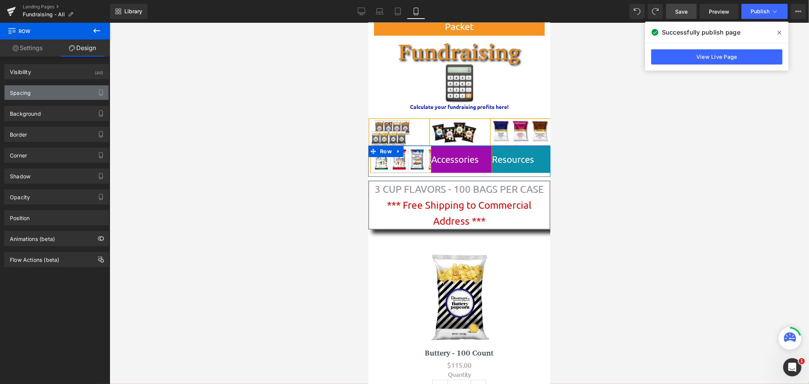
click at [56, 94] on div "Spacing" at bounding box center [57, 92] width 104 height 14
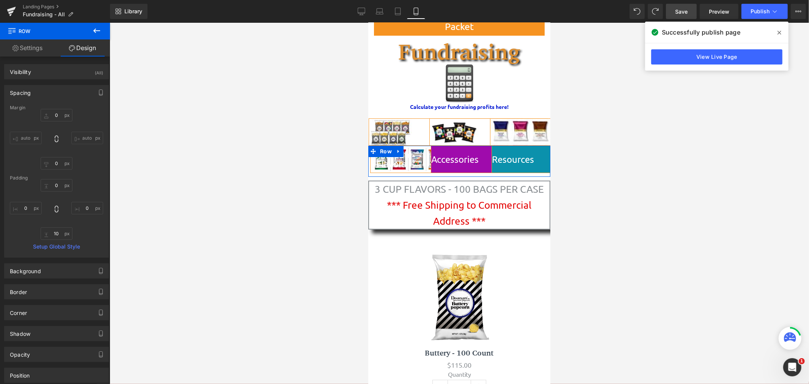
type input "0"
type input "10"
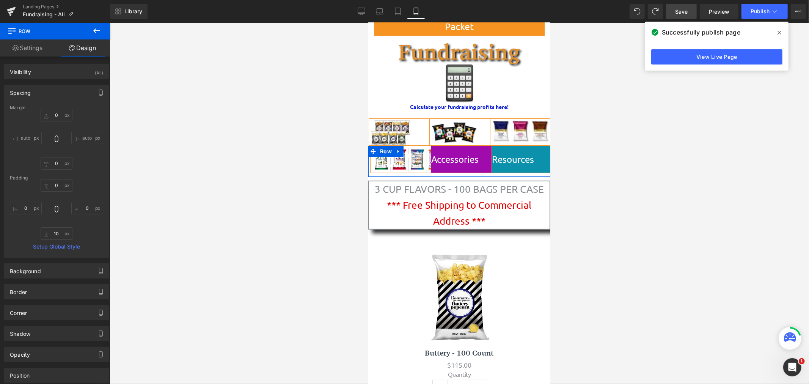
type input "0"
click at [35, 49] on link "Settings" at bounding box center [27, 47] width 55 height 17
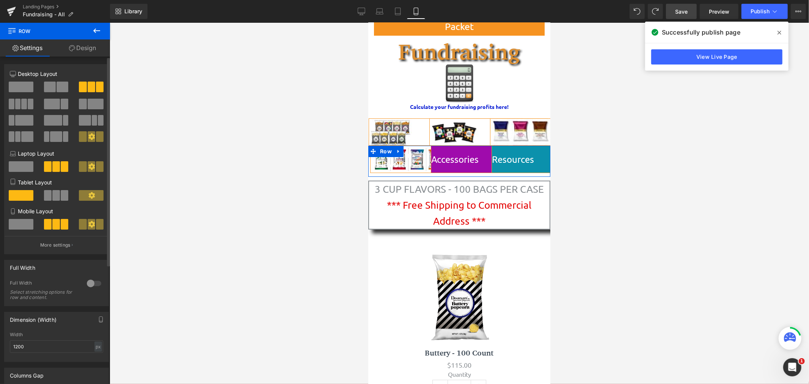
click at [94, 284] on div at bounding box center [94, 283] width 18 height 12
click at [782, 34] on span at bounding box center [780, 33] width 12 height 12
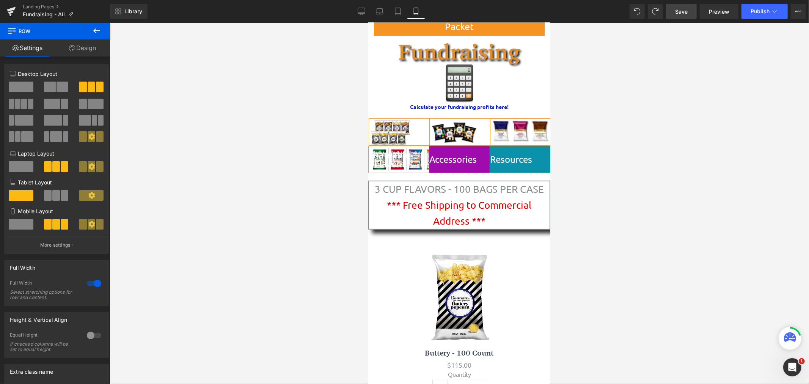
click at [677, 9] on span "Save" at bounding box center [681, 12] width 13 height 8
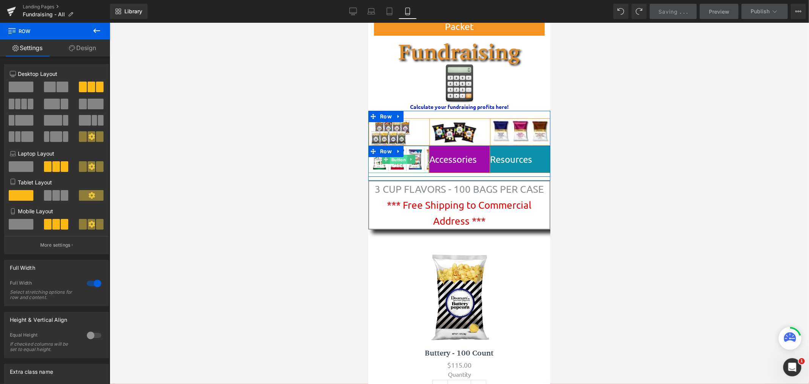
click at [397, 160] on span "Button" at bounding box center [398, 159] width 17 height 9
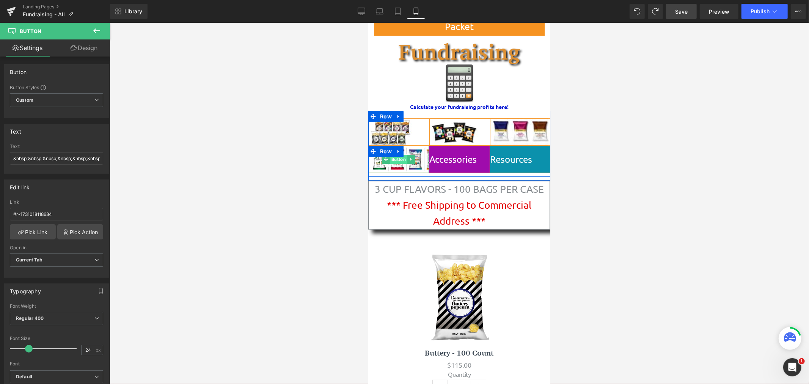
click at [398, 159] on span "Button" at bounding box center [398, 158] width 17 height 9
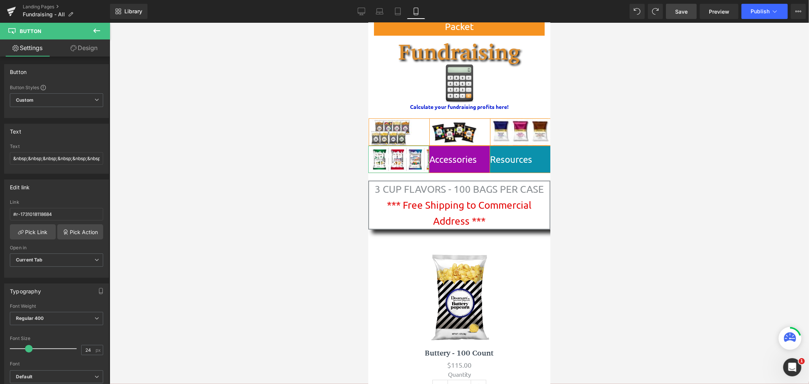
click at [94, 50] on link "Design" at bounding box center [84, 47] width 55 height 17
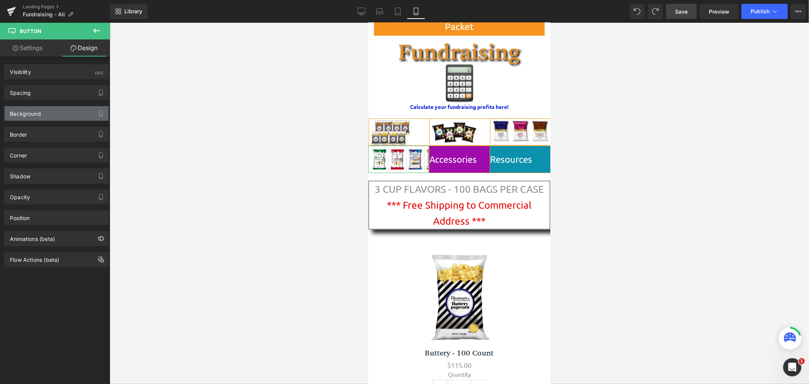
type input "[URL][DOMAIN_NAME]"
click at [82, 111] on div "Background" at bounding box center [57, 113] width 104 height 14
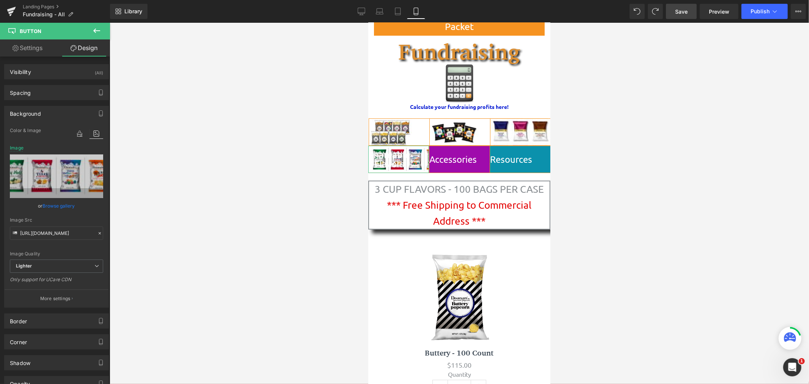
click at [95, 131] on icon at bounding box center [97, 134] width 14 height 10
click at [49, 206] on link "Browse gallery" at bounding box center [59, 205] width 32 height 13
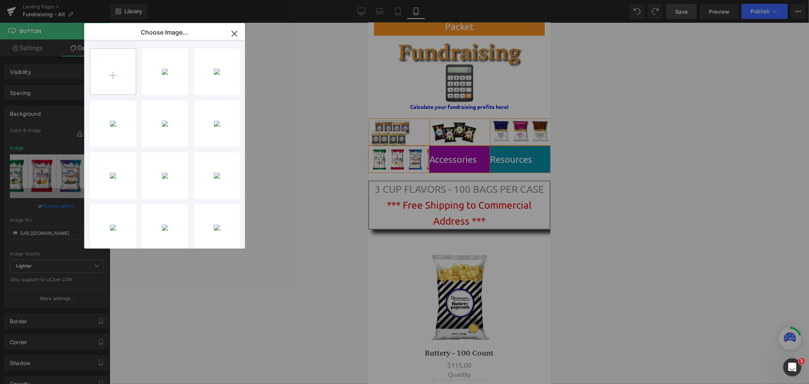
click at [117, 71] on input "file" at bounding box center [113, 72] width 46 height 46
type input "C:\fakepath\Shareable All 4 Side By Side ITTY BITTY.png"
click at [238, 36] on icon "button" at bounding box center [234, 34] width 12 height 12
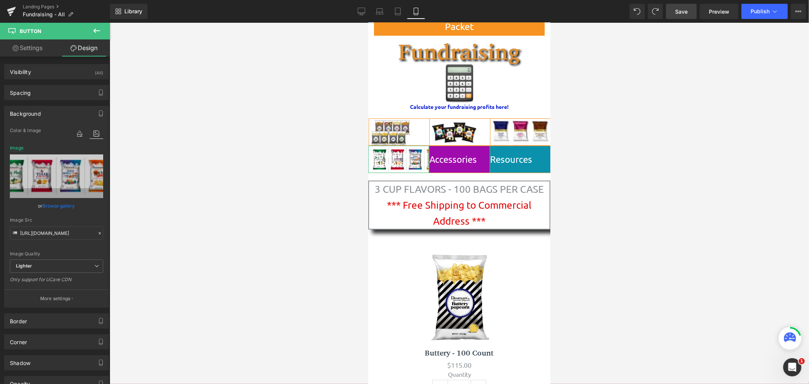
click at [43, 203] on link "Browse gallery" at bounding box center [59, 205] width 32 height 13
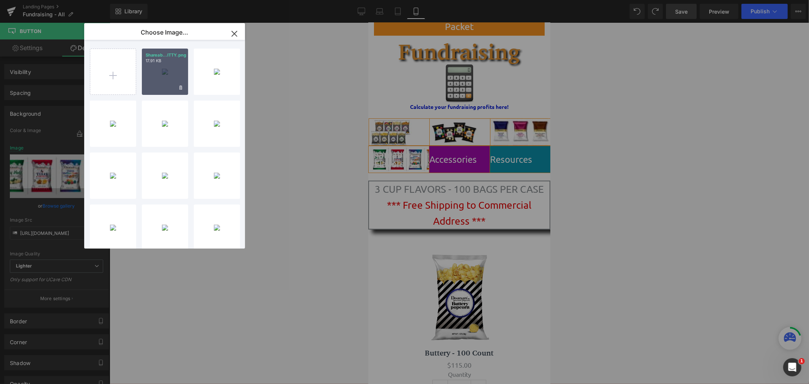
click at [150, 73] on div "Shareab...ITTY.png 17.91 KB" at bounding box center [165, 72] width 46 height 46
type input "[URL][DOMAIN_NAME]"
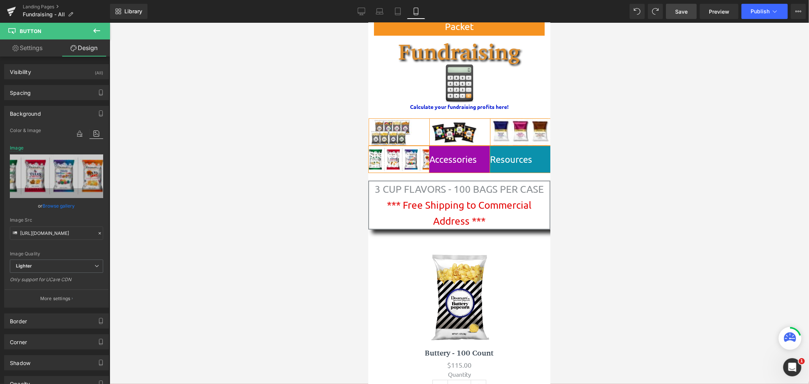
click at [680, 14] on span "Save" at bounding box center [681, 12] width 13 height 8
click at [754, 9] on span "Publish" at bounding box center [760, 11] width 19 height 6
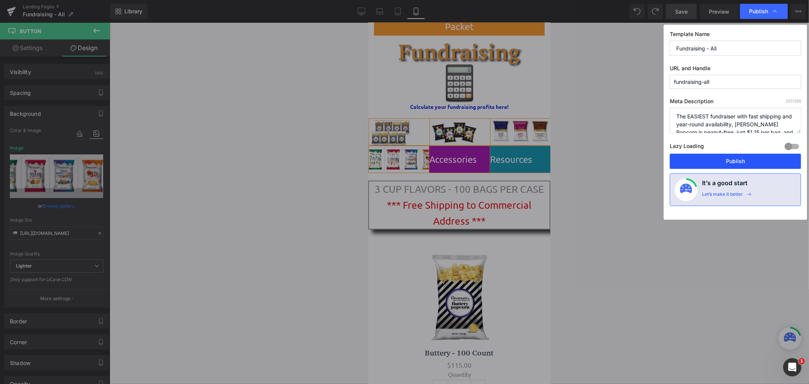
click at [730, 162] on button "Publish" at bounding box center [735, 161] width 131 height 15
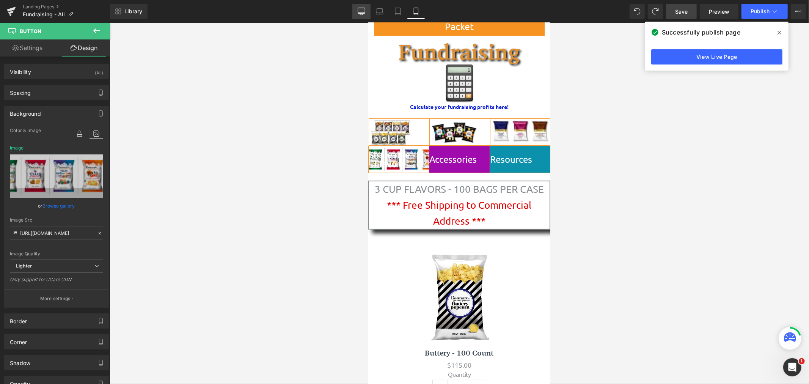
click at [361, 10] on icon at bounding box center [362, 12] width 8 height 8
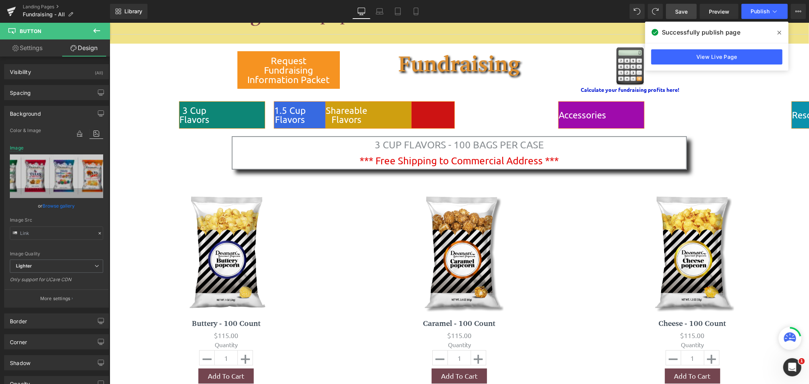
scroll to position [0, 0]
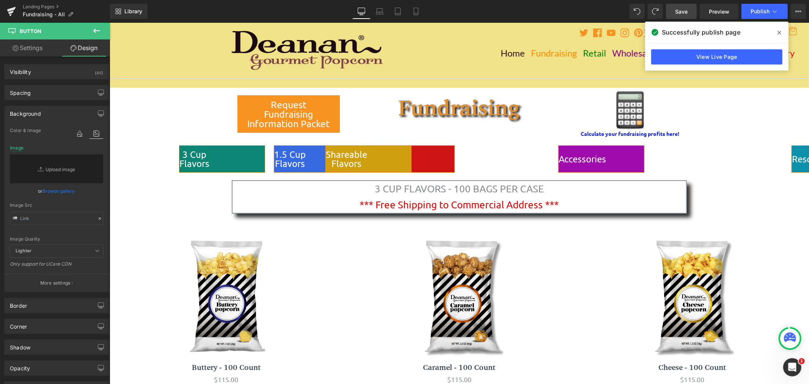
click at [778, 35] on icon at bounding box center [780, 33] width 4 height 6
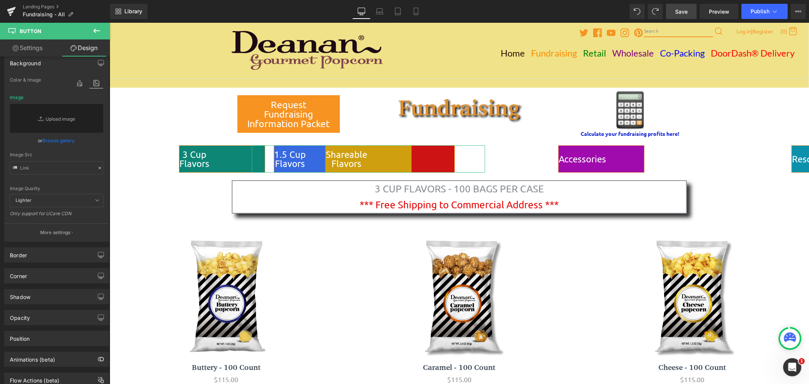
scroll to position [70, 0]
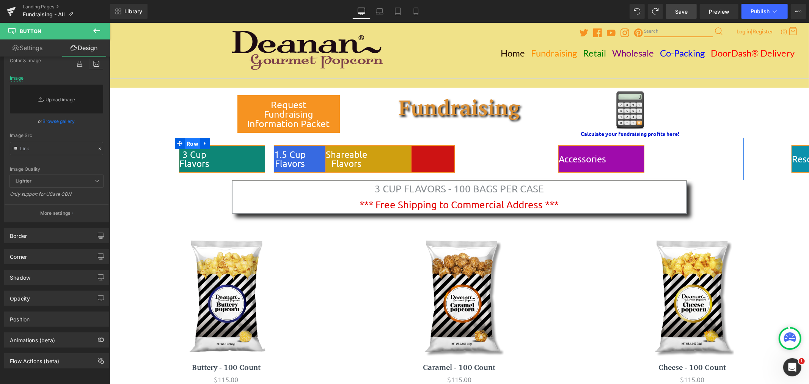
click at [187, 139] on span "Row" at bounding box center [192, 143] width 16 height 11
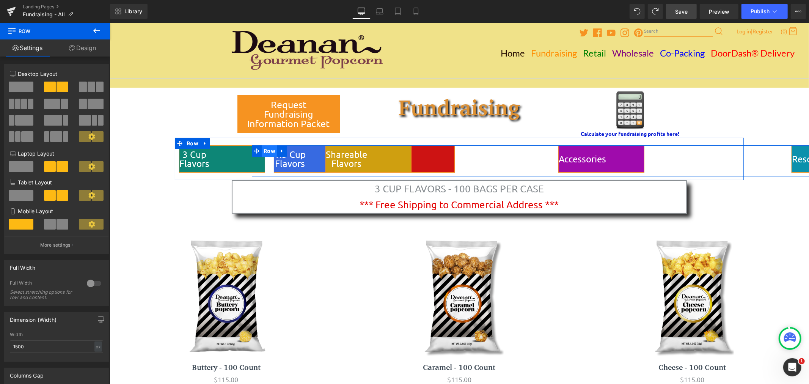
click at [268, 150] on span "Row" at bounding box center [269, 150] width 16 height 11
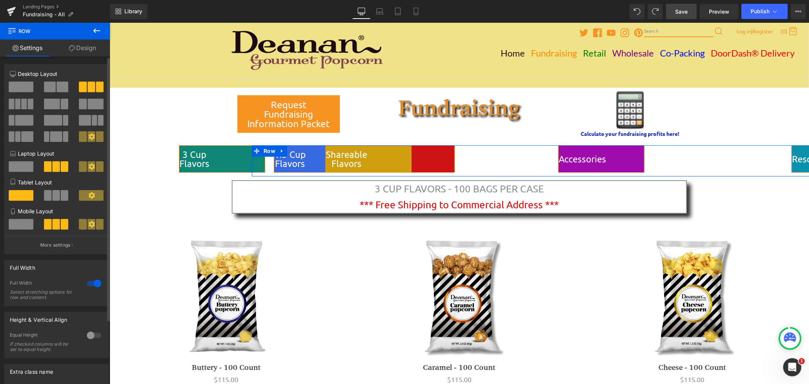
click at [89, 286] on div at bounding box center [94, 283] width 18 height 12
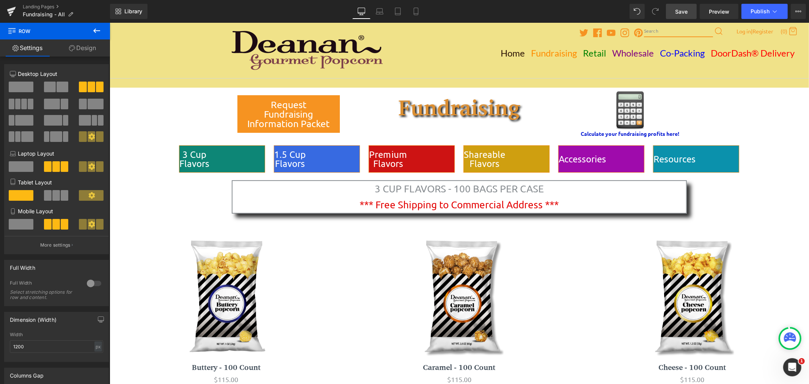
click at [685, 10] on span "Save" at bounding box center [681, 12] width 13 height 8
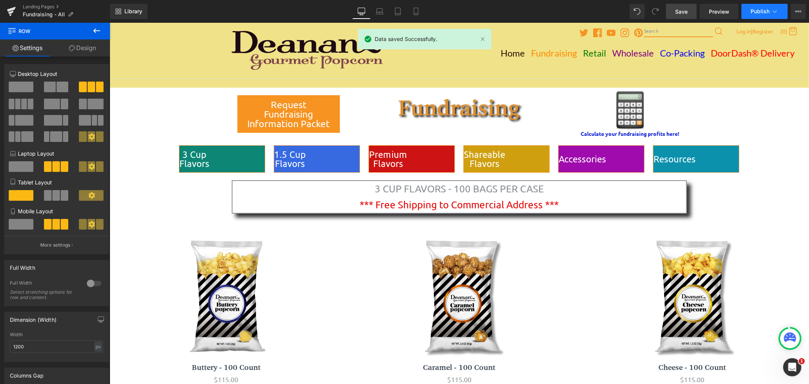
click at [761, 10] on span "Publish" at bounding box center [760, 11] width 19 height 6
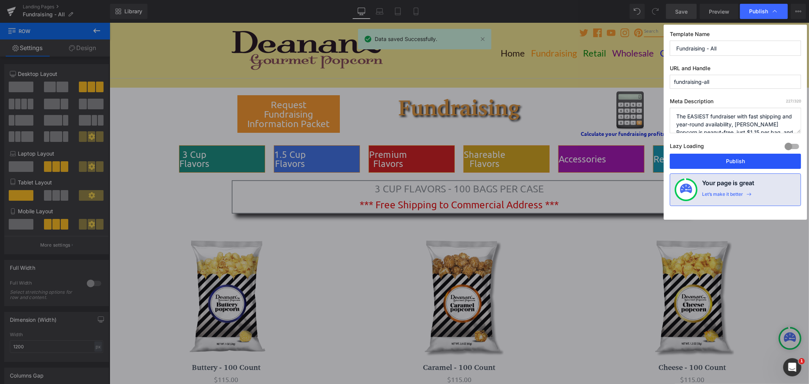
click at [748, 162] on button "Publish" at bounding box center [735, 161] width 131 height 15
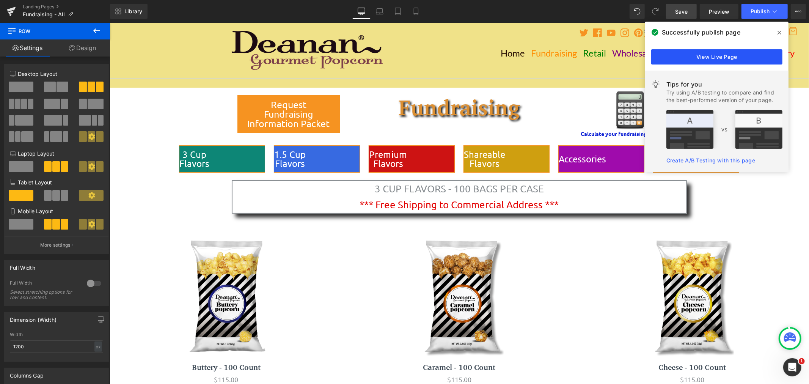
click at [718, 57] on link "View Live Page" at bounding box center [717, 56] width 131 height 15
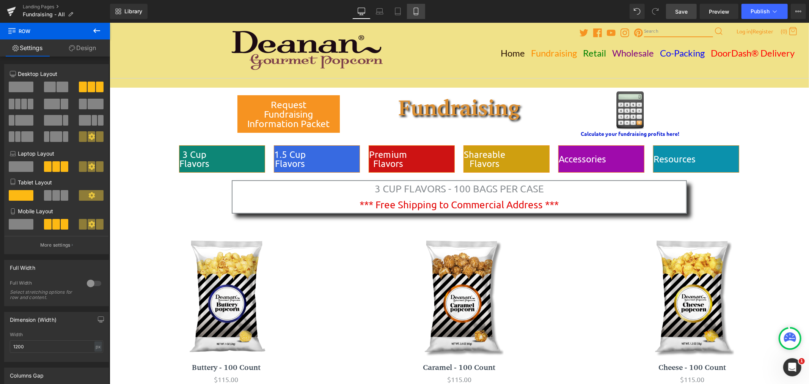
click at [416, 12] on icon at bounding box center [416, 12] width 8 height 8
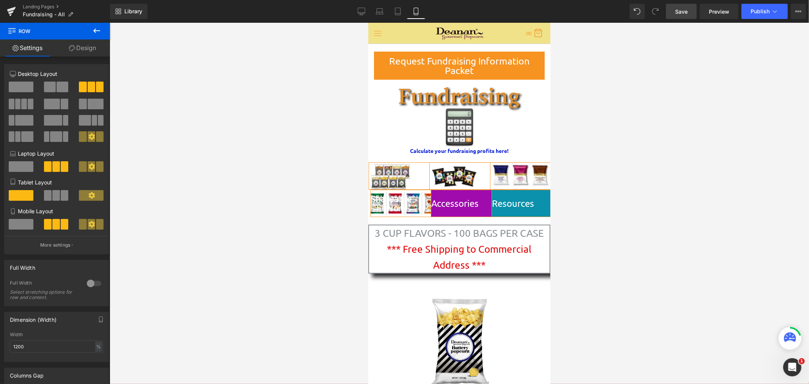
type input "100"
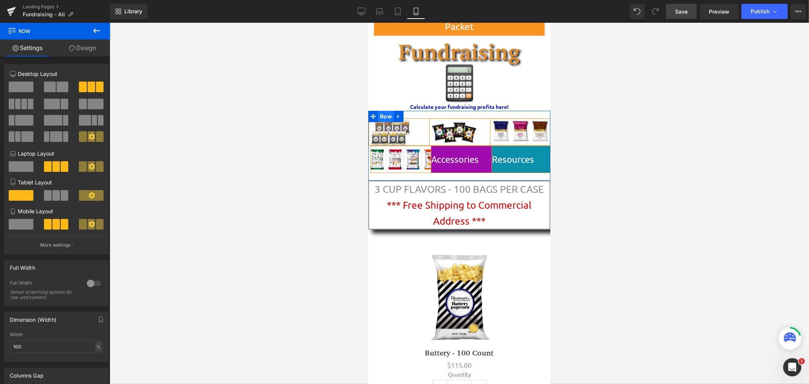
click at [387, 115] on span "Row" at bounding box center [386, 115] width 16 height 11
click at [96, 44] on link "Design" at bounding box center [82, 47] width 55 height 17
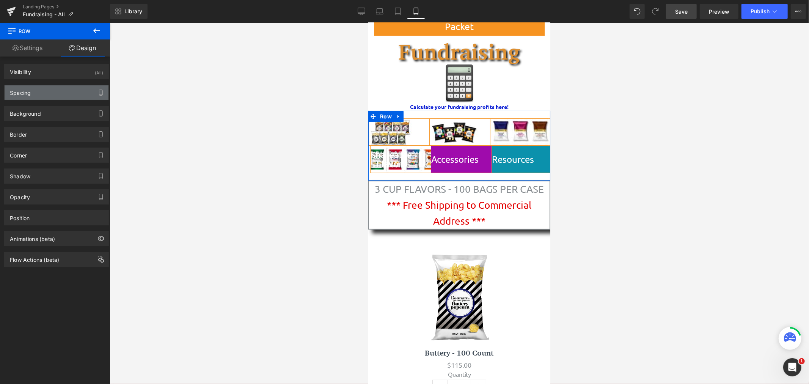
type input "0"
type input "20"
type input "0"
type input "10"
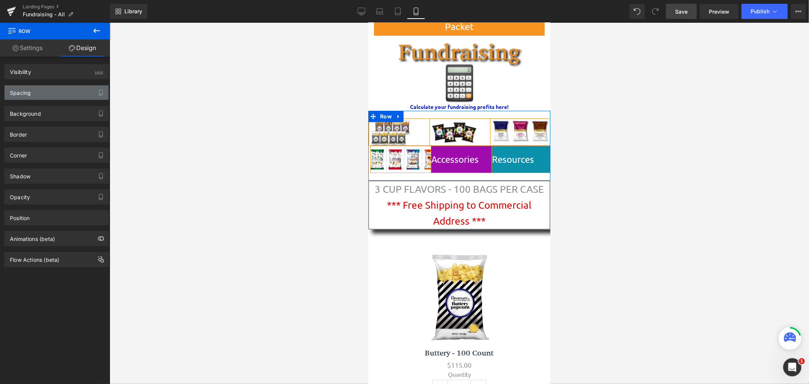
type input "0"
click at [80, 88] on div "Spacing" at bounding box center [57, 92] width 104 height 14
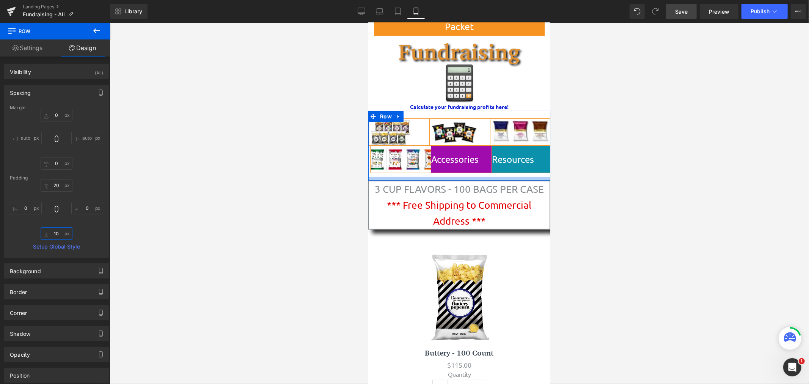
click at [58, 233] on input "10" at bounding box center [57, 233] width 32 height 13
type input "1"
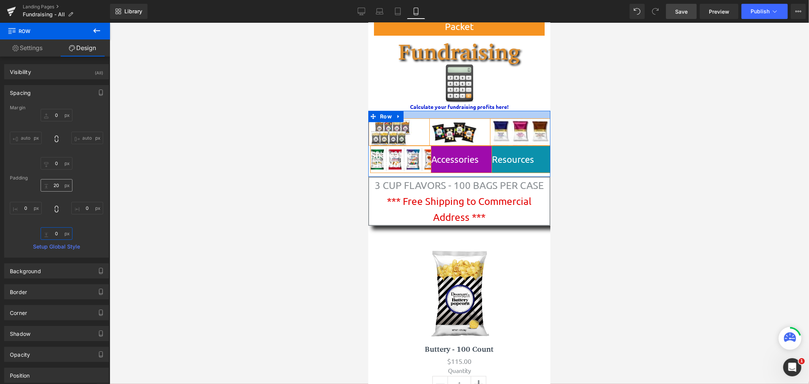
type input "0"
click at [54, 184] on input "20" at bounding box center [57, 185] width 32 height 13
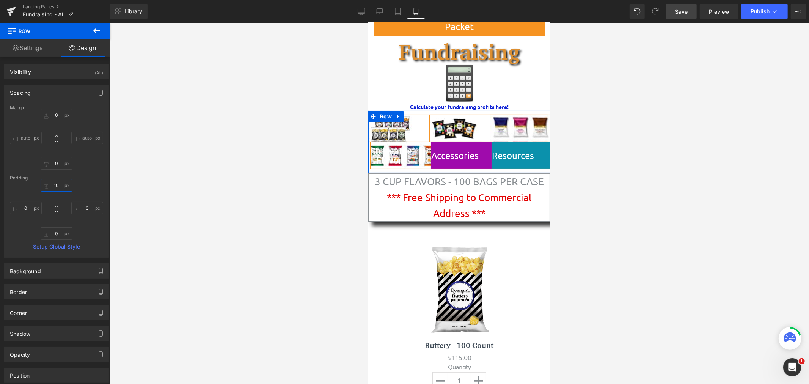
type input "1"
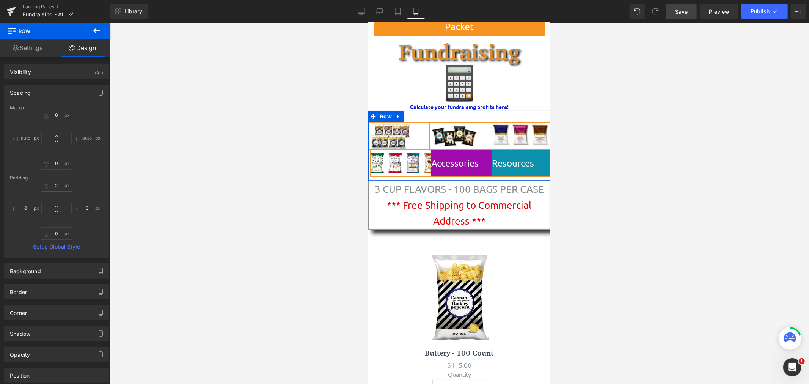
type input "20"
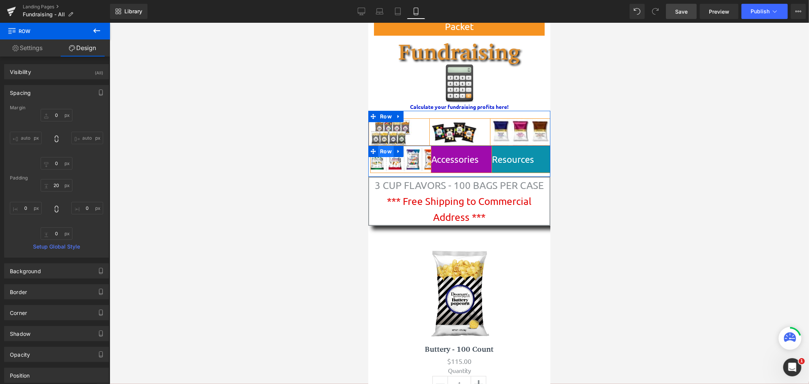
click at [387, 151] on span "Row" at bounding box center [386, 150] width 16 height 11
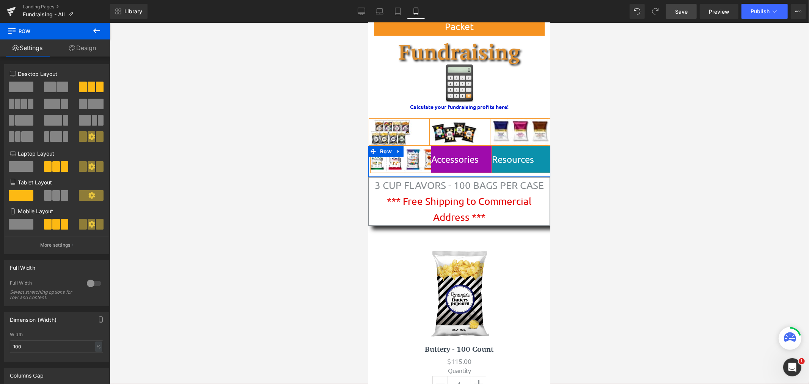
click at [88, 49] on link "Design" at bounding box center [82, 47] width 55 height 17
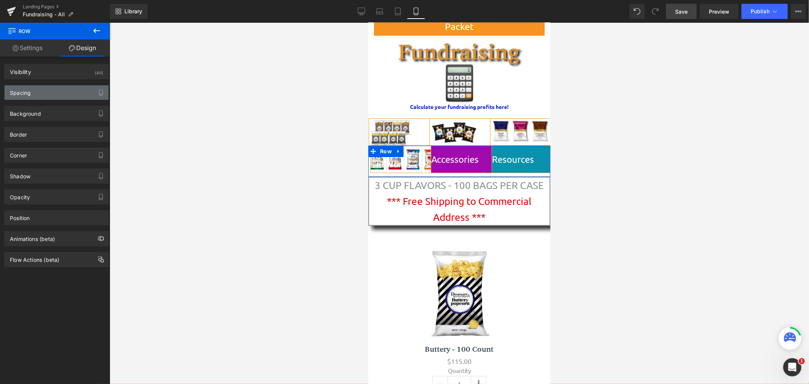
type input "0"
type input "10"
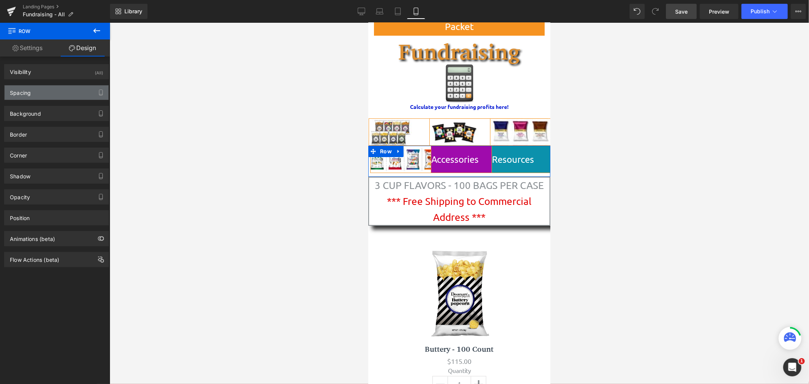
type input "0"
click at [58, 95] on div "Spacing" at bounding box center [57, 92] width 104 height 14
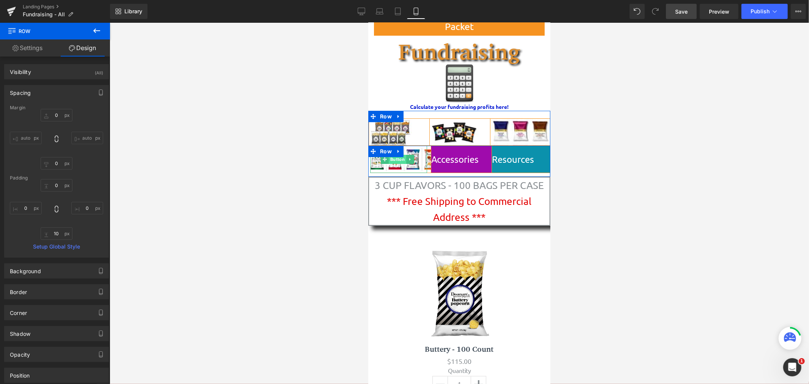
click at [400, 159] on span "Button" at bounding box center [397, 158] width 17 height 9
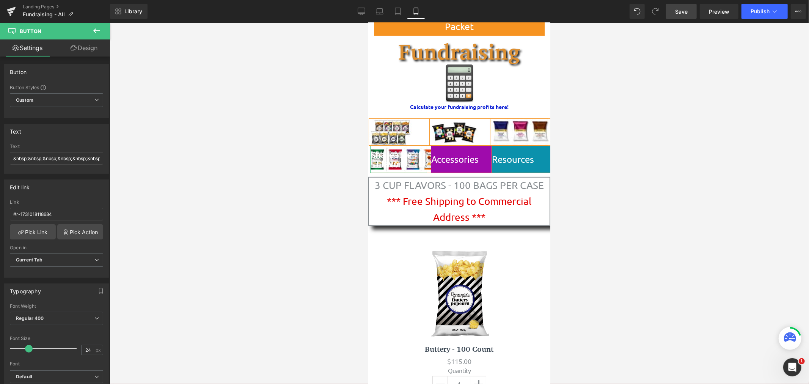
click at [83, 49] on link "Design" at bounding box center [84, 47] width 55 height 17
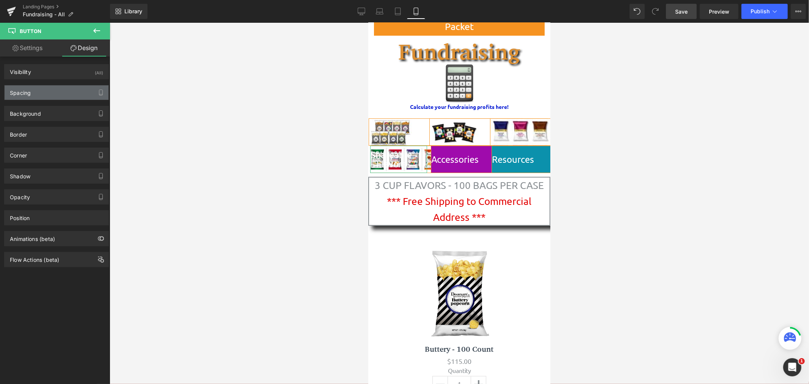
type input "0"
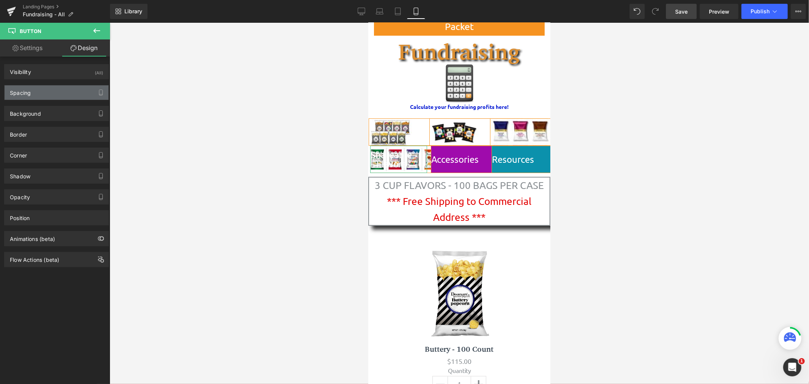
type input "0"
click at [59, 94] on div "Spacing" at bounding box center [57, 92] width 104 height 14
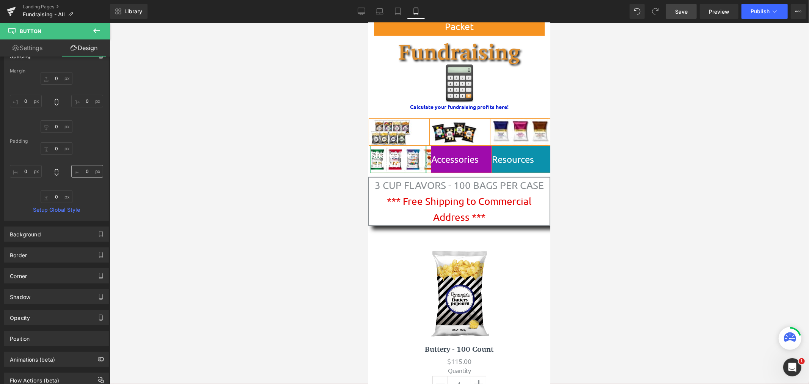
scroll to position [63, 0]
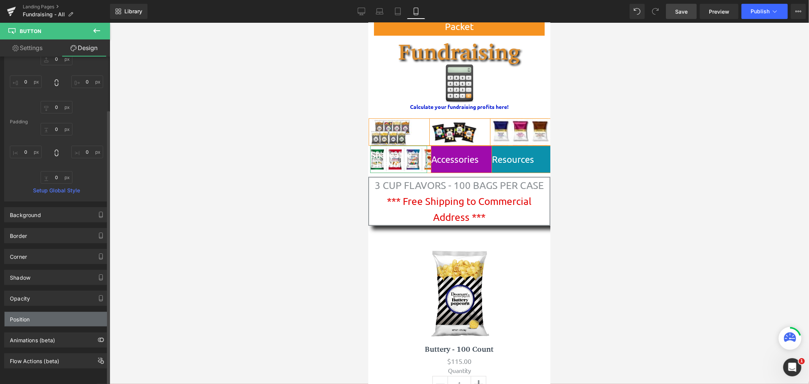
click at [33, 313] on div "Position" at bounding box center [57, 319] width 104 height 14
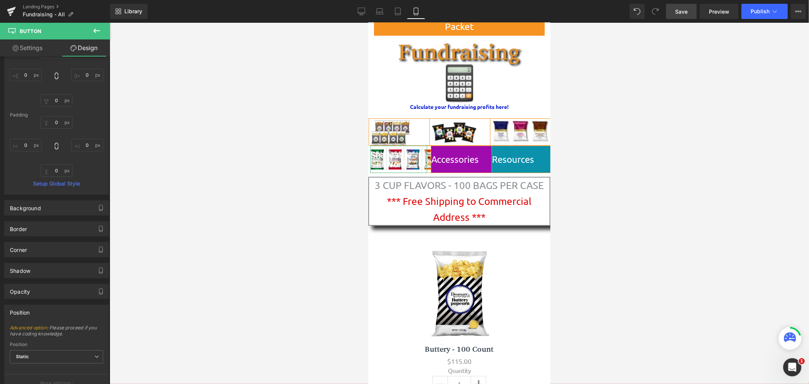
click at [28, 46] on link "Settings" at bounding box center [27, 47] width 55 height 17
type input "0"
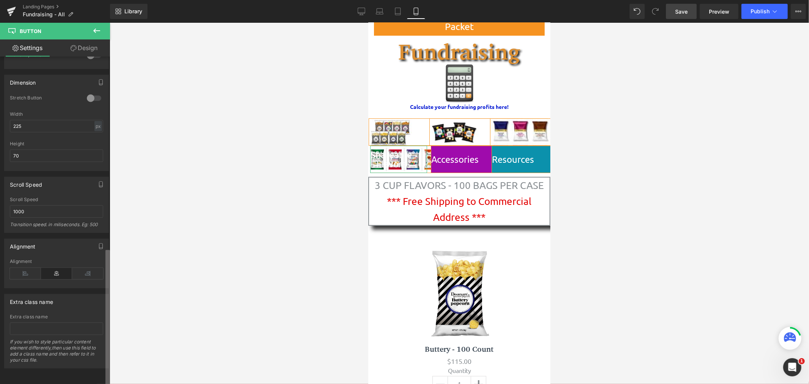
scroll to position [467, 0]
click at [101, 350] on div "Button Button Styles Custom Custom Setup Global Style Custom Setup Global Style…" at bounding box center [55, 222] width 110 height 331
click at [22, 268] on icon at bounding box center [25, 273] width 31 height 11
click at [56, 271] on icon at bounding box center [56, 273] width 31 height 11
click at [28, 271] on icon at bounding box center [25, 273] width 31 height 11
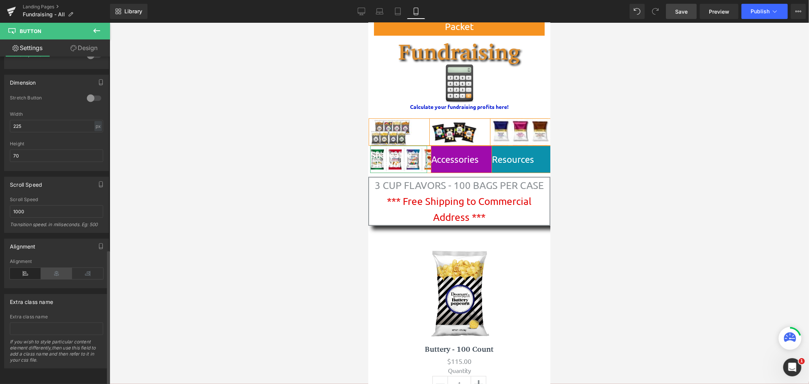
click at [55, 271] on icon at bounding box center [56, 273] width 31 height 11
click at [81, 271] on icon at bounding box center [87, 273] width 31 height 11
click at [26, 268] on icon at bounding box center [25, 273] width 31 height 11
click at [54, 270] on icon at bounding box center [56, 273] width 31 height 11
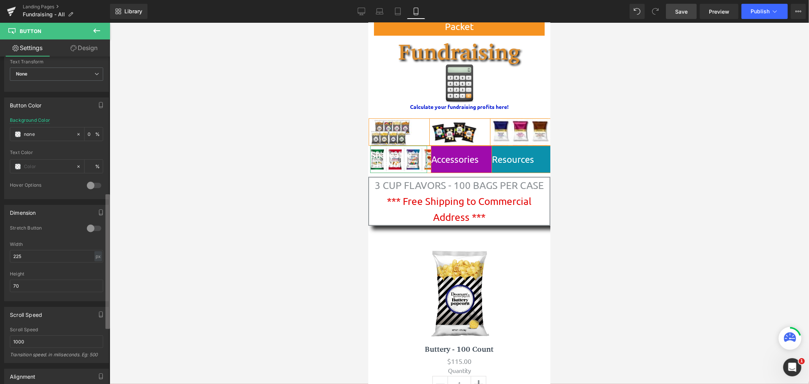
scroll to position [328, 0]
click at [103, 256] on div "Button Button Styles Custom Custom Setup Global Style Custom Setup Global Style…" at bounding box center [55, 222] width 110 height 331
click at [29, 290] on input "70" at bounding box center [56, 288] width 93 height 13
click at [29, 259] on input "225" at bounding box center [56, 258] width 93 height 13
type input "225"
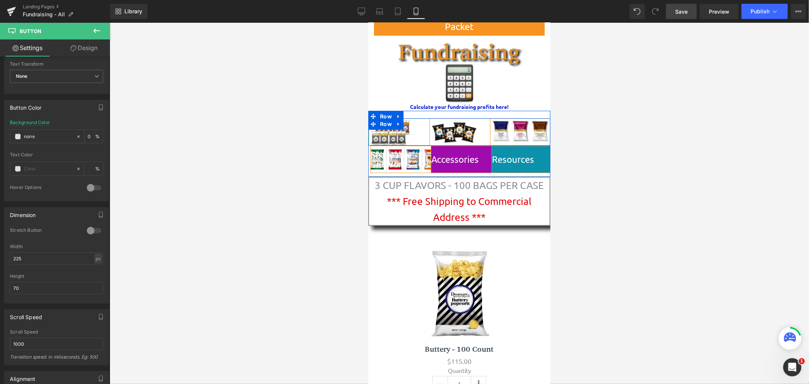
click at [392, 132] on link "3 Cup Flavors" at bounding box center [457, 131] width 179 height 27
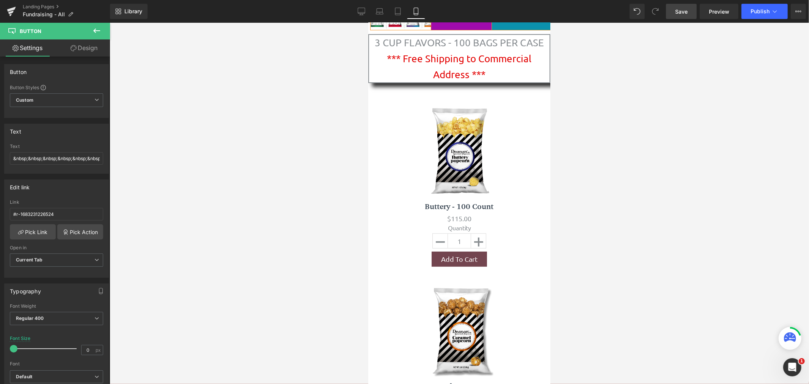
scroll to position [0, 0]
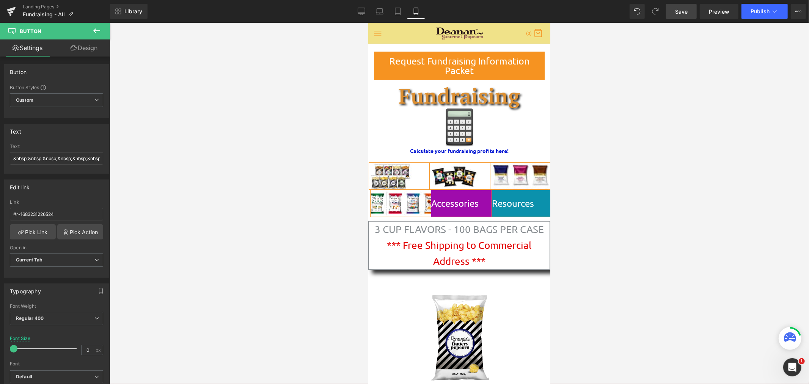
drag, startPoint x: 548, startPoint y: 42, endPoint x: 917, endPoint y: 43, distance: 369.2
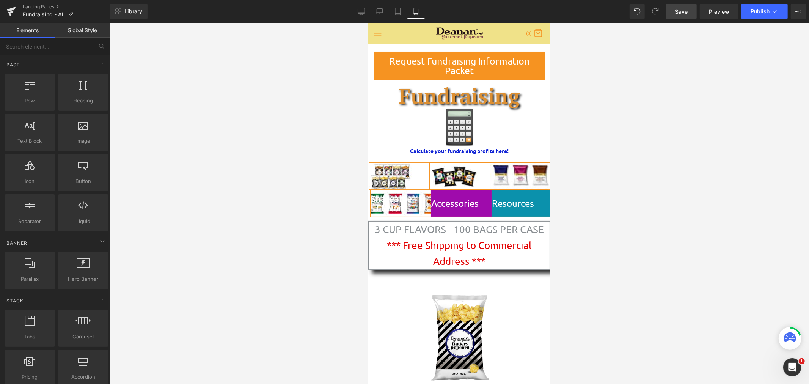
click at [339, 125] on div at bounding box center [460, 203] width 700 height 361
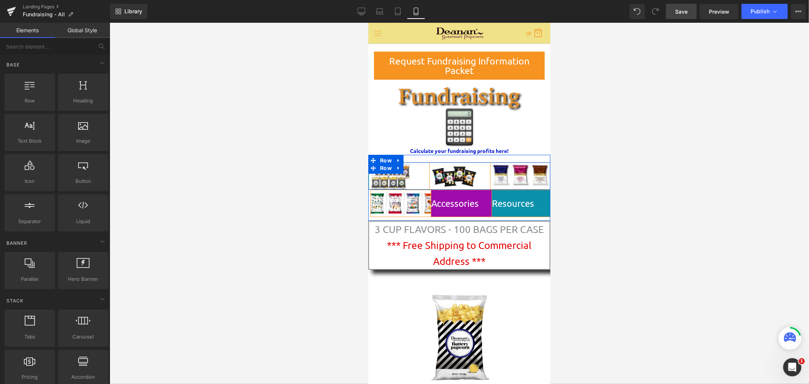
click at [397, 178] on link "3 Cup Flavors" at bounding box center [457, 175] width 179 height 27
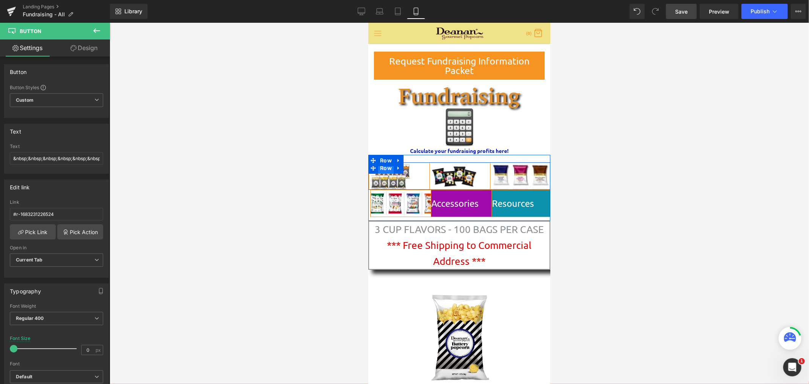
click at [390, 168] on span "Row" at bounding box center [386, 167] width 16 height 11
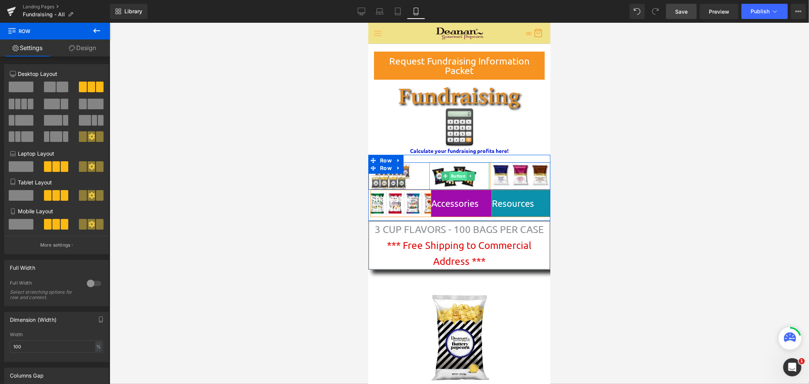
click at [449, 173] on span "Button" at bounding box center [457, 175] width 17 height 9
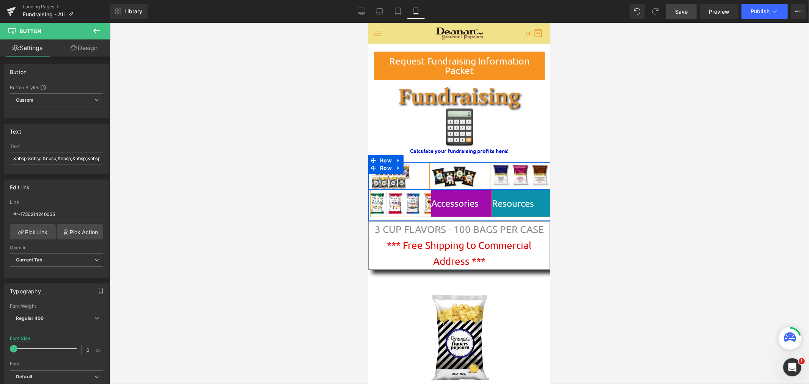
click at [394, 176] on link "3 Cup Flavors" at bounding box center [457, 175] width 179 height 27
click at [453, 175] on span "Button" at bounding box center [457, 175] width 17 height 9
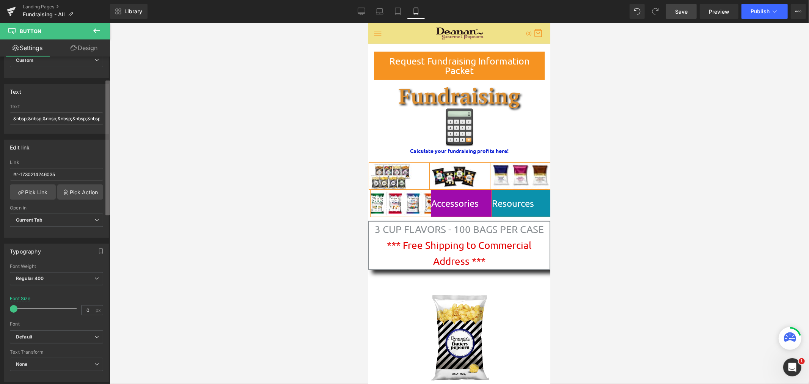
scroll to position [38, 0]
click at [123, 183] on div "Button You are previewing how the will restyle your page. You can not edit Elem…" at bounding box center [404, 198] width 809 height 397
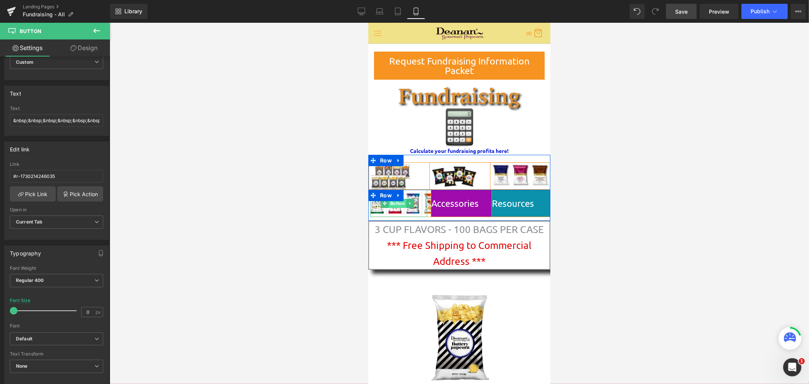
click at [397, 203] on span "Button" at bounding box center [397, 202] width 17 height 9
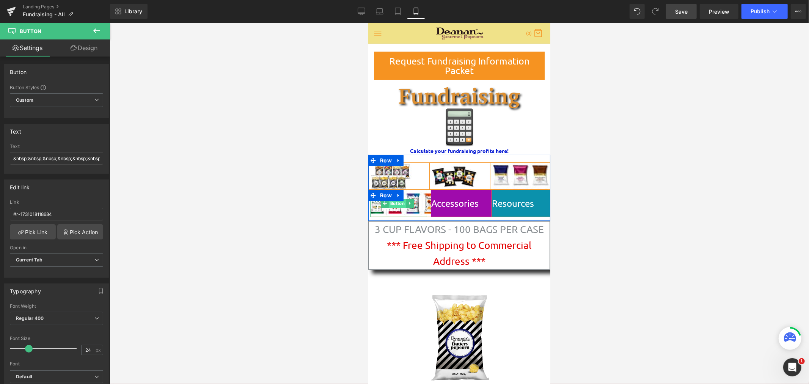
click at [393, 203] on span "Button" at bounding box center [397, 202] width 17 height 9
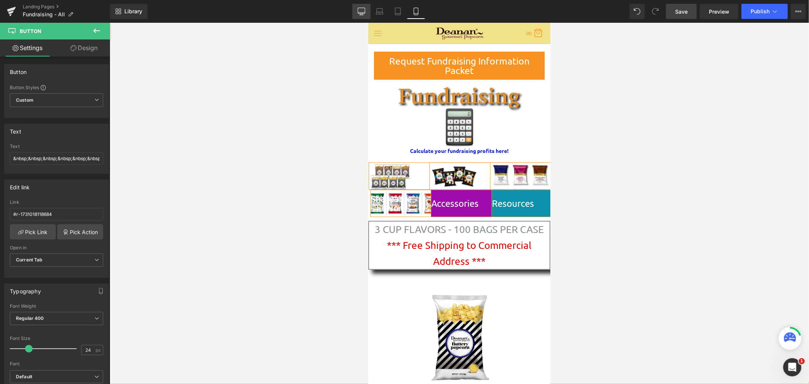
click at [367, 13] on link "Desktop" at bounding box center [362, 11] width 18 height 15
type input "#cf9f10"
type input "100"
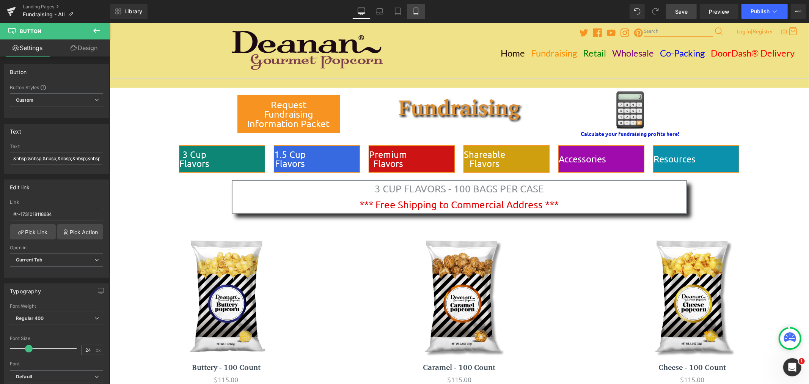
click at [419, 11] on icon at bounding box center [416, 12] width 8 height 8
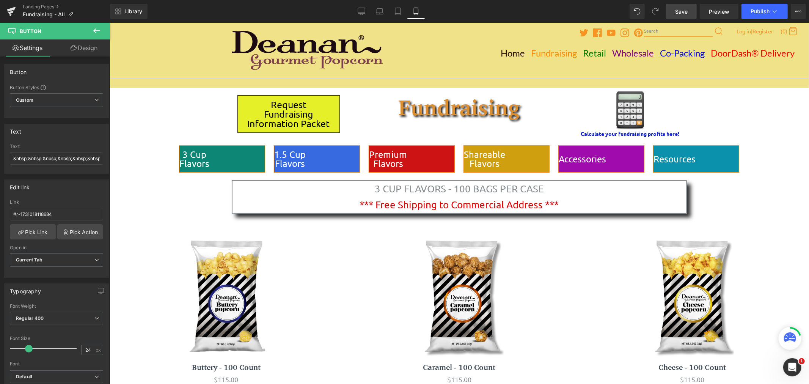
type input "none"
type input "0"
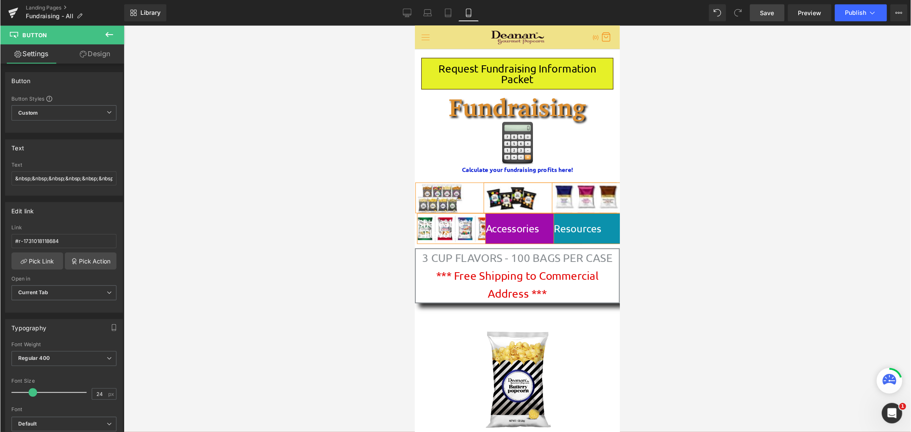
scroll to position [44, 0]
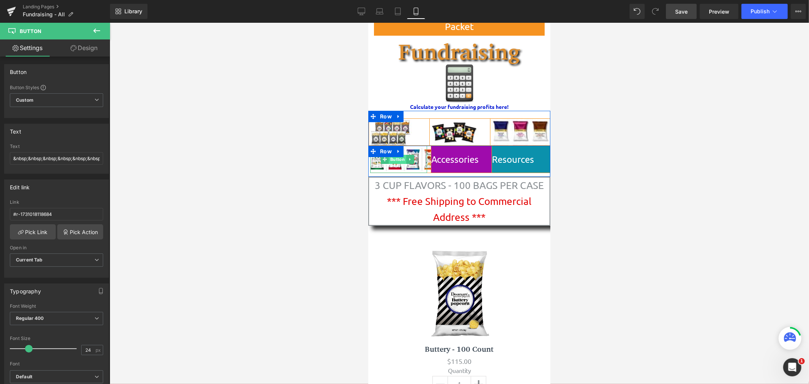
click at [393, 157] on span "Button" at bounding box center [397, 158] width 17 height 9
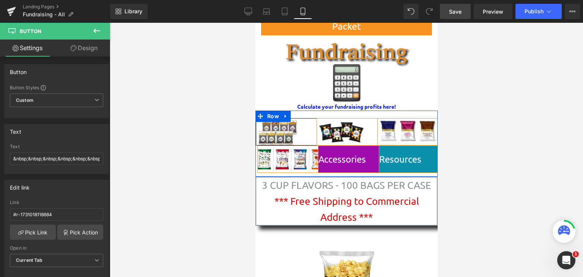
scroll to position [44, 0]
click at [284, 124] on icon at bounding box center [285, 123] width 2 height 3
click at [272, 124] on span "Row" at bounding box center [273, 123] width 16 height 11
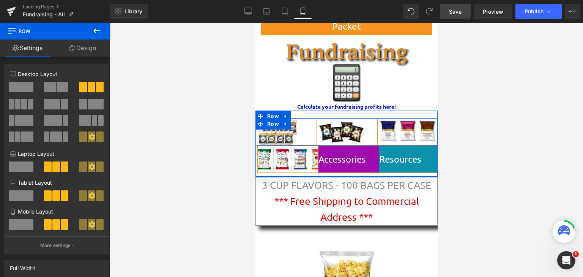
click at [275, 134] on link "3 Cup Flavors" at bounding box center [344, 131] width 179 height 27
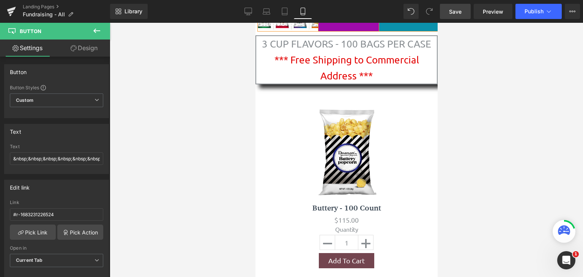
scroll to position [0, 0]
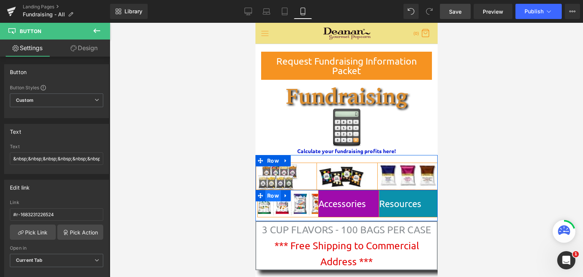
click at [274, 194] on span "Row" at bounding box center [273, 195] width 16 height 11
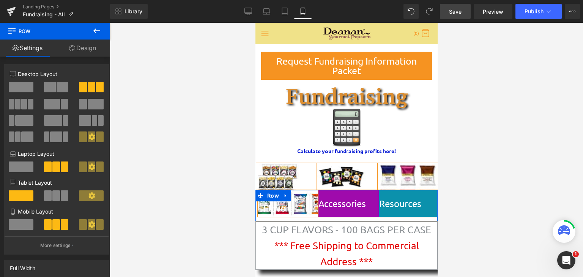
click at [86, 49] on link "Design" at bounding box center [82, 47] width 55 height 17
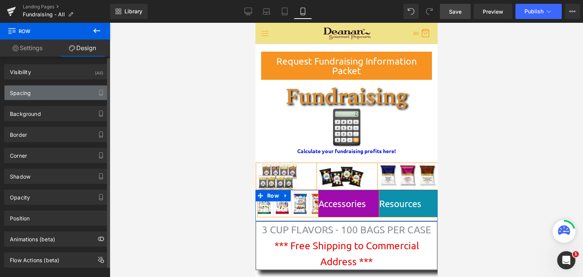
type input "0"
type input "10"
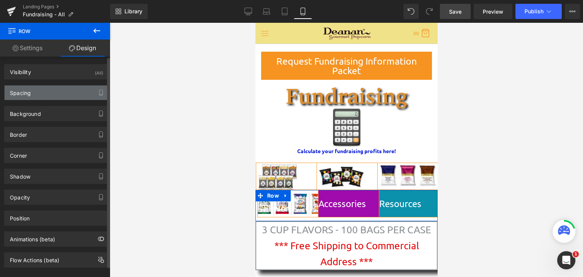
type input "0"
click at [68, 91] on div "Spacing" at bounding box center [57, 92] width 104 height 14
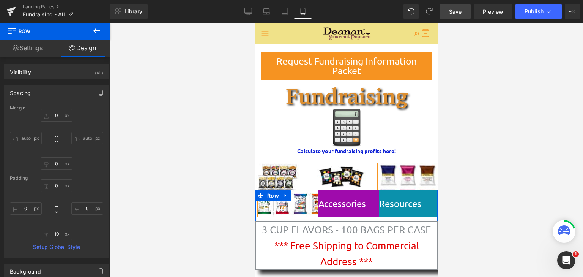
click at [40, 47] on link "Settings" at bounding box center [27, 47] width 55 height 17
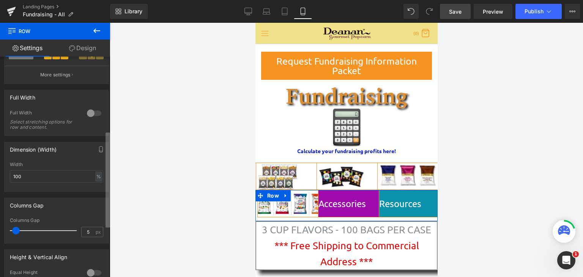
scroll to position [172, 0]
click at [102, 177] on div "4+4+4 12+12+12 4+4+4 Column Size Customizer 4+4+4 Desktop Layout Laptop Layout …" at bounding box center [55, 168] width 110 height 223
drag, startPoint x: 88, startPoint y: 233, endPoint x: 82, endPoint y: 231, distance: 6.0
click at [82, 231] on input "5" at bounding box center [88, 230] width 13 height 9
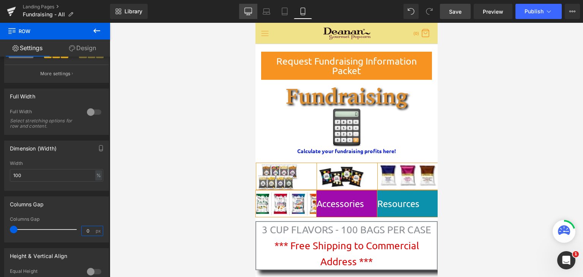
type input "0"
click at [246, 11] on icon at bounding box center [248, 12] width 8 height 8
type input "1200"
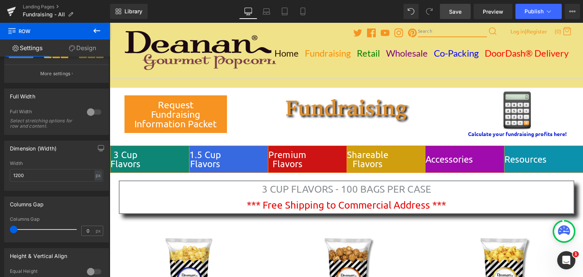
click at [460, 12] on span "Save" at bounding box center [455, 12] width 13 height 8
click at [523, 11] on button "Publish" at bounding box center [538, 11] width 46 height 15
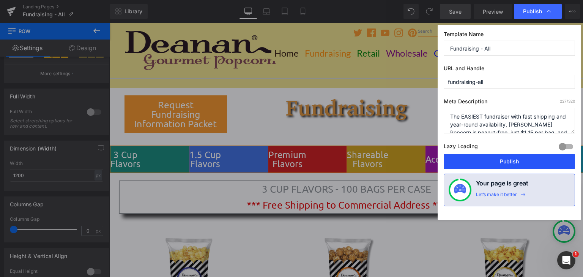
click at [493, 162] on button "Publish" at bounding box center [509, 161] width 131 height 15
